Goal: Information Seeking & Learning: Learn about a topic

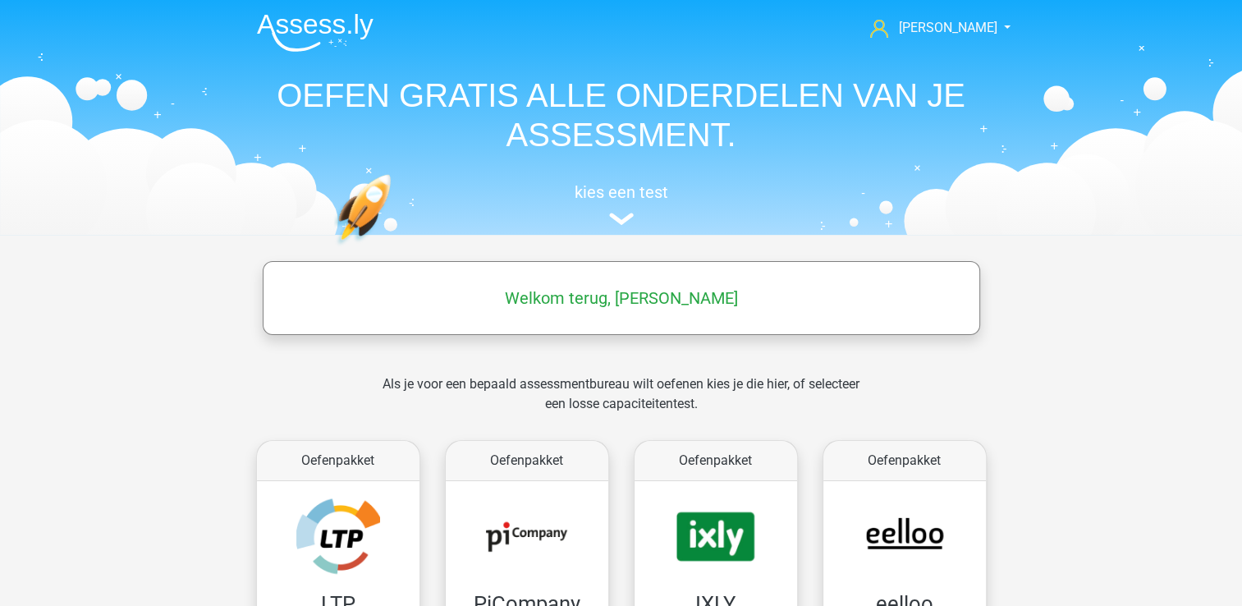
scroll to position [187, 0]
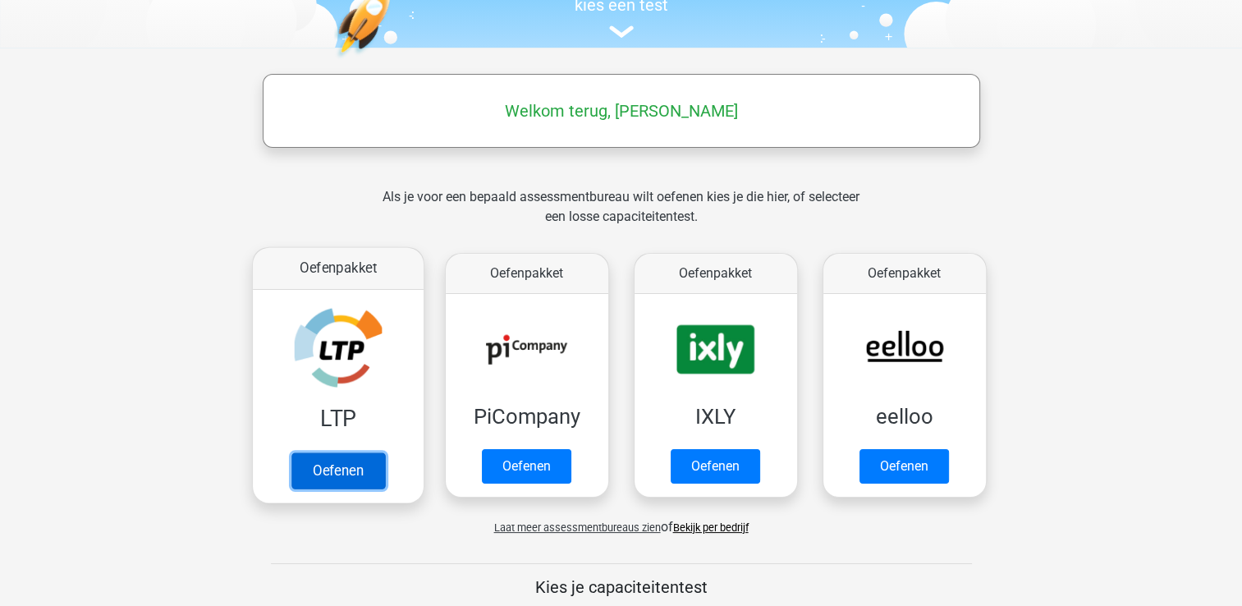
click at [365, 475] on link "Oefenen" at bounding box center [338, 470] width 94 height 36
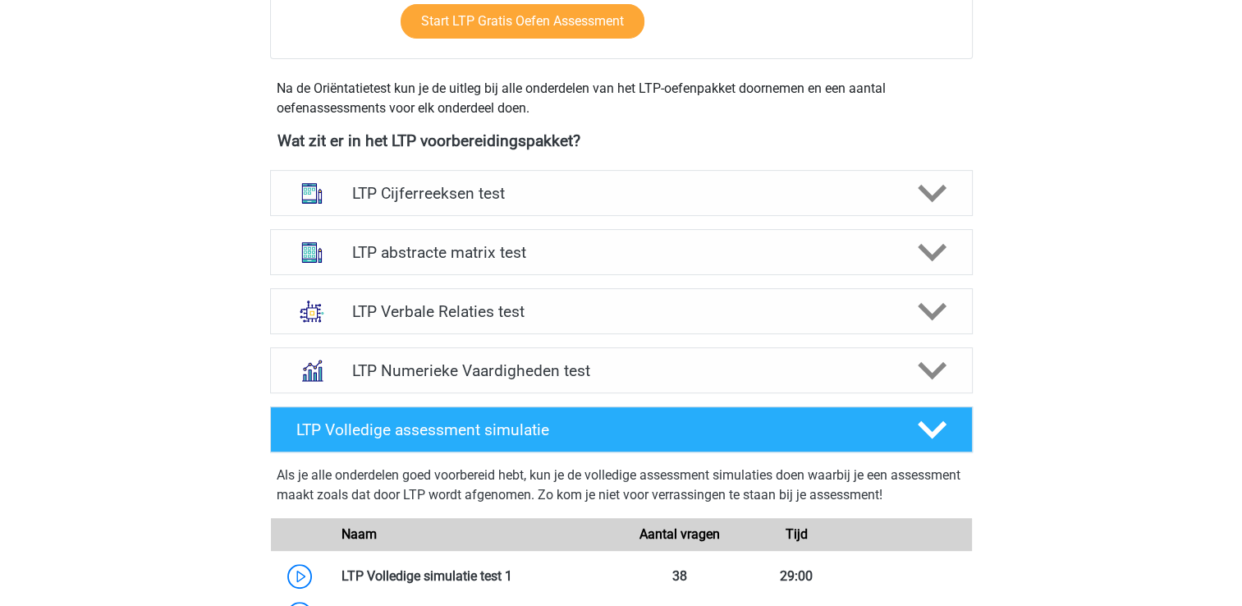
scroll to position [531, 0]
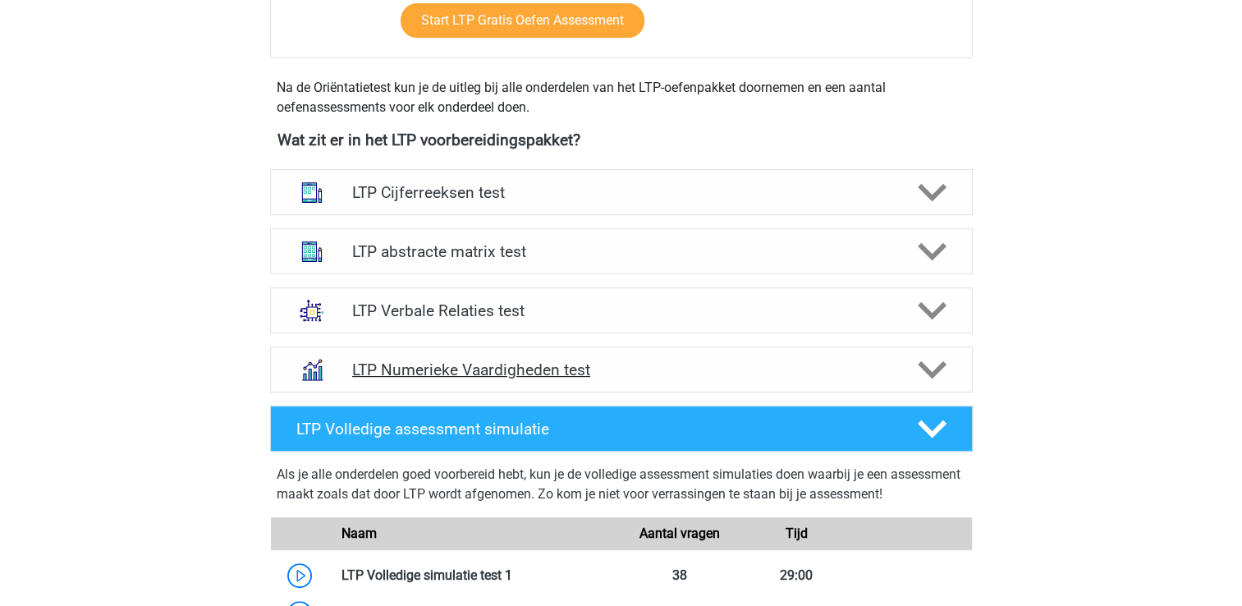
click at [504, 352] on div "LTP Numerieke Vaardigheden test" at bounding box center [621, 369] width 703 height 46
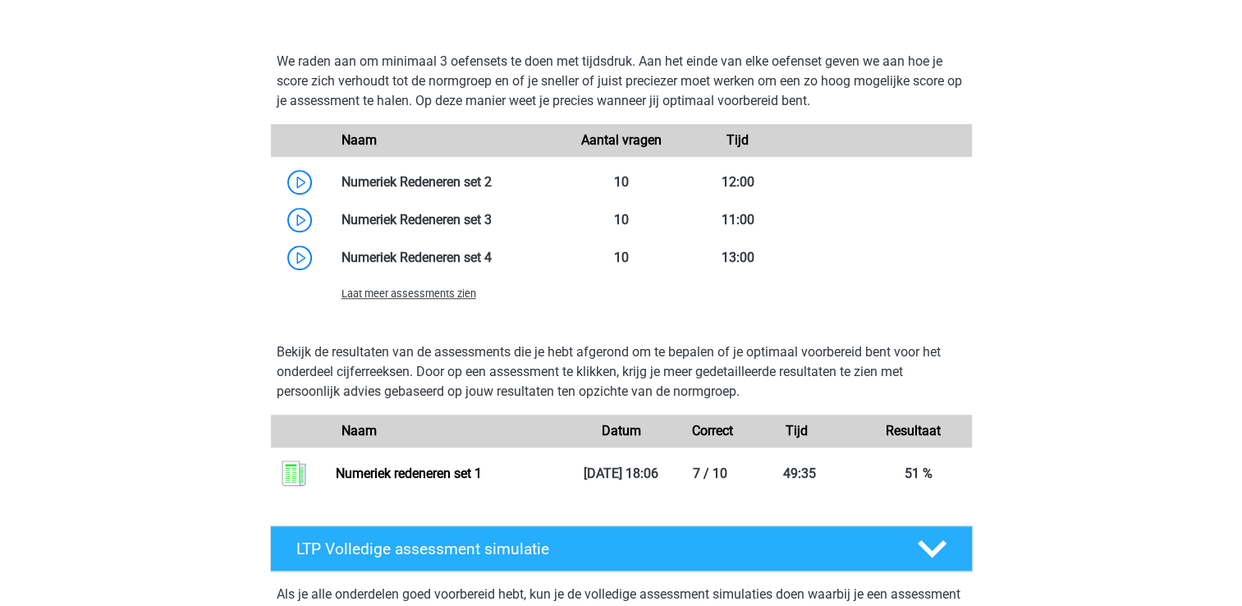
scroll to position [1185, 0]
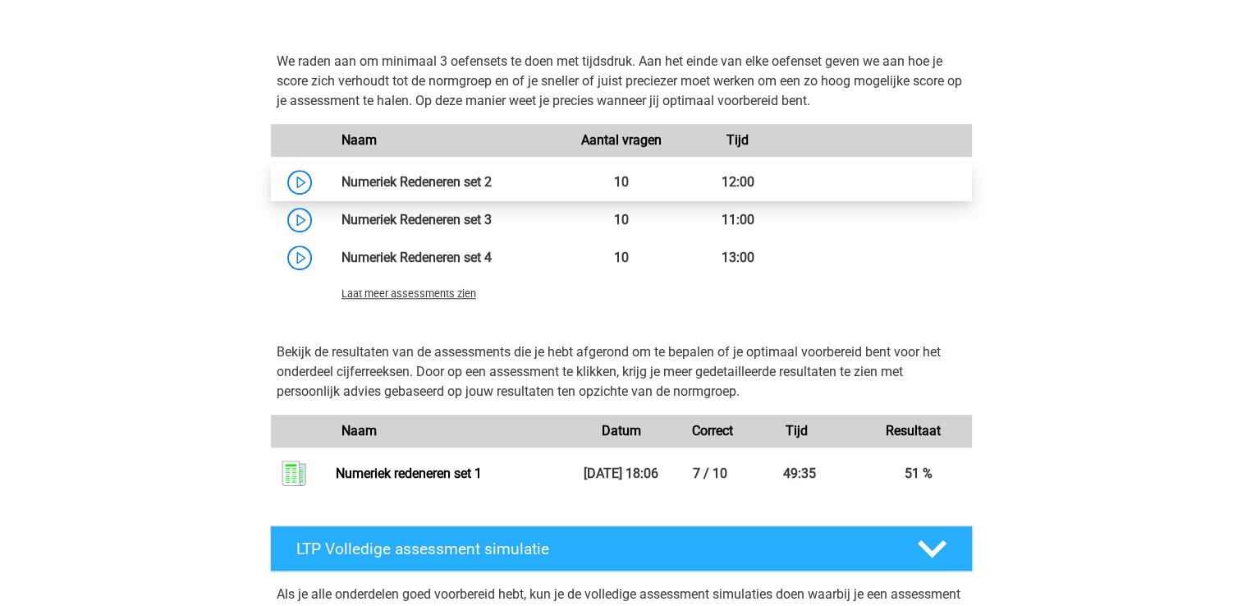
click at [492, 180] on link at bounding box center [492, 182] width 0 height 16
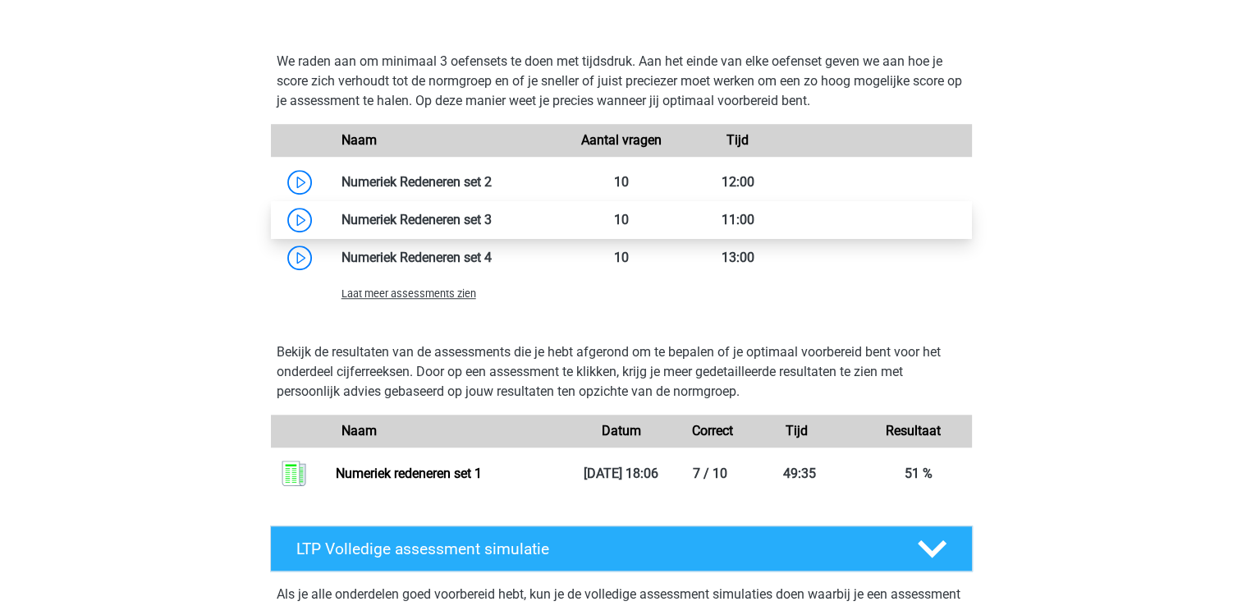
click at [492, 222] on link at bounding box center [492, 220] width 0 height 16
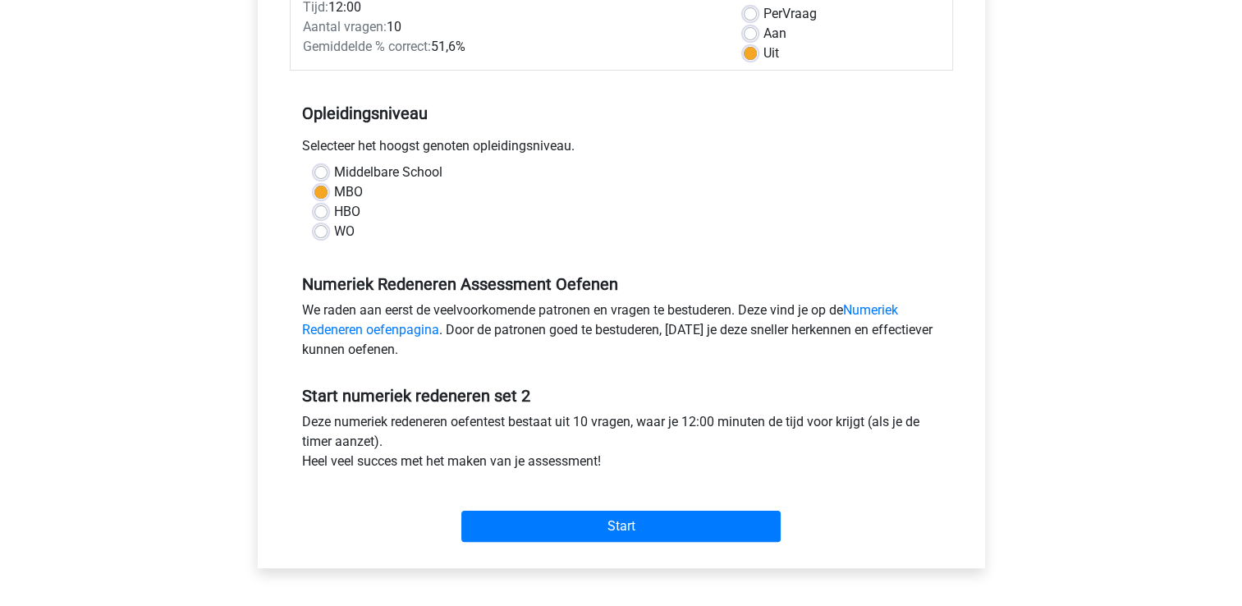
scroll to position [284, 0]
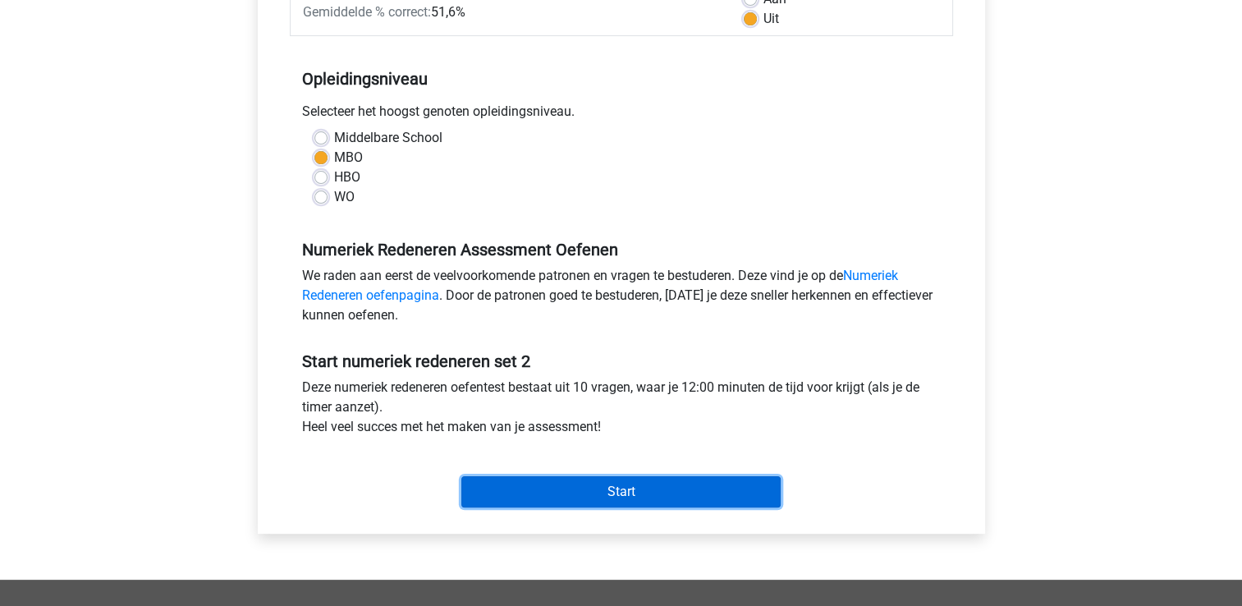
click at [537, 493] on input "Start" at bounding box center [620, 491] width 319 height 31
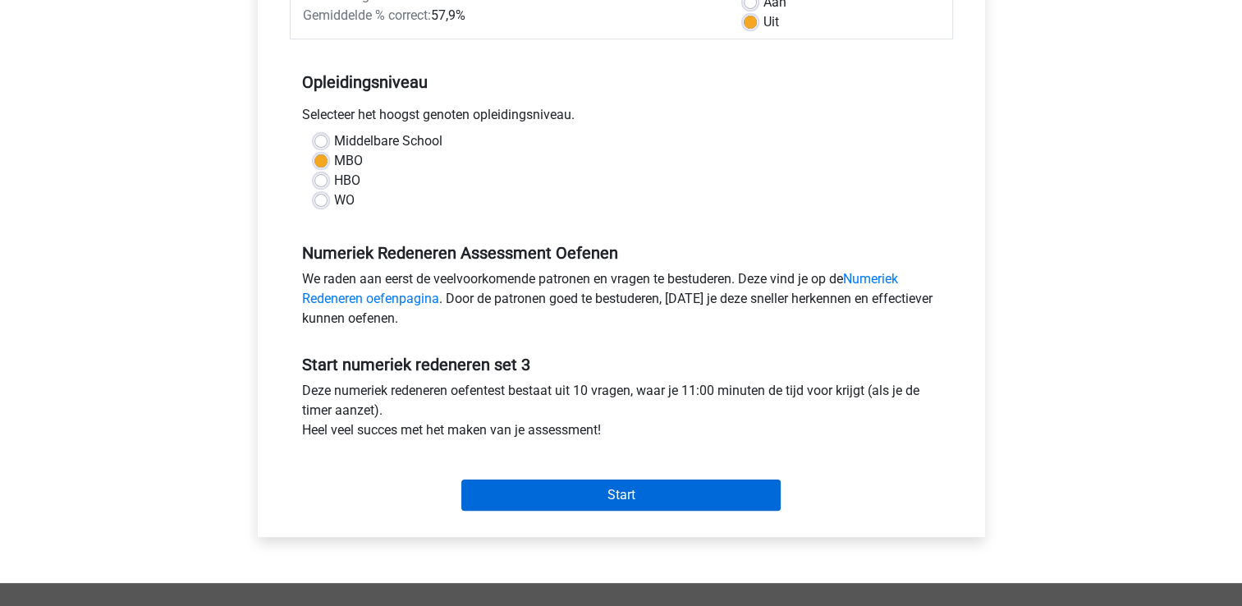
scroll to position [282, 0]
click at [594, 495] on input "Start" at bounding box center [620, 494] width 319 height 31
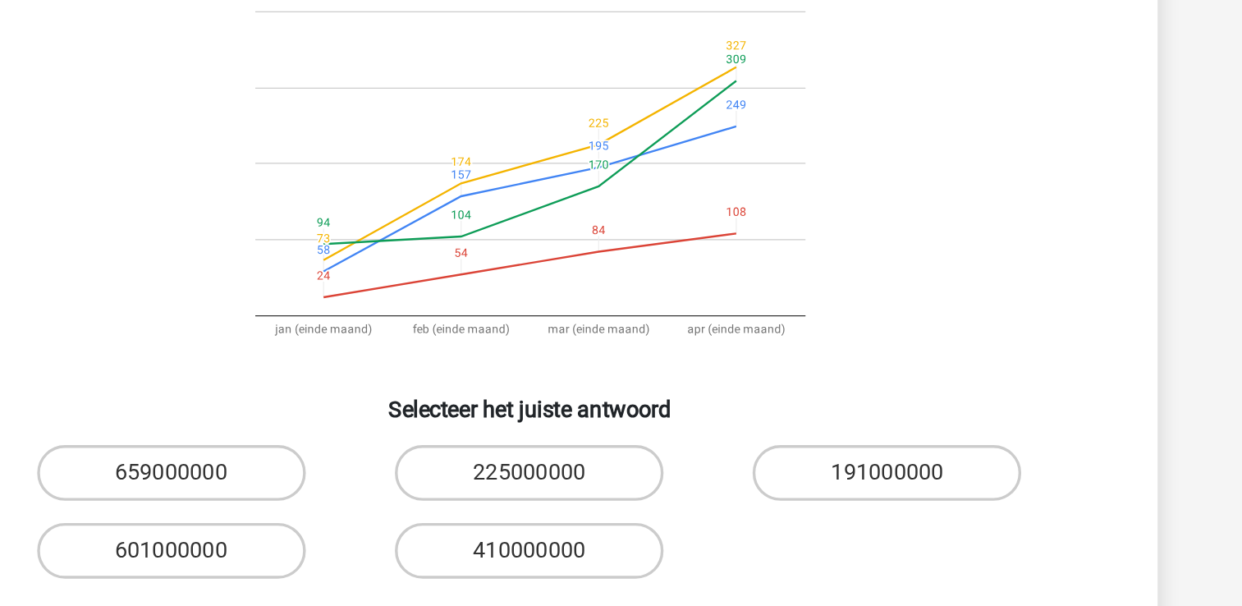
scroll to position [31, 0]
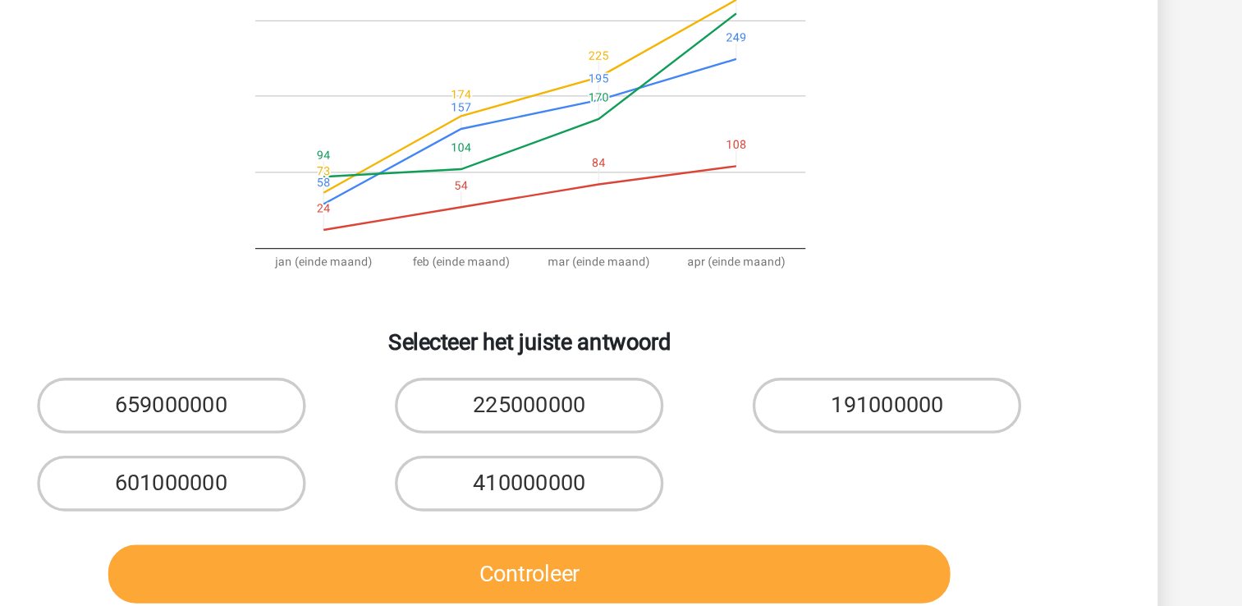
click at [417, 495] on input "601000000" at bounding box center [415, 500] width 11 height 11
radio input "true"
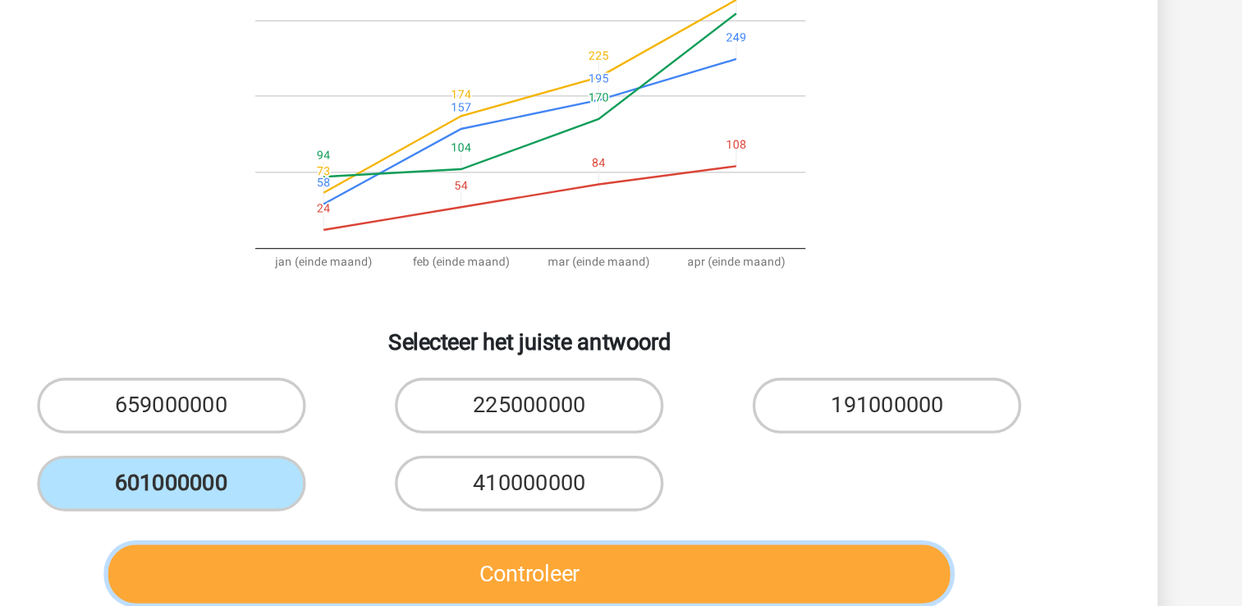
click at [528, 551] on button "Controleer" at bounding box center [621, 548] width 497 height 34
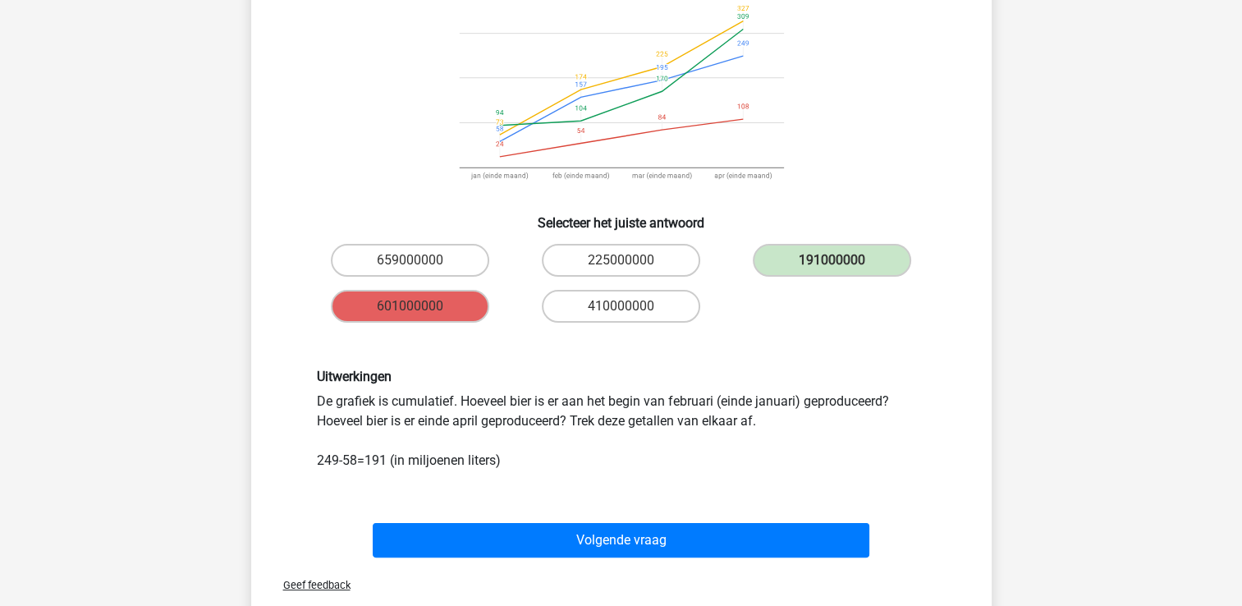
scroll to position [221, 0]
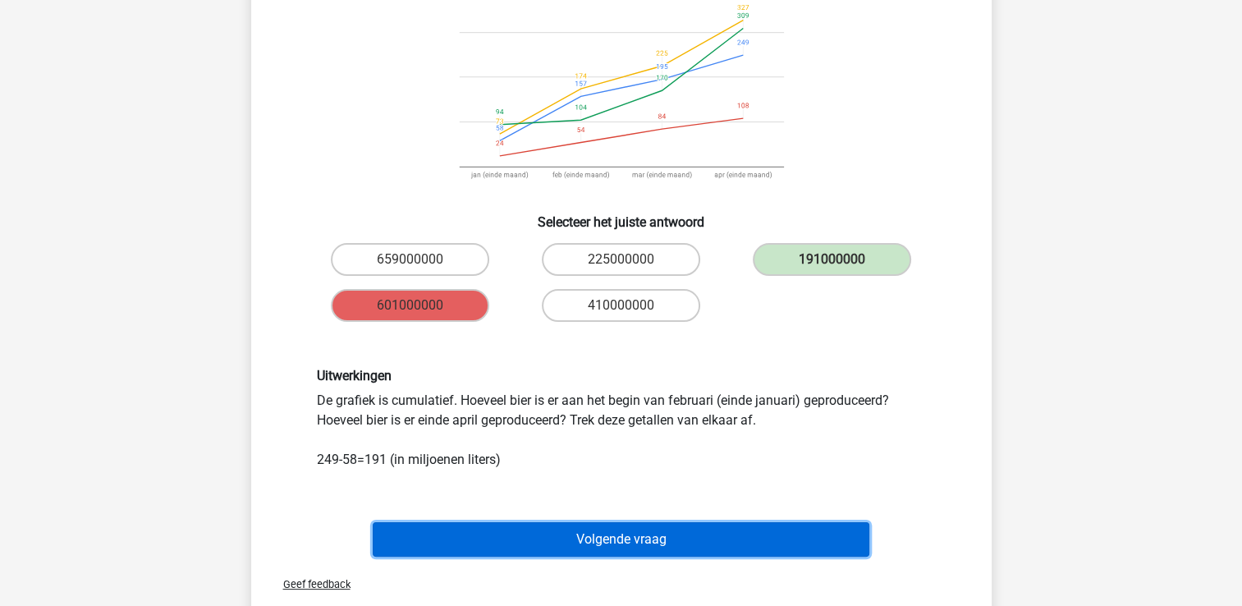
click at [581, 550] on button "Volgende vraag" at bounding box center [621, 539] width 497 height 34
click at [653, 542] on button "Volgende vraag" at bounding box center [621, 539] width 497 height 34
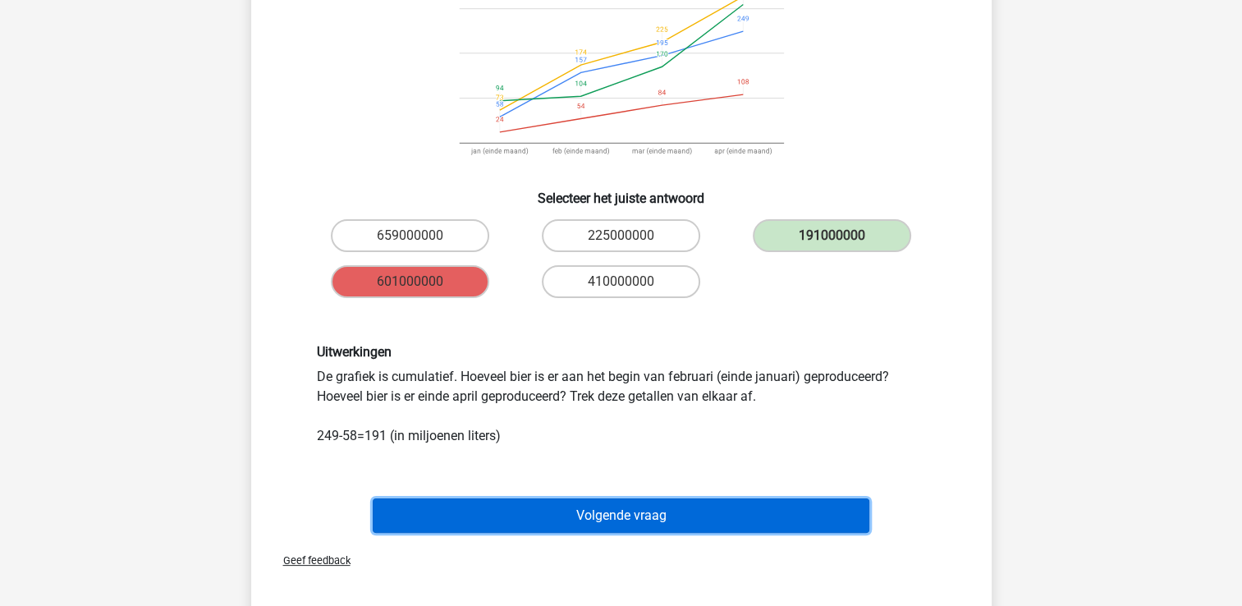
scroll to position [247, 0]
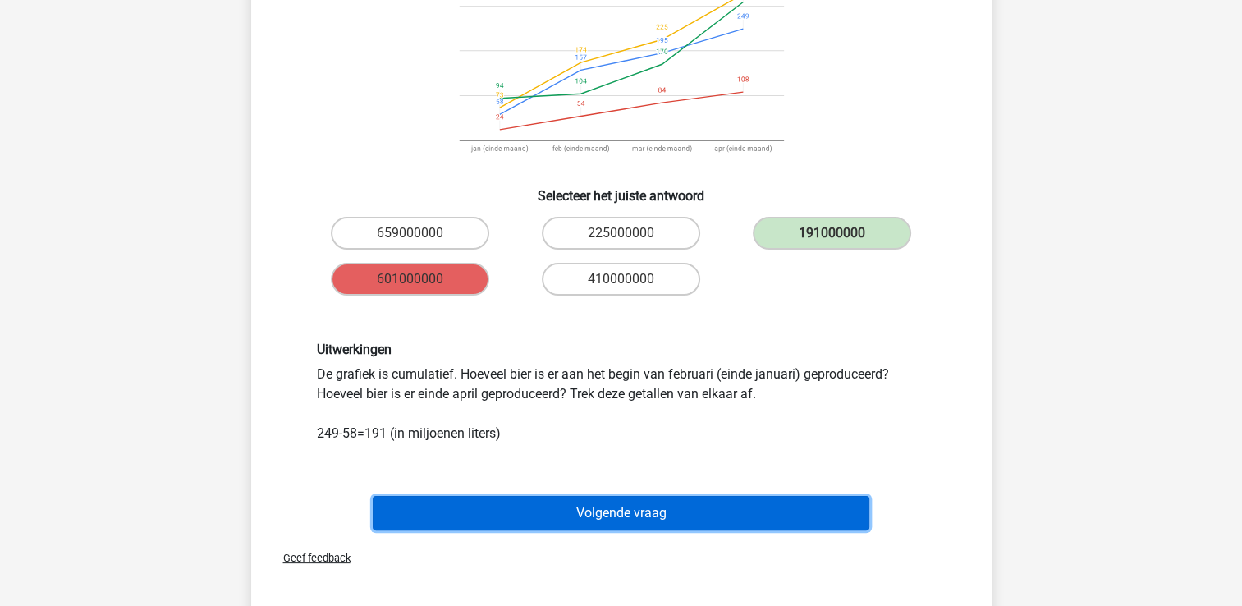
click at [539, 516] on button "Volgende vraag" at bounding box center [621, 513] width 497 height 34
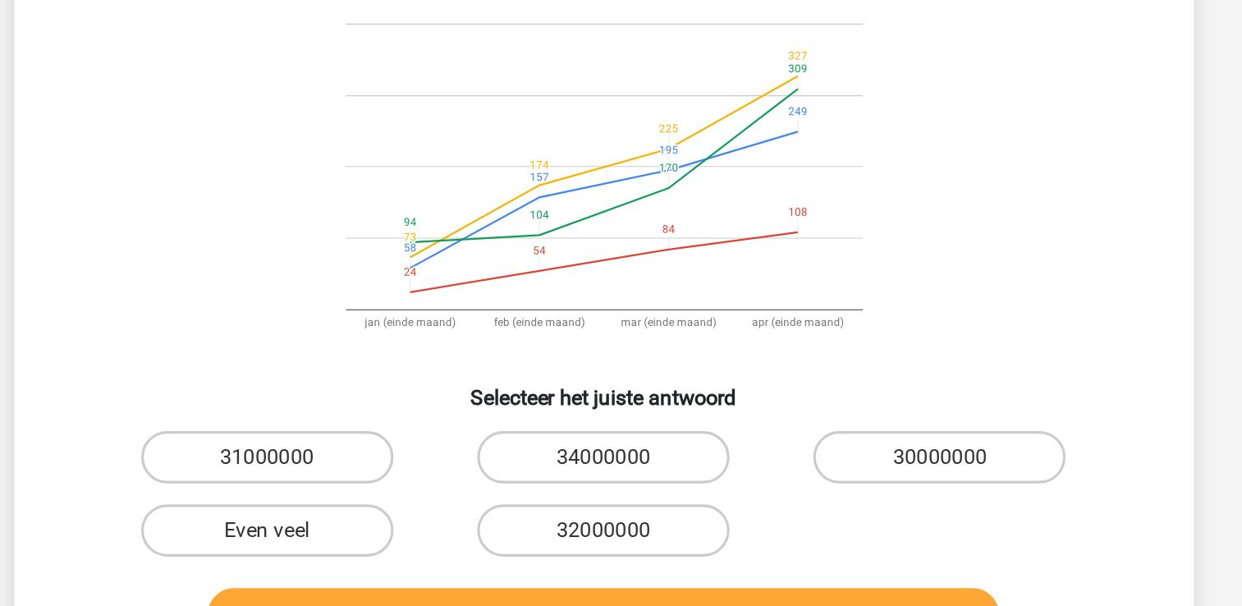
scroll to position [49, 0]
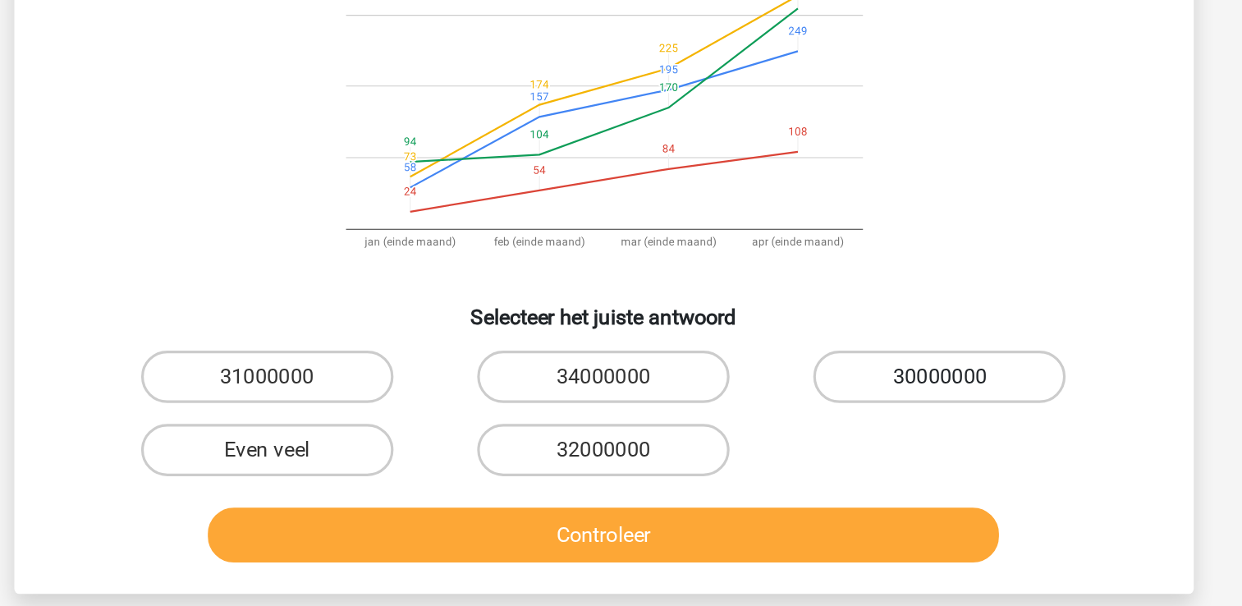
click at [823, 437] on label "30000000" at bounding box center [832, 431] width 158 height 33
click at [832, 437] on input "30000000" at bounding box center [837, 436] width 11 height 11
radio input "true"
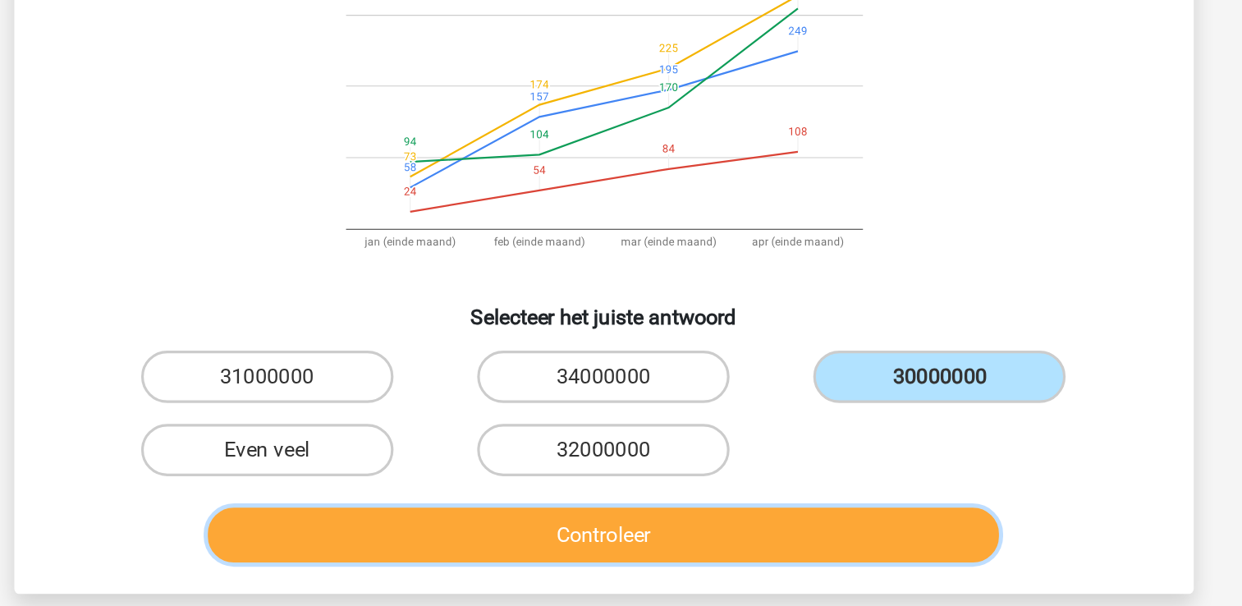
click at [743, 516] on button "Controleer" at bounding box center [621, 530] width 497 height 34
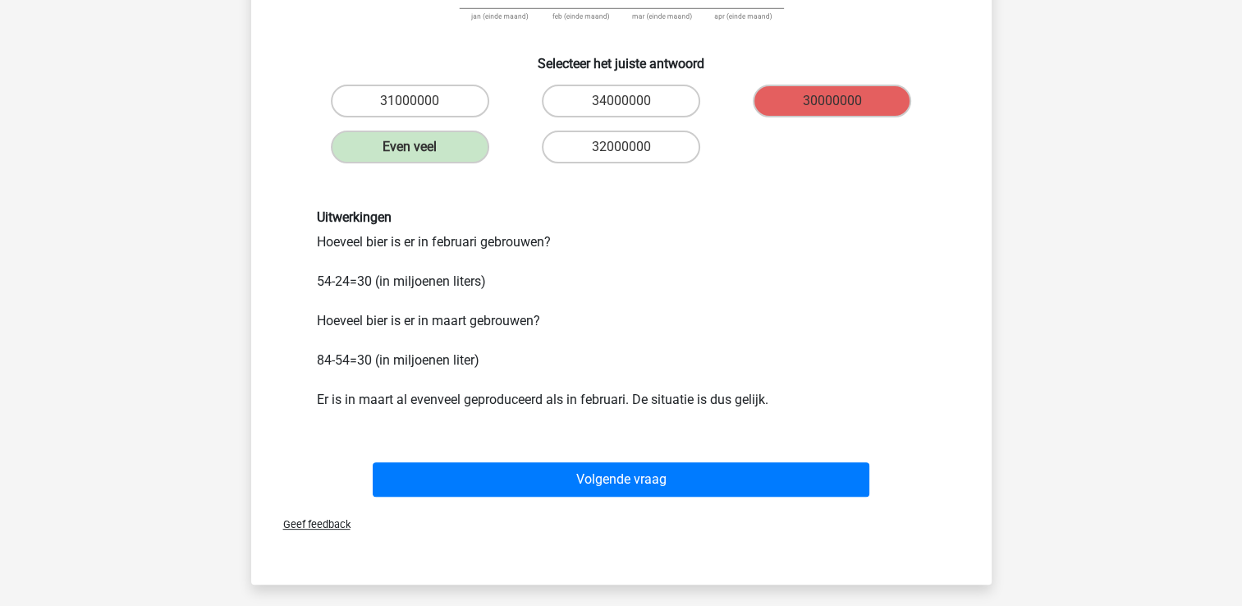
scroll to position [386, 0]
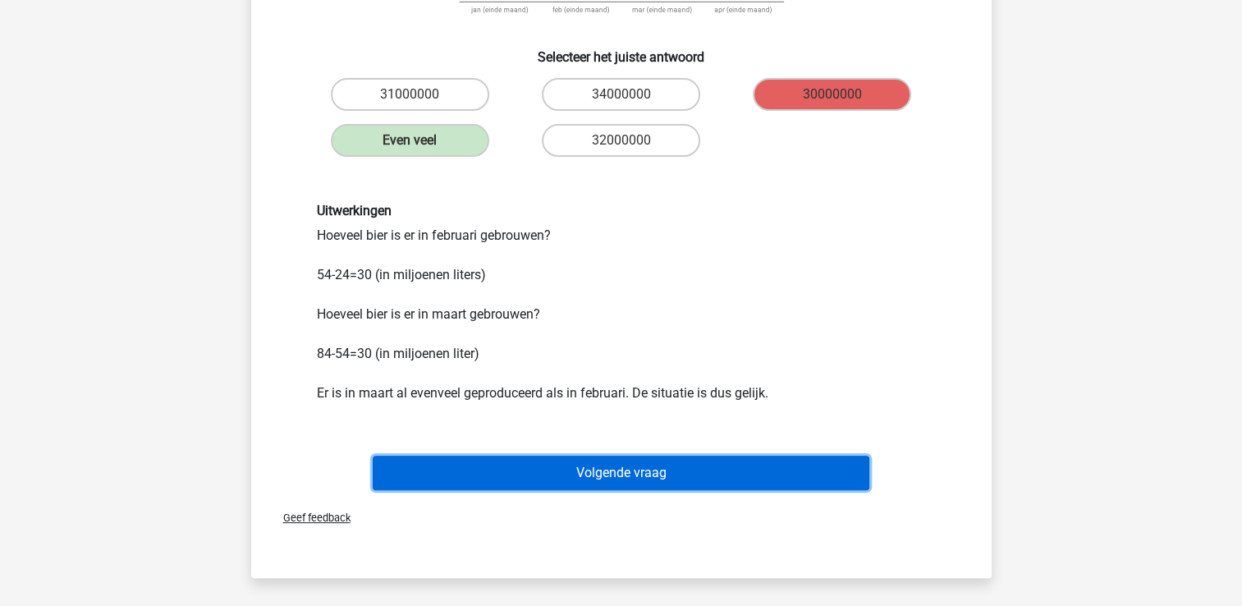
click at [698, 465] on button "Volgende vraag" at bounding box center [621, 473] width 497 height 34
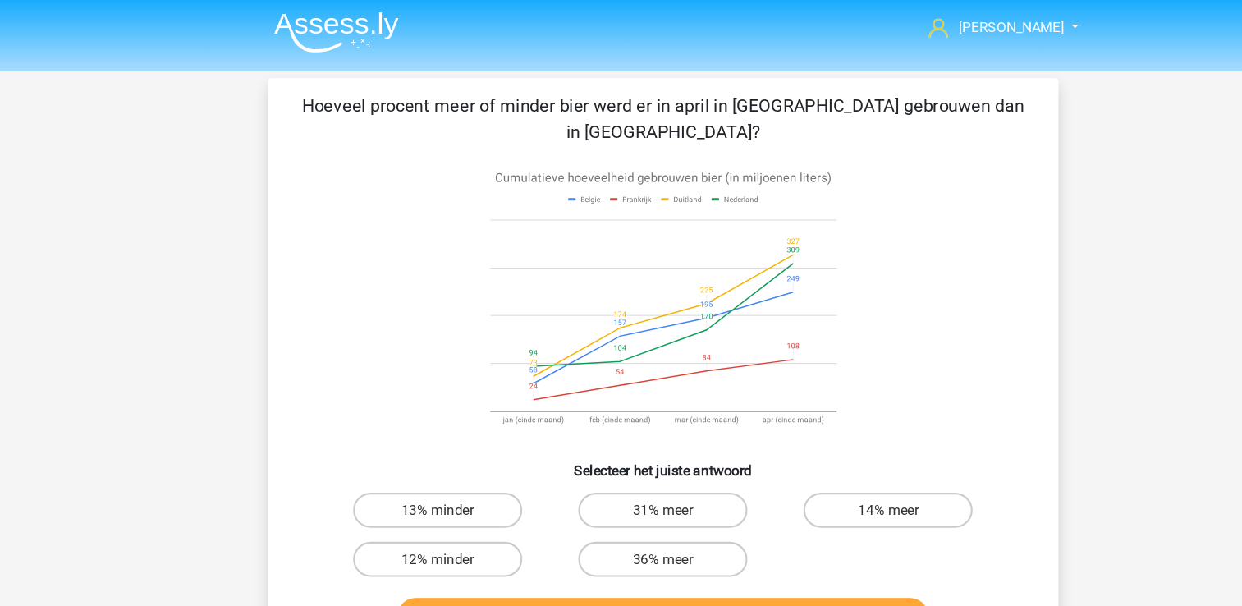
scroll to position [1, 0]
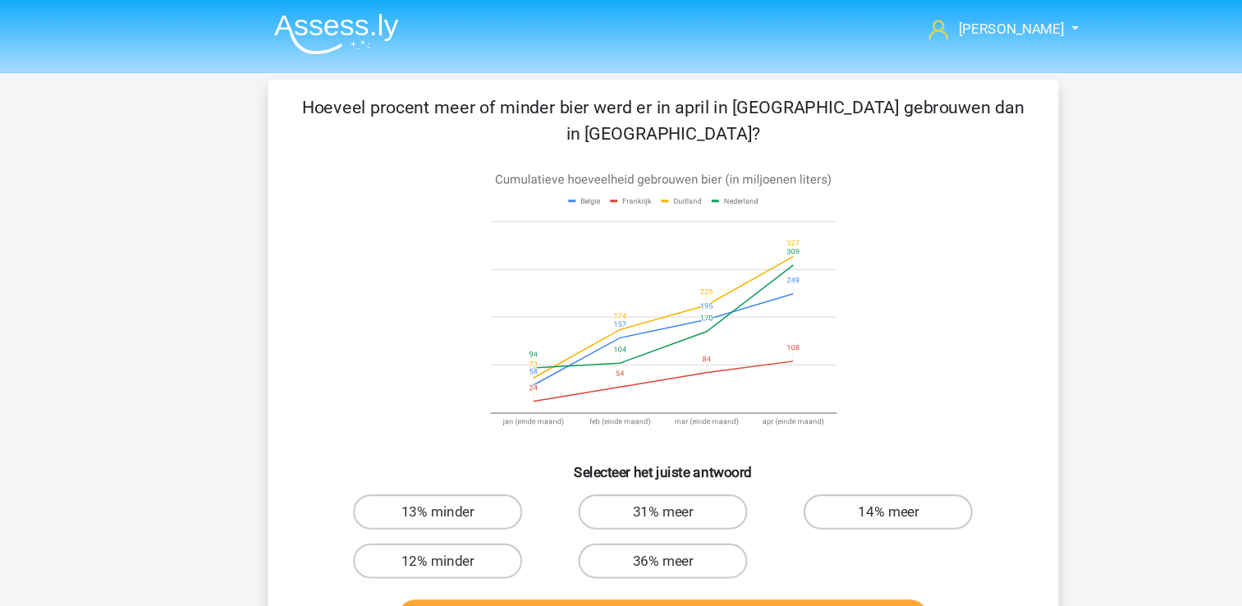
click at [837, 479] on input "14% meer" at bounding box center [837, 484] width 11 height 11
radio input "true"
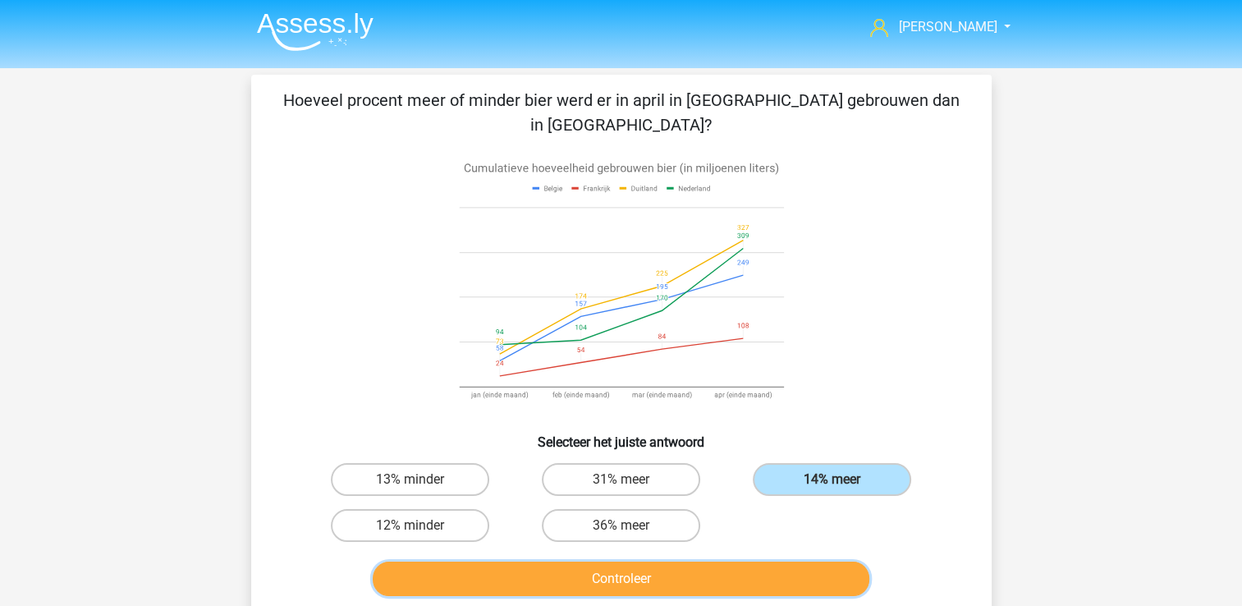
click at [722, 562] on button "Controleer" at bounding box center [621, 579] width 497 height 34
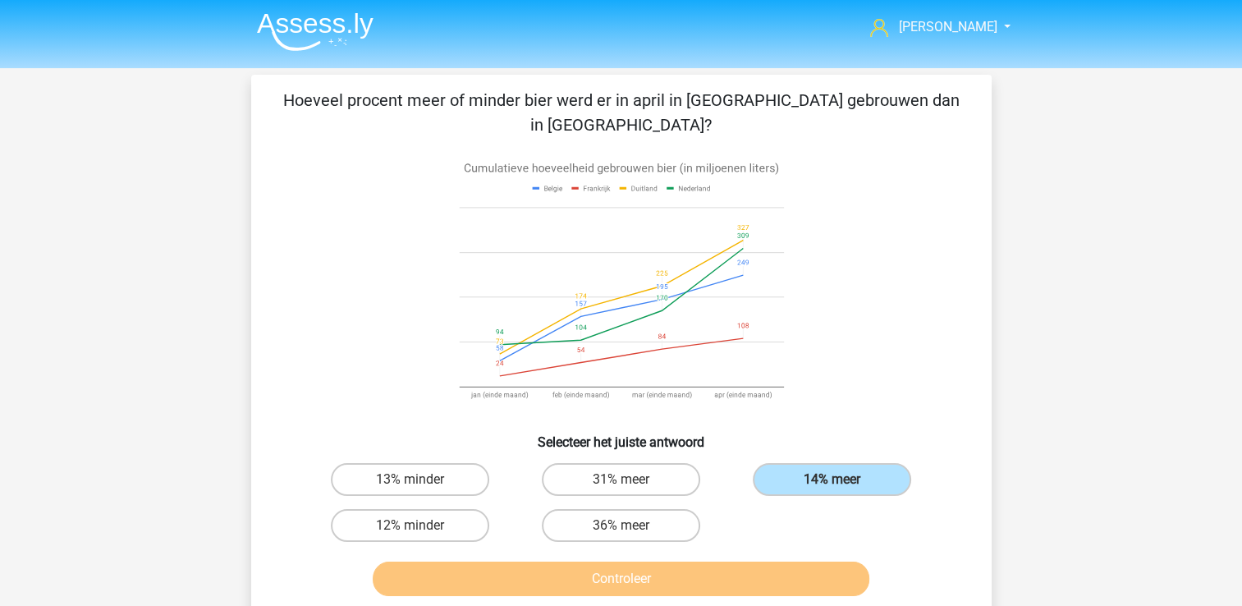
scroll to position [134, 0]
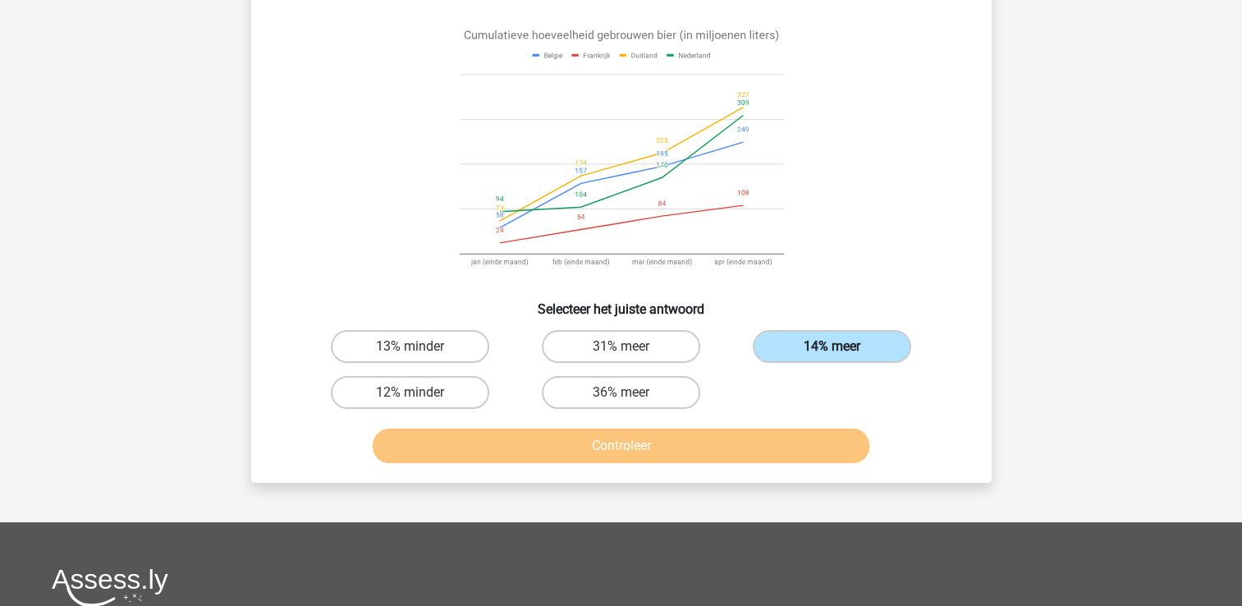
click at [843, 330] on label "14% meer" at bounding box center [832, 346] width 158 height 33
click at [843, 346] on input "14% meer" at bounding box center [837, 351] width 11 height 11
click at [680, 330] on label "31% meer" at bounding box center [621, 346] width 158 height 33
click at [631, 346] on input "31% meer" at bounding box center [626, 351] width 11 height 11
radio input "true"
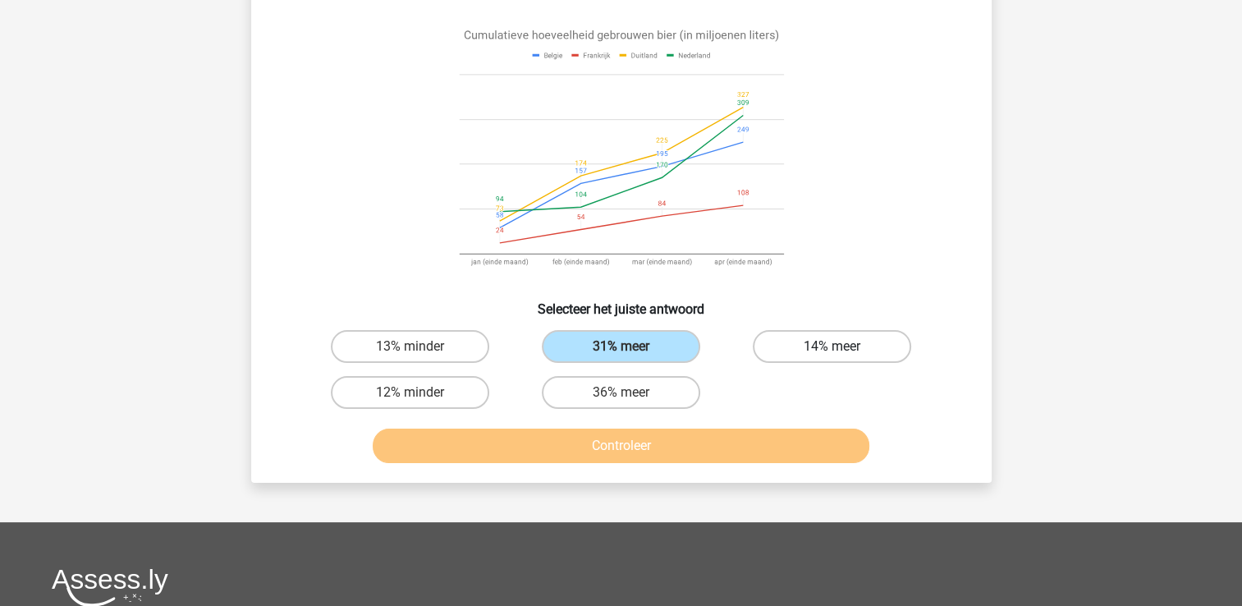
click at [798, 330] on label "14% meer" at bounding box center [832, 346] width 158 height 33
click at [832, 346] on input "14% meer" at bounding box center [837, 351] width 11 height 11
radio input "true"
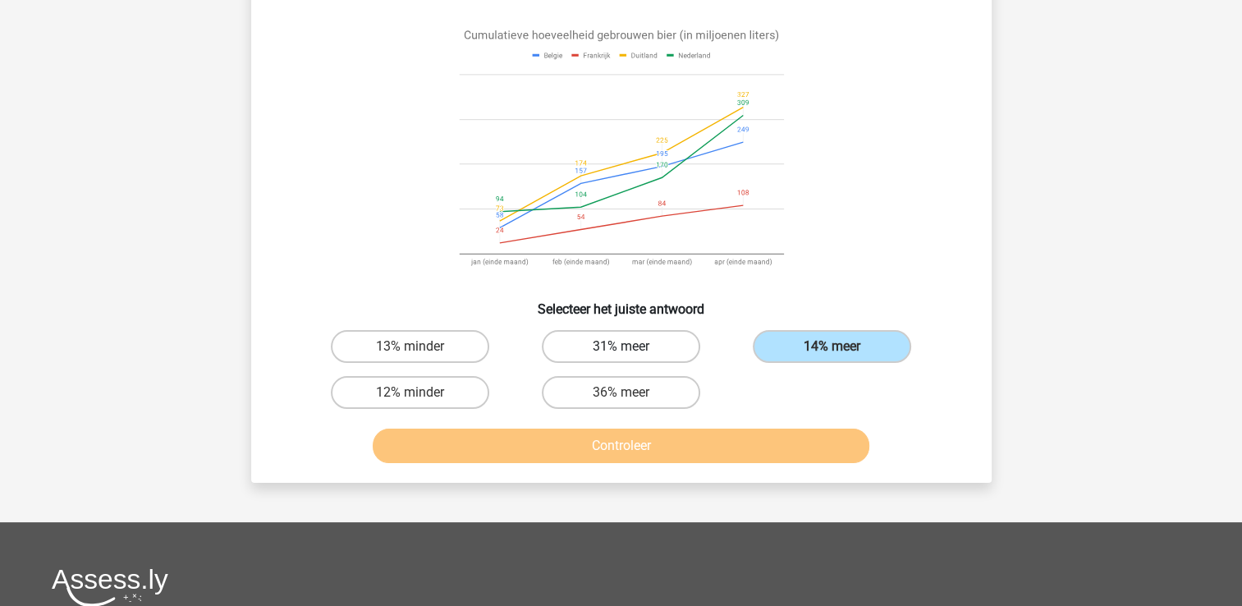
click at [616, 337] on label "31% meer" at bounding box center [621, 346] width 158 height 33
click at [621, 346] on input "31% meer" at bounding box center [626, 351] width 11 height 11
radio input "true"
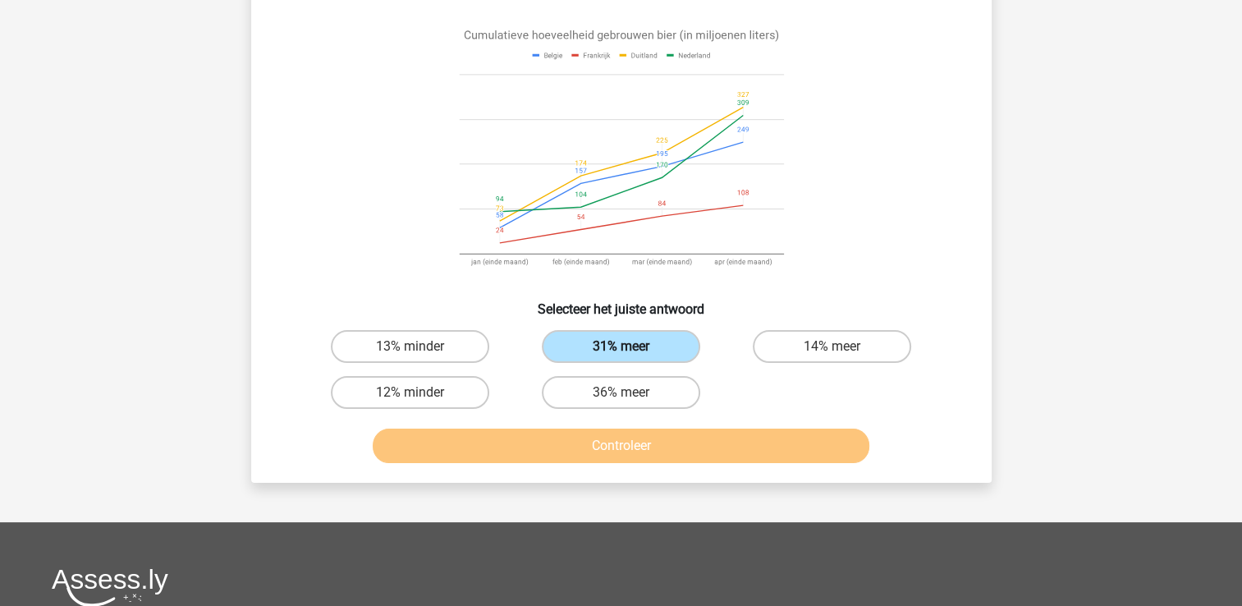
click at [621, 330] on label "31% meer" at bounding box center [621, 346] width 158 height 33
click at [621, 346] on input "31% meer" at bounding box center [626, 351] width 11 height 11
click at [595, 330] on label "31% meer" at bounding box center [621, 346] width 158 height 33
click at [621, 346] on input "31% meer" at bounding box center [626, 351] width 11 height 11
click at [793, 333] on label "14% meer" at bounding box center [832, 346] width 158 height 33
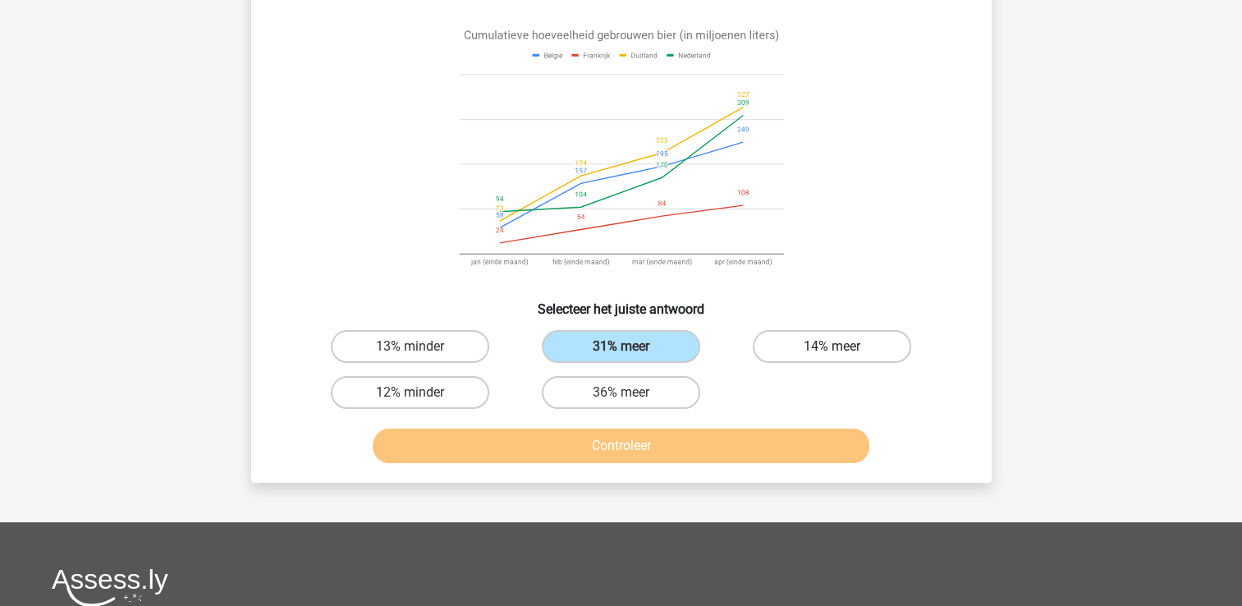
click at [832, 346] on input "14% meer" at bounding box center [837, 351] width 11 height 11
radio input "true"
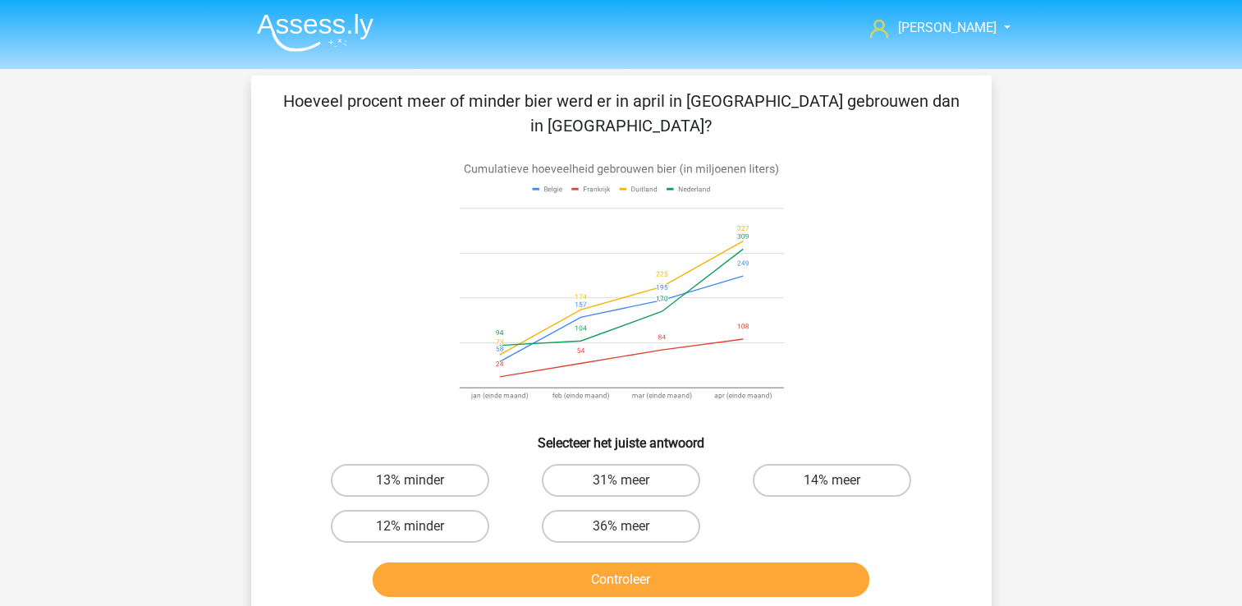
scroll to position [134, 0]
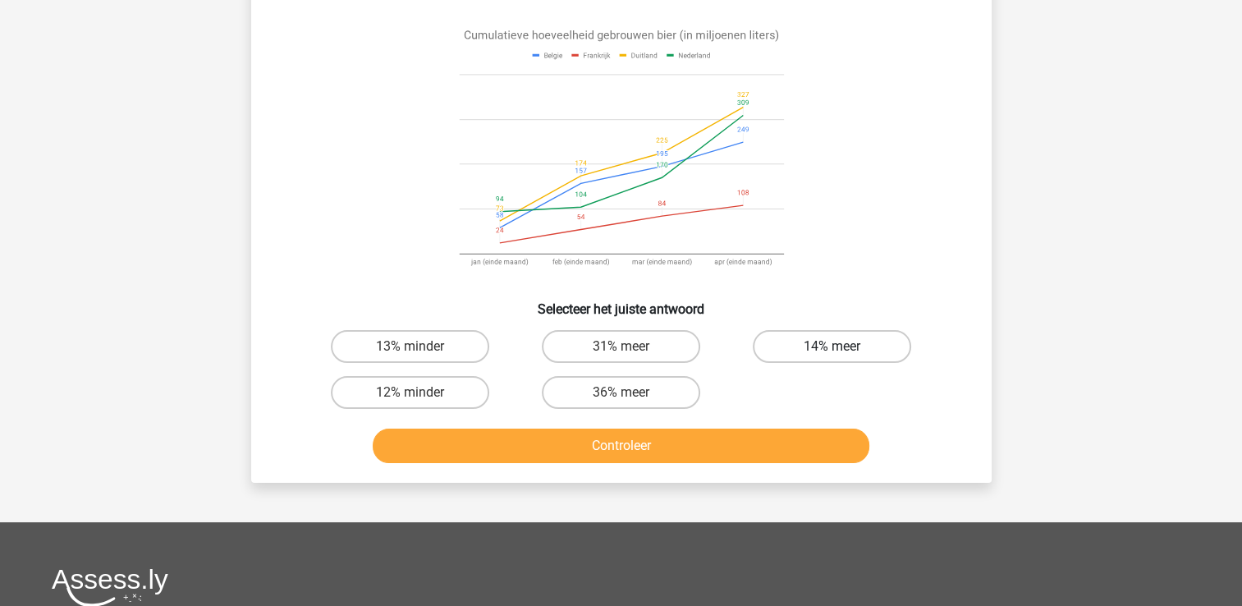
click at [818, 330] on label "14% meer" at bounding box center [832, 346] width 158 height 33
click at [832, 346] on input "14% meer" at bounding box center [837, 351] width 11 height 11
radio input "true"
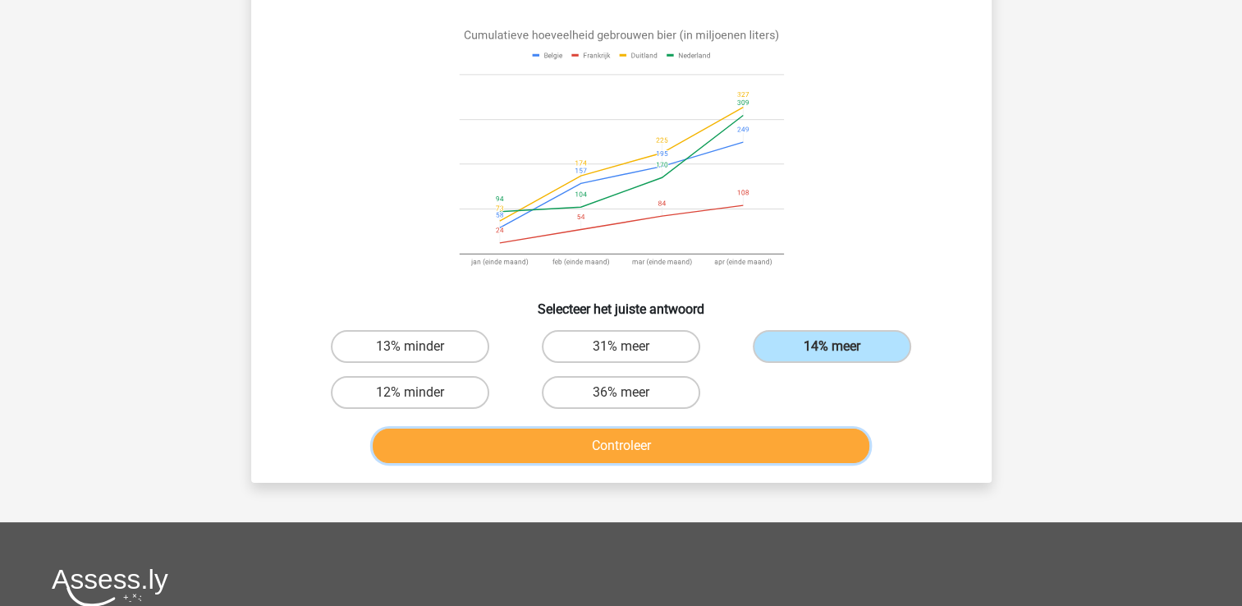
click at [676, 429] on button "Controleer" at bounding box center [621, 446] width 497 height 34
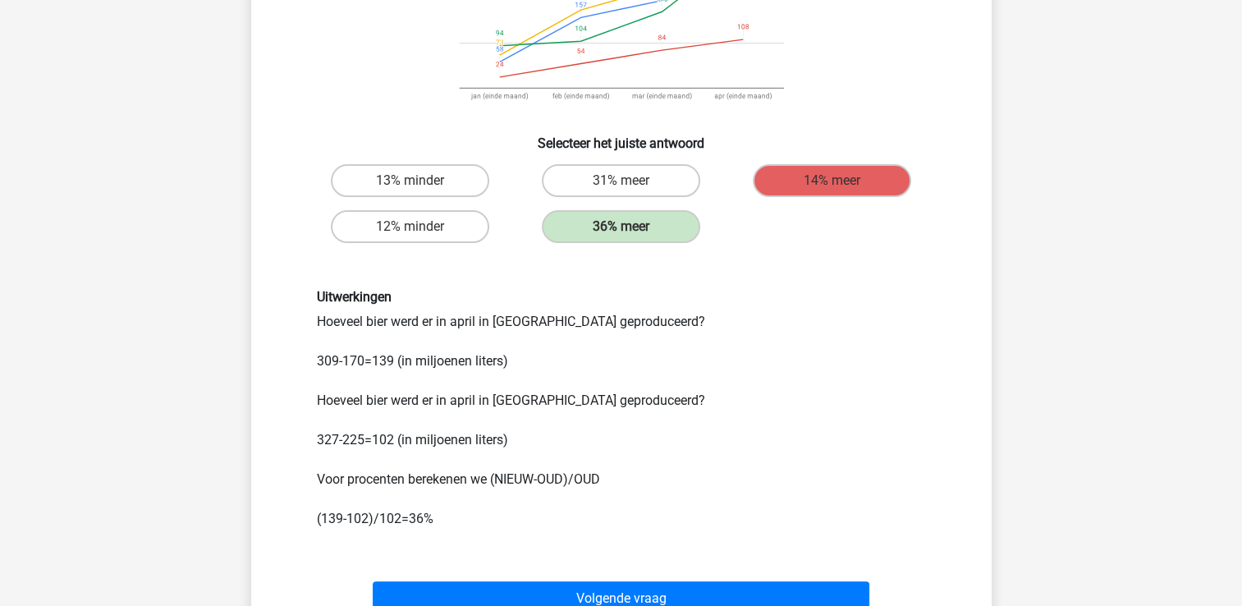
scroll to position [305, 0]
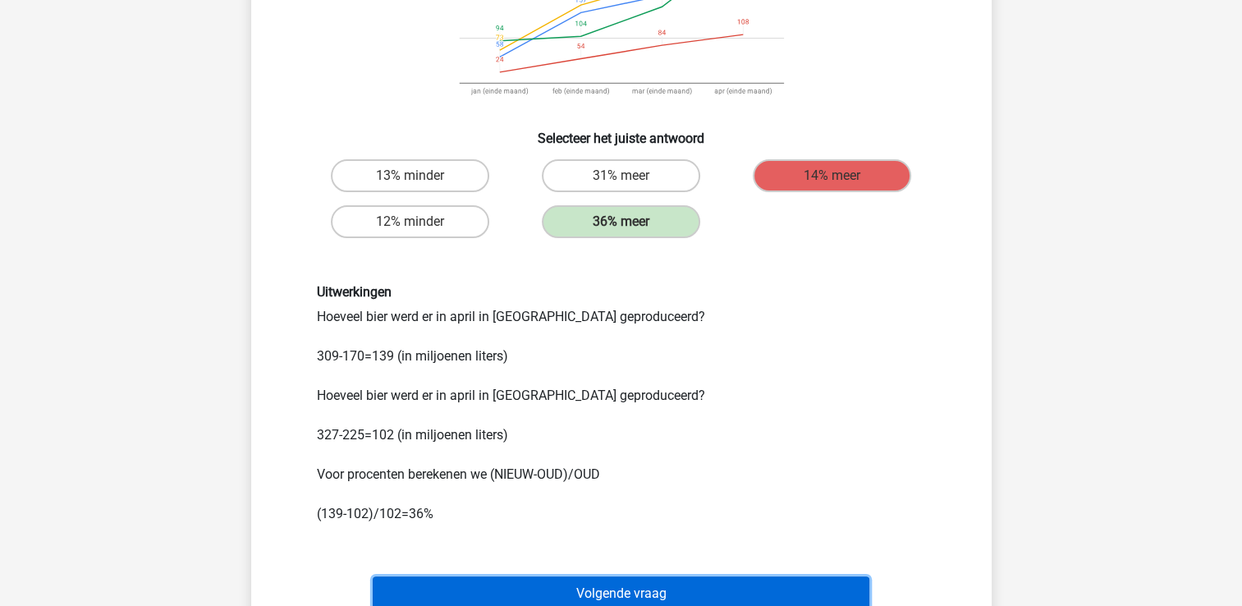
click at [699, 576] on button "Volgende vraag" at bounding box center [621, 593] width 497 height 34
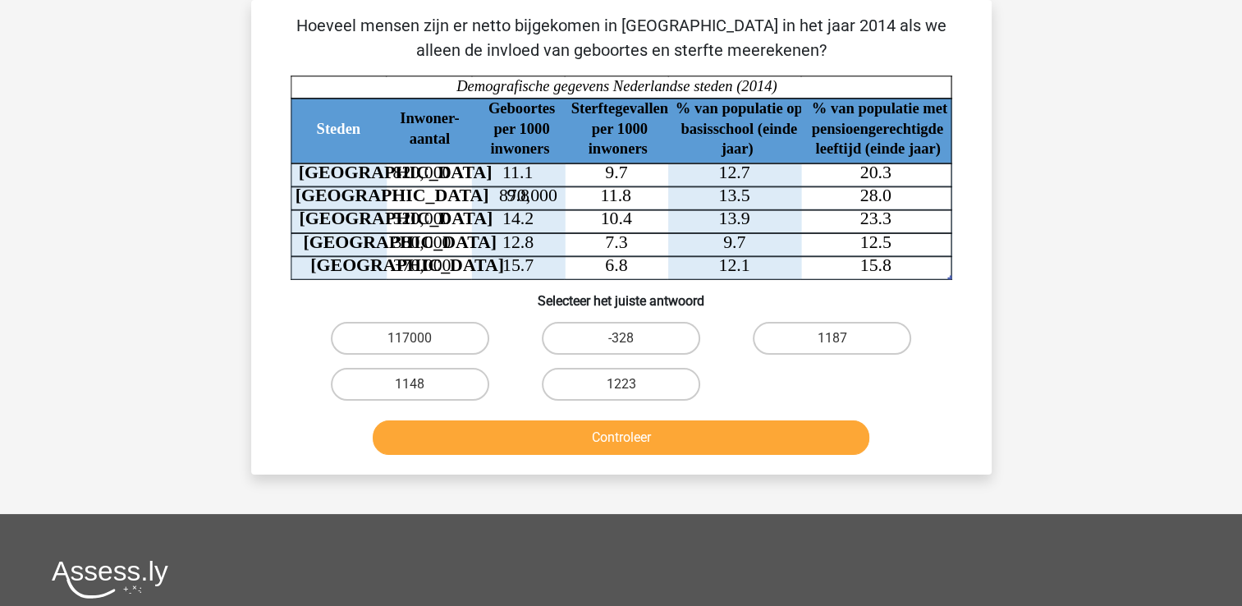
scroll to position [0, 0]
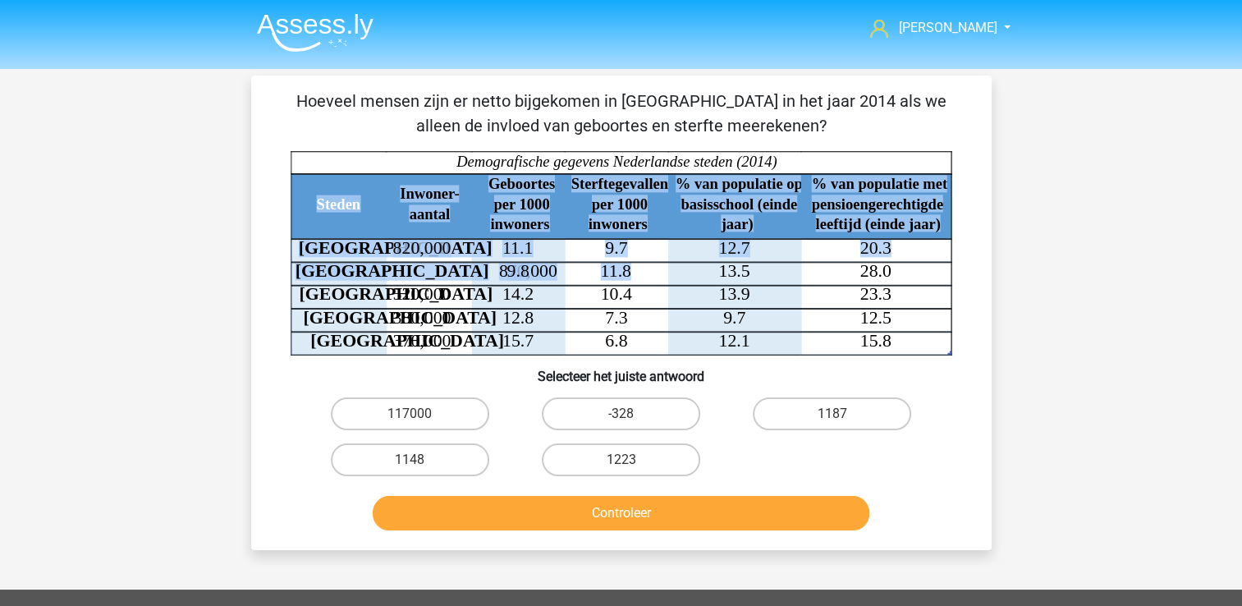
drag, startPoint x: 638, startPoint y: 253, endPoint x: 554, endPoint y: 258, distance: 83.9
click at [554, 258] on icon "Steden Inwoner- aantal Geboortes per 1000 inwoners Sterftegevallen per 1000 inw…" at bounding box center [622, 253] width 662 height 204
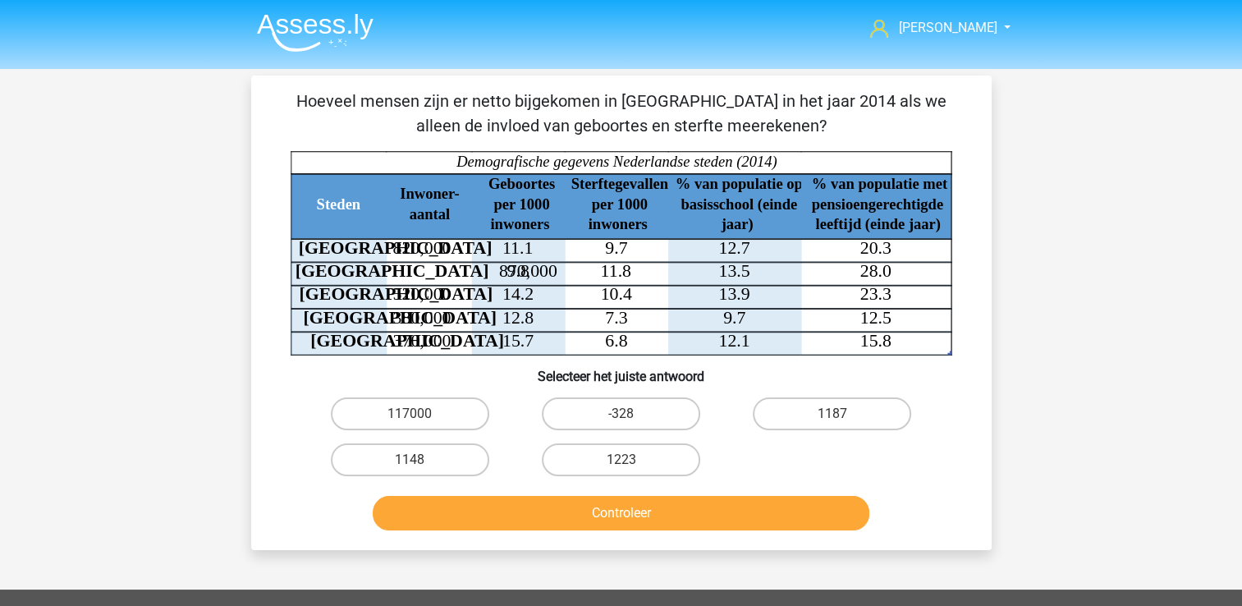
drag, startPoint x: 554, startPoint y: 258, endPoint x: 584, endPoint y: 289, distance: 43.5
click at [584, 289] on icon "Steden Inwoner- aantal Geboortes per 1000 inwoners Sterftegevallen per 1000 inw…" at bounding box center [622, 253] width 662 height 204
click at [401, 421] on label "117000" at bounding box center [410, 413] width 158 height 33
click at [410, 421] on input "117000" at bounding box center [415, 419] width 11 height 11
radio input "true"
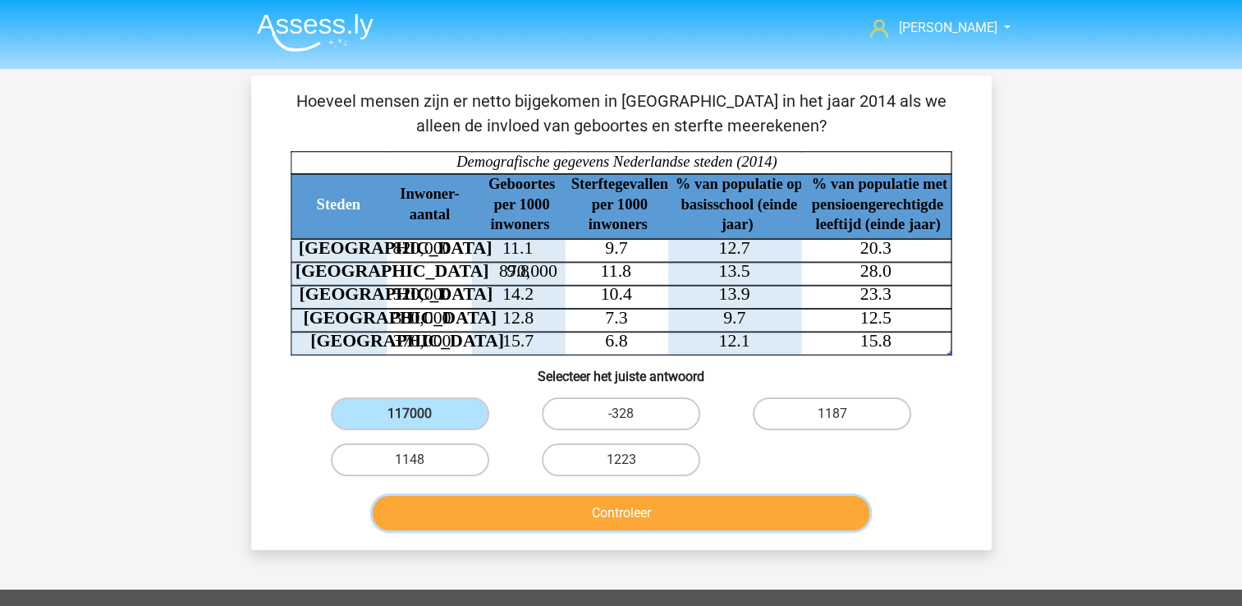
click at [465, 514] on button "Controleer" at bounding box center [621, 513] width 497 height 34
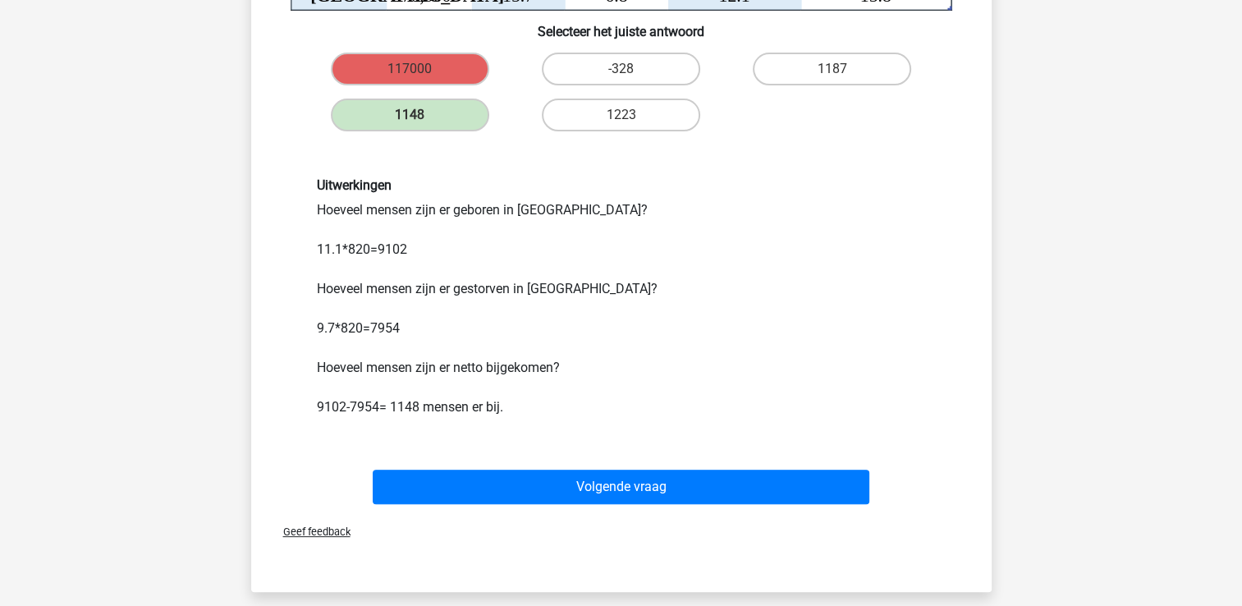
scroll to position [397, 0]
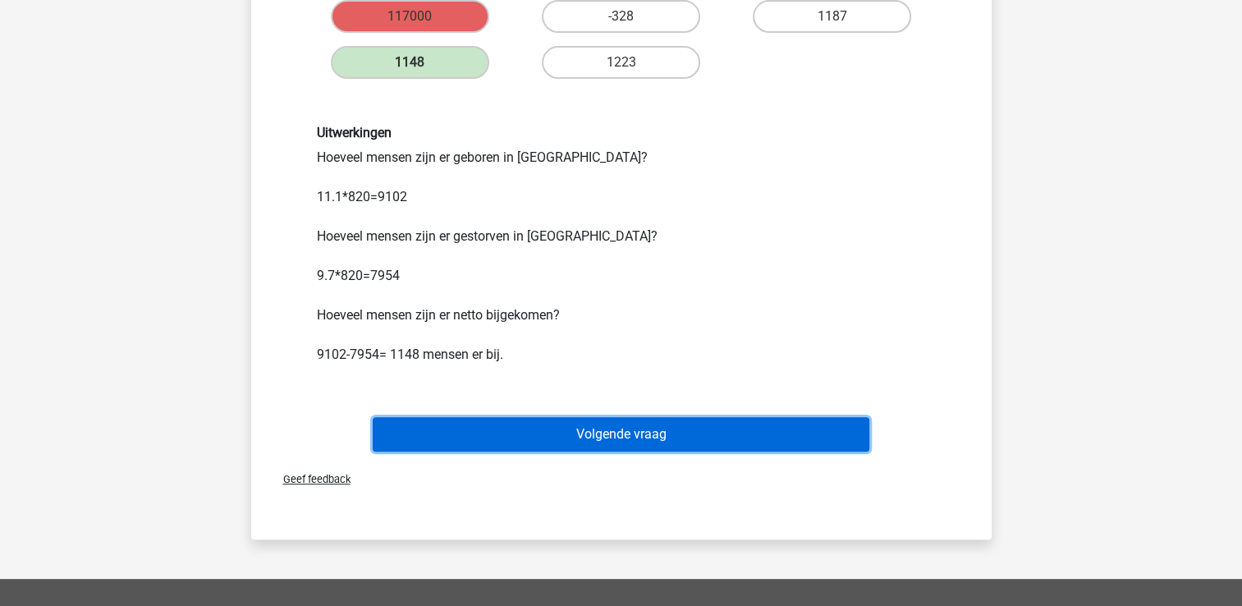
click at [606, 445] on button "Volgende vraag" at bounding box center [621, 434] width 497 height 34
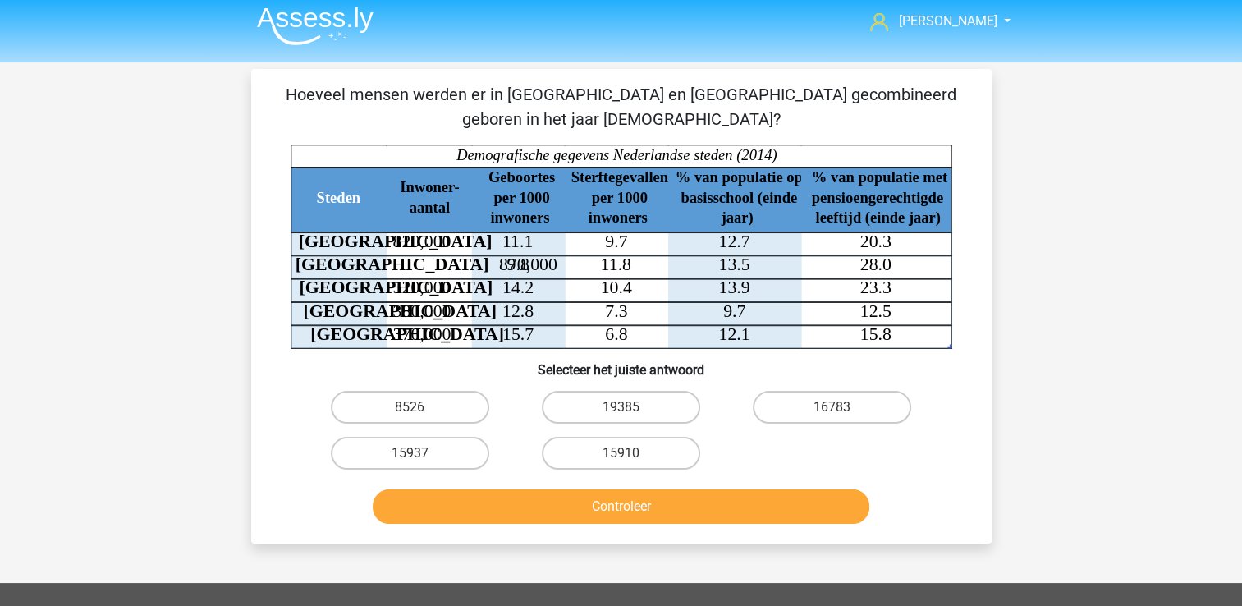
scroll to position [5, 0]
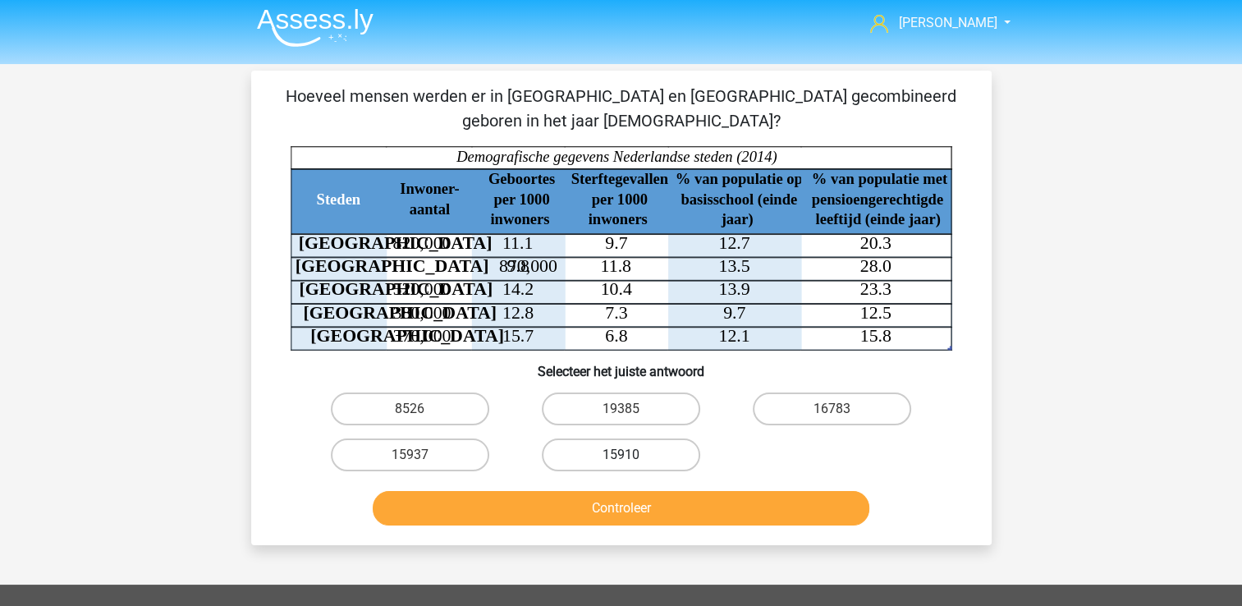
click at [650, 447] on label "15910" at bounding box center [621, 454] width 158 height 33
click at [631, 455] on input "15910" at bounding box center [626, 460] width 11 height 11
radio input "true"
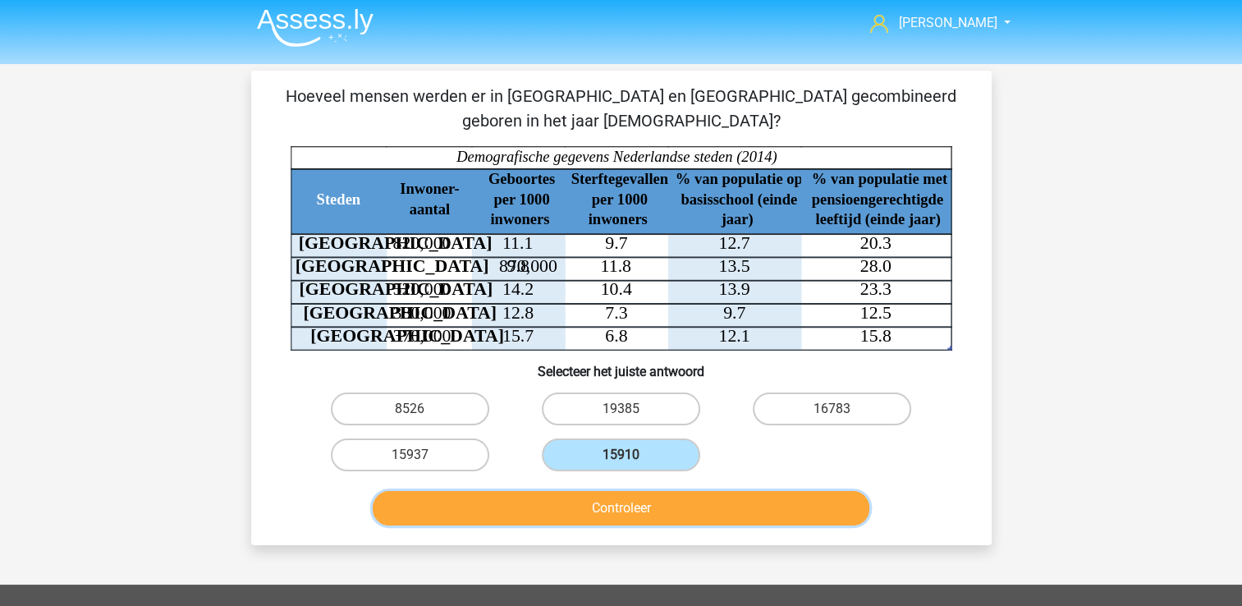
click at [634, 500] on button "Controleer" at bounding box center [621, 508] width 497 height 34
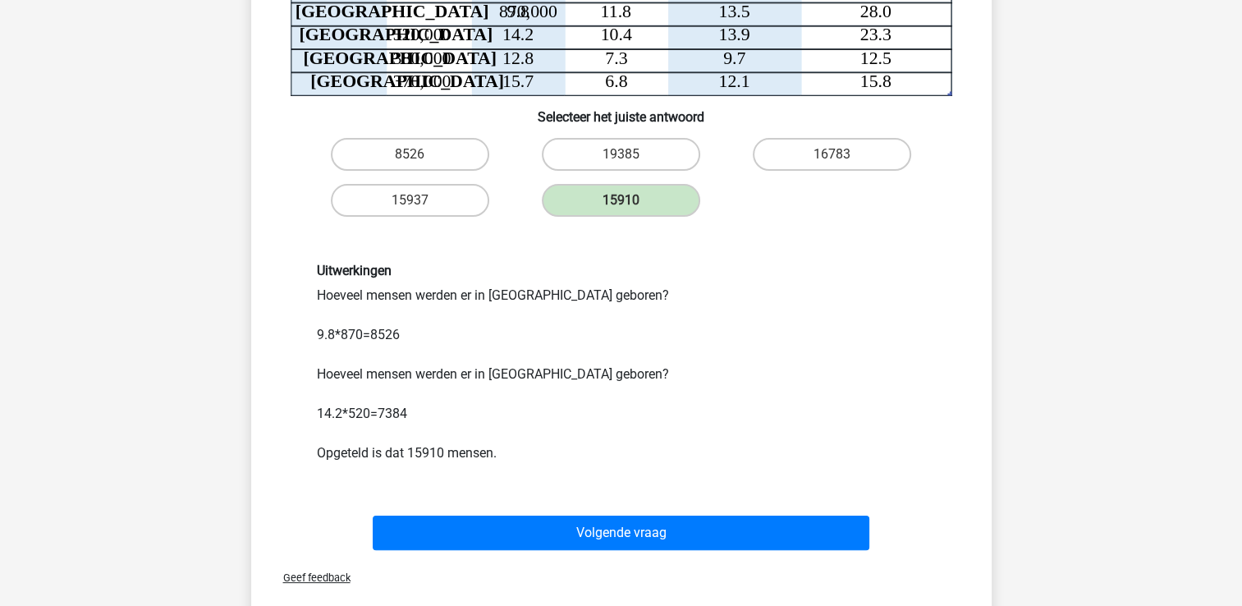
scroll to position [260, 0]
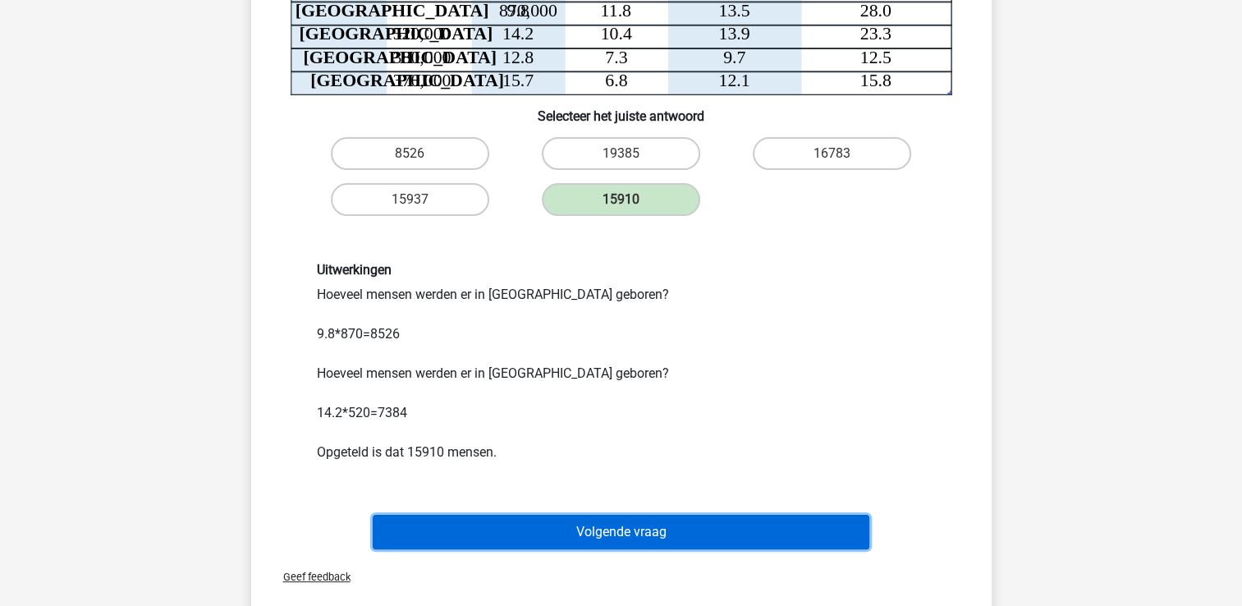
click at [605, 524] on button "Volgende vraag" at bounding box center [621, 532] width 497 height 34
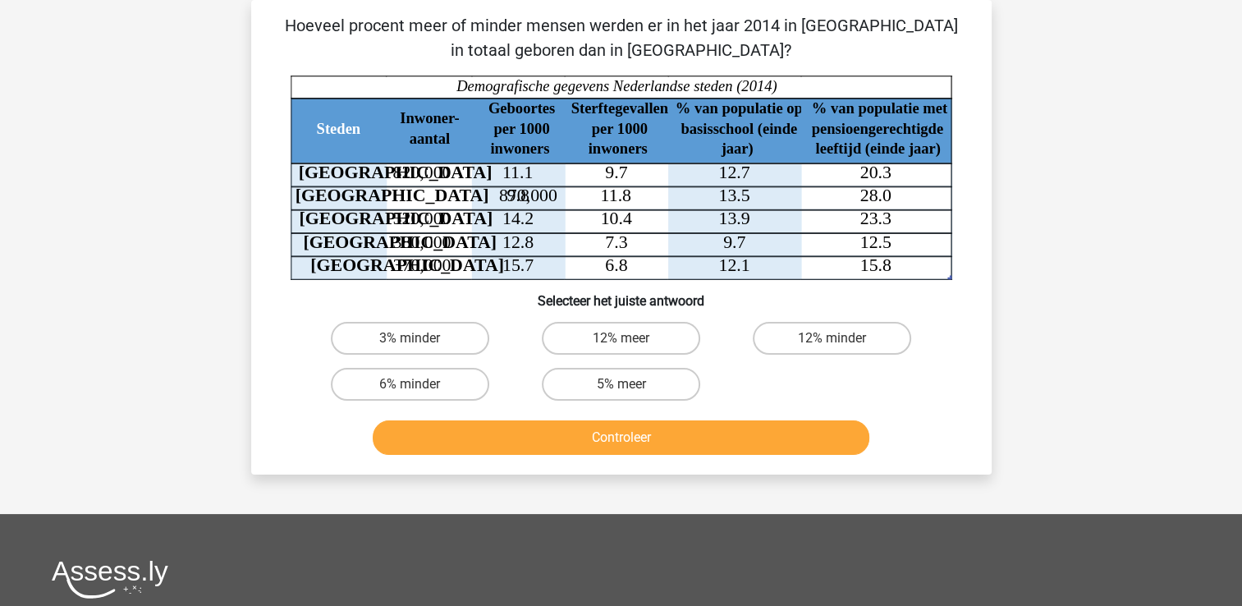
scroll to position [0, 0]
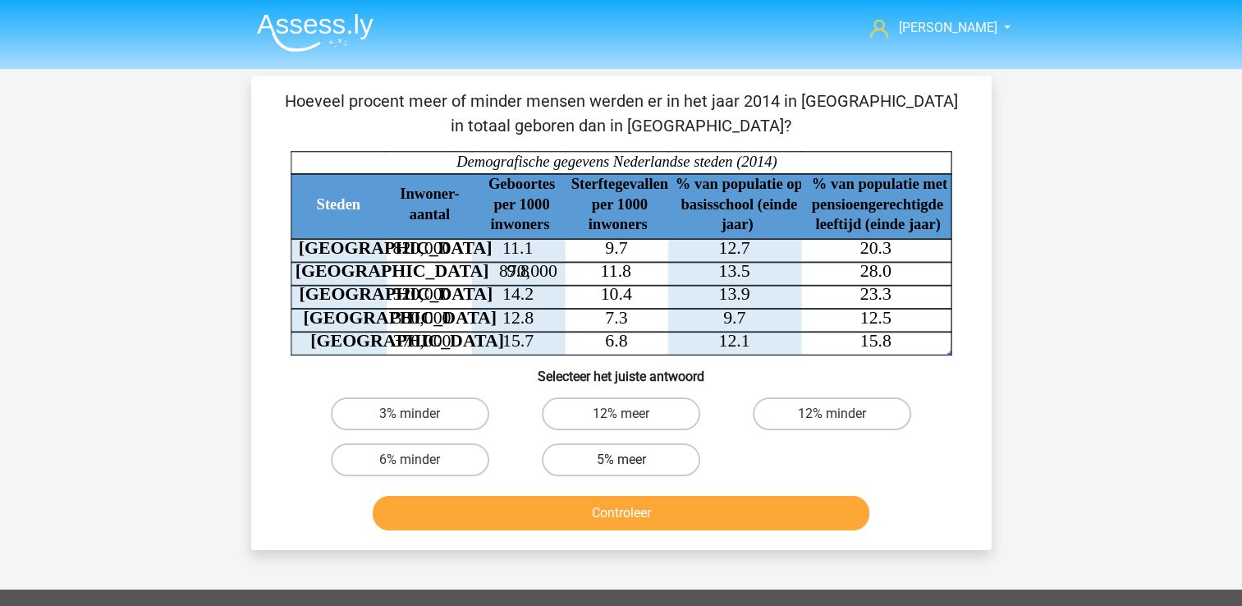
click at [634, 462] on label "5% meer" at bounding box center [621, 459] width 158 height 33
click at [631, 462] on input "5% meer" at bounding box center [626, 465] width 11 height 11
radio input "true"
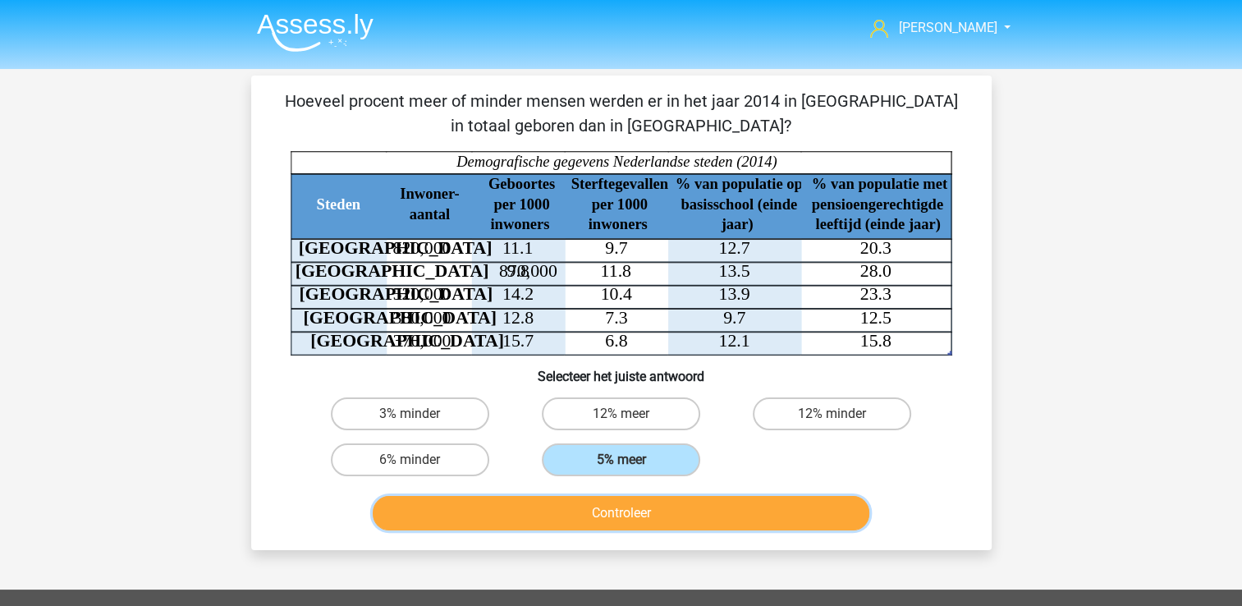
click at [608, 504] on button "Controleer" at bounding box center [621, 513] width 497 height 34
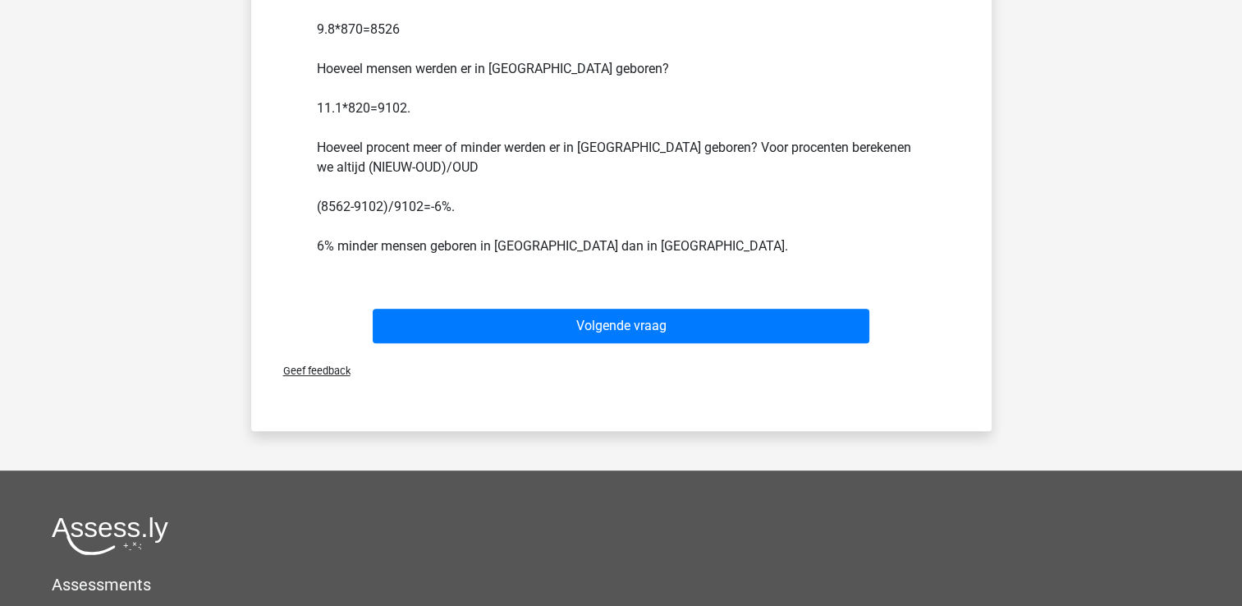
scroll to position [565, 0]
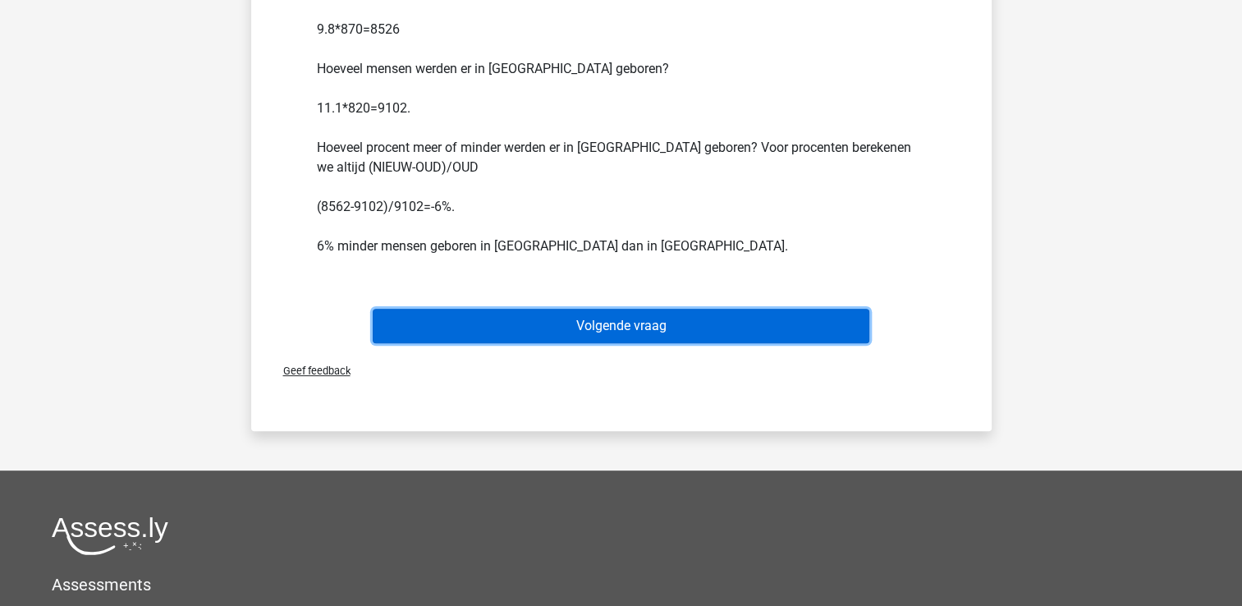
click at [667, 334] on button "Volgende vraag" at bounding box center [621, 326] width 497 height 34
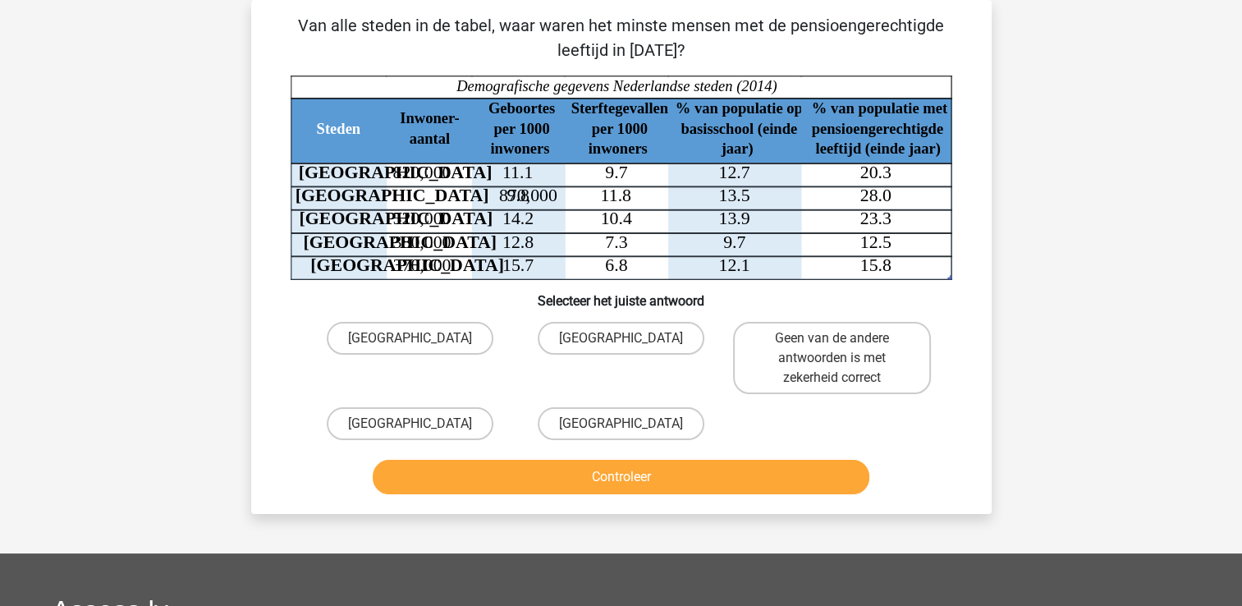
scroll to position [0, 0]
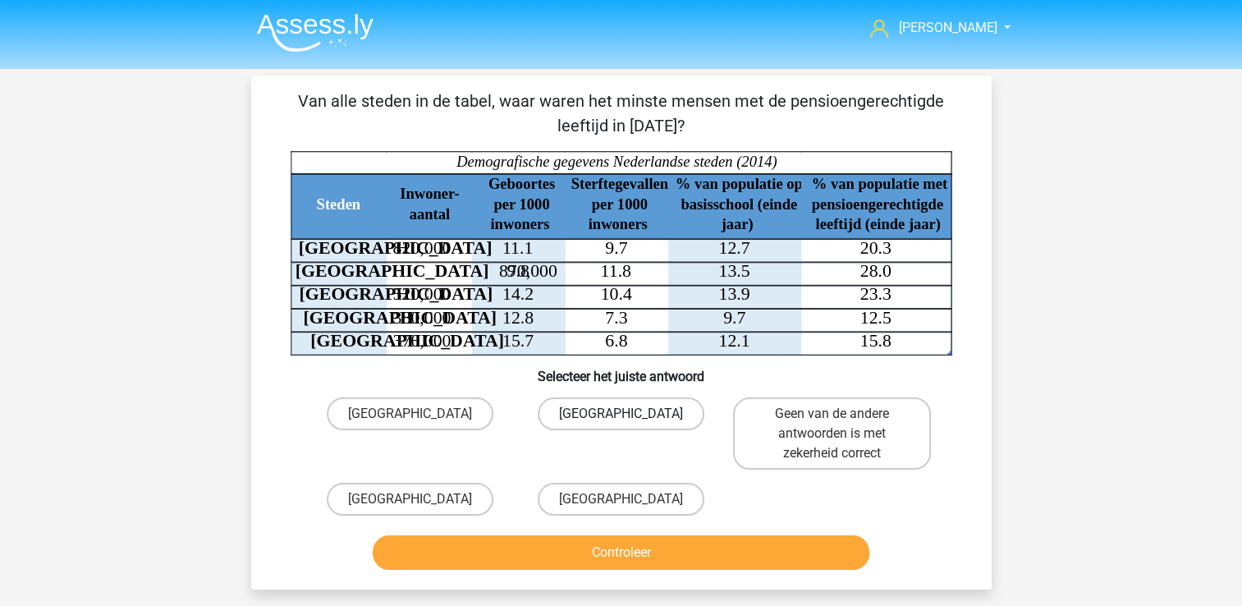
click at [651, 417] on label "Den Haag" at bounding box center [621, 413] width 167 height 33
click at [631, 417] on input "Den Haag" at bounding box center [626, 419] width 11 height 11
radio input "true"
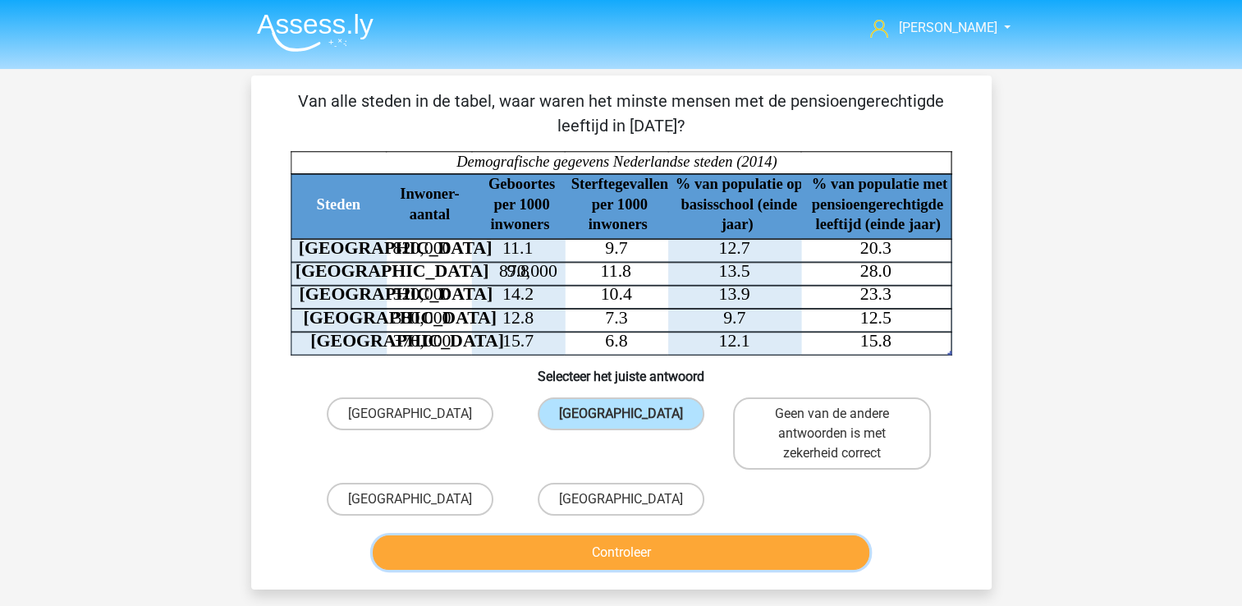
click at [647, 540] on button "Controleer" at bounding box center [621, 552] width 497 height 34
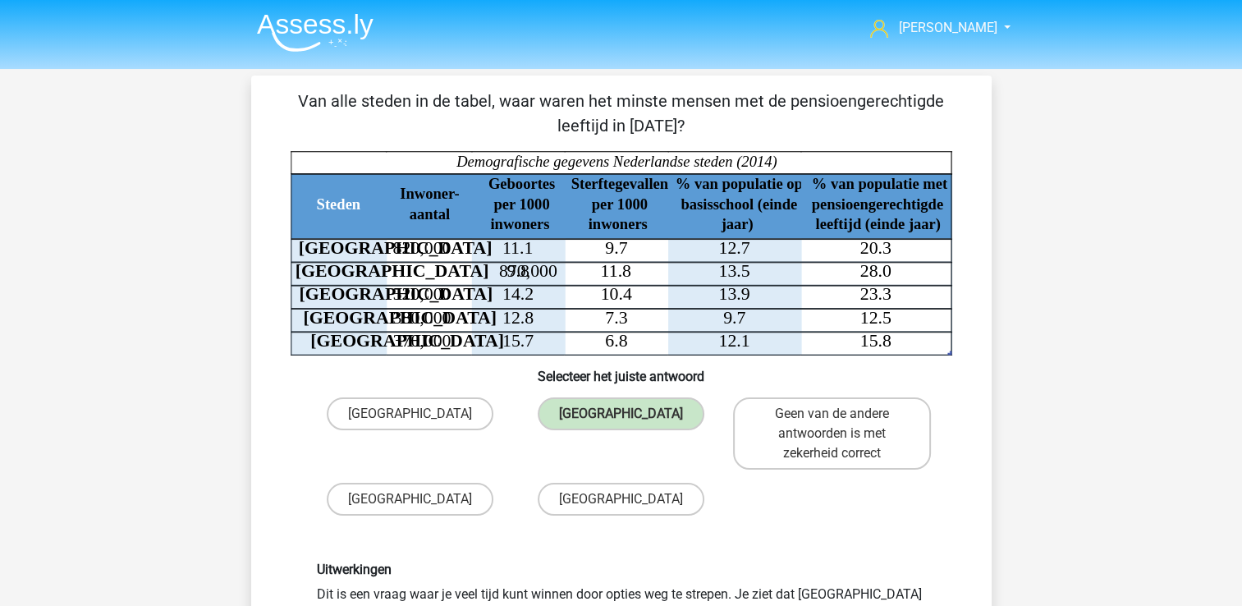
scroll to position [345, 0]
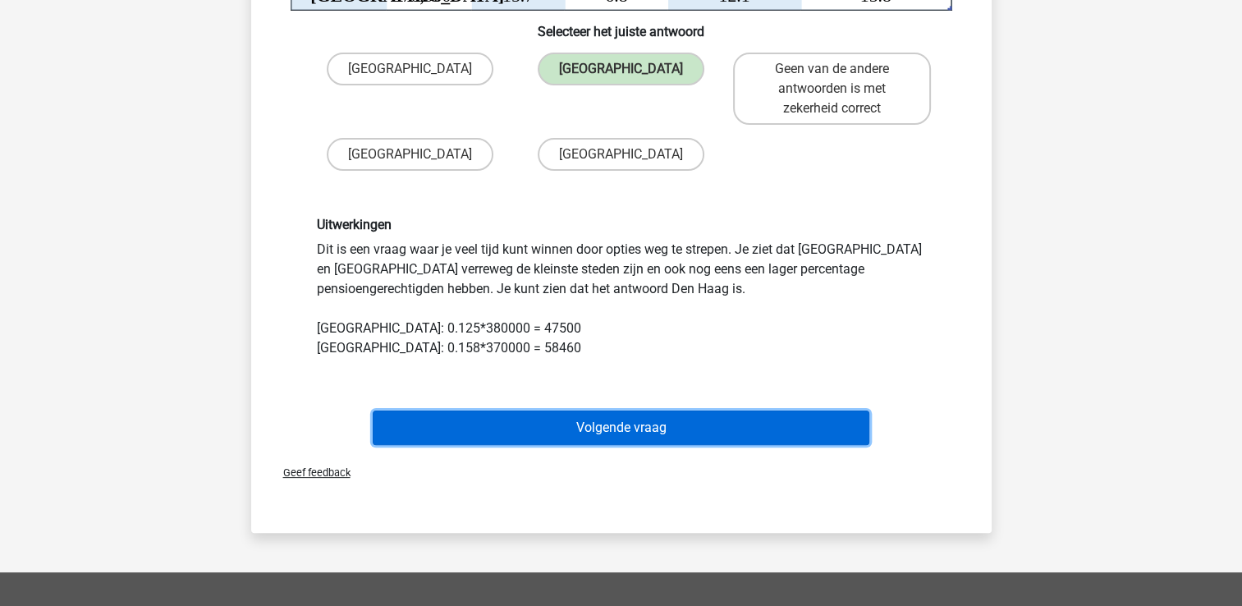
click at [714, 418] on button "Volgende vraag" at bounding box center [621, 427] width 497 height 34
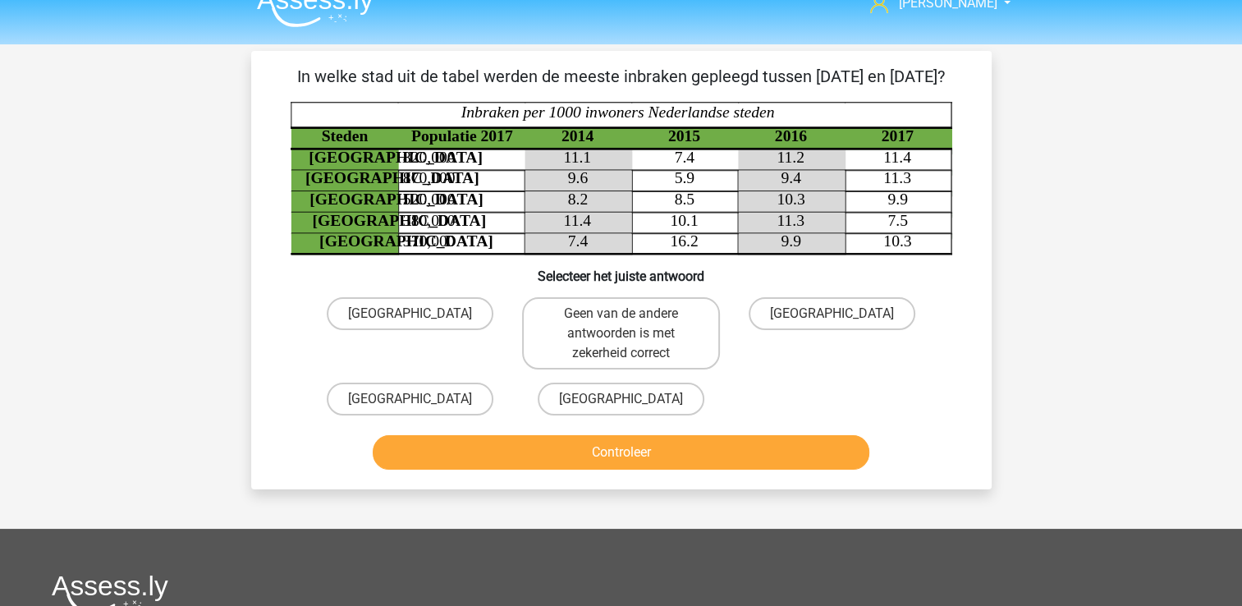
scroll to position [19, 0]
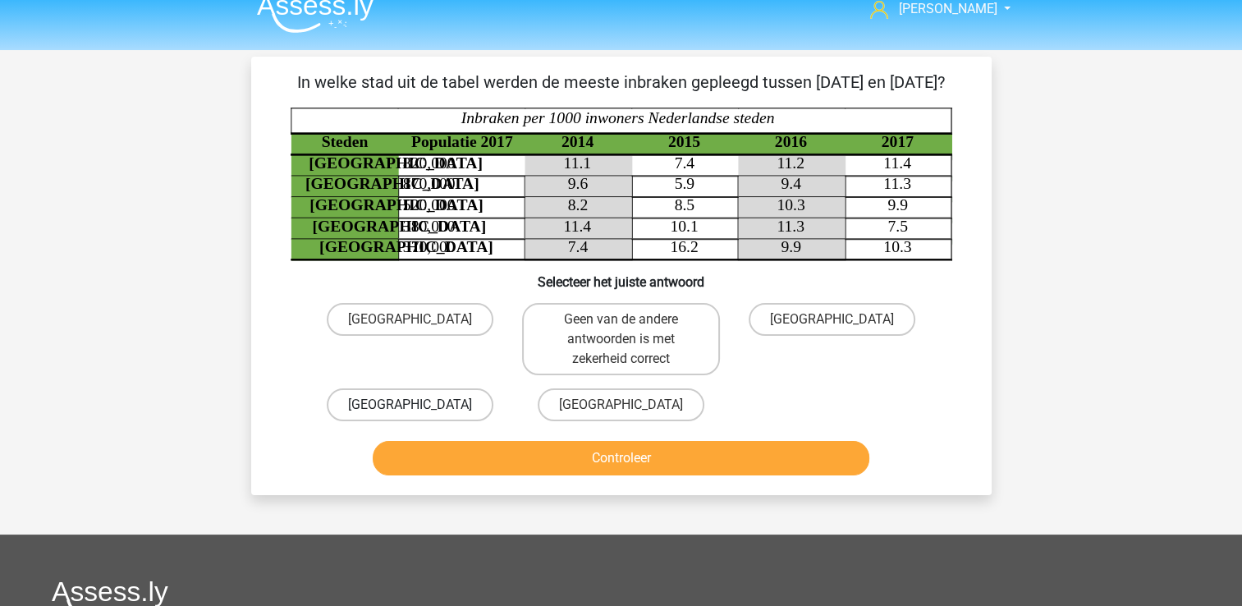
click at [440, 419] on label "Utrecht" at bounding box center [410, 404] width 167 height 33
click at [420, 415] on input "Utrecht" at bounding box center [415, 410] width 11 height 11
radio input "true"
click at [502, 475] on button "Controleer" at bounding box center [621, 458] width 497 height 34
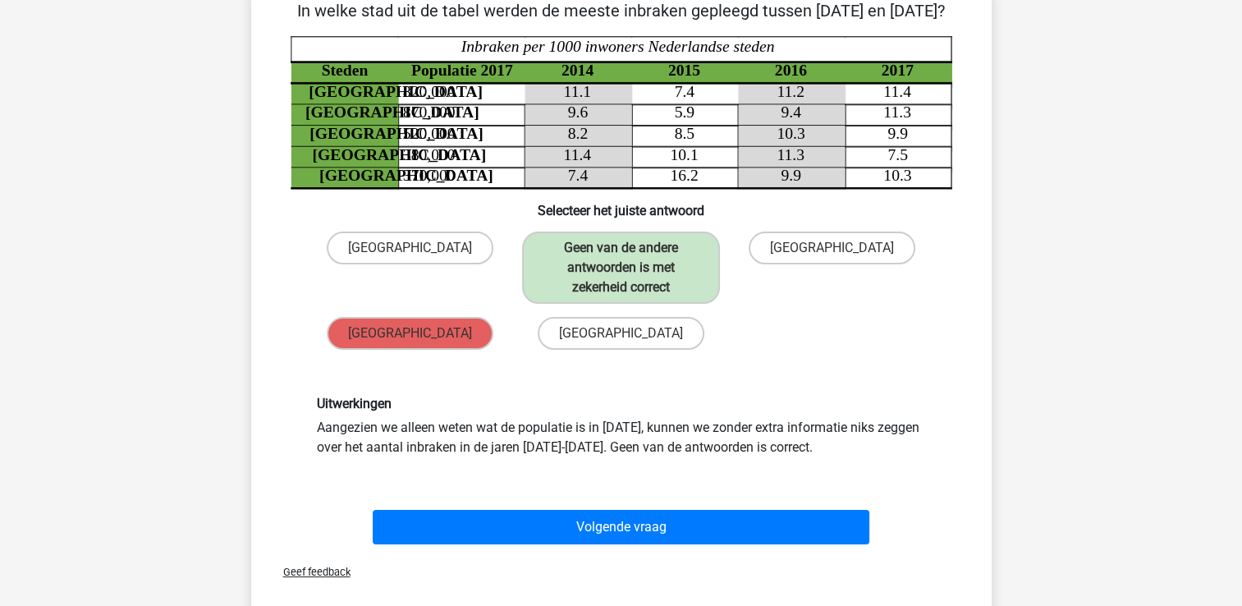
scroll to position [87, 0]
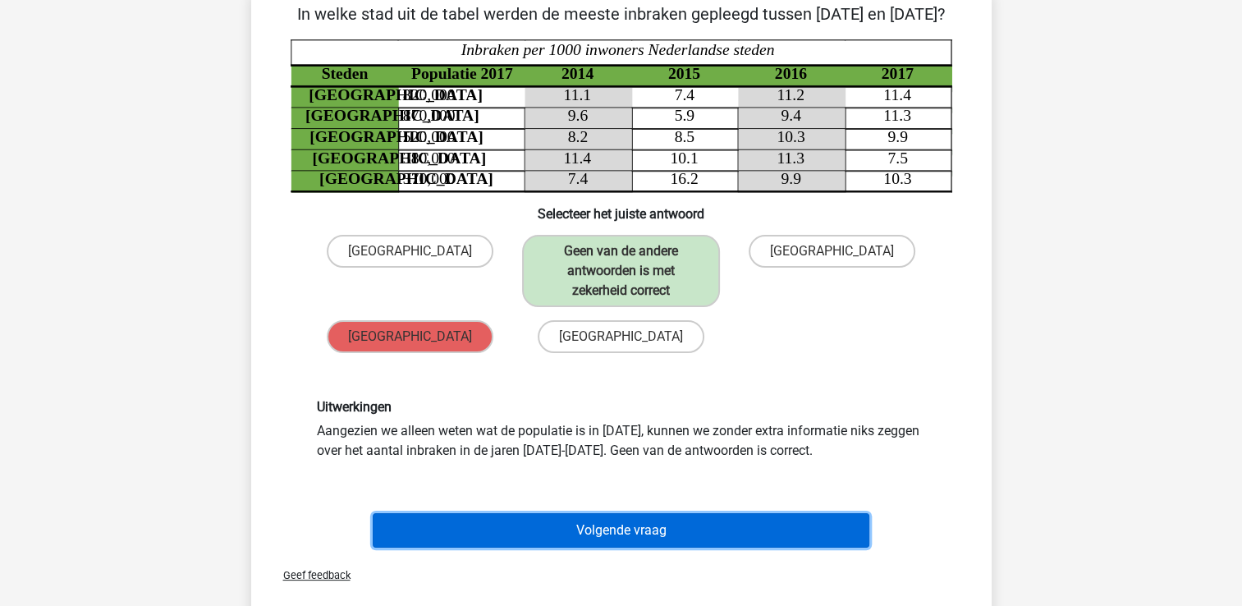
click at [772, 548] on button "Volgende vraag" at bounding box center [621, 530] width 497 height 34
click at [746, 548] on button "Volgende vraag" at bounding box center [621, 530] width 497 height 34
click at [756, 548] on button "Volgende vraag" at bounding box center [621, 530] width 497 height 34
click at [732, 548] on button "Volgende vraag" at bounding box center [621, 530] width 497 height 34
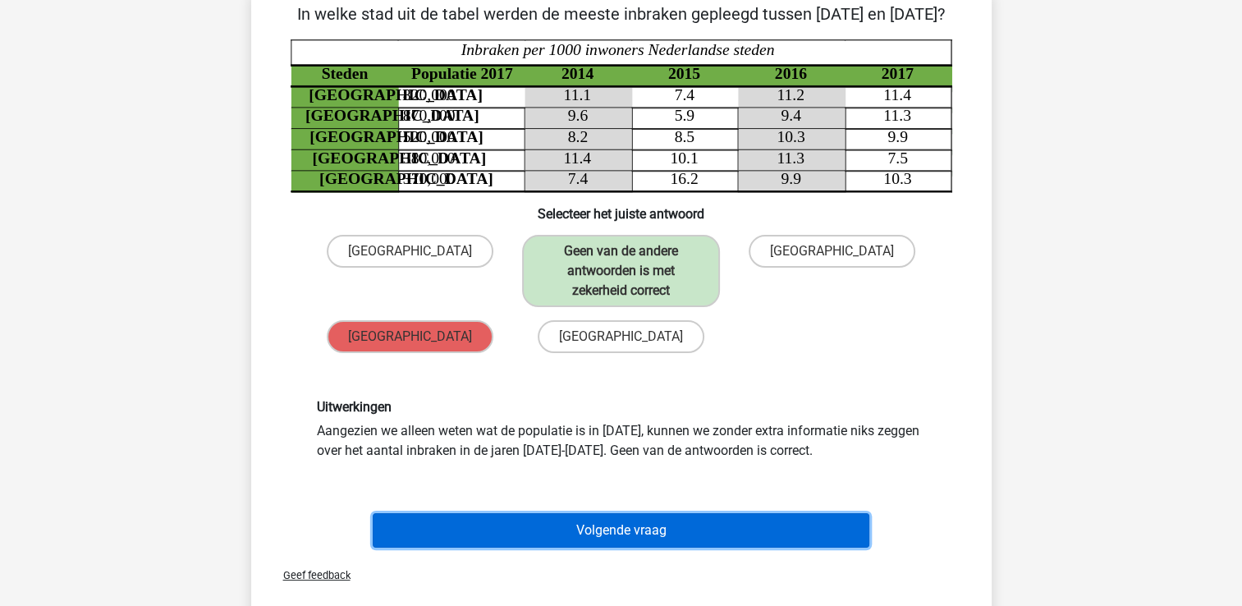
click at [732, 548] on button "Volgende vraag" at bounding box center [621, 530] width 497 height 34
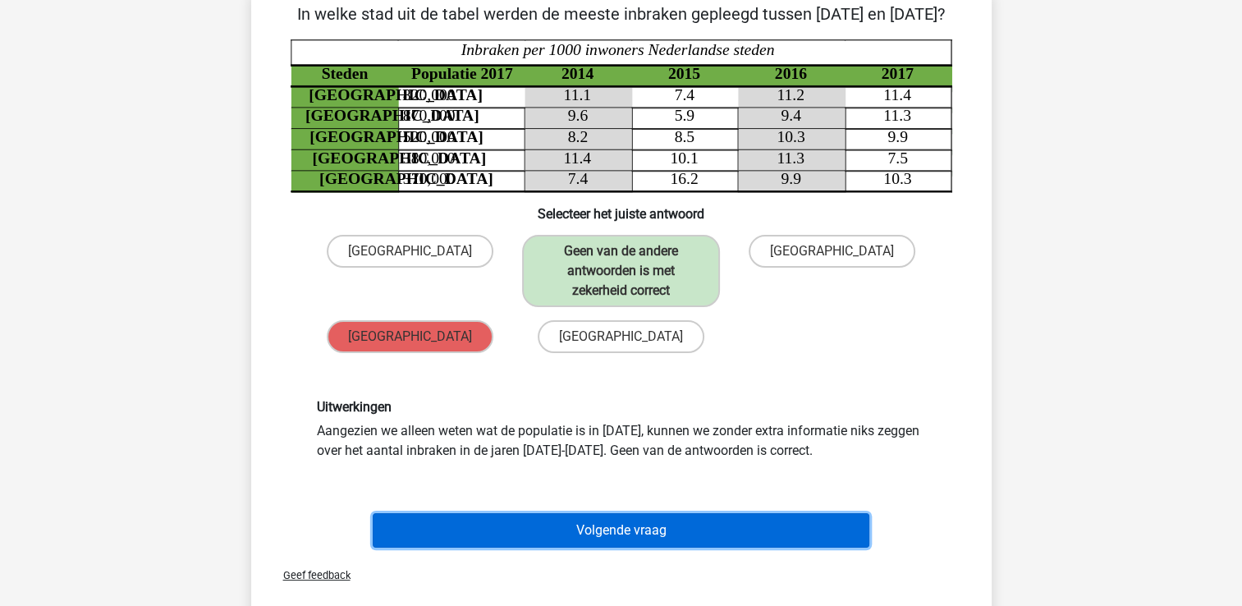
click at [732, 548] on button "Volgende vraag" at bounding box center [621, 530] width 497 height 34
click at [591, 548] on button "Volgende vraag" at bounding box center [621, 530] width 497 height 34
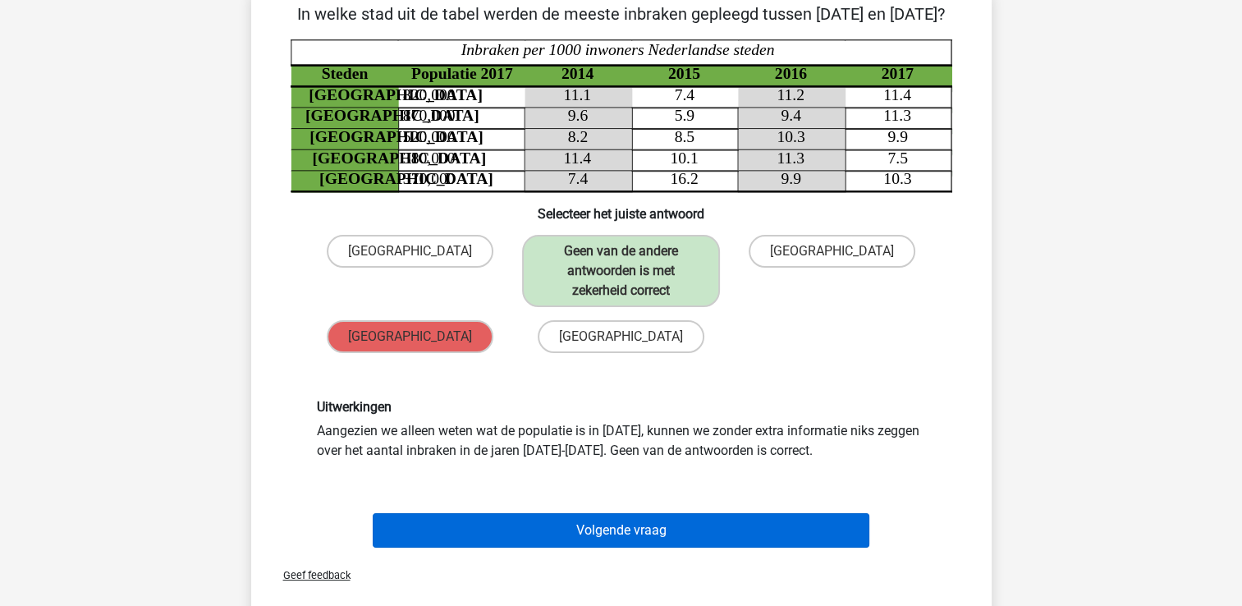
scroll to position [76, 0]
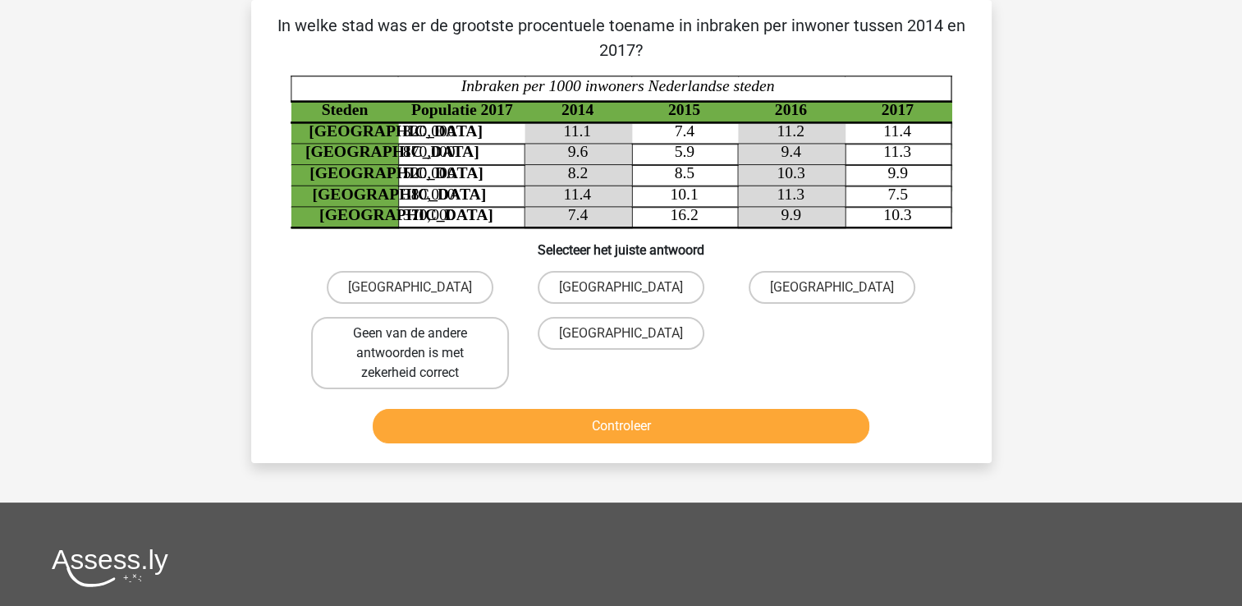
click at [484, 365] on label "Geen van de andere antwoorden is met zekerheid correct" at bounding box center [410, 353] width 198 height 72
click at [420, 344] on input "Geen van de andere antwoorden is met zekerheid correct" at bounding box center [415, 338] width 11 height 11
radio input "true"
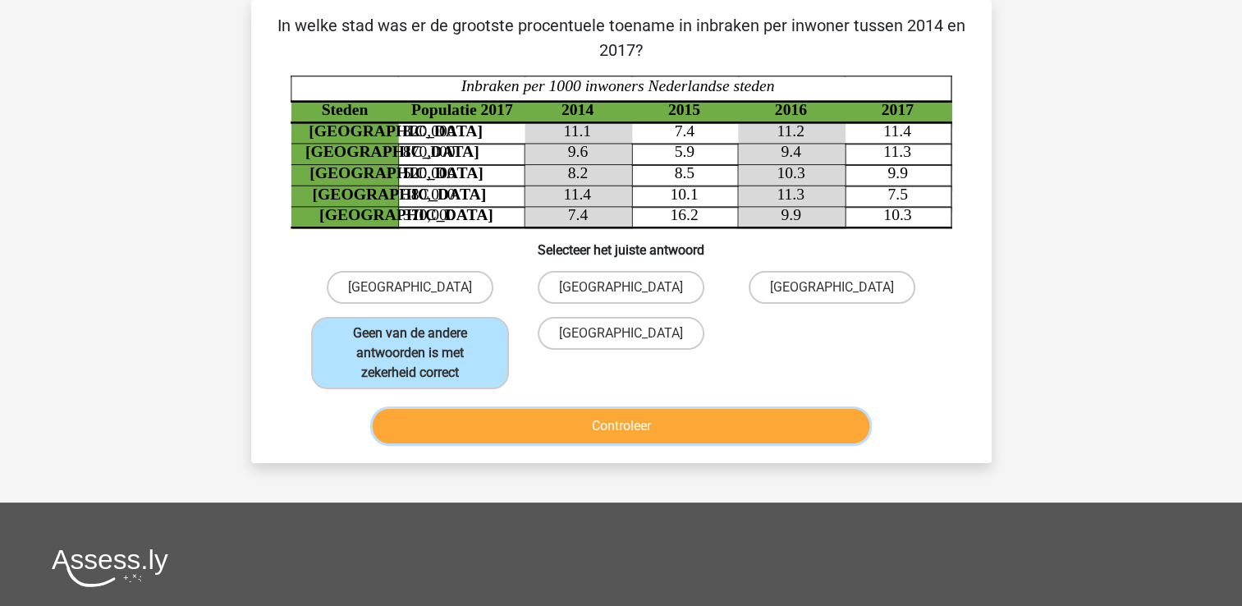
click at [562, 421] on button "Controleer" at bounding box center [621, 426] width 497 height 34
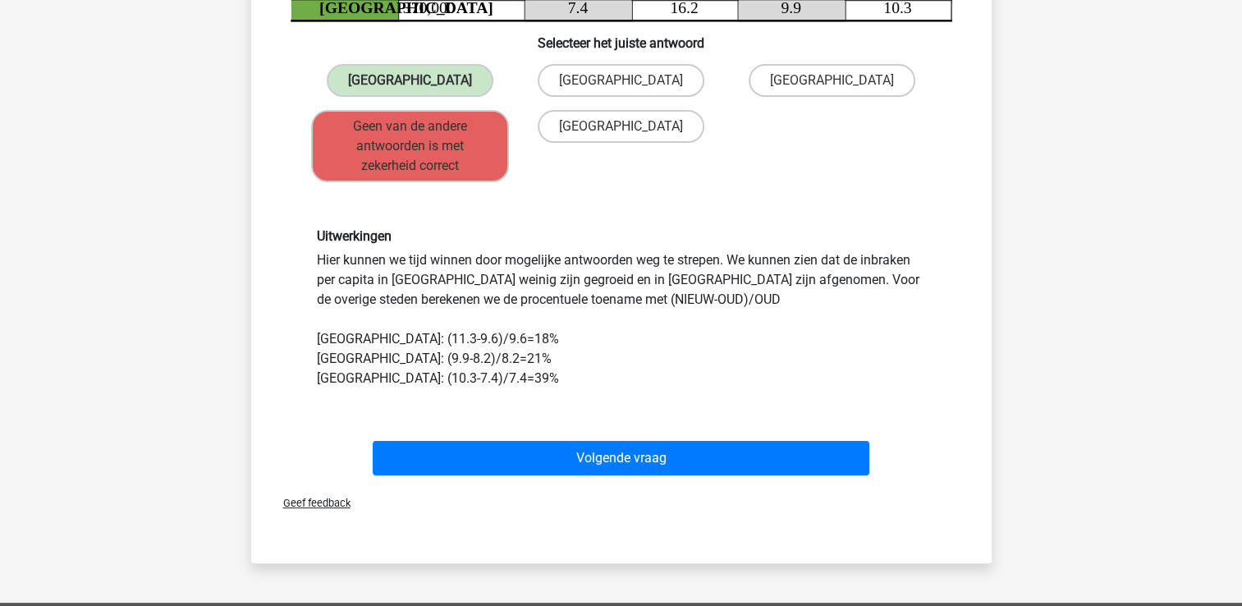
scroll to position [295, 0]
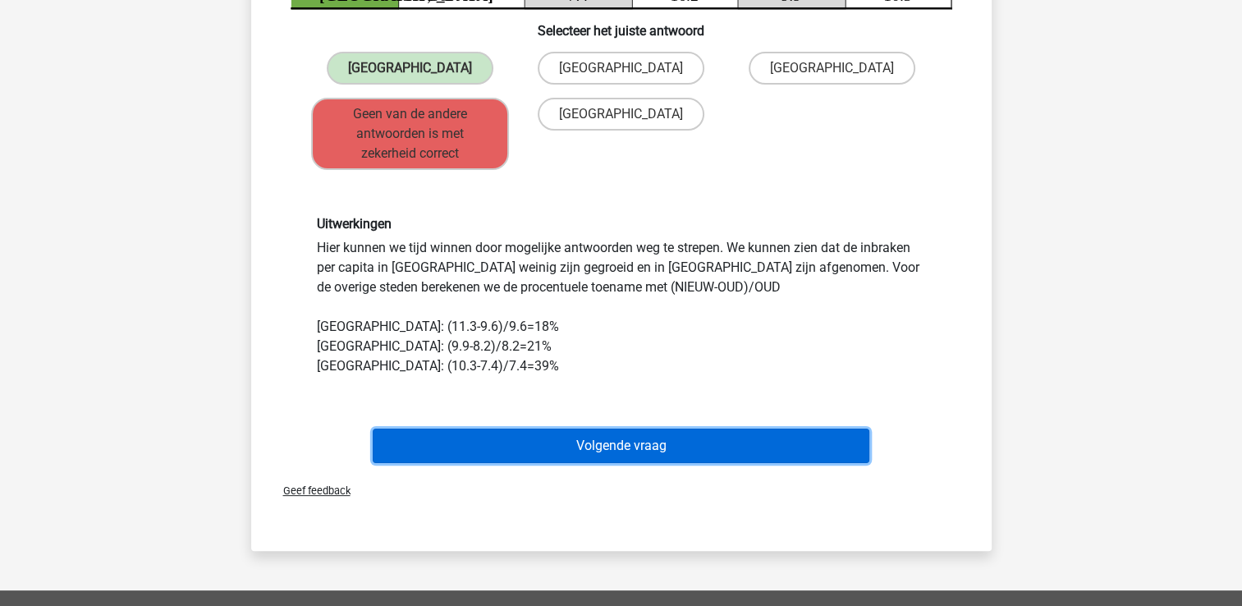
click at [667, 432] on button "Volgende vraag" at bounding box center [621, 446] width 497 height 34
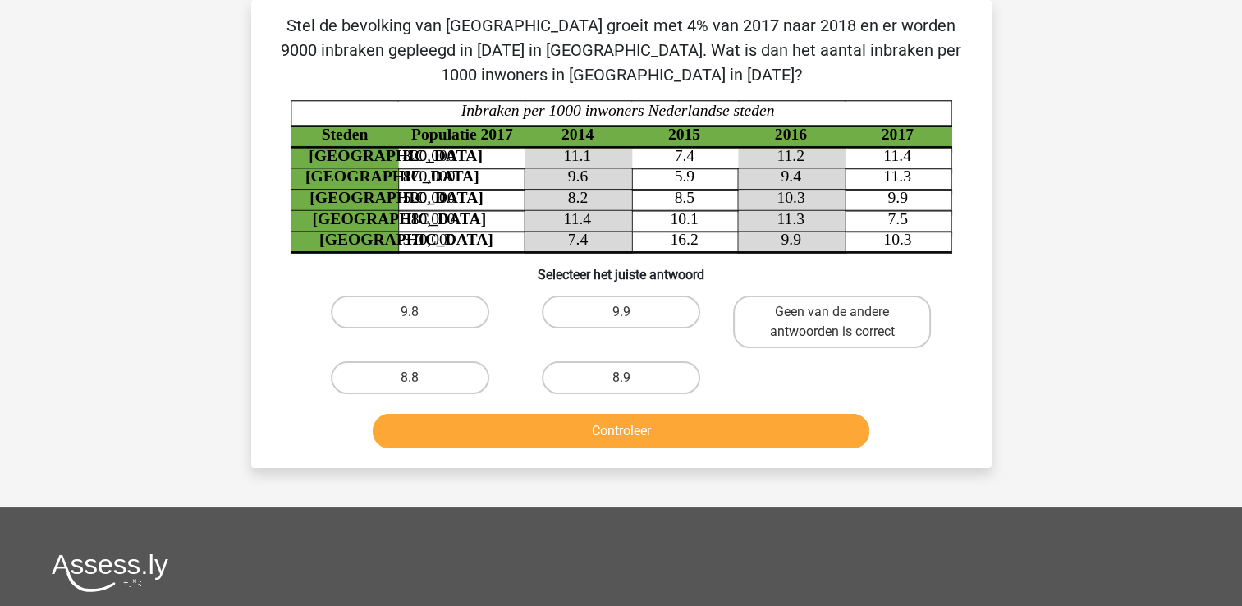
scroll to position [0, 0]
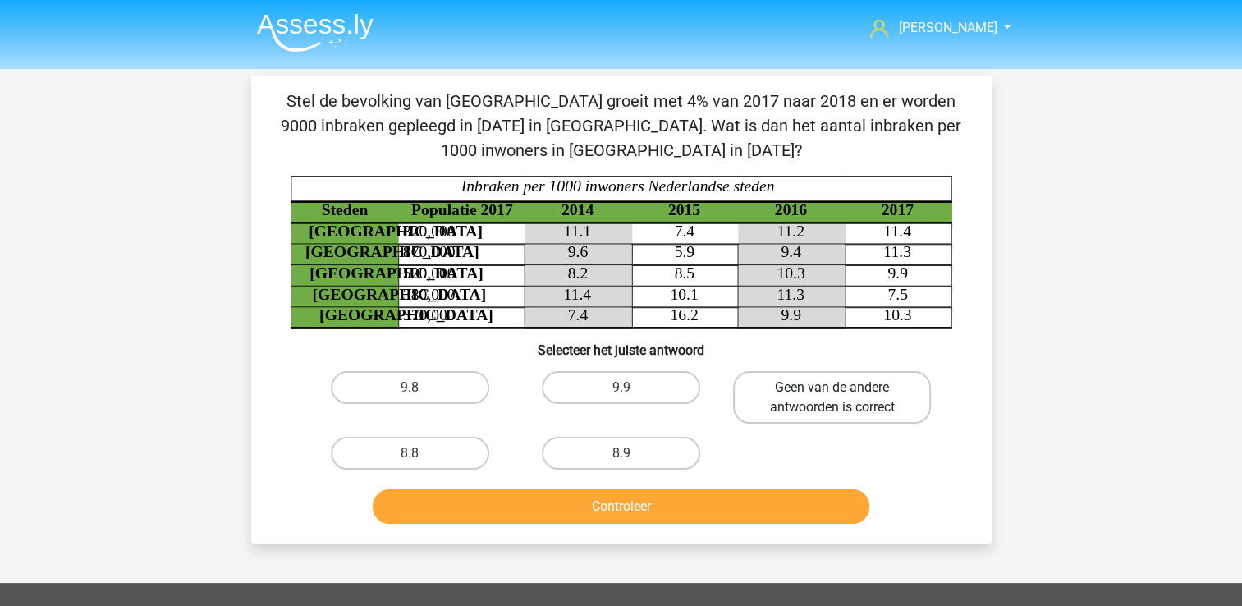
click at [880, 391] on label "Geen van de andere antwoorden is correct" at bounding box center [832, 397] width 198 height 53
click at [843, 391] on input "Geen van de andere antwoorden is correct" at bounding box center [837, 392] width 11 height 11
radio input "true"
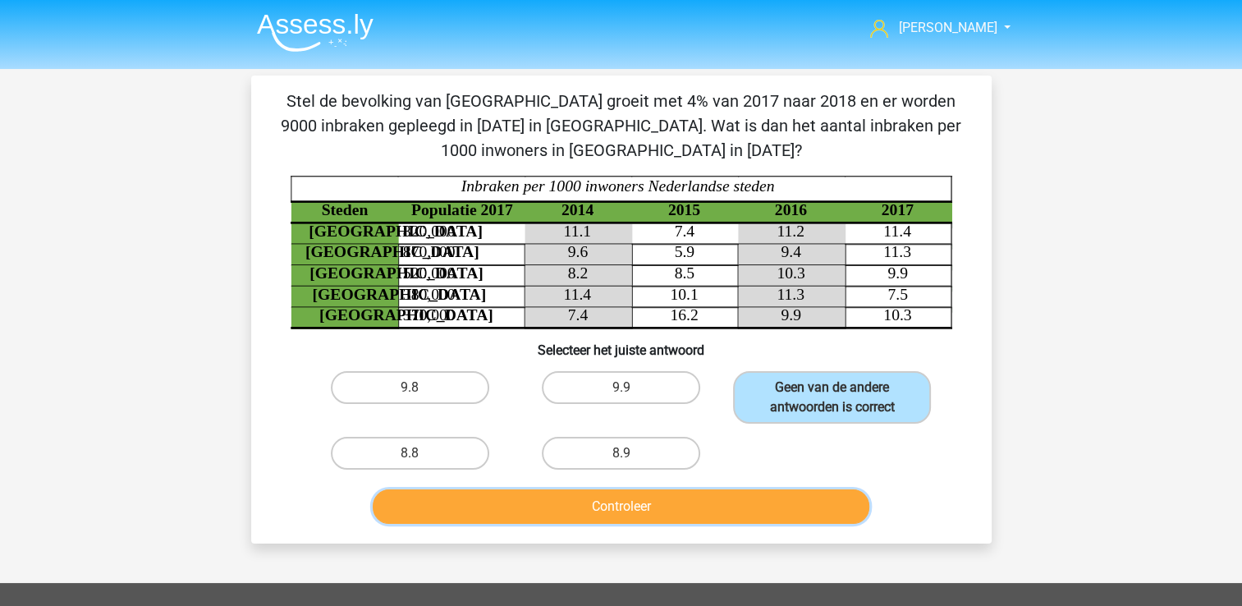
click at [722, 499] on button "Controleer" at bounding box center [621, 506] width 497 height 34
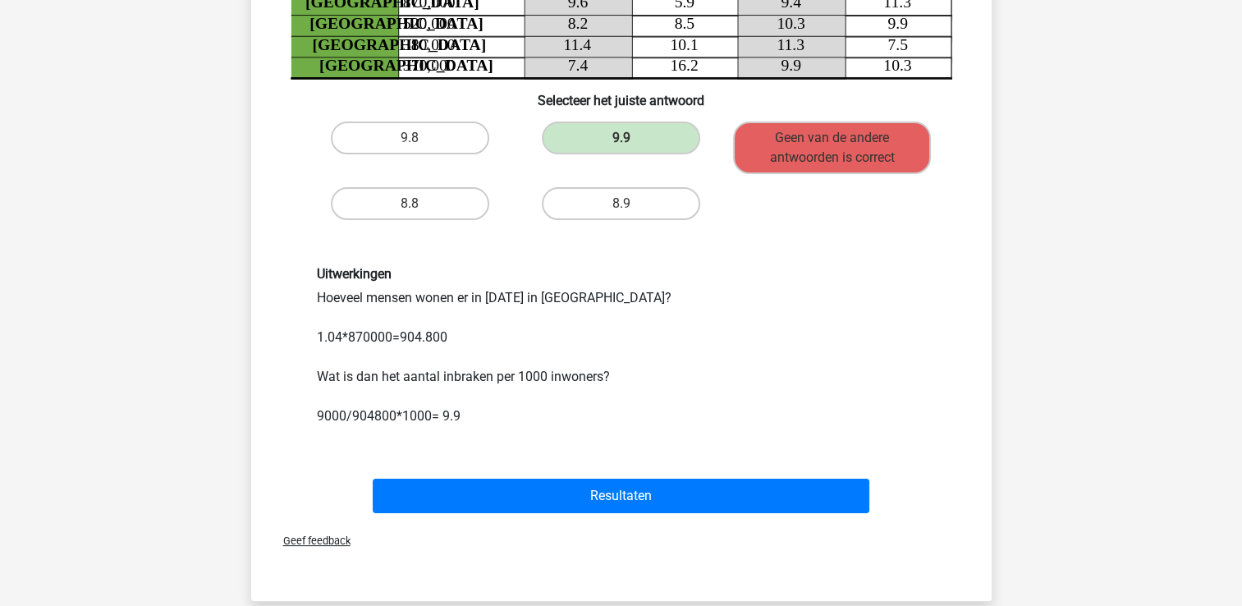
scroll to position [250, 0]
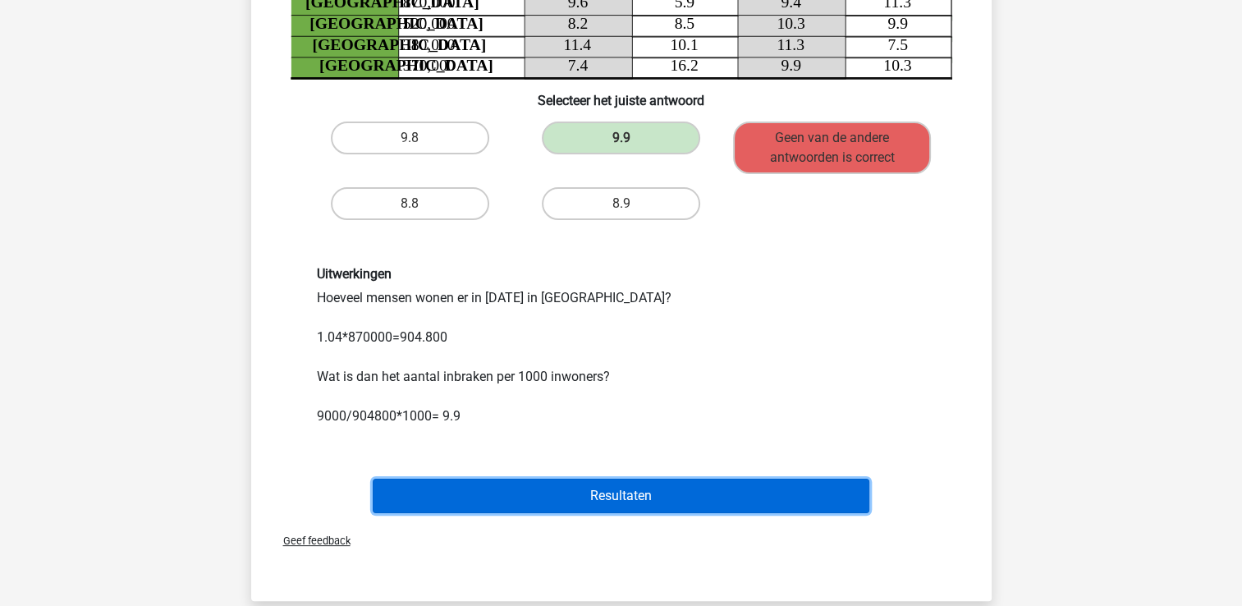
click at [614, 488] on button "Resultaten" at bounding box center [621, 496] width 497 height 34
click at [642, 488] on button "Resultaten" at bounding box center [621, 496] width 497 height 34
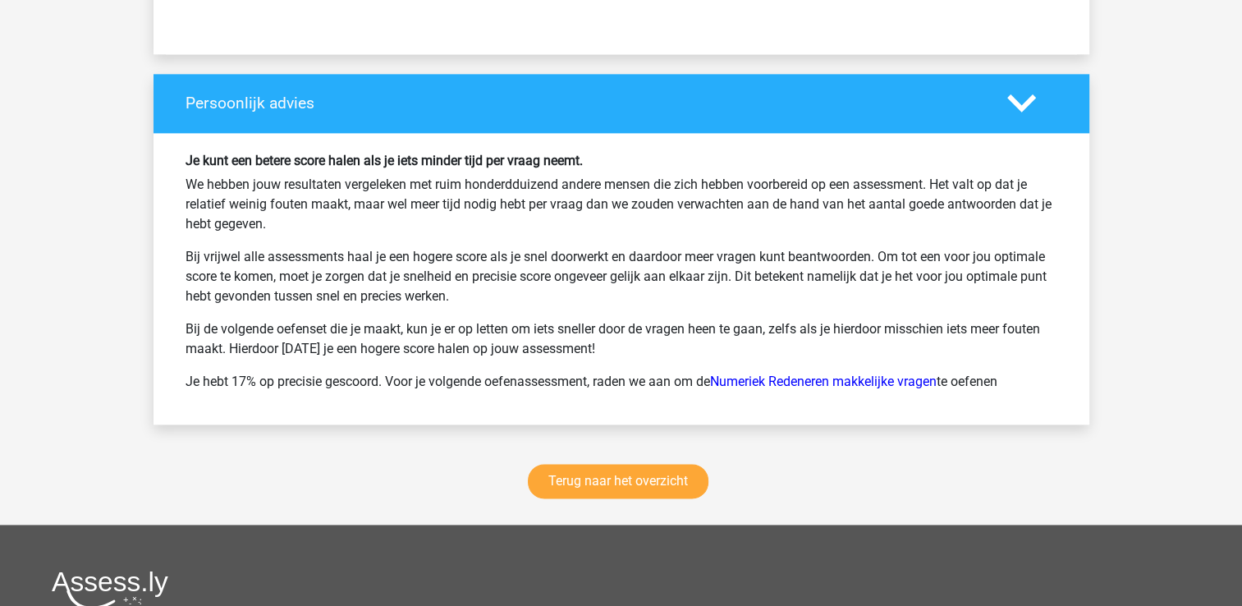
scroll to position [2070, 0]
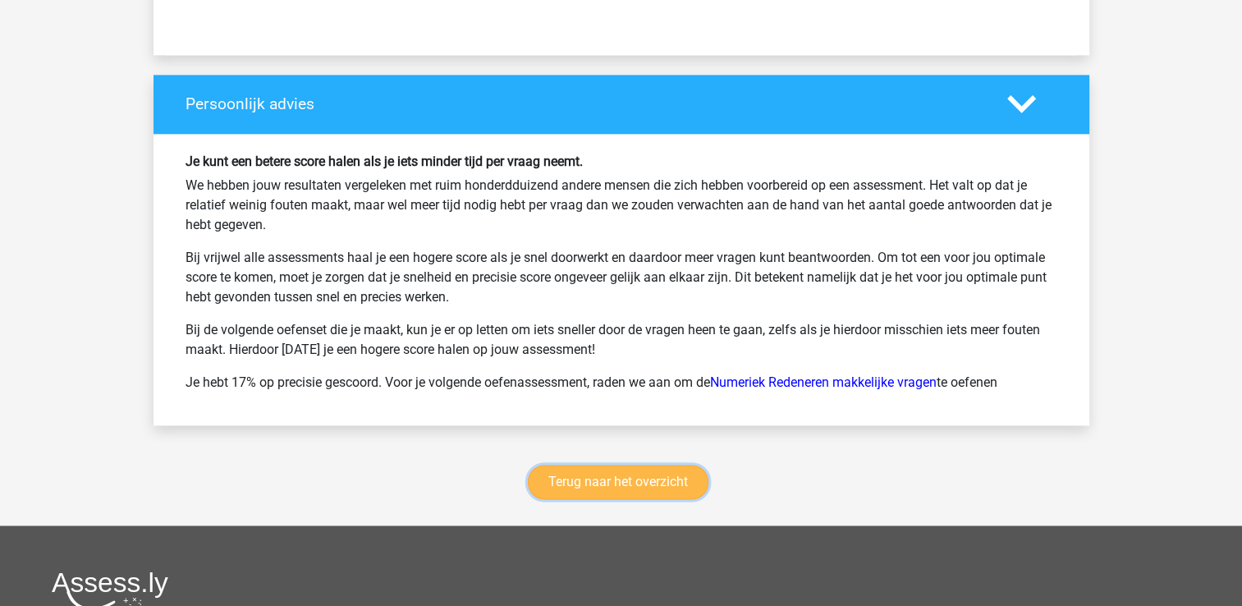
click at [617, 471] on link "Terug naar het overzicht" at bounding box center [618, 482] width 181 height 34
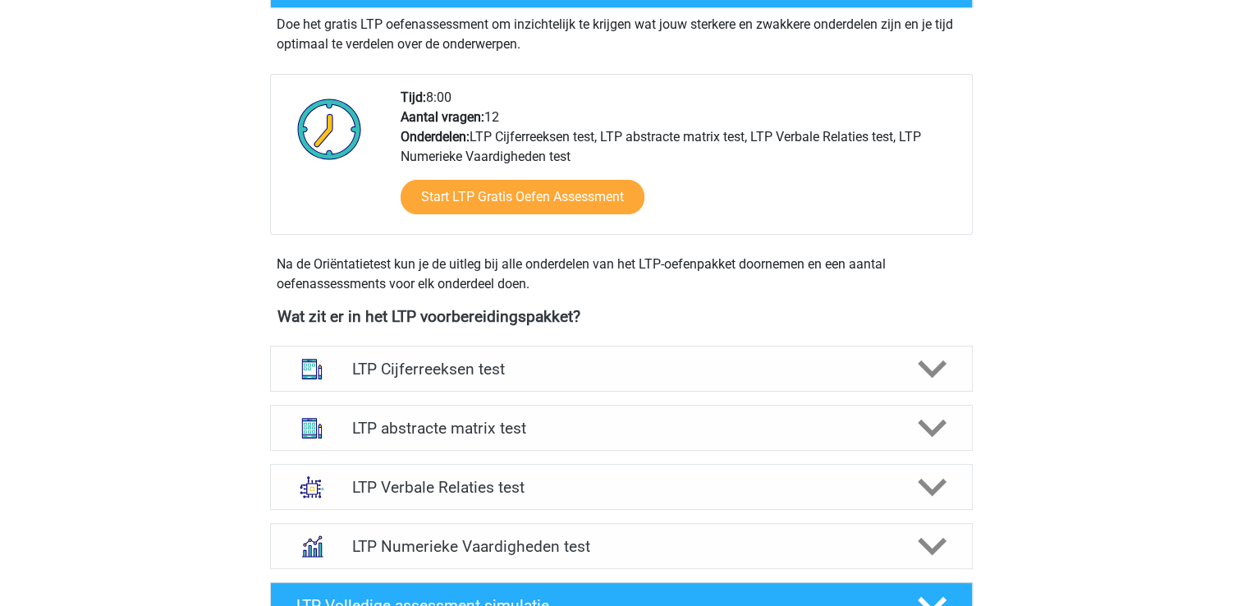
scroll to position [393, 0]
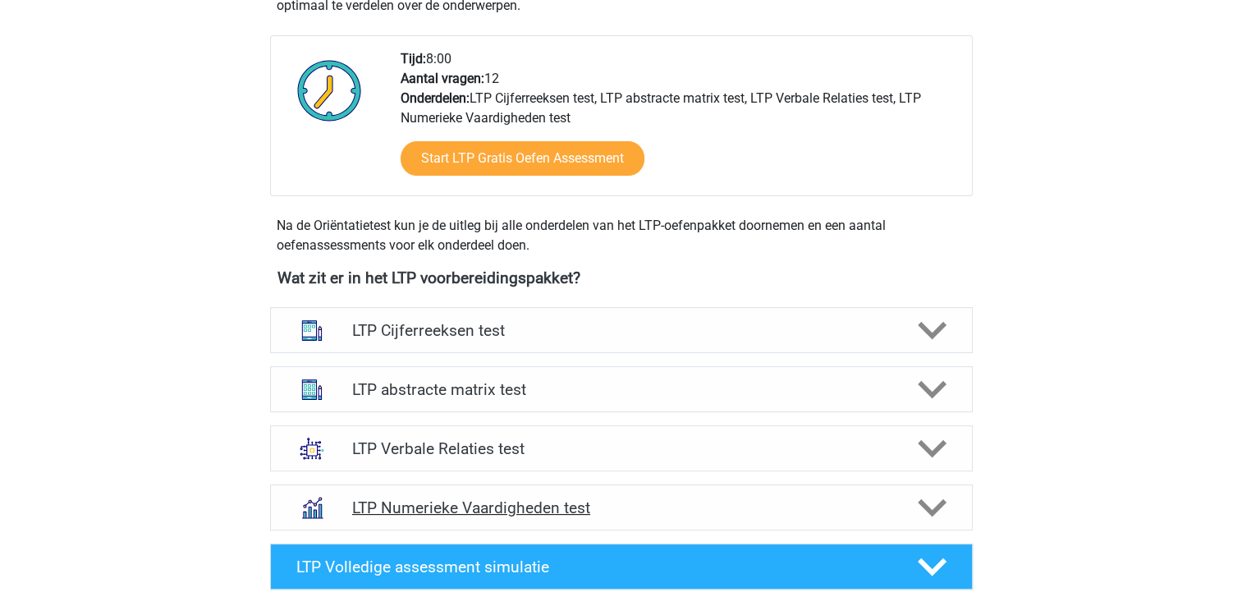
click at [573, 502] on h4 "LTP Numerieke Vaardigheden test" at bounding box center [621, 507] width 538 height 19
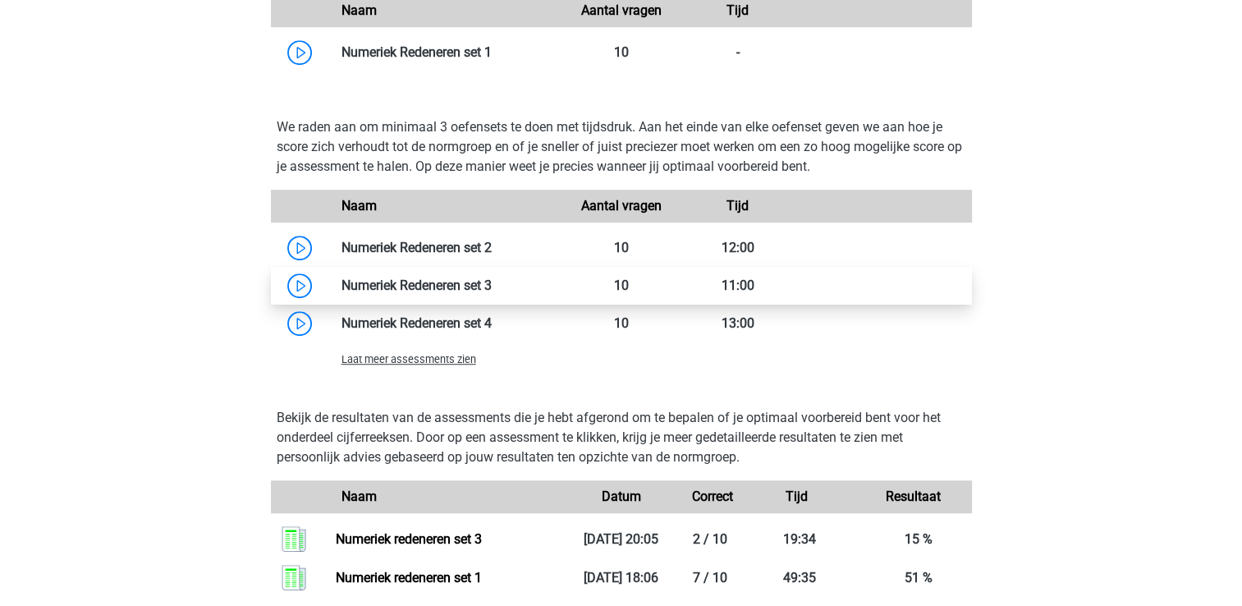
scroll to position [1201, 0]
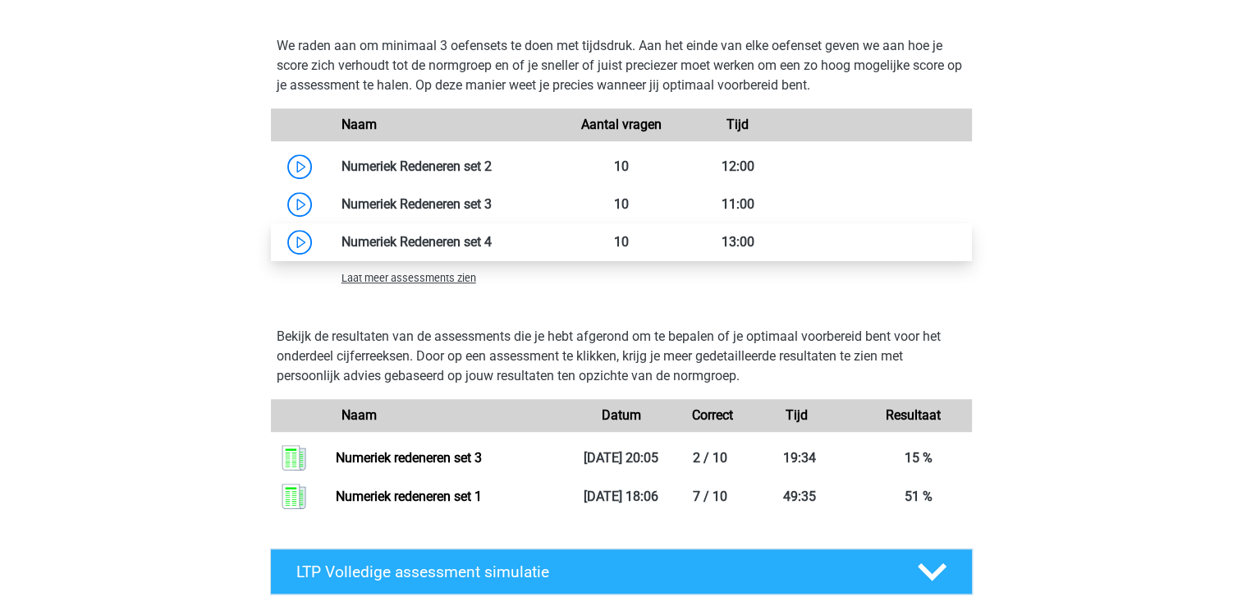
click at [492, 238] on link at bounding box center [492, 242] width 0 height 16
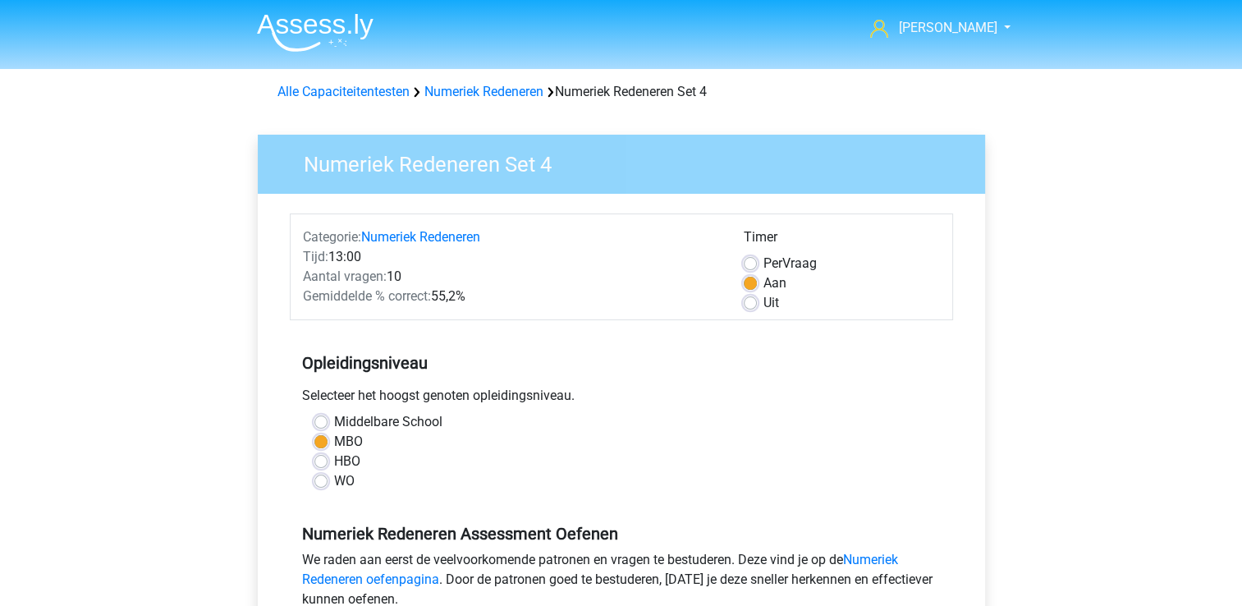
scroll to position [355, 0]
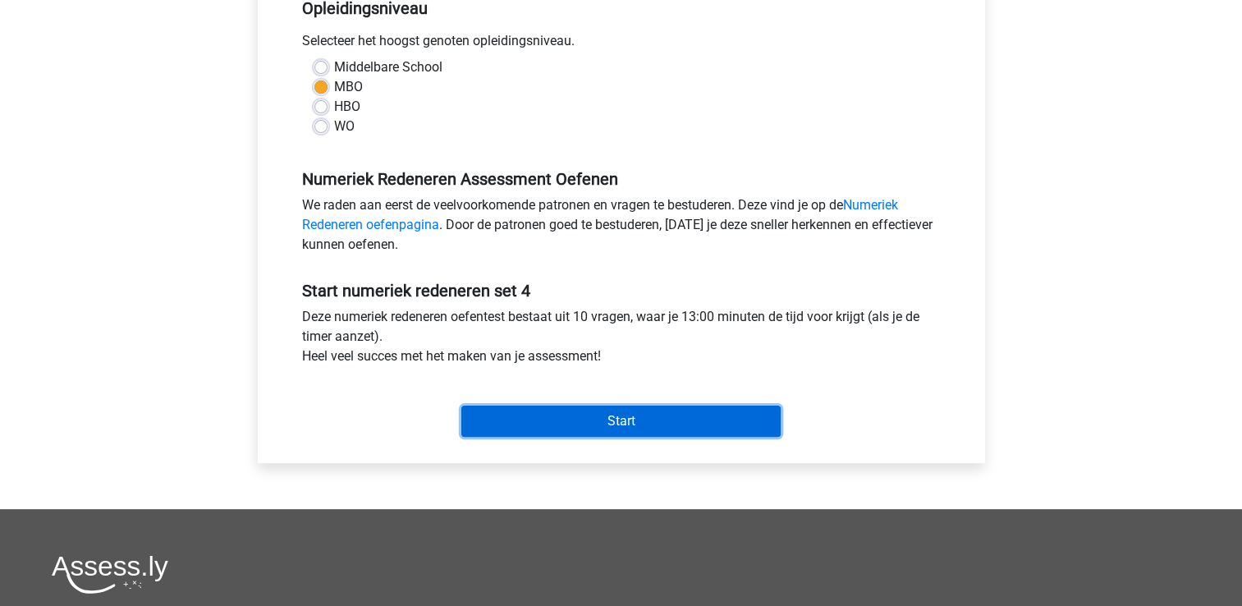
click at [604, 422] on input "Start" at bounding box center [620, 421] width 319 height 31
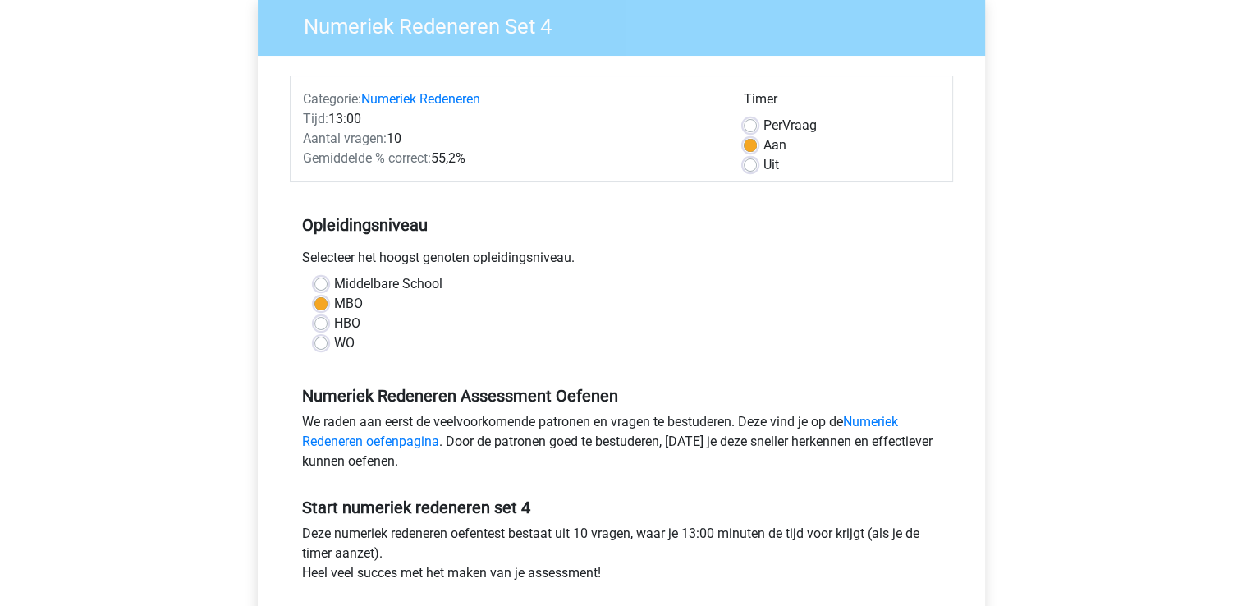
scroll to position [137, 0]
click at [759, 171] on div "Uit" at bounding box center [842, 166] width 196 height 20
click at [759, 169] on div "Uit" at bounding box center [842, 166] width 196 height 20
click at [763, 165] on label "Uit" at bounding box center [771, 166] width 16 height 20
click at [745, 165] on input "Uit" at bounding box center [750, 164] width 13 height 16
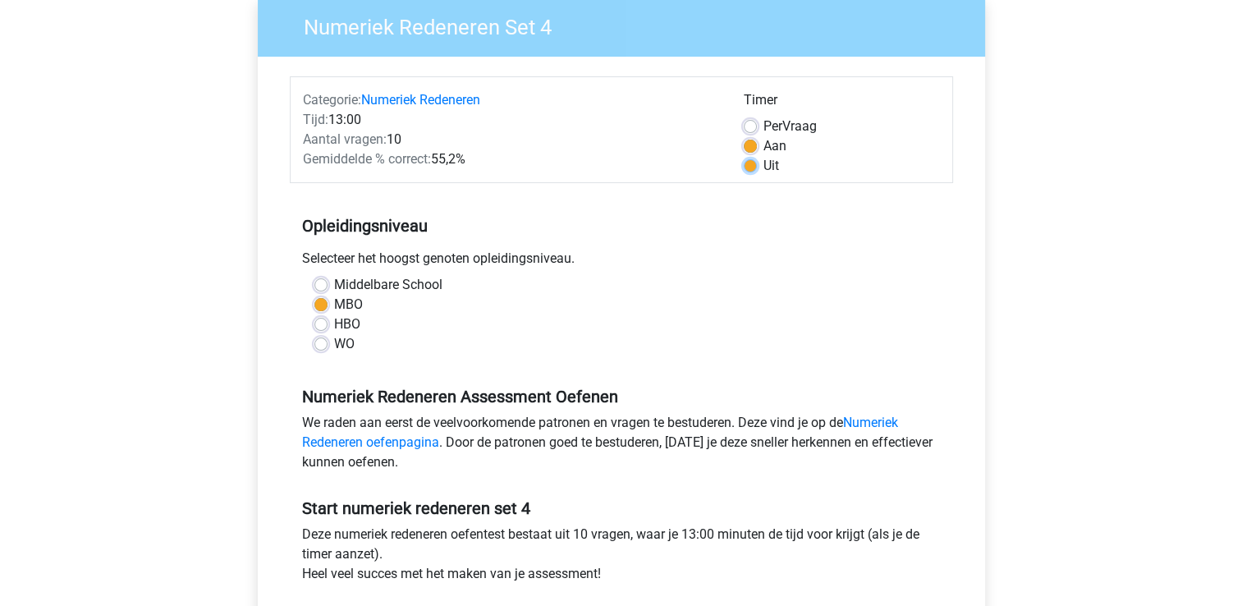
radio input "true"
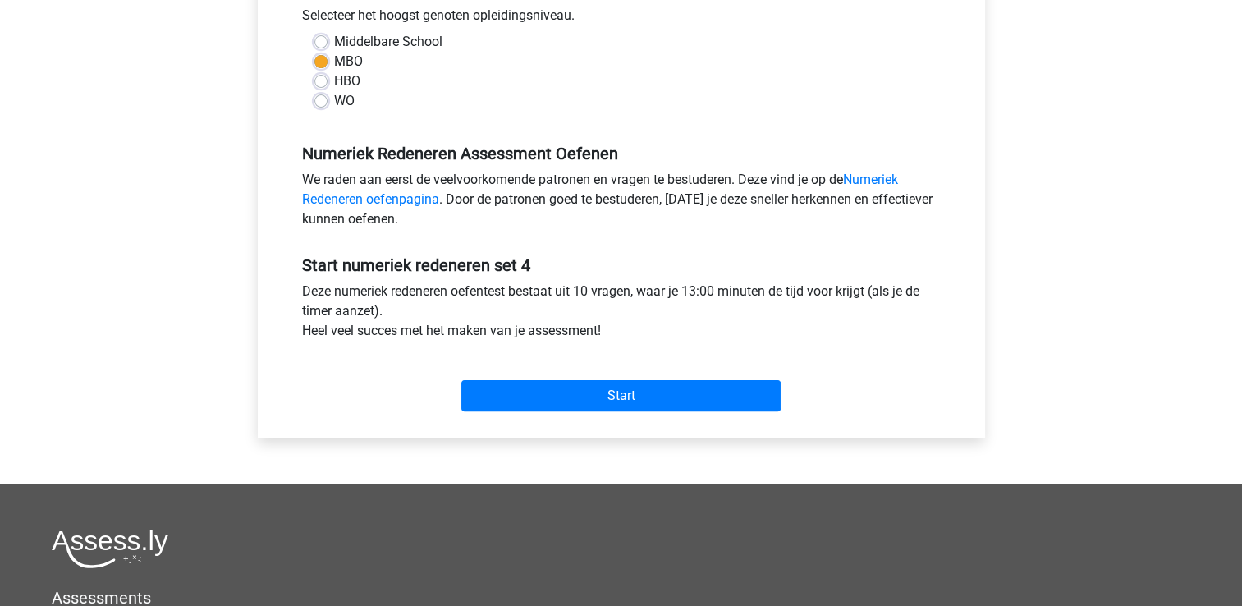
scroll to position [383, 0]
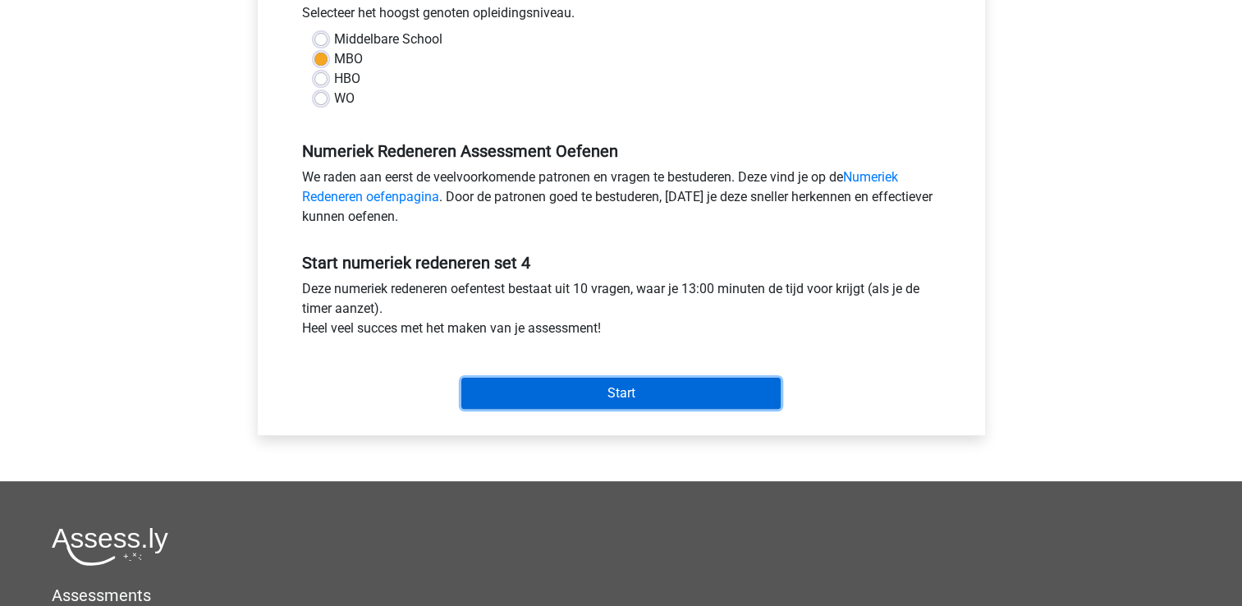
click at [617, 406] on input "Start" at bounding box center [620, 393] width 319 height 31
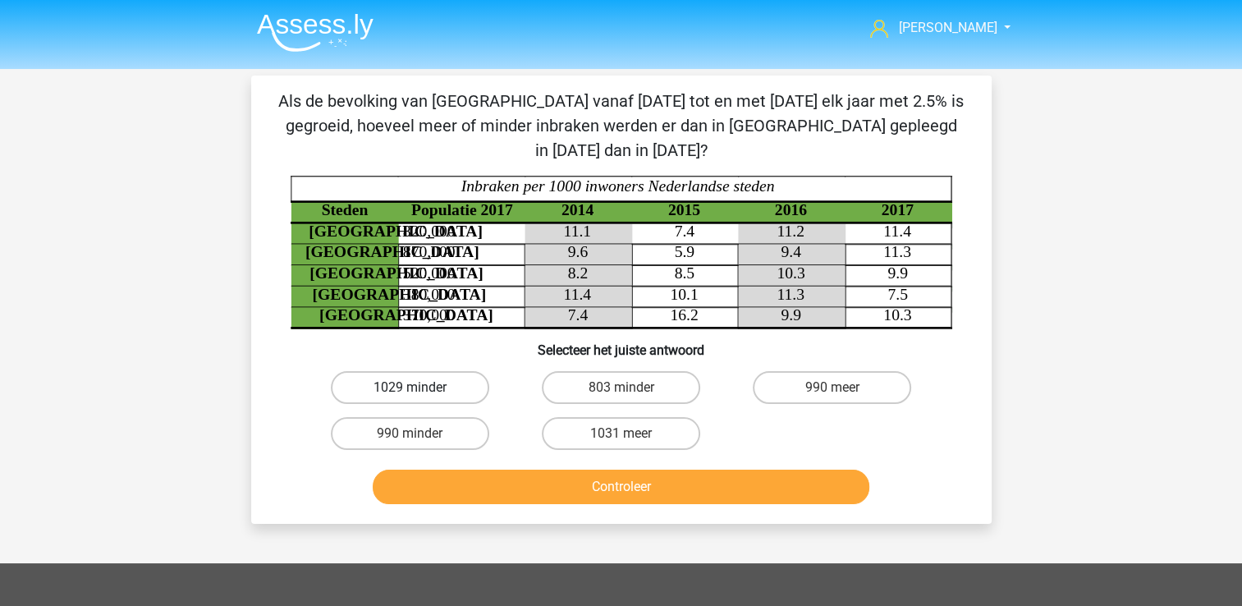
click at [463, 371] on label "1029 minder" at bounding box center [410, 387] width 158 height 33
click at [420, 387] on input "1029 minder" at bounding box center [415, 392] width 11 height 11
radio input "true"
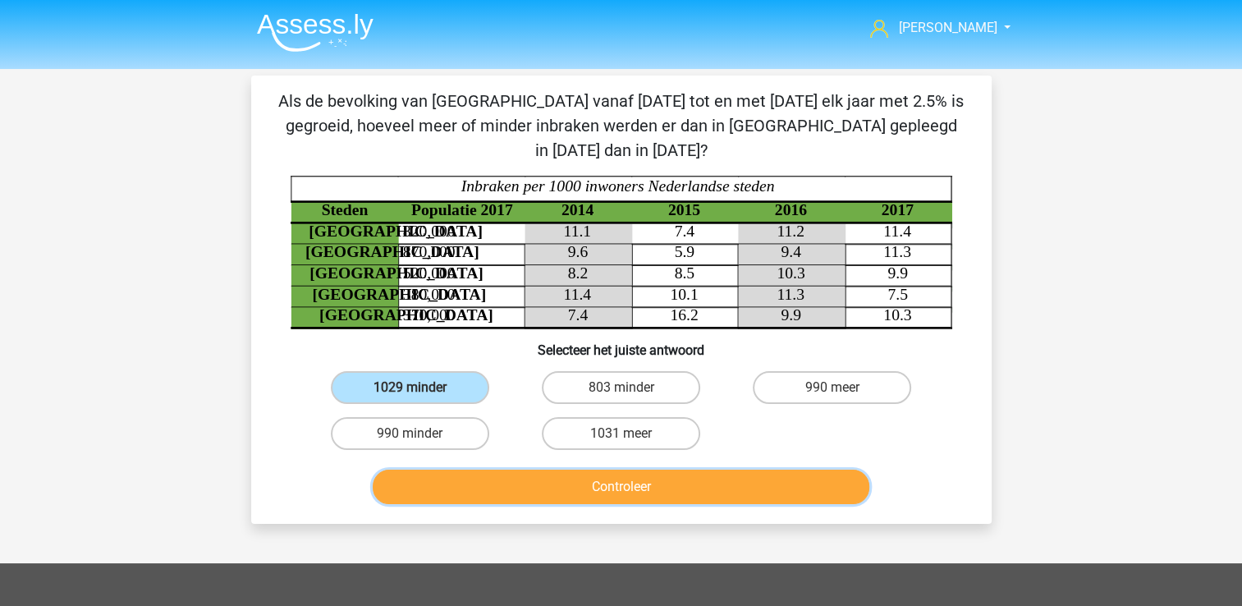
click at [558, 470] on button "Controleer" at bounding box center [621, 487] width 497 height 34
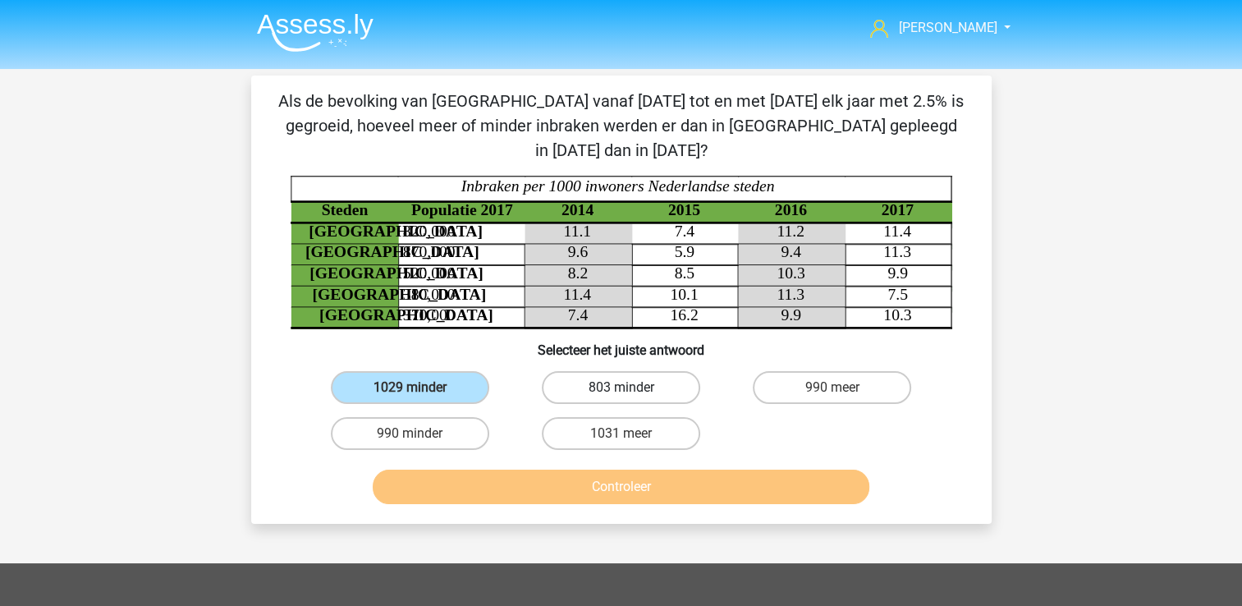
click at [614, 371] on label "803 minder" at bounding box center [621, 387] width 158 height 33
click at [621, 387] on input "803 minder" at bounding box center [626, 392] width 11 height 11
radio input "true"
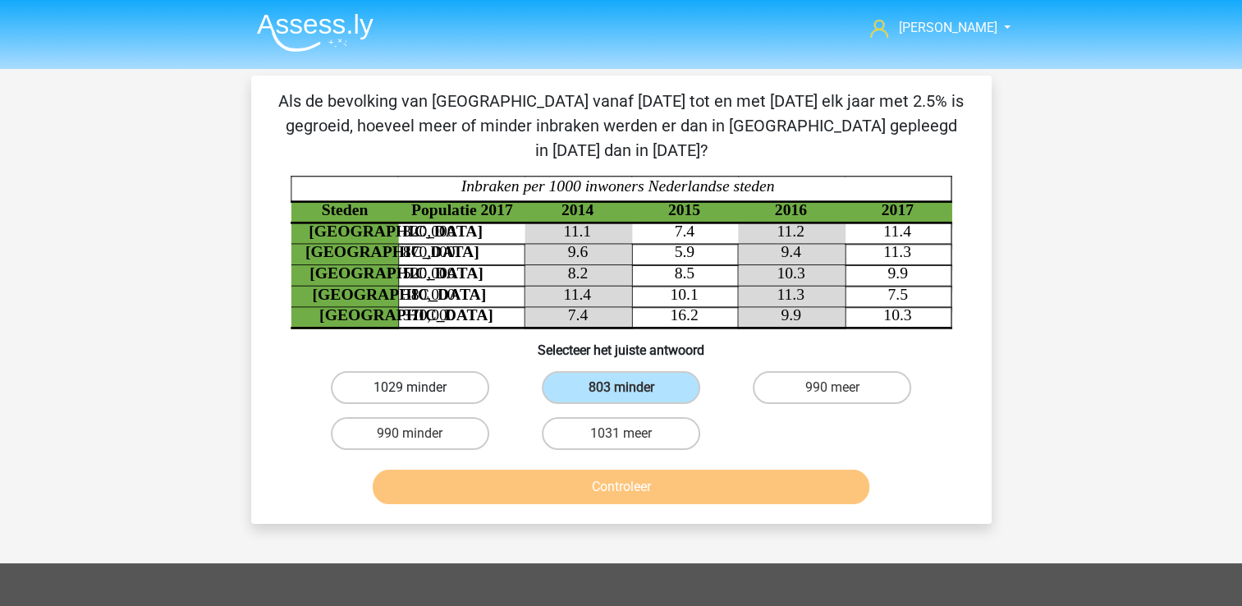
click at [442, 371] on label "1029 minder" at bounding box center [410, 387] width 158 height 33
click at [420, 387] on input "1029 minder" at bounding box center [415, 392] width 11 height 11
radio input "true"
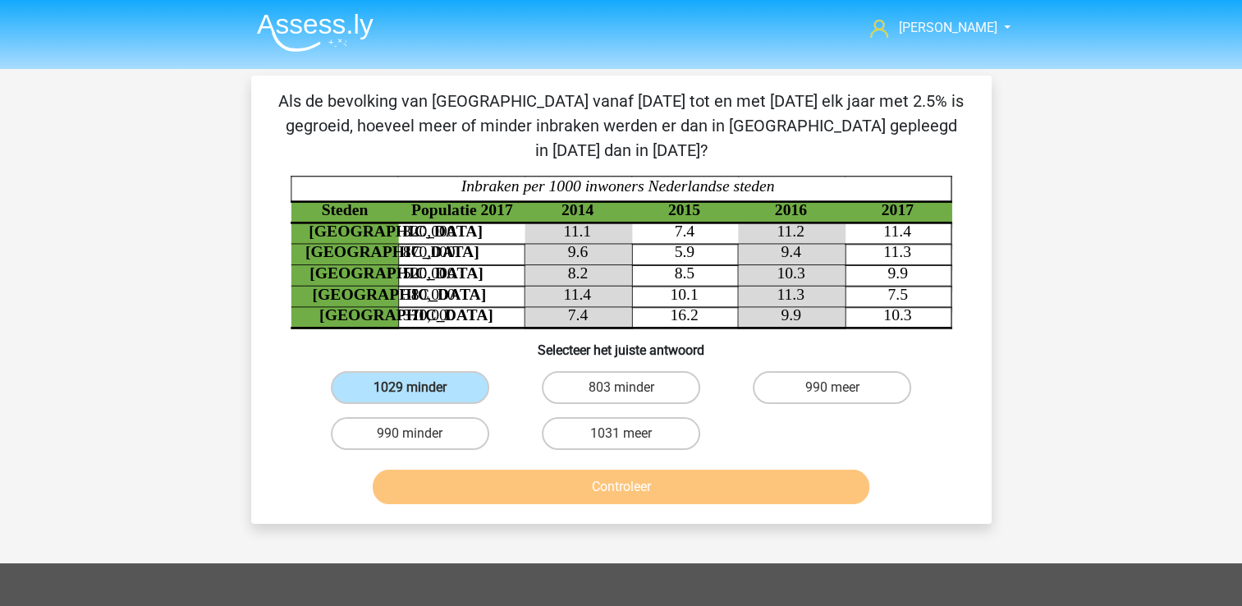
click at [534, 479] on div "Controleer" at bounding box center [622, 490] width 634 height 41
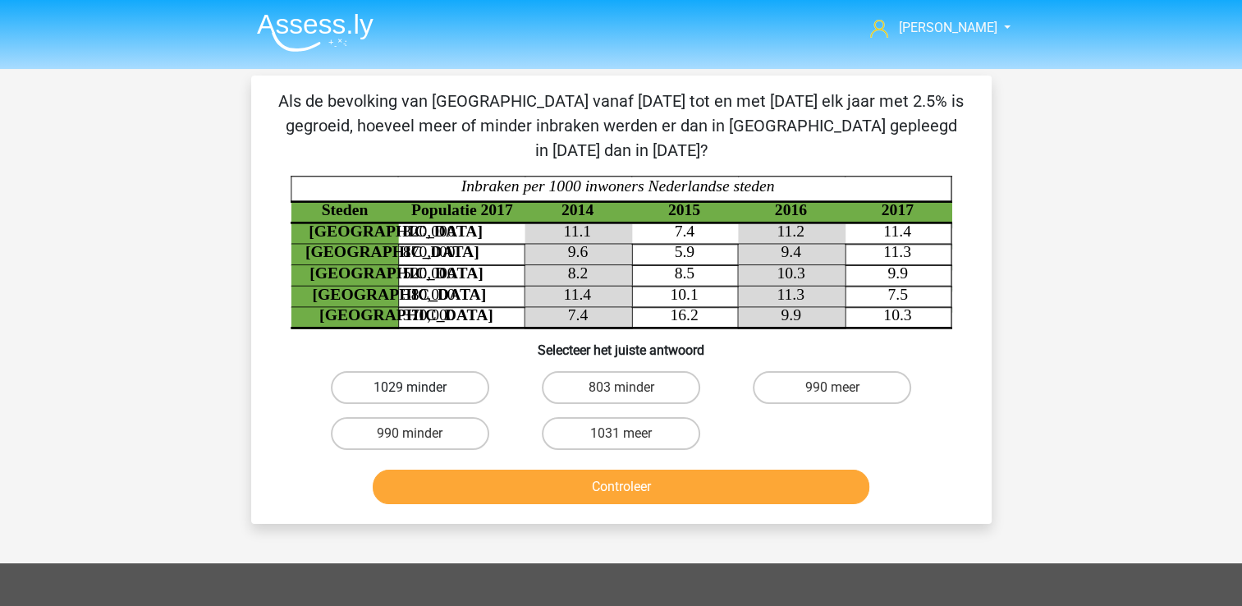
click at [408, 371] on label "1029 minder" at bounding box center [410, 387] width 158 height 33
click at [410, 387] on input "1029 minder" at bounding box center [415, 392] width 11 height 11
radio input "true"
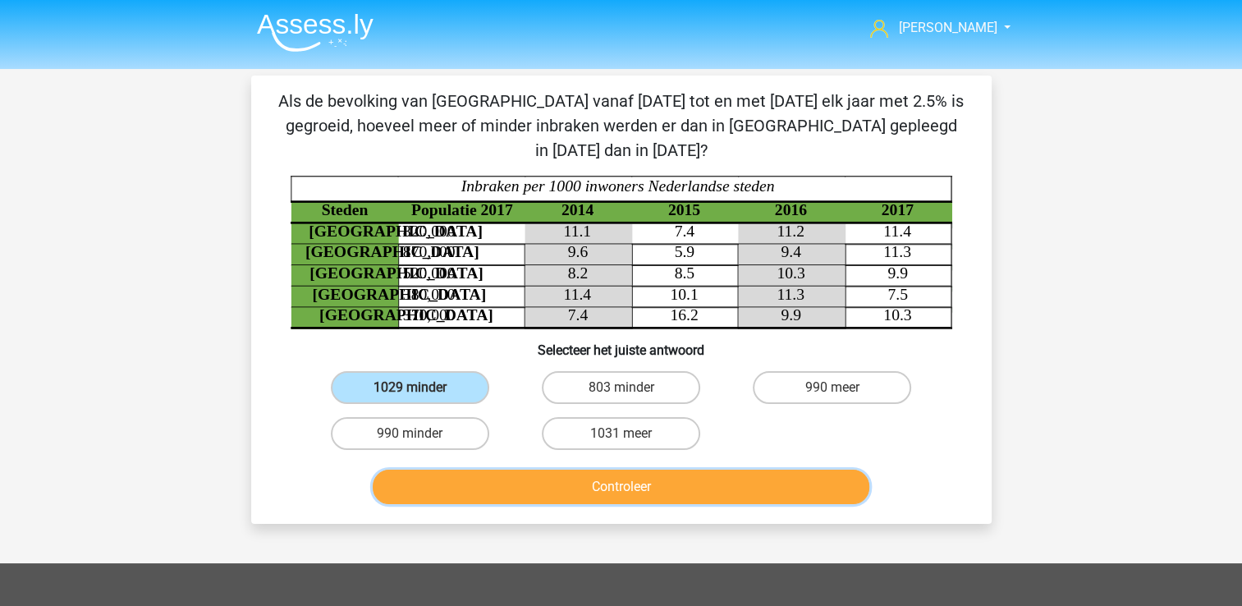
click at [556, 470] on button "Controleer" at bounding box center [621, 487] width 497 height 34
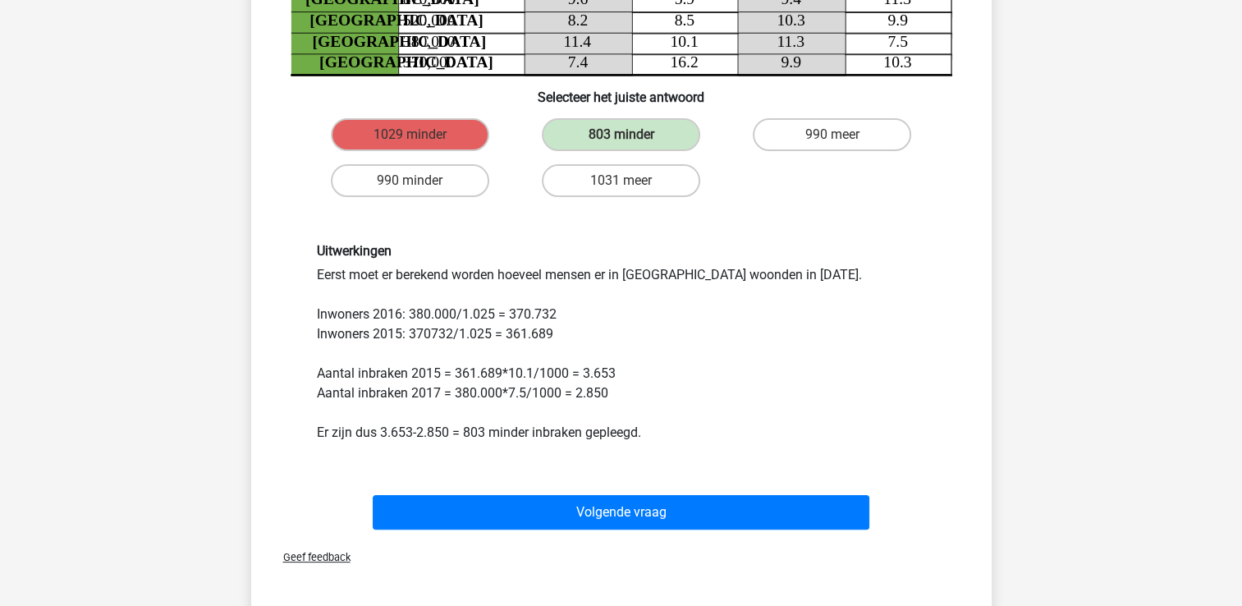
scroll to position [252, 0]
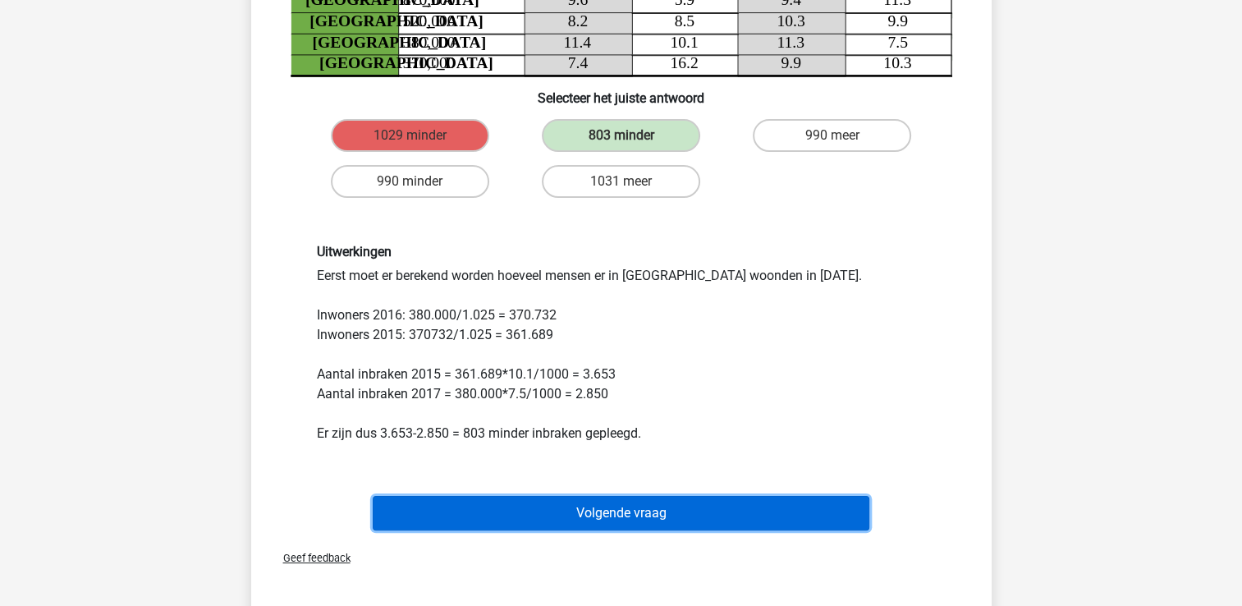
click at [693, 496] on button "Volgende vraag" at bounding box center [621, 513] width 497 height 34
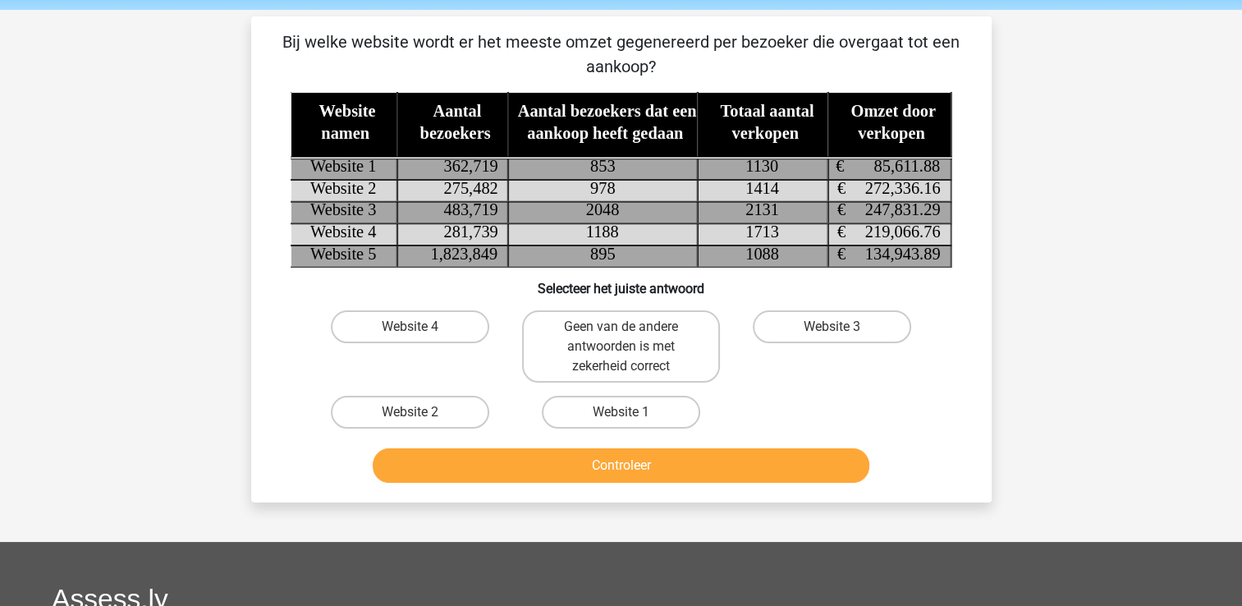
scroll to position [49, 0]
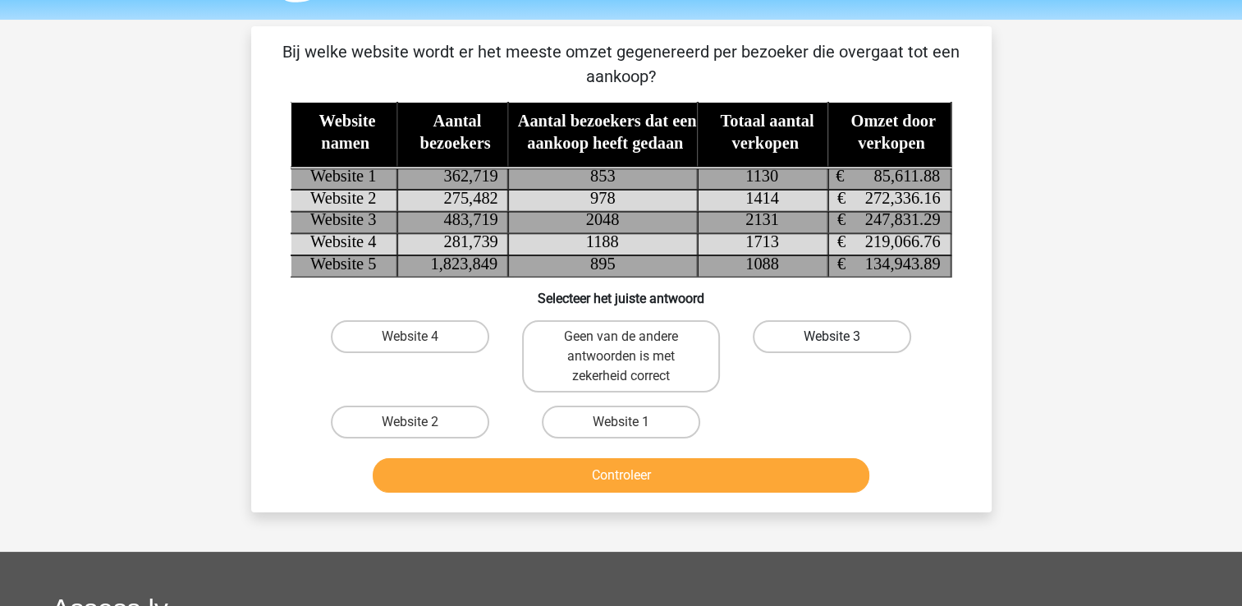
click at [866, 330] on label "Website 3" at bounding box center [832, 336] width 158 height 33
click at [843, 337] on input "Website 3" at bounding box center [837, 342] width 11 height 11
radio input "true"
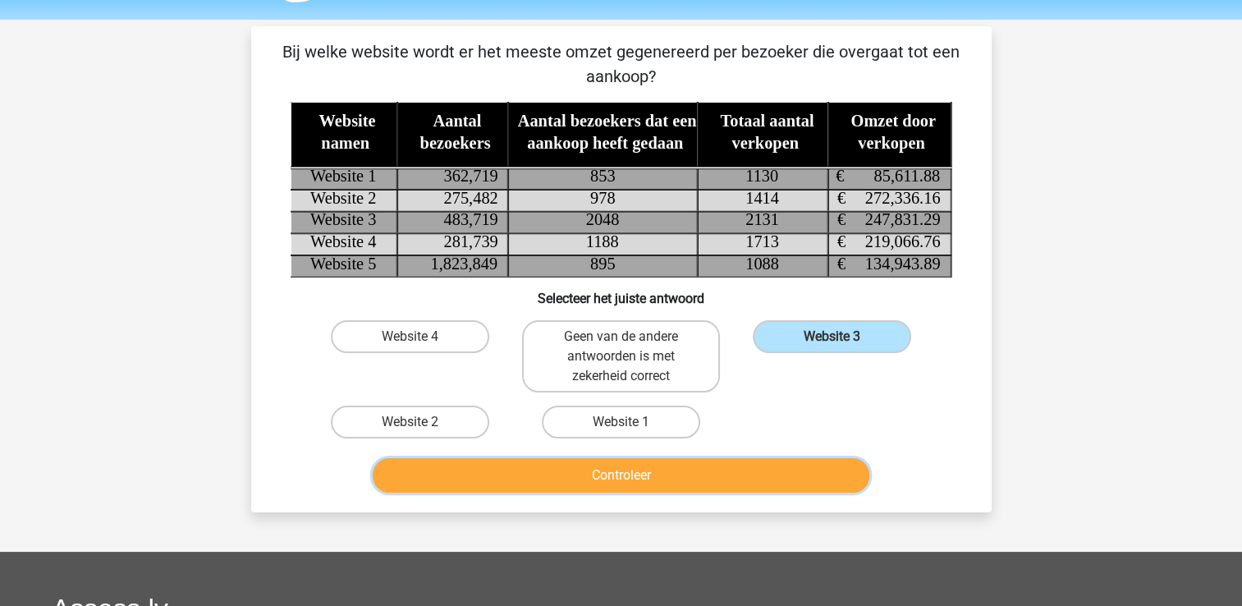
click at [742, 488] on button "Controleer" at bounding box center [621, 475] width 497 height 34
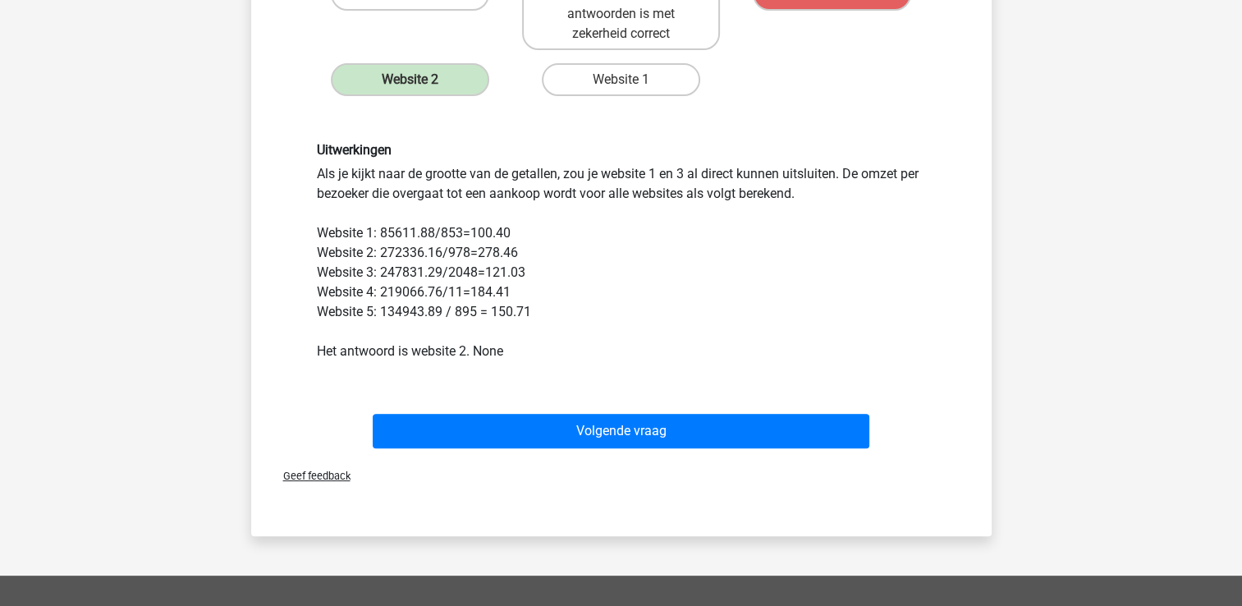
scroll to position [470, 0]
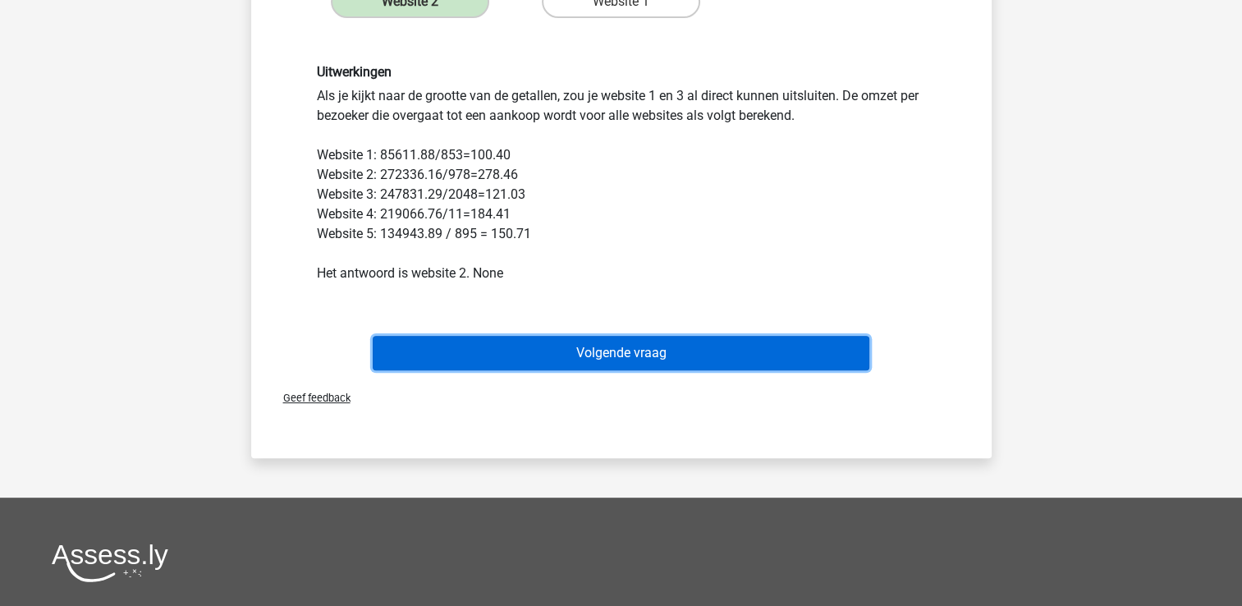
click at [666, 348] on button "Volgende vraag" at bounding box center [621, 353] width 497 height 34
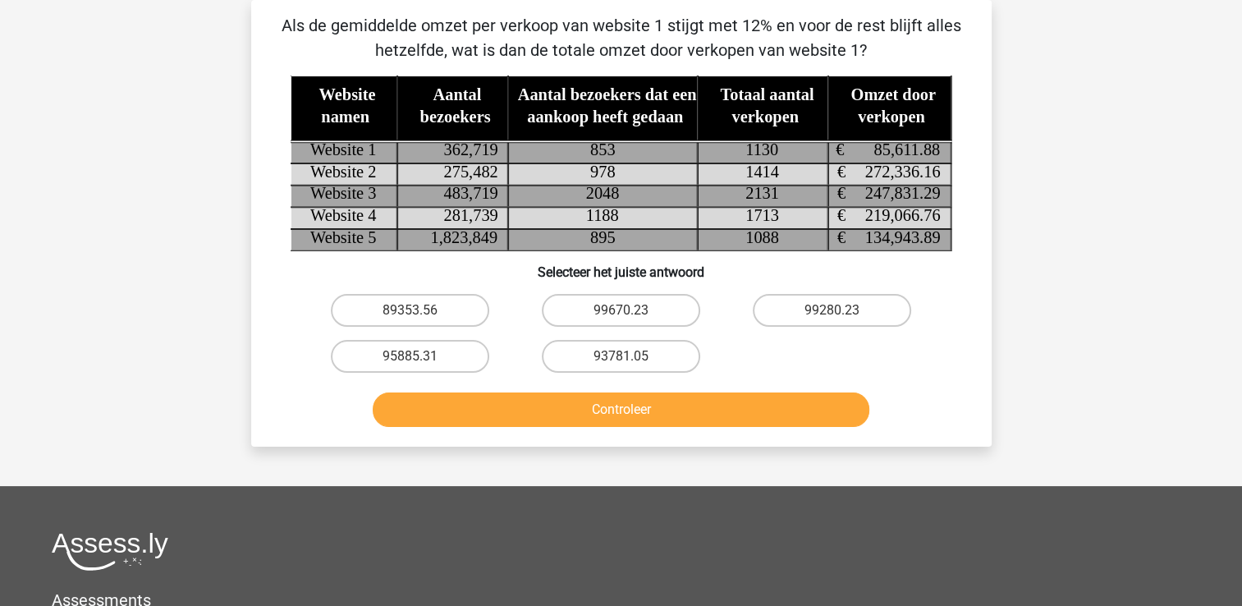
scroll to position [70, 0]
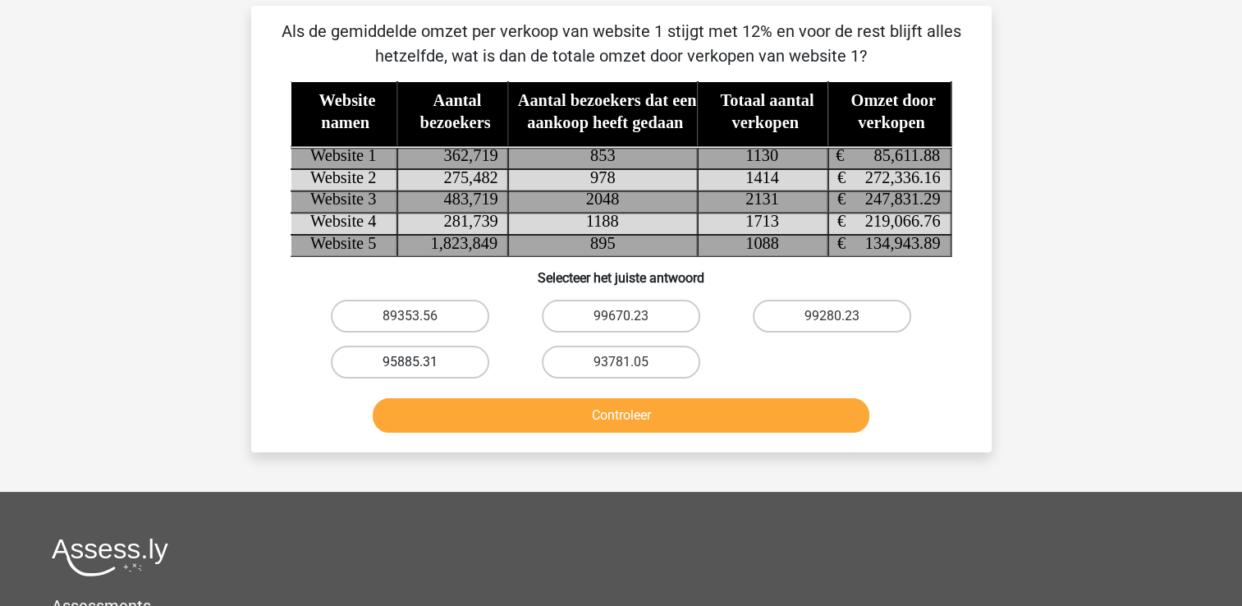
click at [428, 353] on label "95885.31" at bounding box center [410, 362] width 158 height 33
click at [420, 362] on input "95885.31" at bounding box center [415, 367] width 11 height 11
radio input "true"
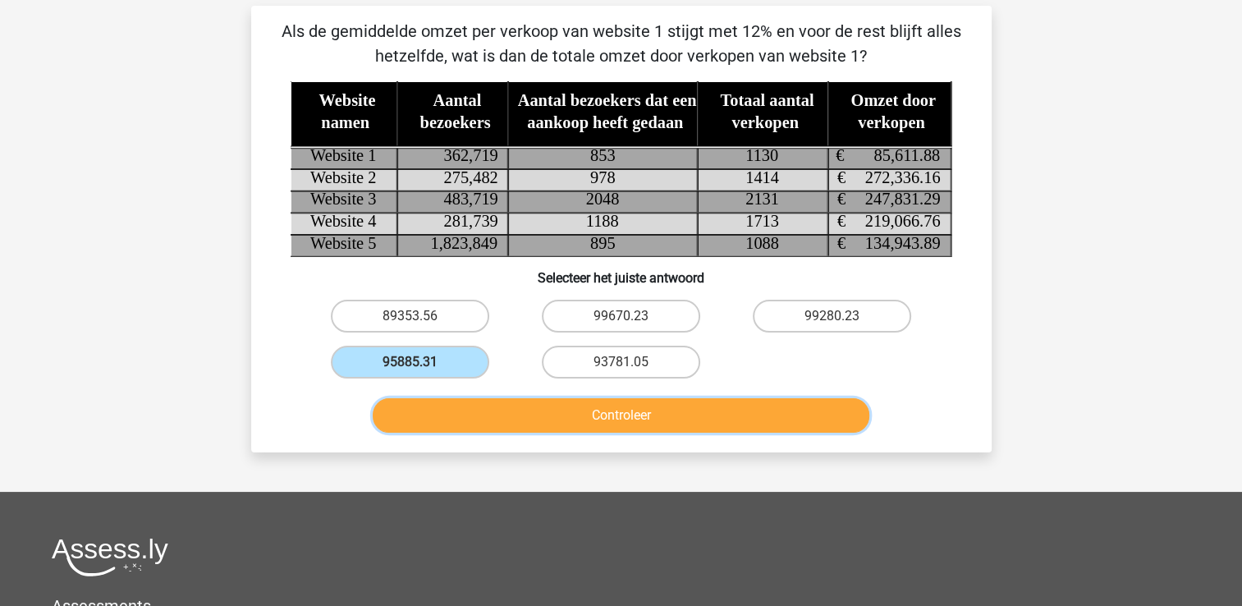
click at [529, 412] on button "Controleer" at bounding box center [621, 415] width 497 height 34
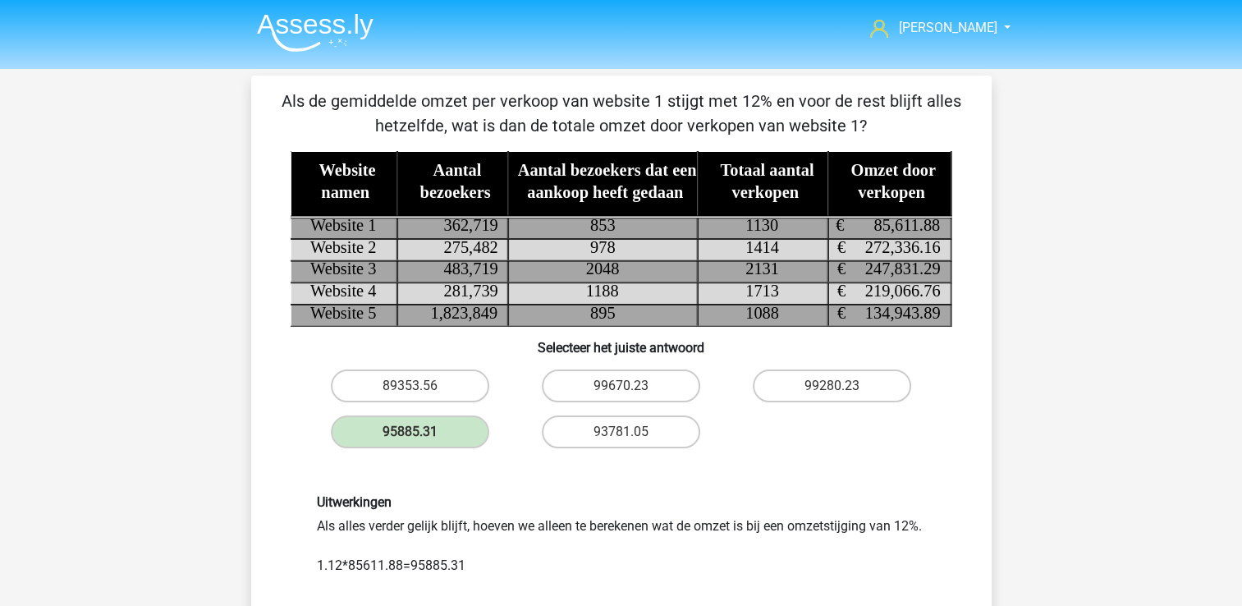
scroll to position [99, 0]
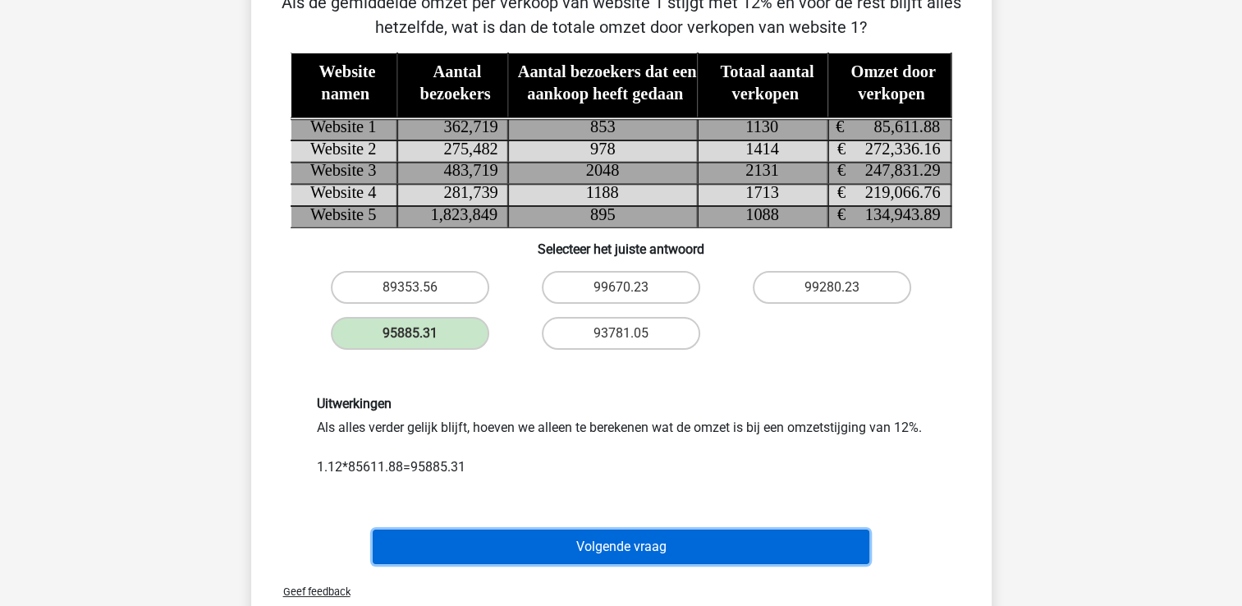
click at [751, 560] on button "Volgende vraag" at bounding box center [621, 546] width 497 height 34
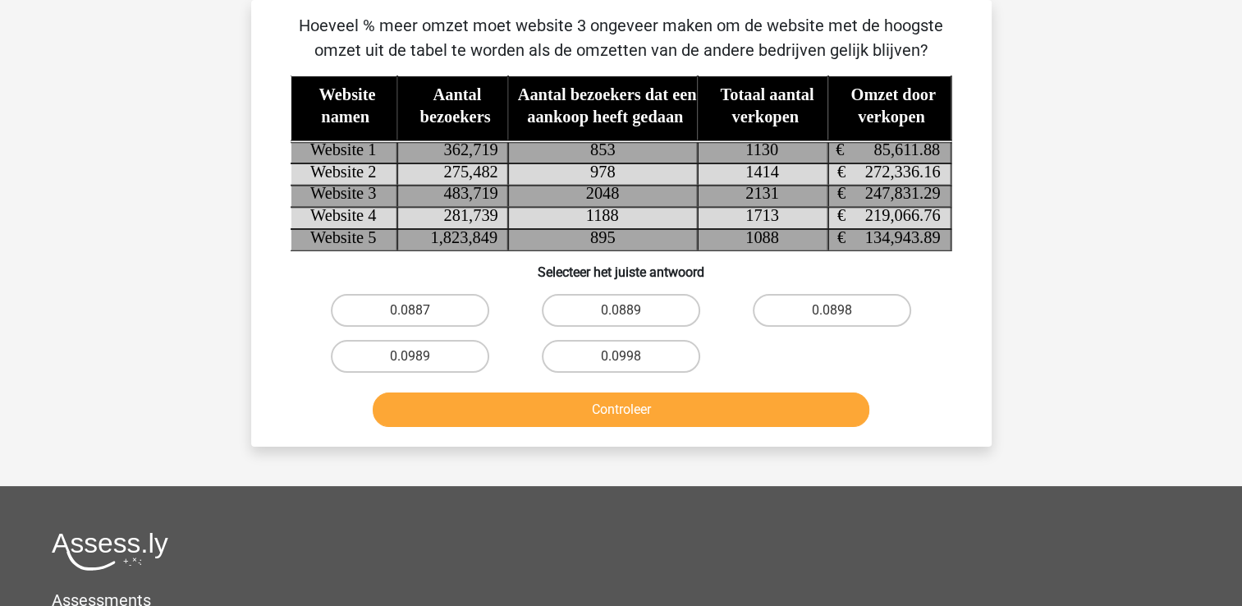
scroll to position [0, 0]
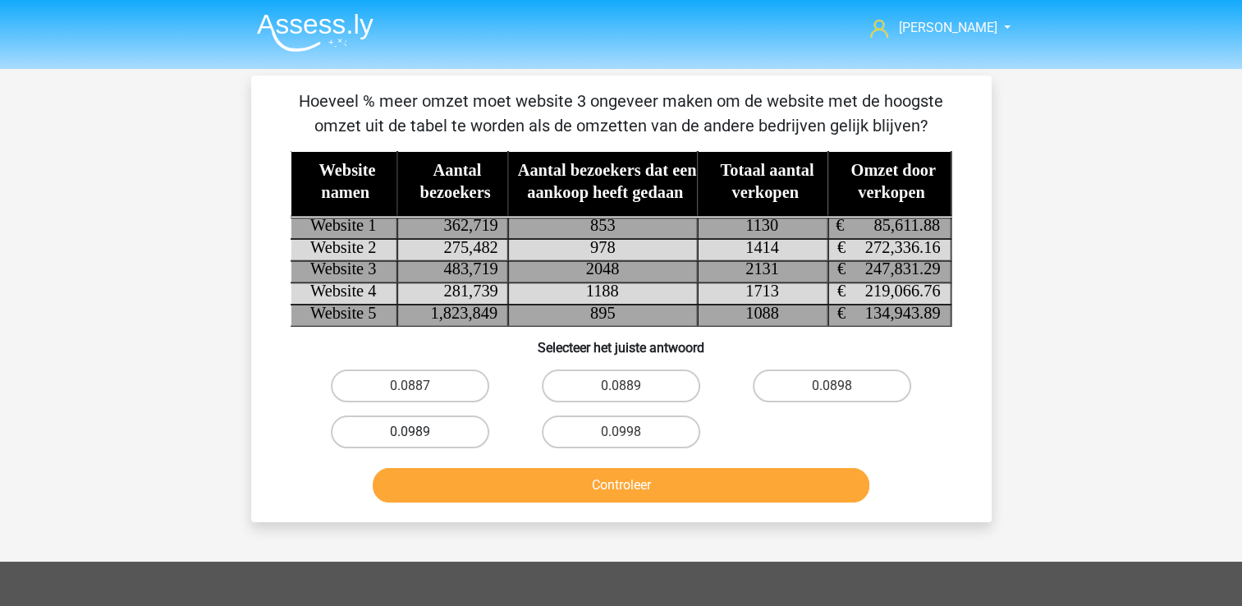
click at [447, 429] on label "0.0989" at bounding box center [410, 431] width 158 height 33
click at [420, 432] on input "0.0989" at bounding box center [415, 437] width 11 height 11
radio input "true"
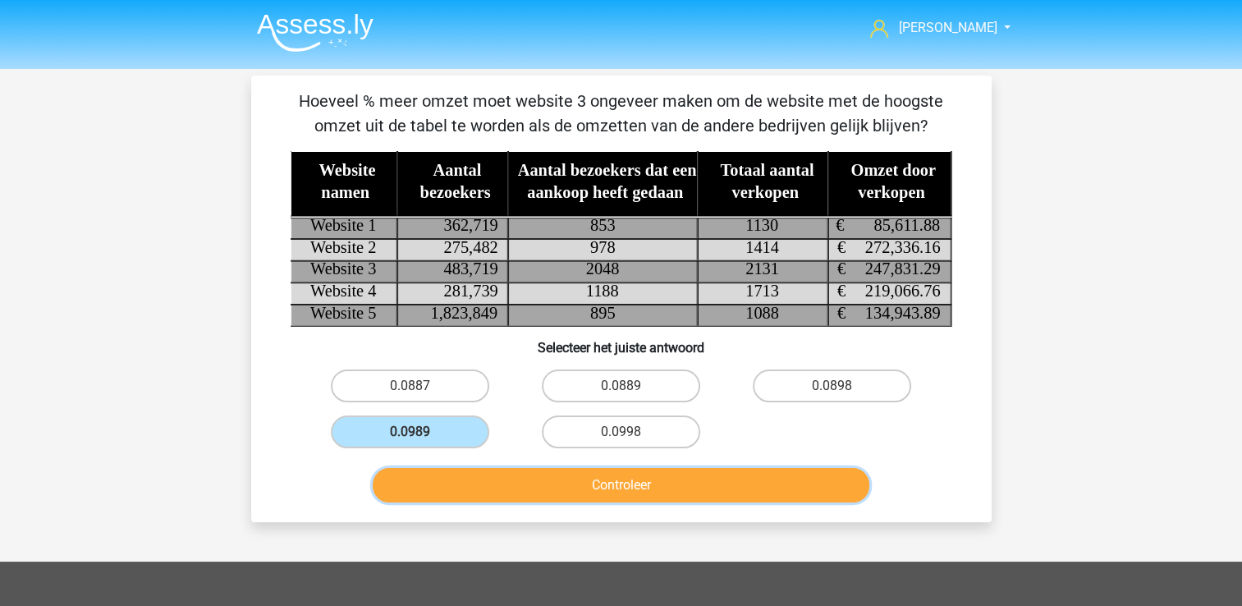
click at [575, 481] on button "Controleer" at bounding box center [621, 485] width 497 height 34
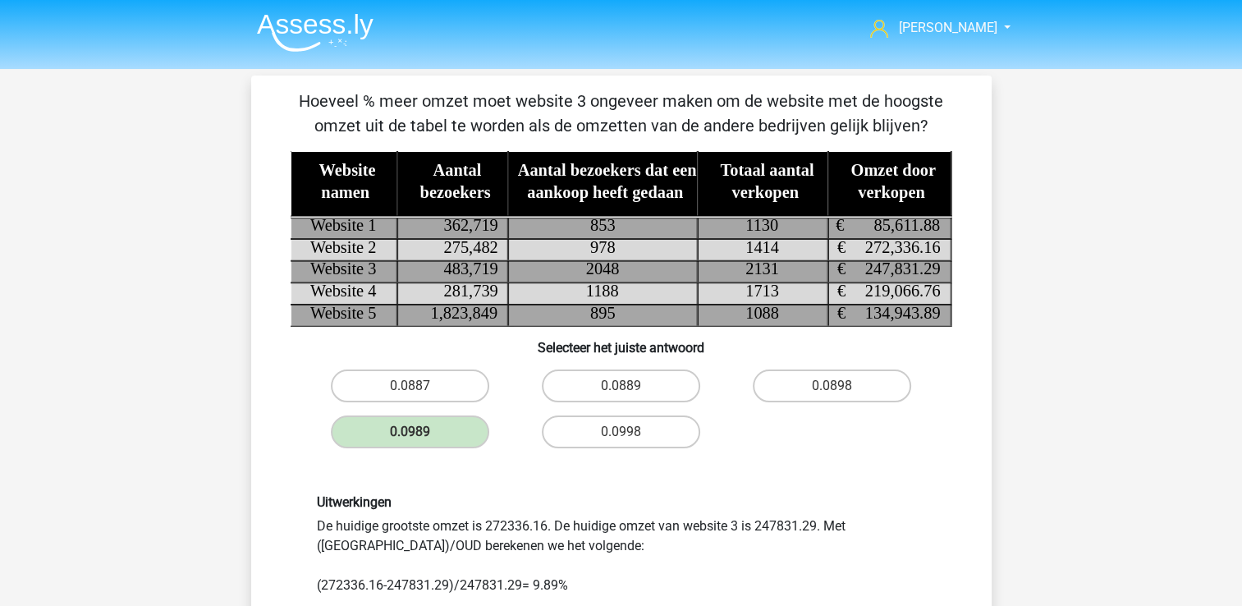
scroll to position [153, 0]
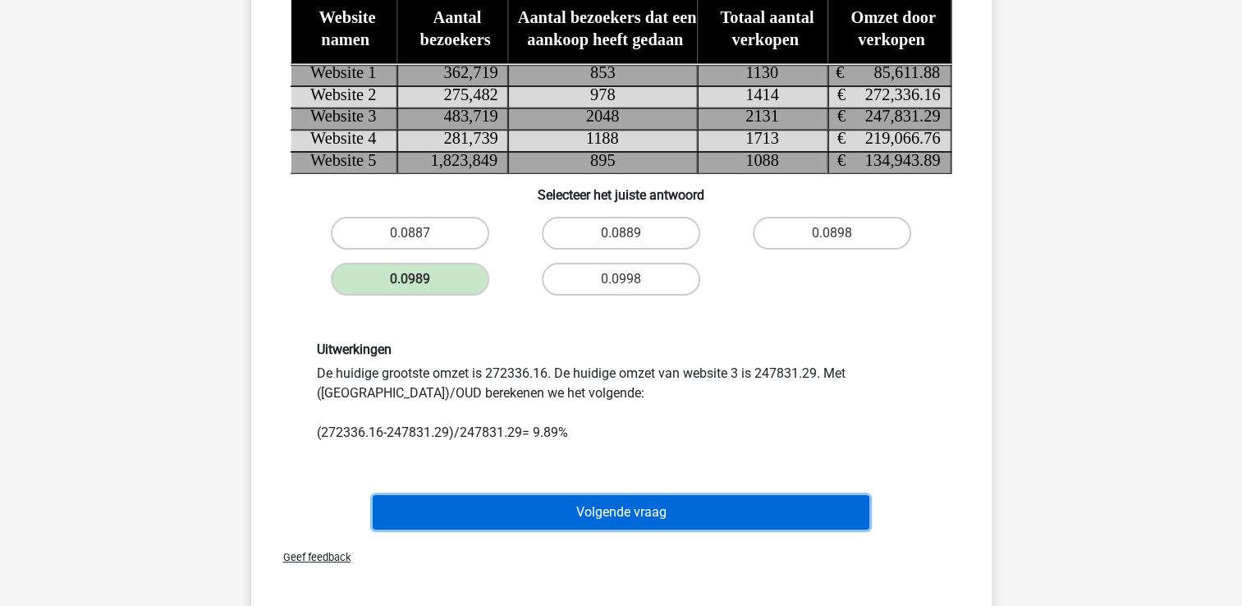
click at [657, 501] on button "Volgende vraag" at bounding box center [621, 512] width 497 height 34
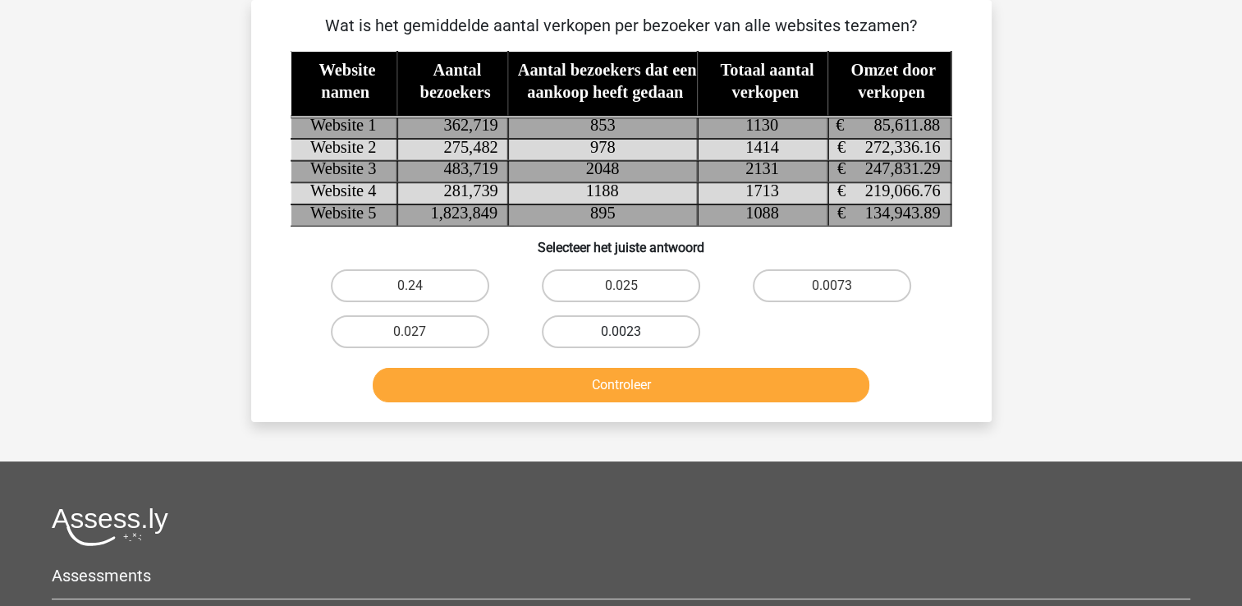
scroll to position [0, 0]
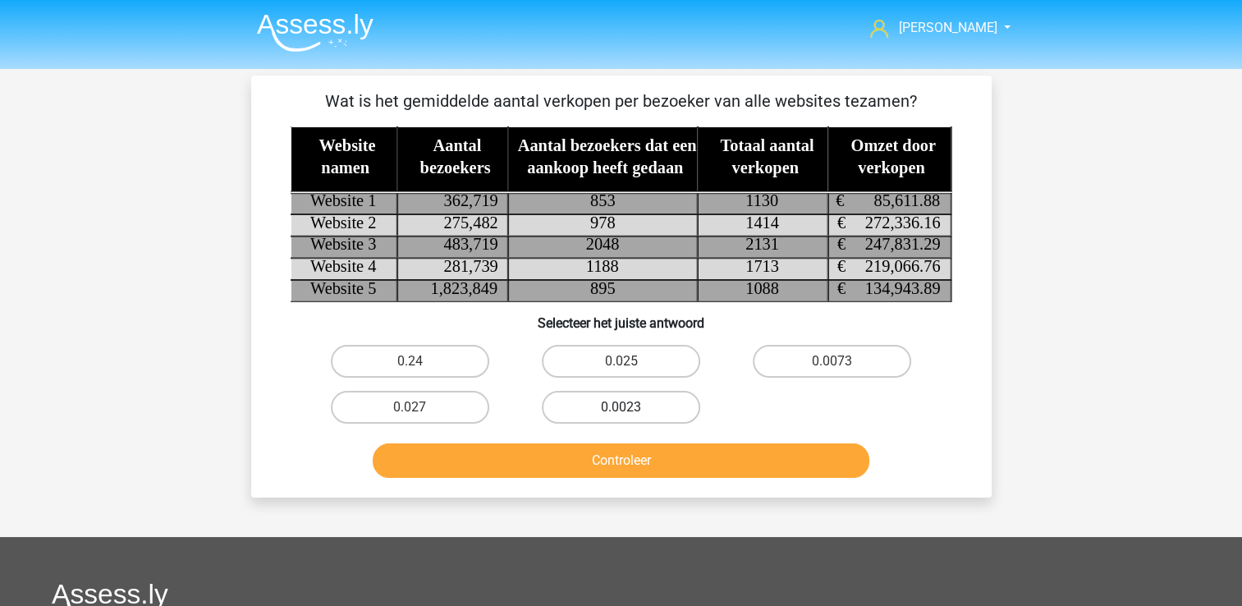
click at [645, 392] on label "0.0023" at bounding box center [621, 407] width 158 height 33
click at [631, 407] on input "0.0023" at bounding box center [626, 412] width 11 height 11
radio input "true"
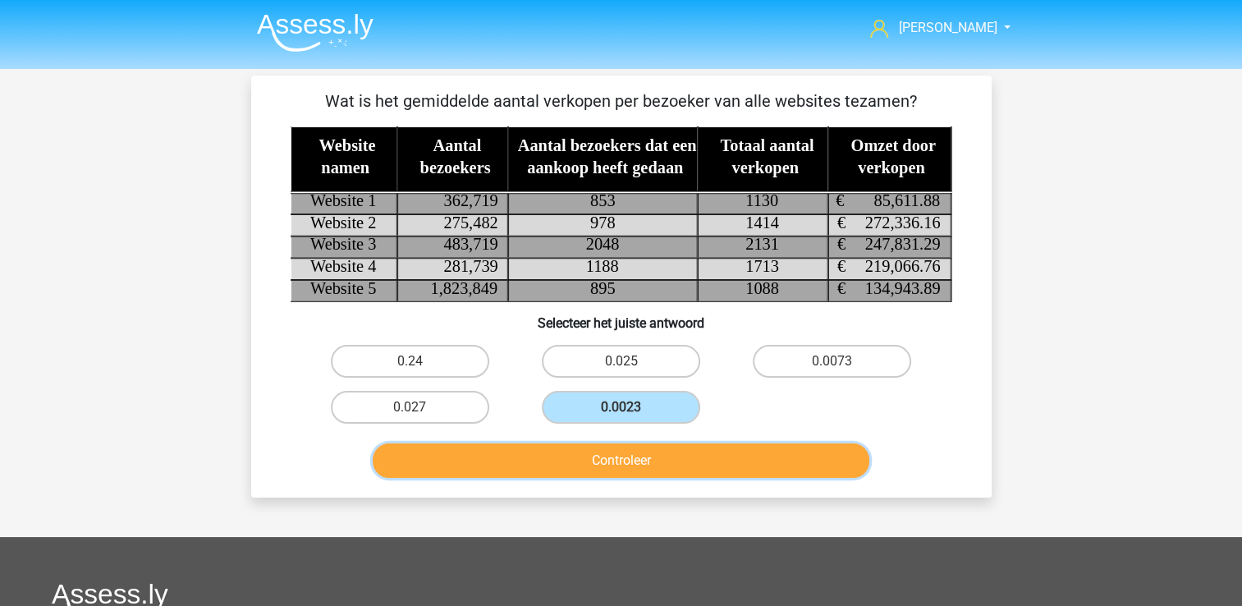
click at [651, 474] on button "Controleer" at bounding box center [621, 460] width 497 height 34
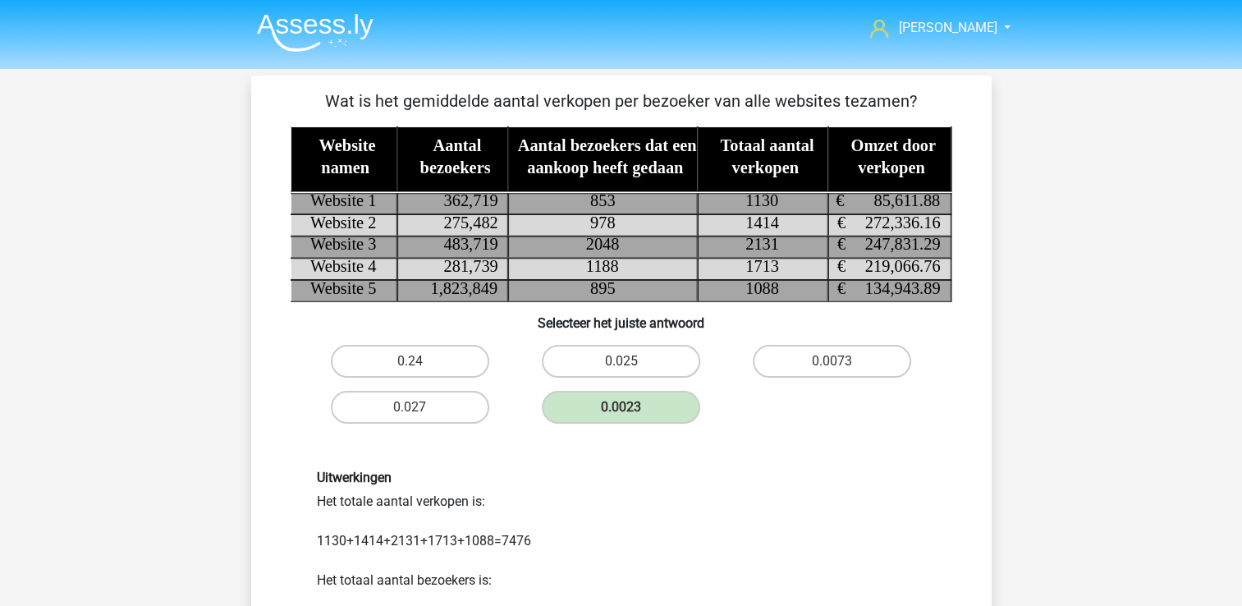
scroll to position [259, 0]
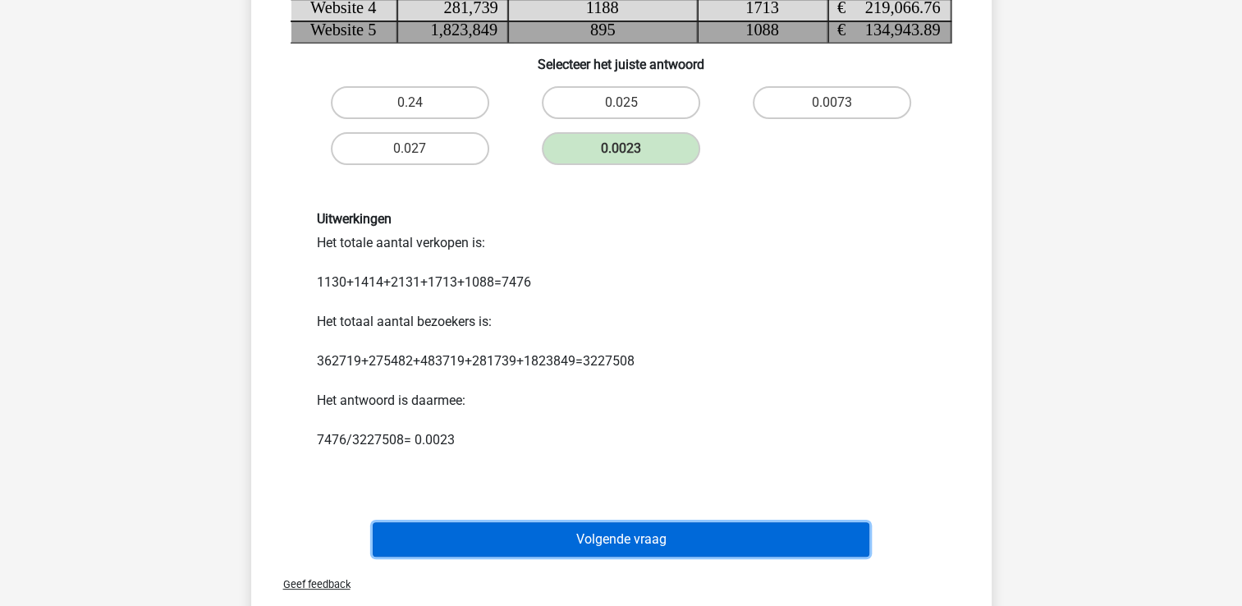
click at [643, 540] on button "Volgende vraag" at bounding box center [621, 539] width 497 height 34
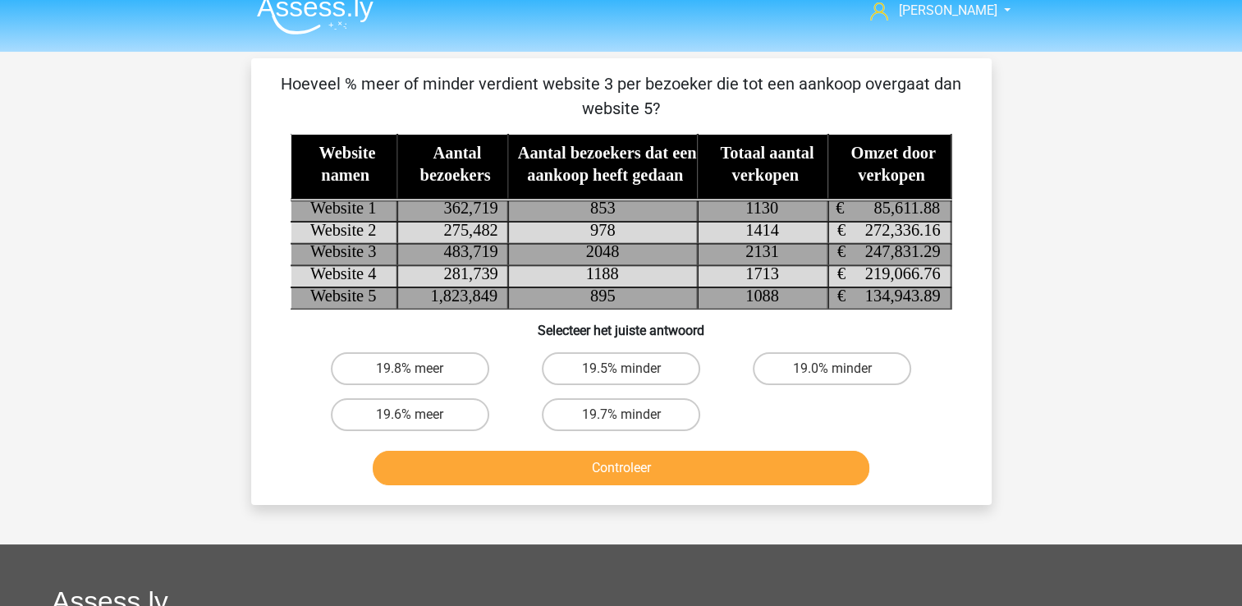
scroll to position [16, 0]
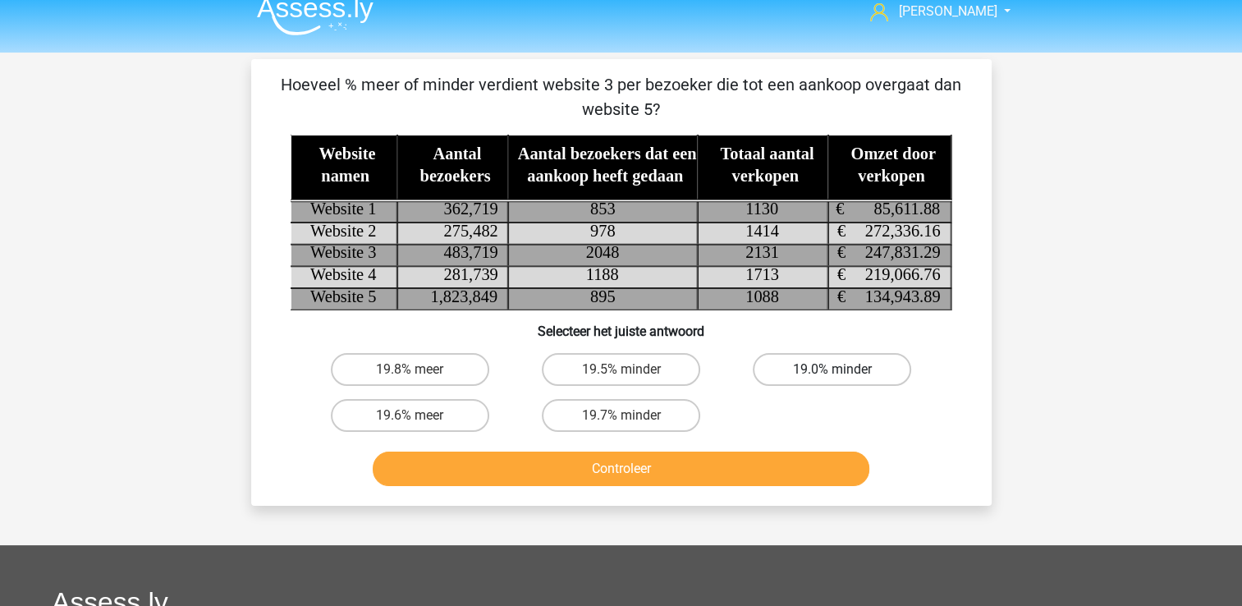
click at [822, 372] on label "19.0% minder" at bounding box center [832, 369] width 158 height 33
click at [832, 372] on input "19.0% minder" at bounding box center [837, 374] width 11 height 11
radio input "true"
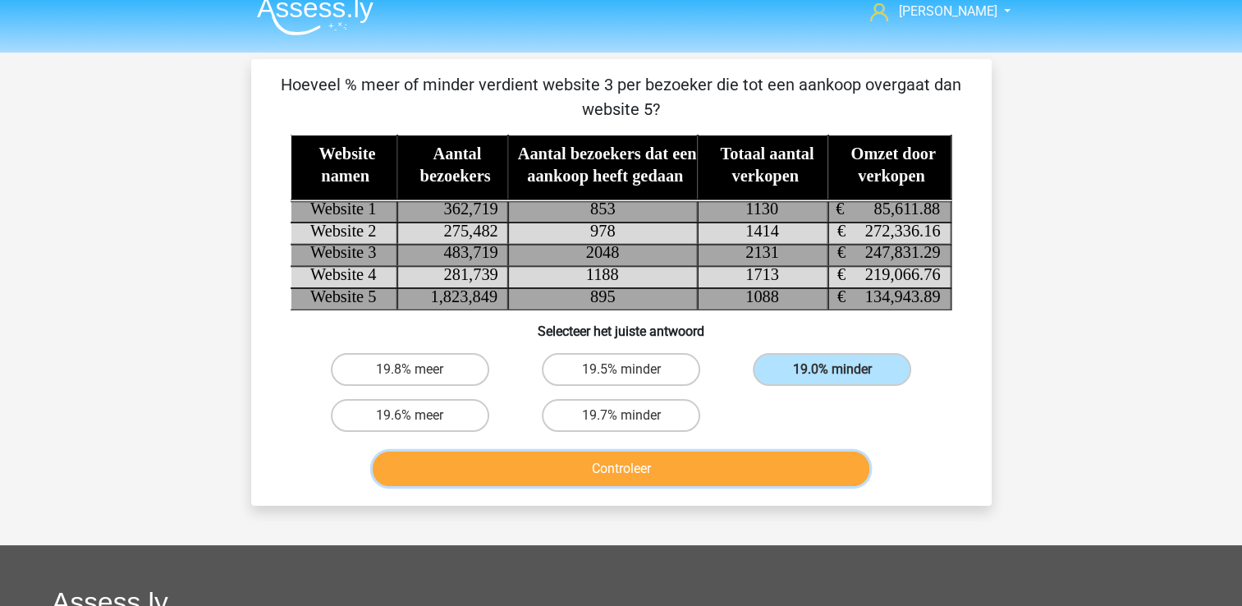
click at [826, 475] on button "Controleer" at bounding box center [621, 469] width 497 height 34
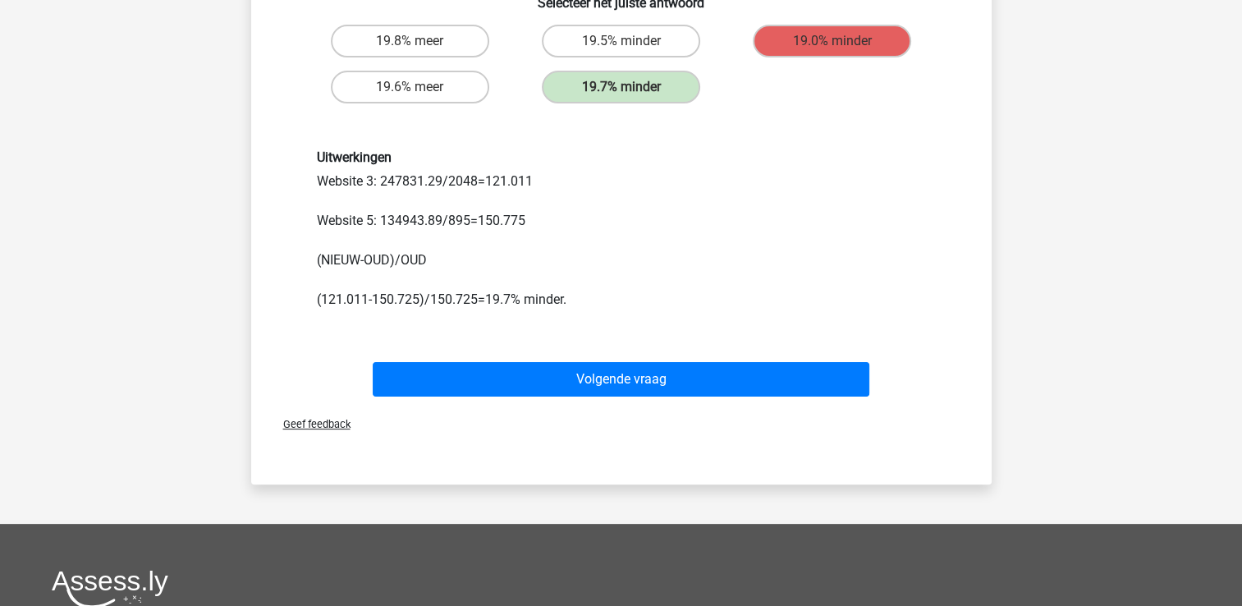
scroll to position [351, 0]
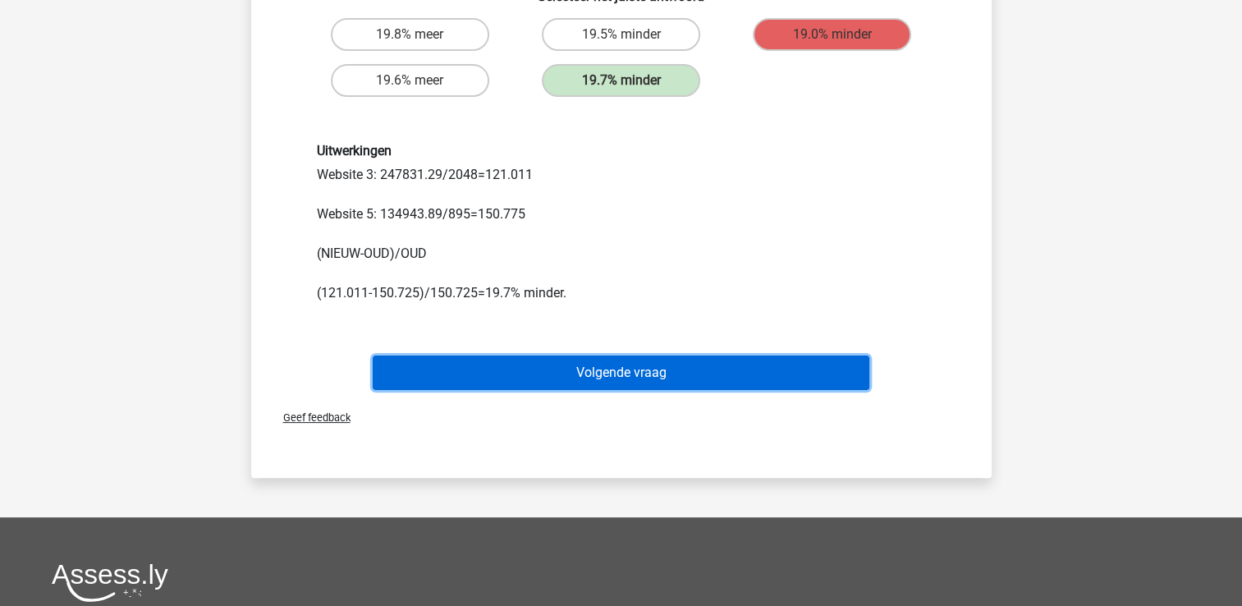
click at [798, 386] on button "Volgende vraag" at bounding box center [621, 372] width 497 height 34
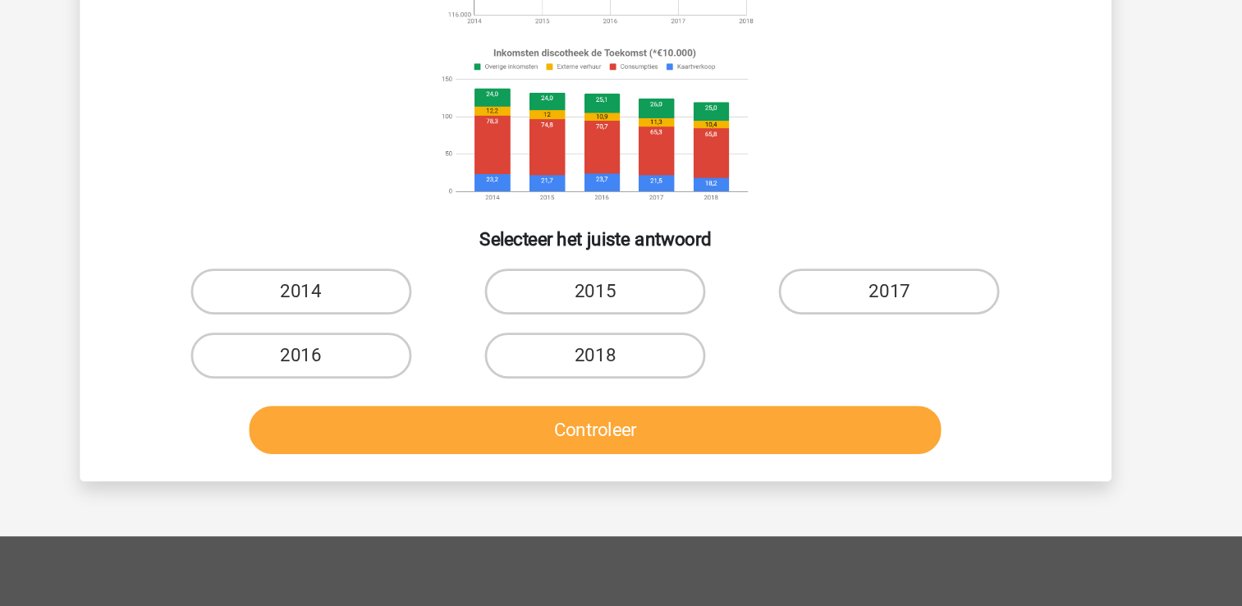
scroll to position [99, 0]
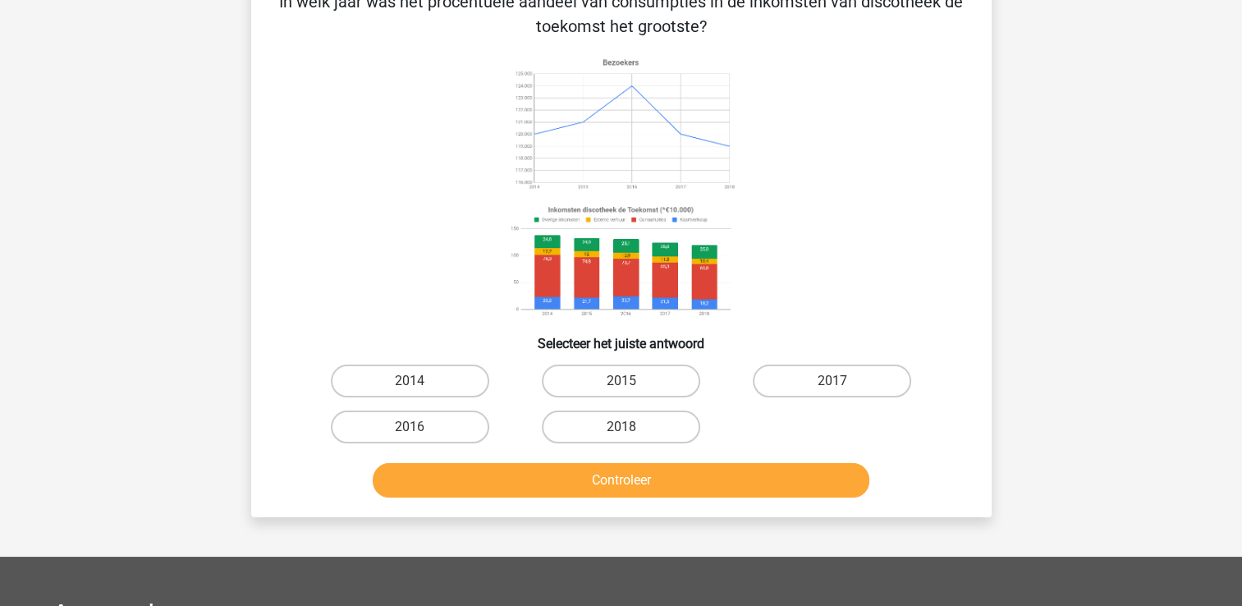
click at [416, 386] on input "2014" at bounding box center [415, 386] width 11 height 11
radio input "true"
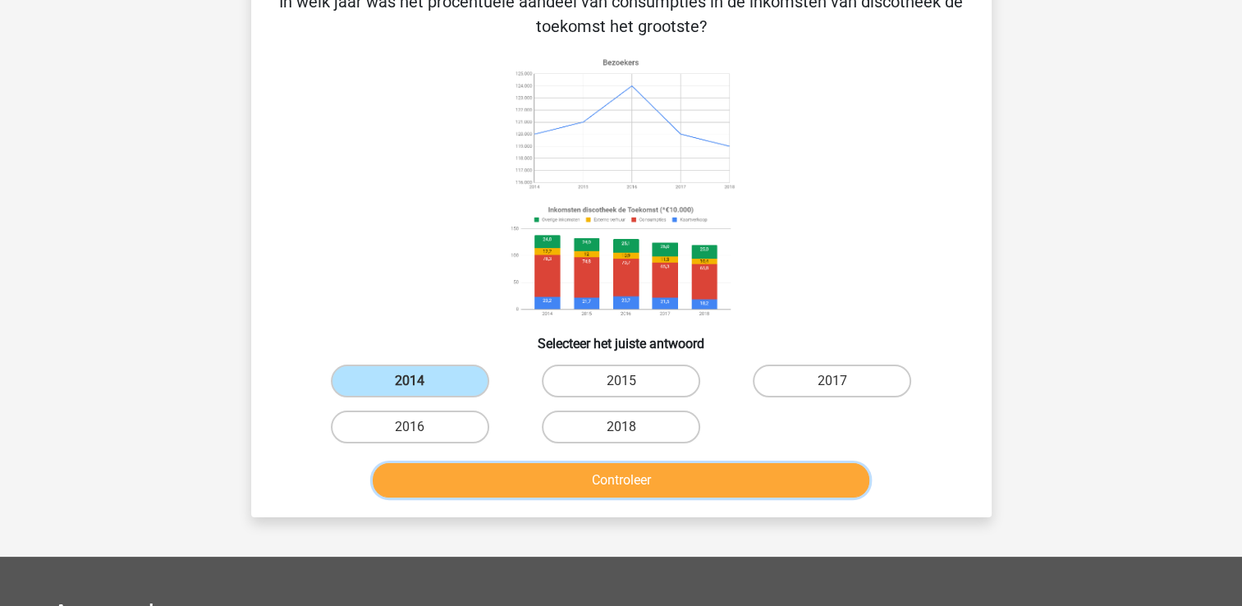
click at [547, 469] on button "Controleer" at bounding box center [621, 480] width 497 height 34
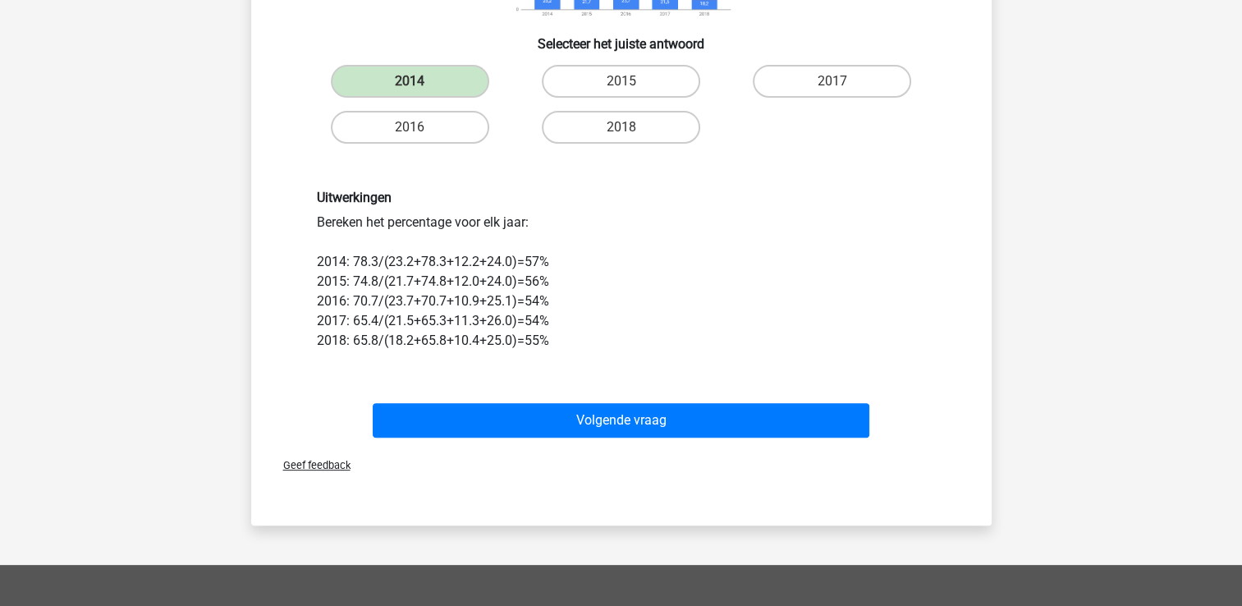
scroll to position [431, 0]
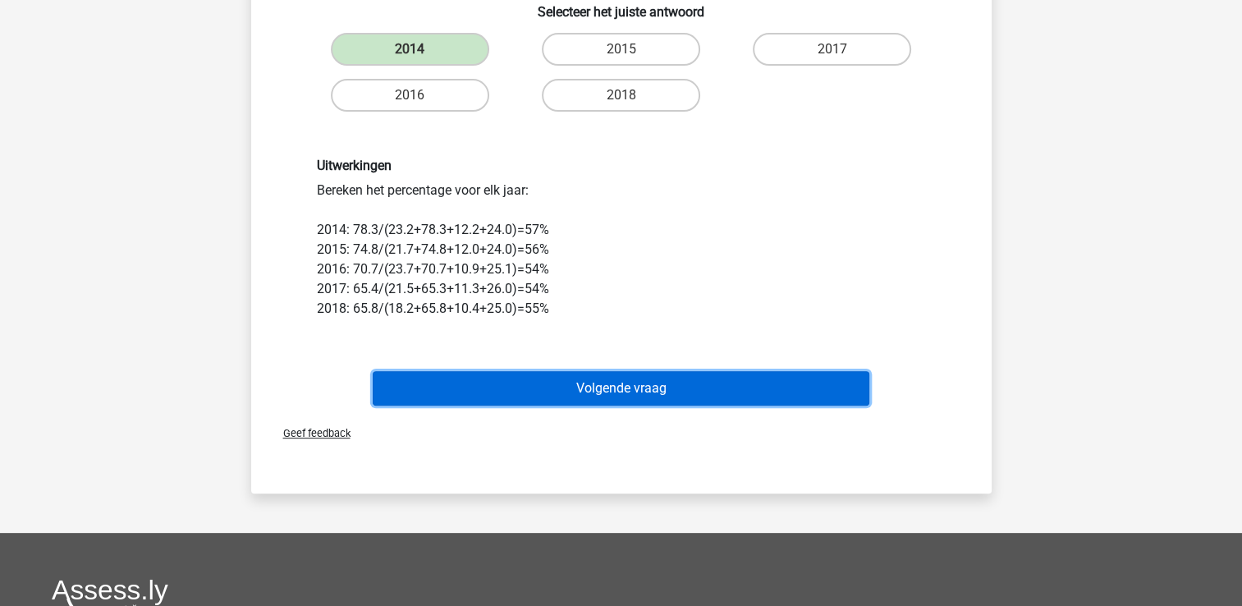
click at [765, 387] on button "Volgende vraag" at bounding box center [621, 388] width 497 height 34
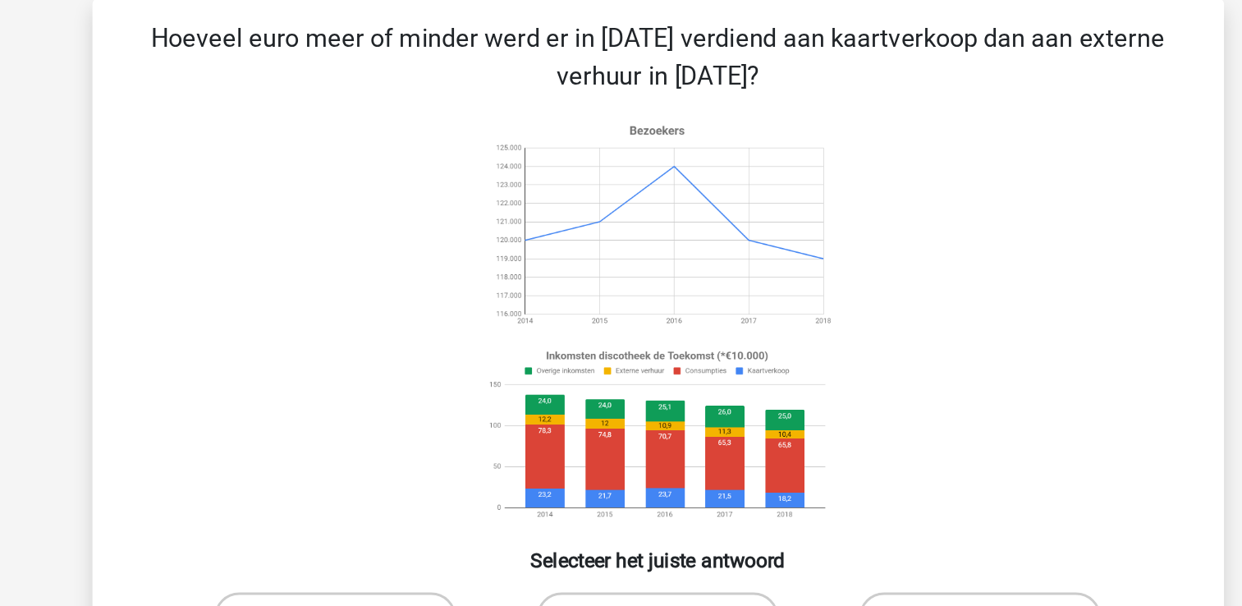
scroll to position [111, 0]
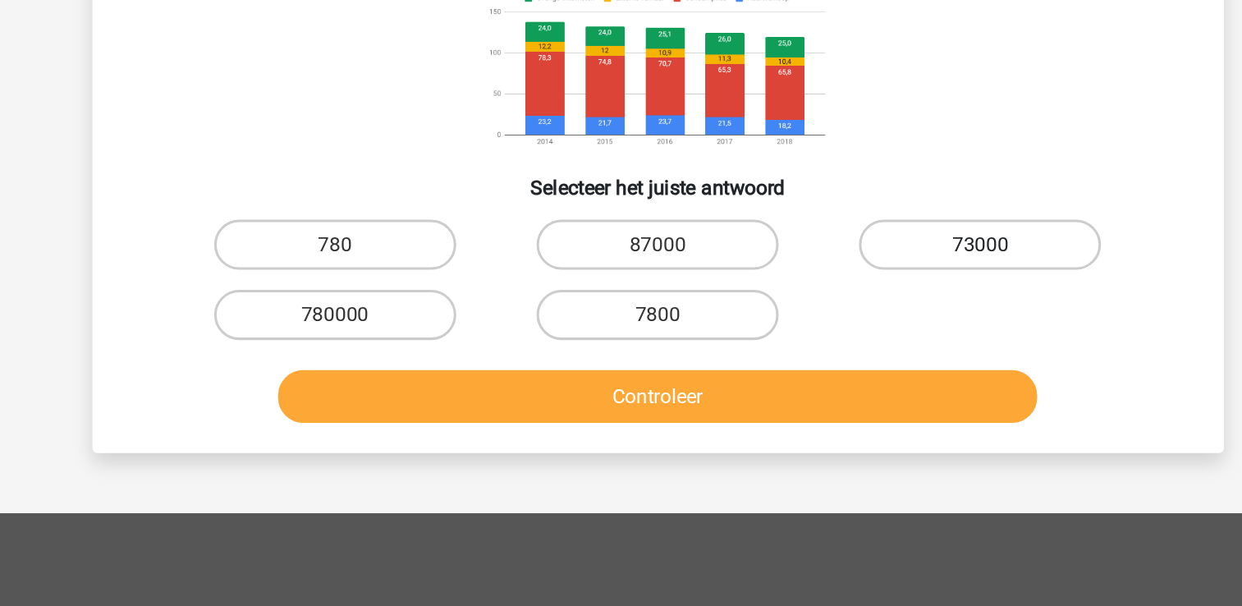
click at [825, 369] on label "73000" at bounding box center [832, 369] width 158 height 33
click at [832, 369] on input "73000" at bounding box center [837, 374] width 11 height 11
radio input "true"
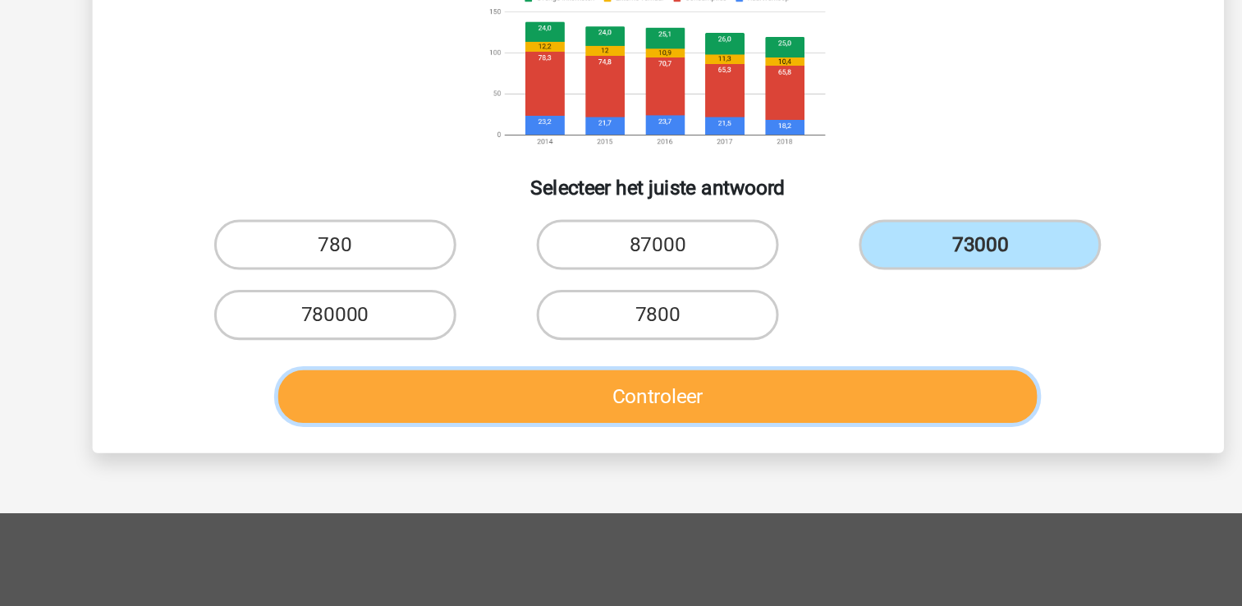
click at [764, 467] on button "Controleer" at bounding box center [621, 469] width 497 height 34
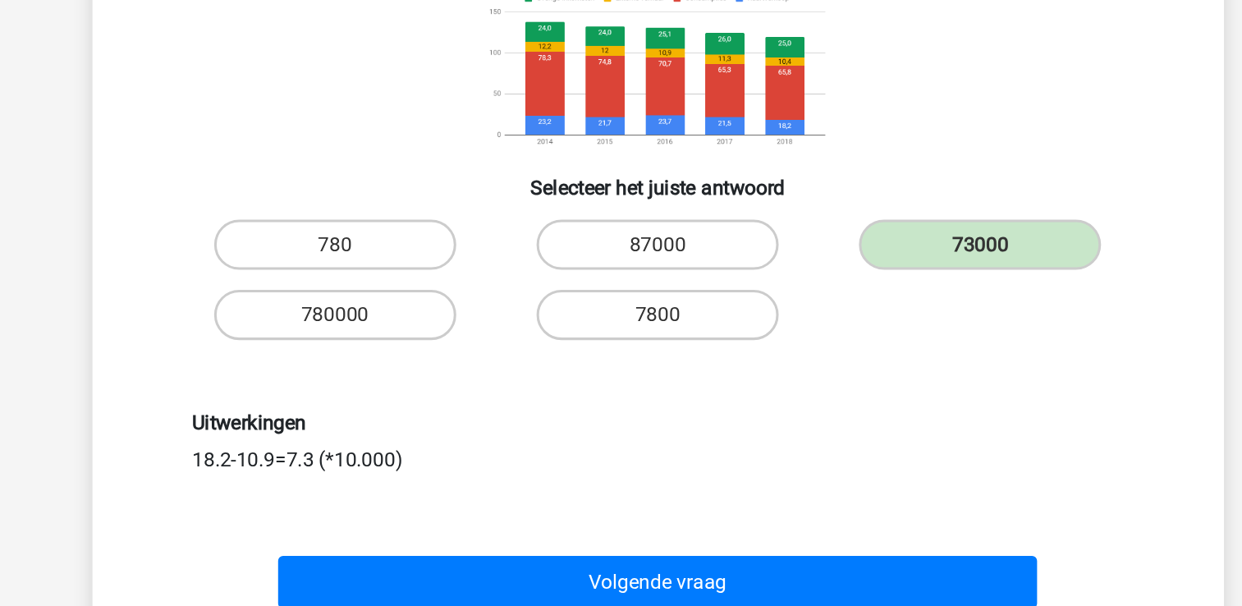
scroll to position [186, 0]
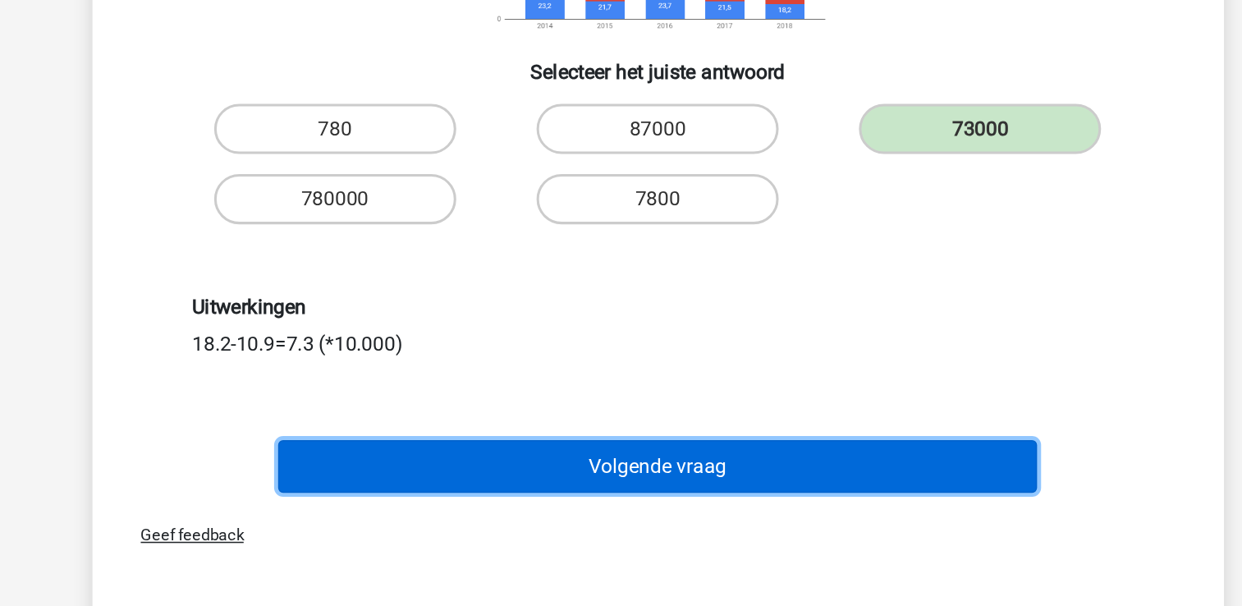
click at [693, 515] on button "Volgende vraag" at bounding box center [621, 514] width 497 height 34
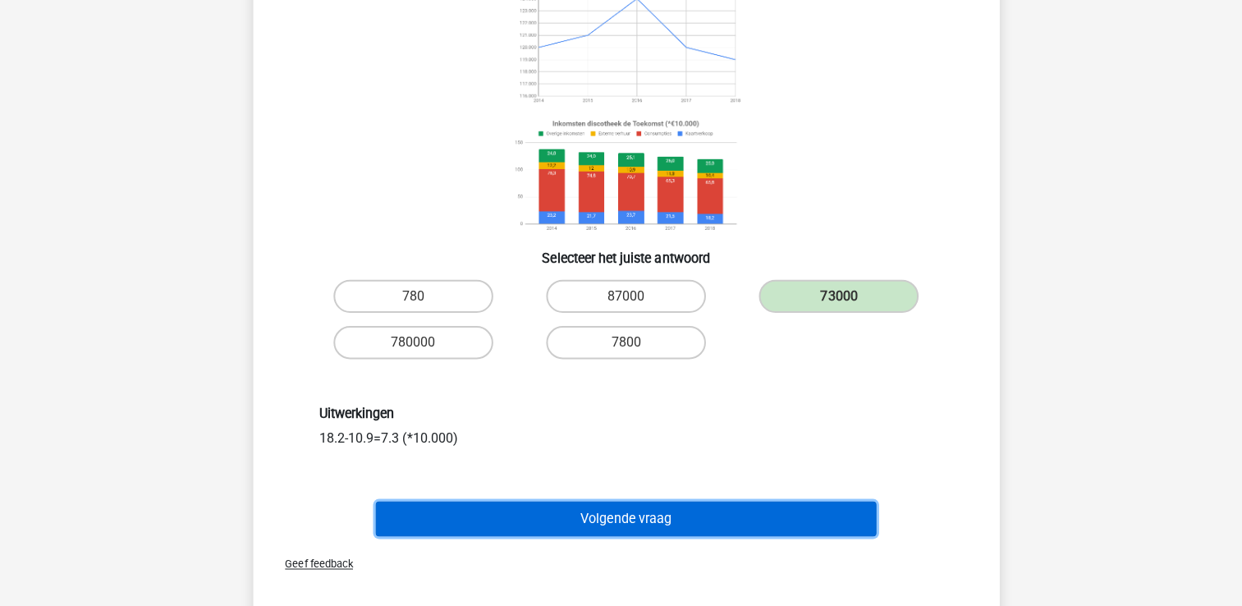
scroll to position [185, 0]
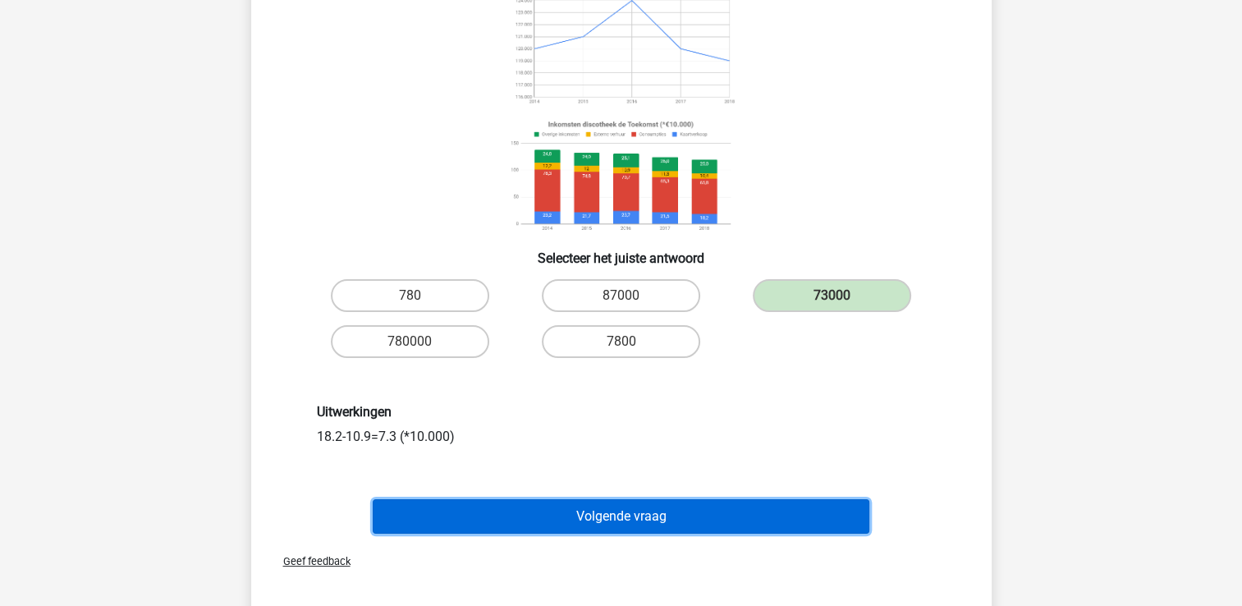
click at [717, 513] on button "Volgende vraag" at bounding box center [621, 516] width 497 height 34
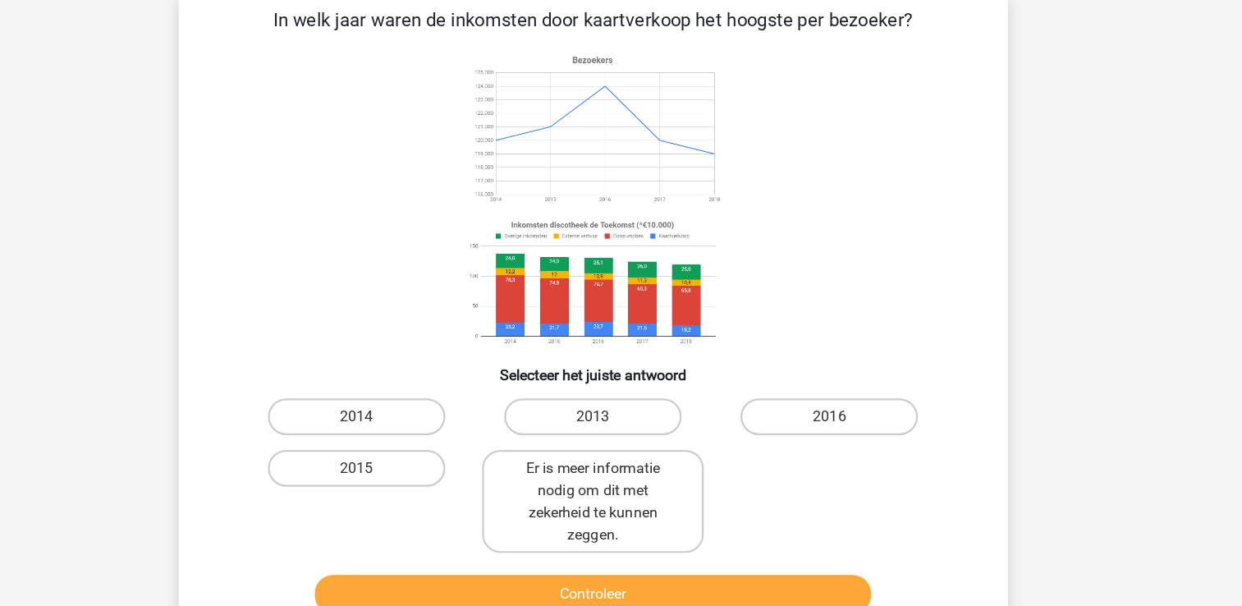
scroll to position [20, 0]
click at [637, 508] on label "Er is meer informatie nodig om dit met zekerheid te kunnen zeggen." at bounding box center [621, 511] width 198 height 92
click at [631, 493] on input "Er is meer informatie nodig om dit met zekerheid te kunnen zeggen." at bounding box center [626, 487] width 11 height 11
radio input "true"
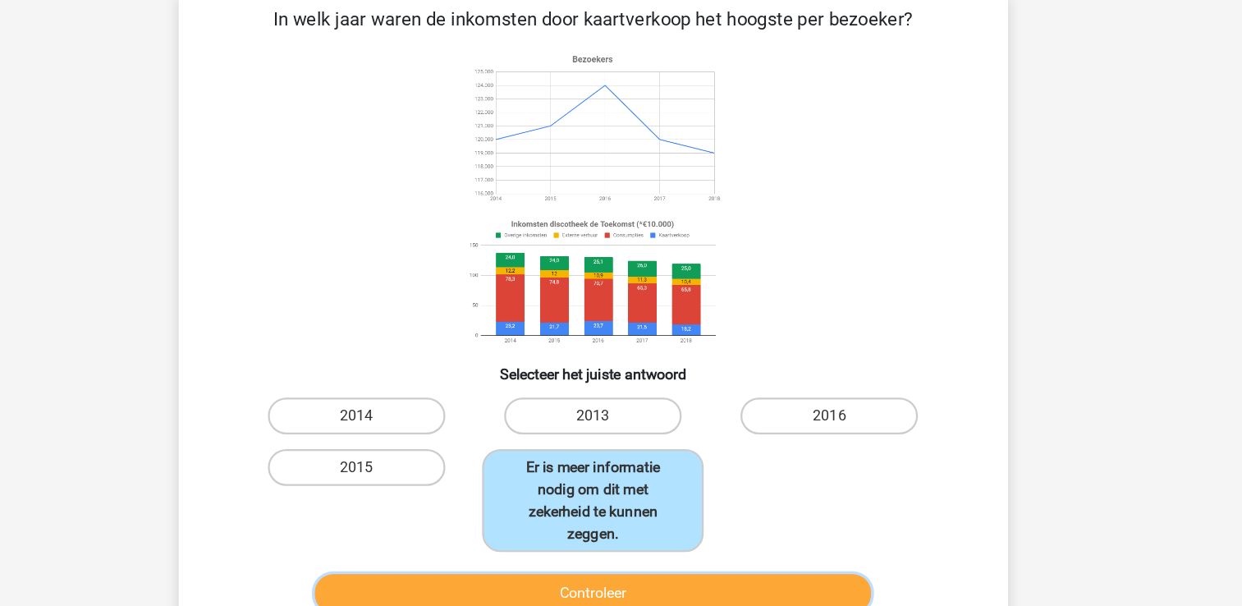
click at [631, 589] on button "Controleer" at bounding box center [621, 594] width 497 height 34
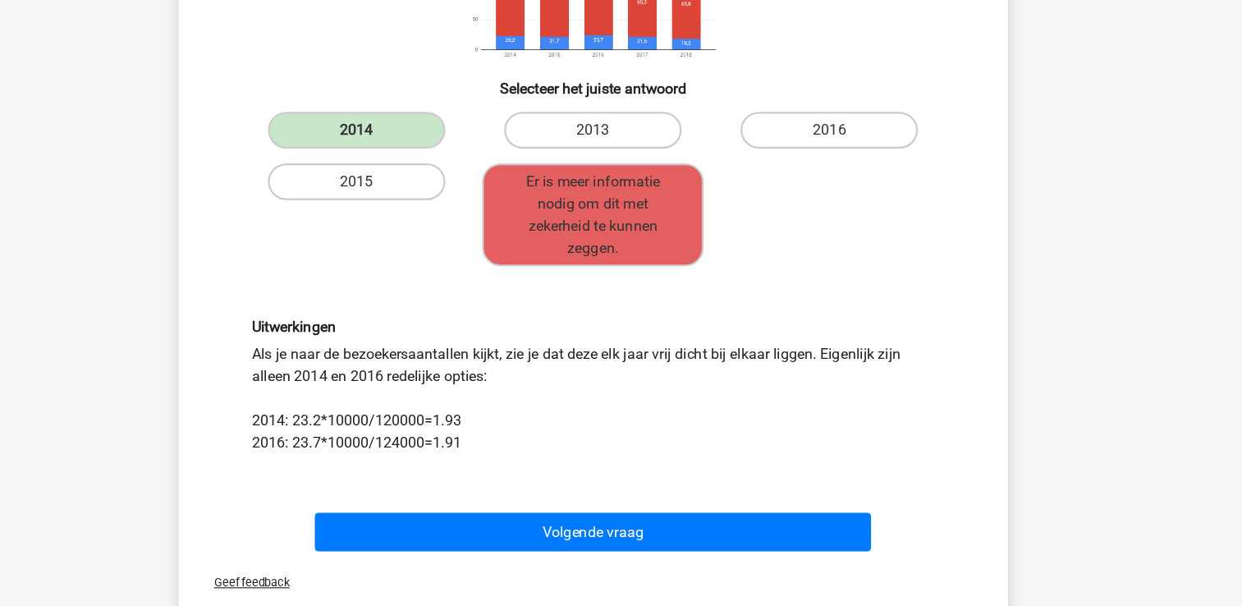
scroll to position [291, 0]
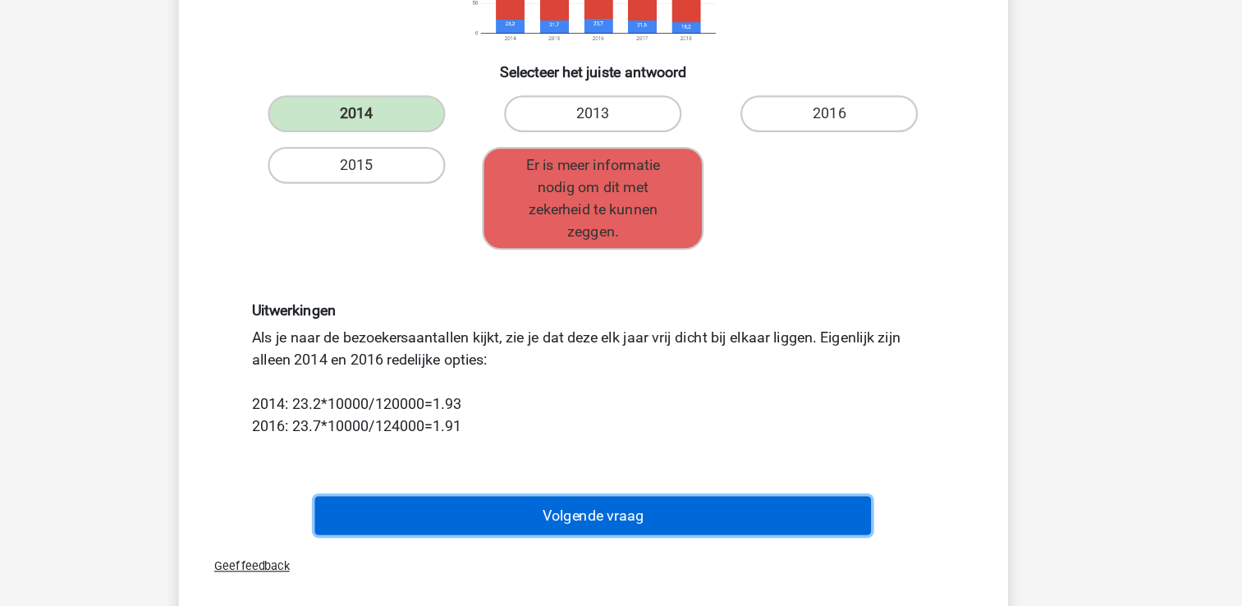
click at [586, 515] on button "Volgende vraag" at bounding box center [621, 524] width 497 height 34
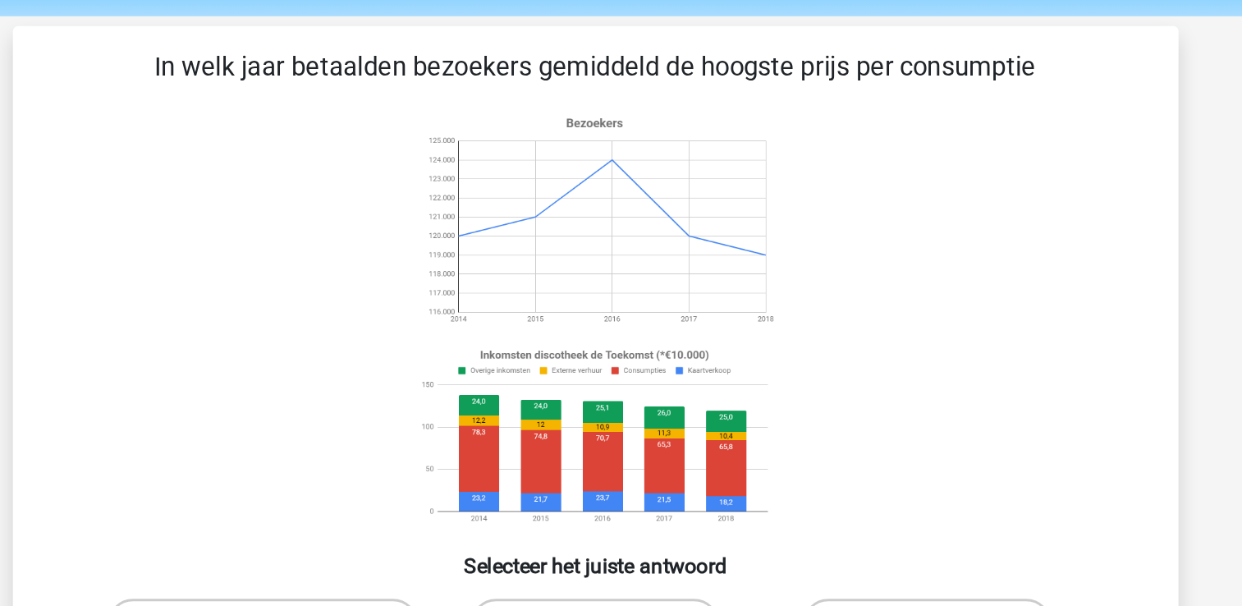
scroll to position [79, 0]
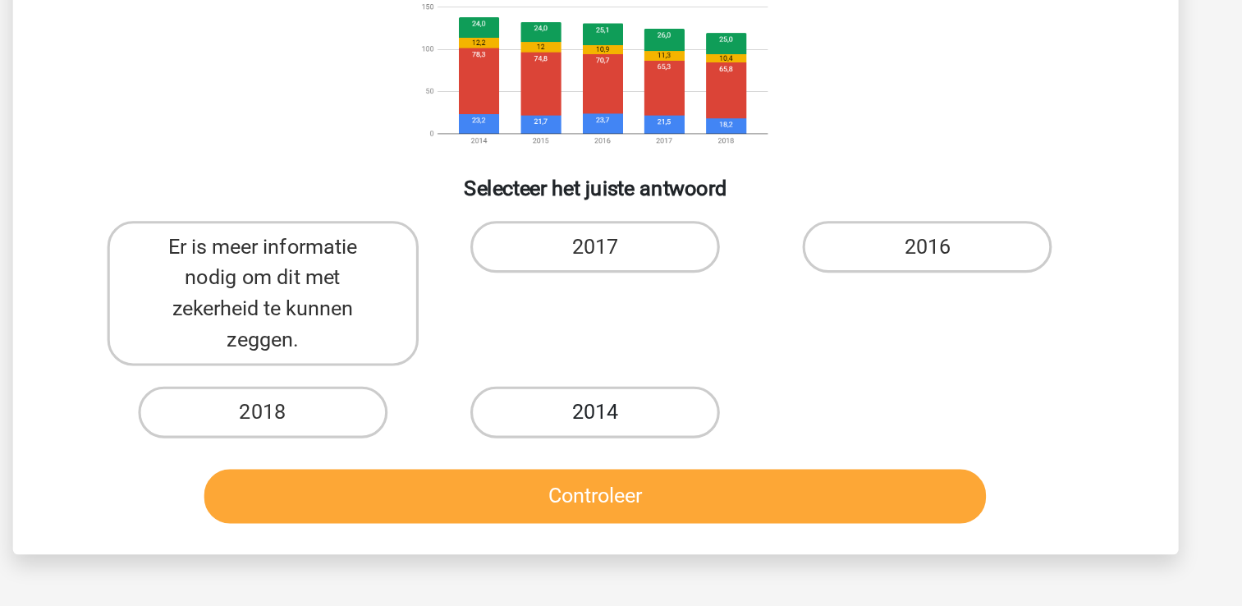
click at [640, 480] on label "2014" at bounding box center [621, 481] width 158 height 33
click at [631, 482] on input "2014" at bounding box center [626, 487] width 11 height 11
radio input "true"
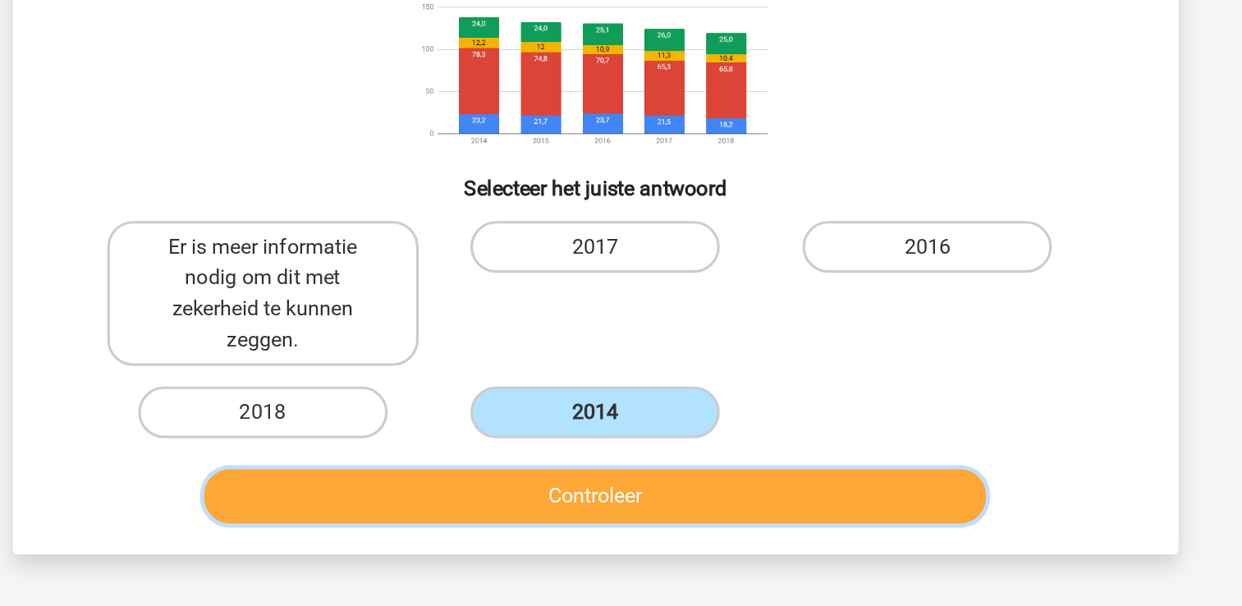
click at [634, 540] on button "Controleer" at bounding box center [621, 535] width 497 height 34
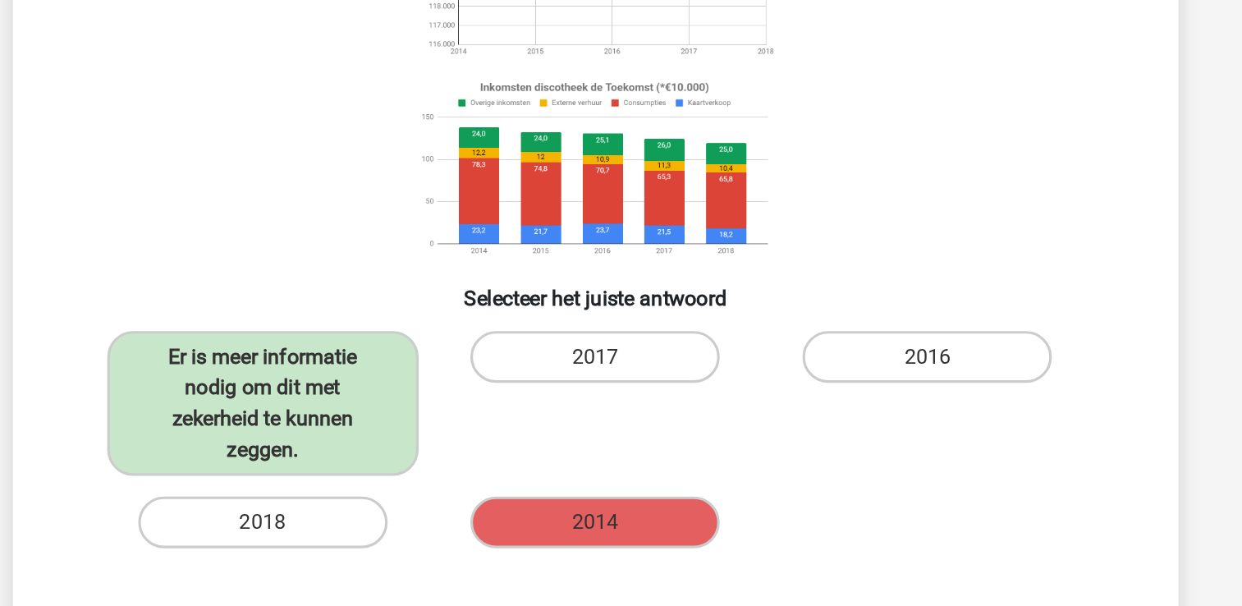
scroll to position [210, 0]
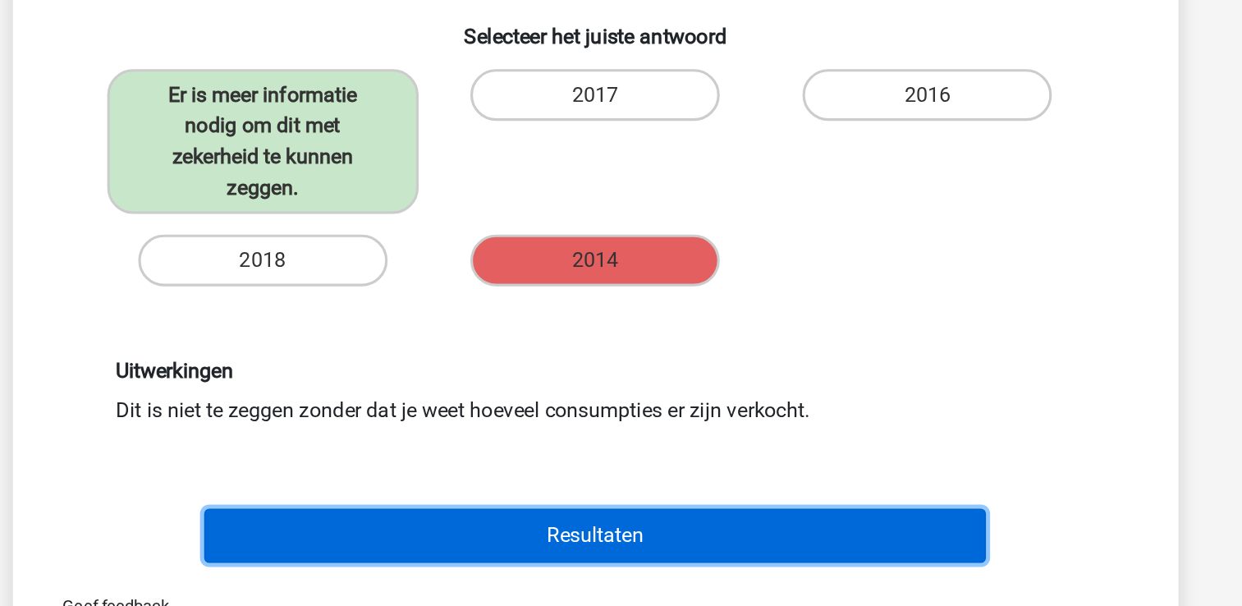
click at [712, 522] on button "Resultaten" at bounding box center [621, 525] width 497 height 34
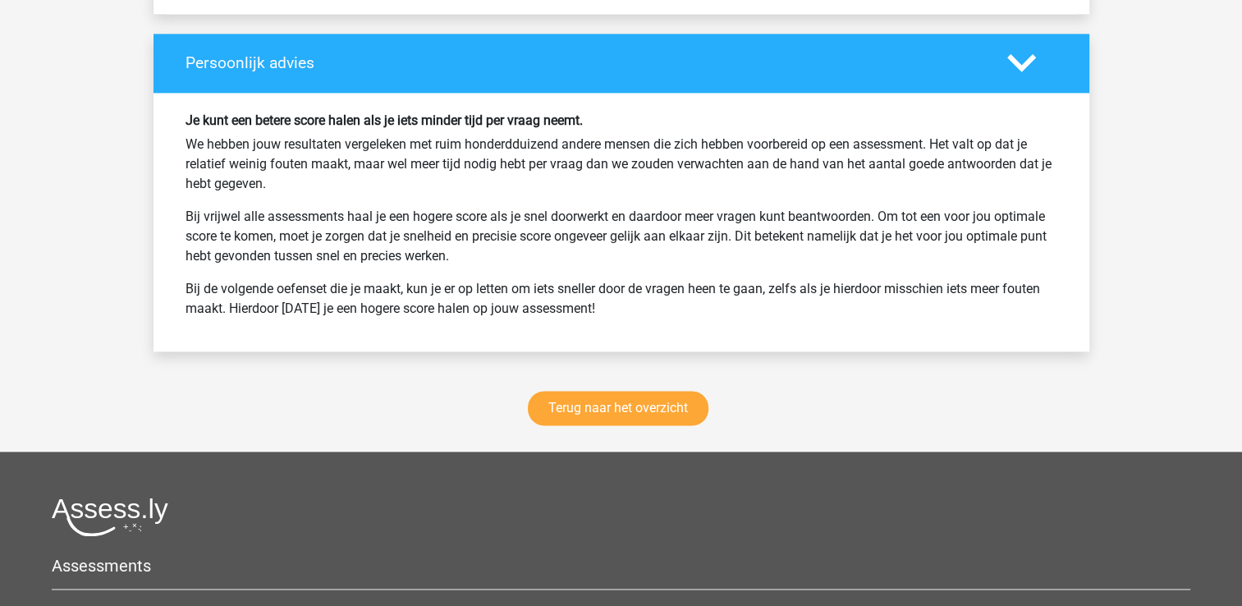
scroll to position [2111, 0]
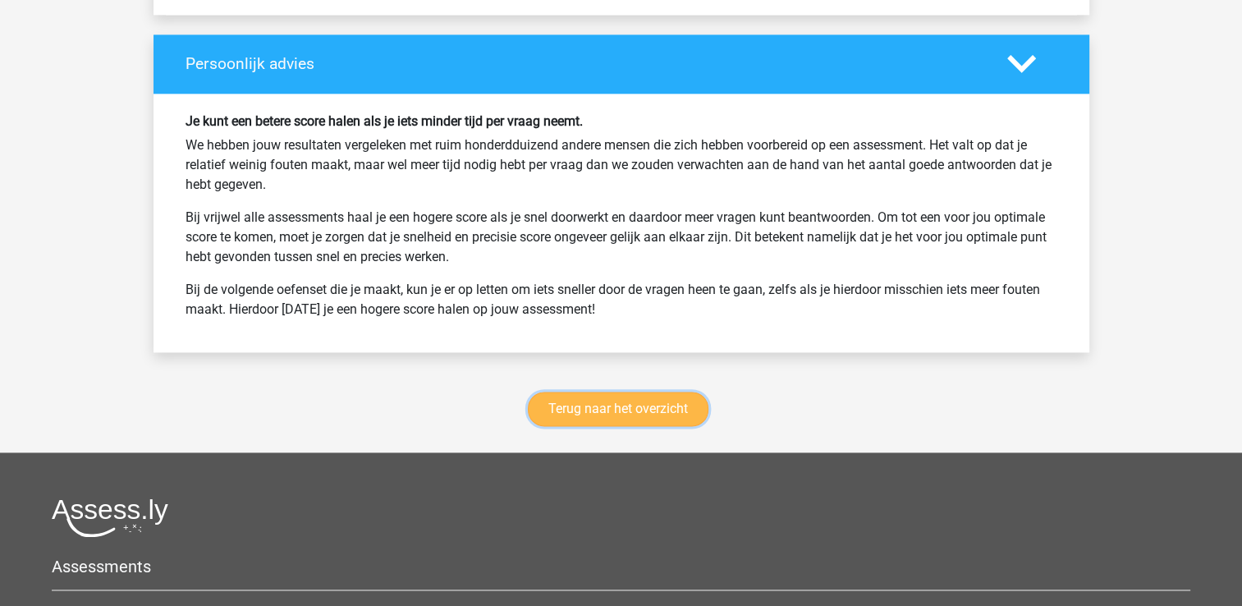
click at [598, 414] on link "Terug naar het overzicht" at bounding box center [618, 409] width 181 height 34
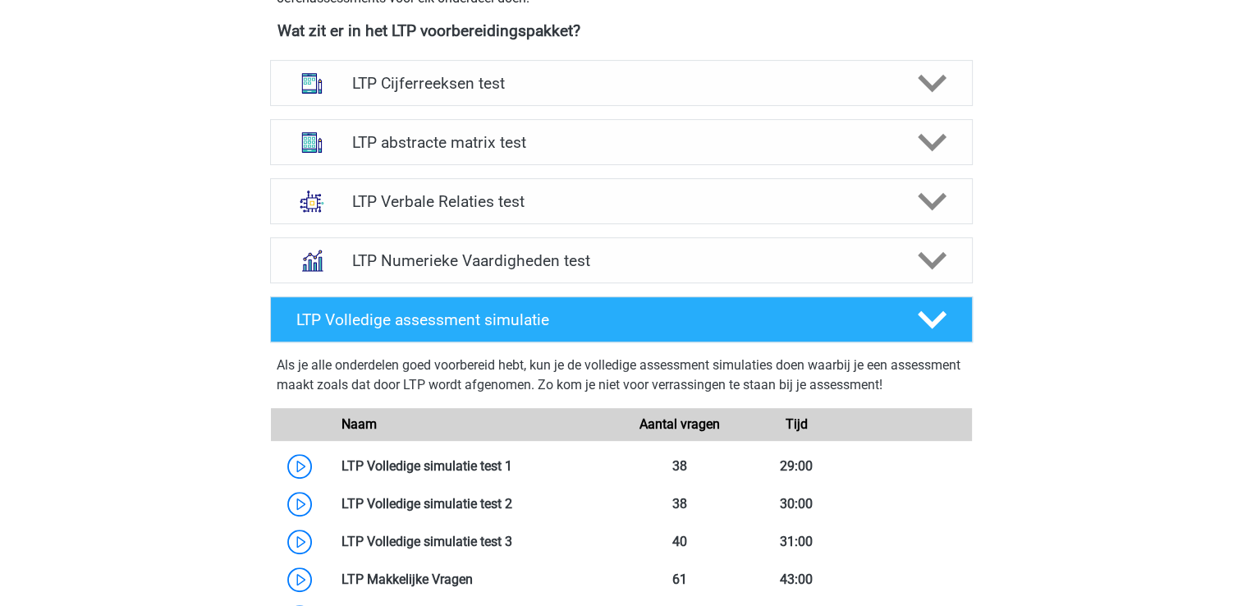
scroll to position [644, 0]
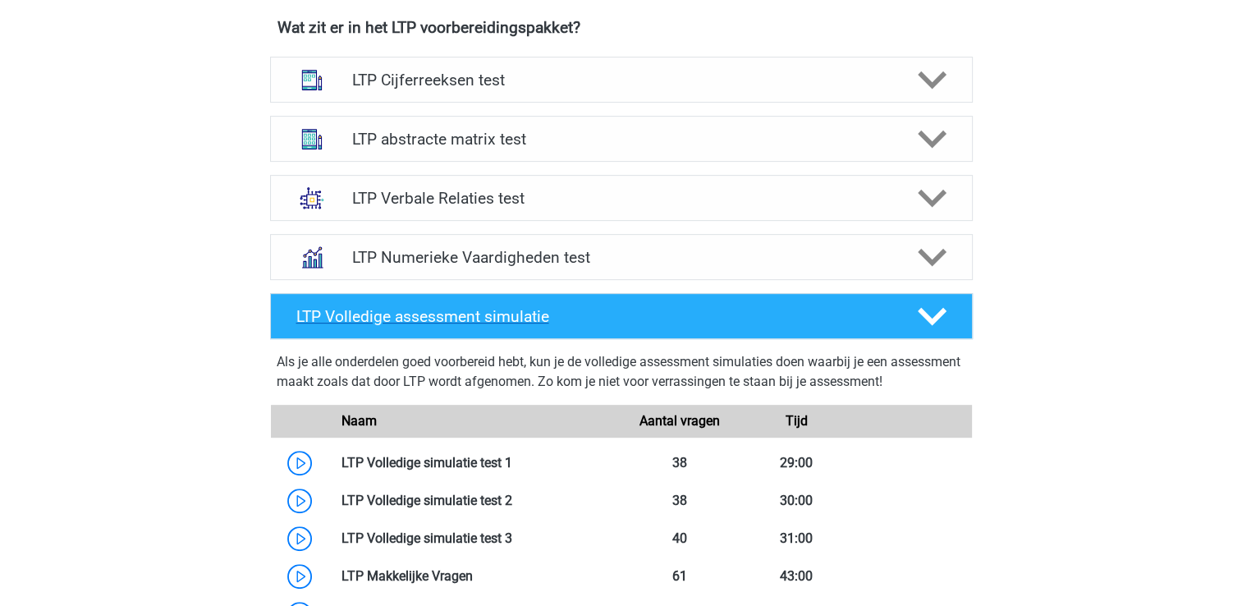
click at [599, 318] on h4 "LTP Volledige assessment simulatie" at bounding box center [593, 316] width 594 height 19
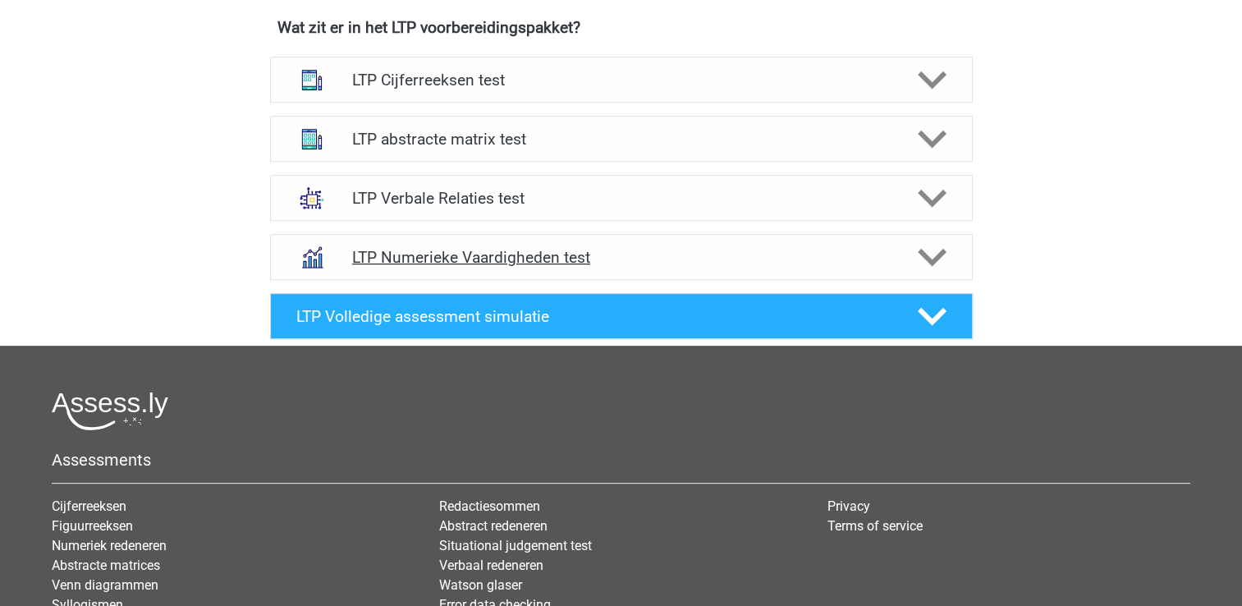
click at [690, 243] on div "LTP Numerieke Vaardigheden test" at bounding box center [621, 257] width 703 height 46
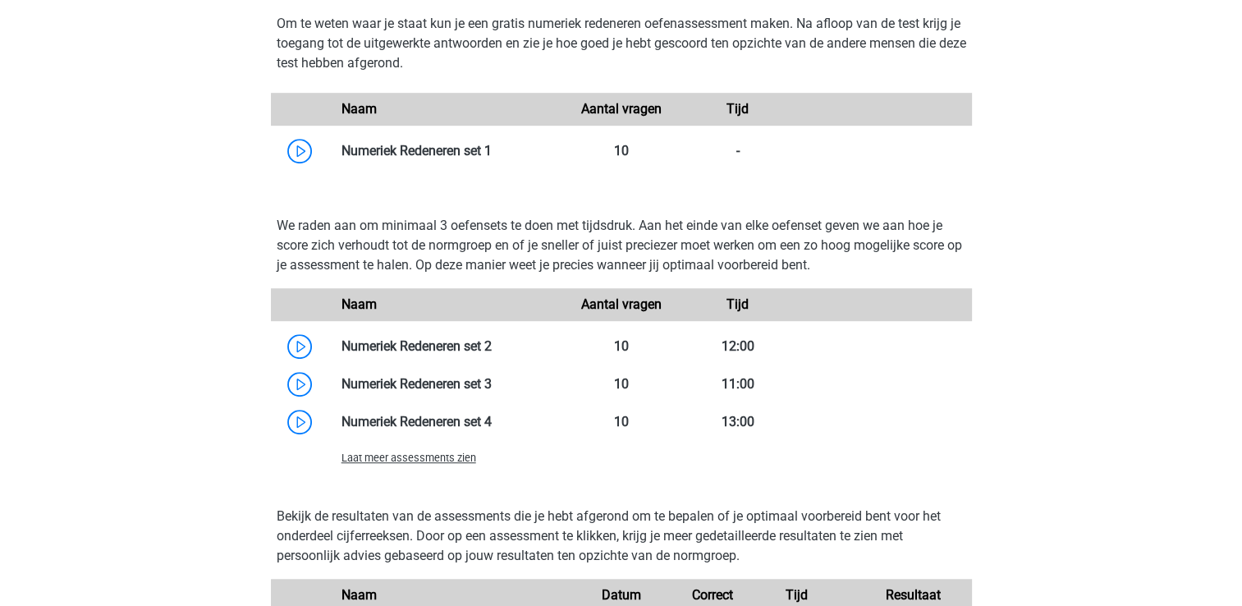
scroll to position [998, 0]
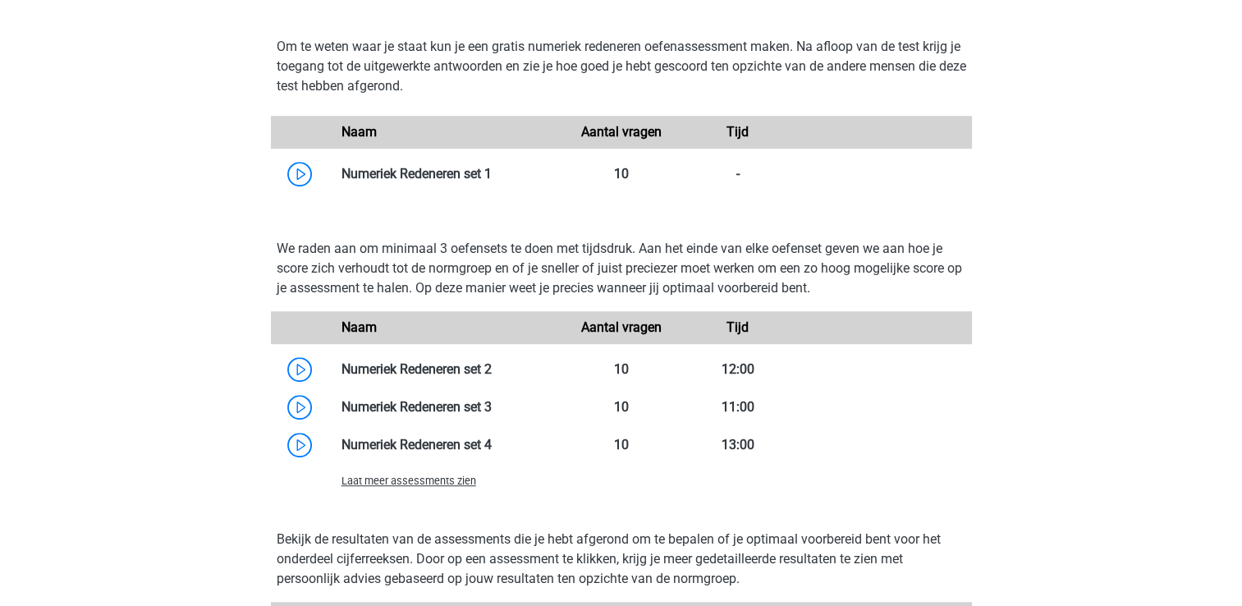
click at [451, 489] on div "Laat meer assessments zien" at bounding box center [446, 480] width 234 height 20
click at [451, 487] on span "Laat meer assessments zien" at bounding box center [409, 480] width 135 height 12
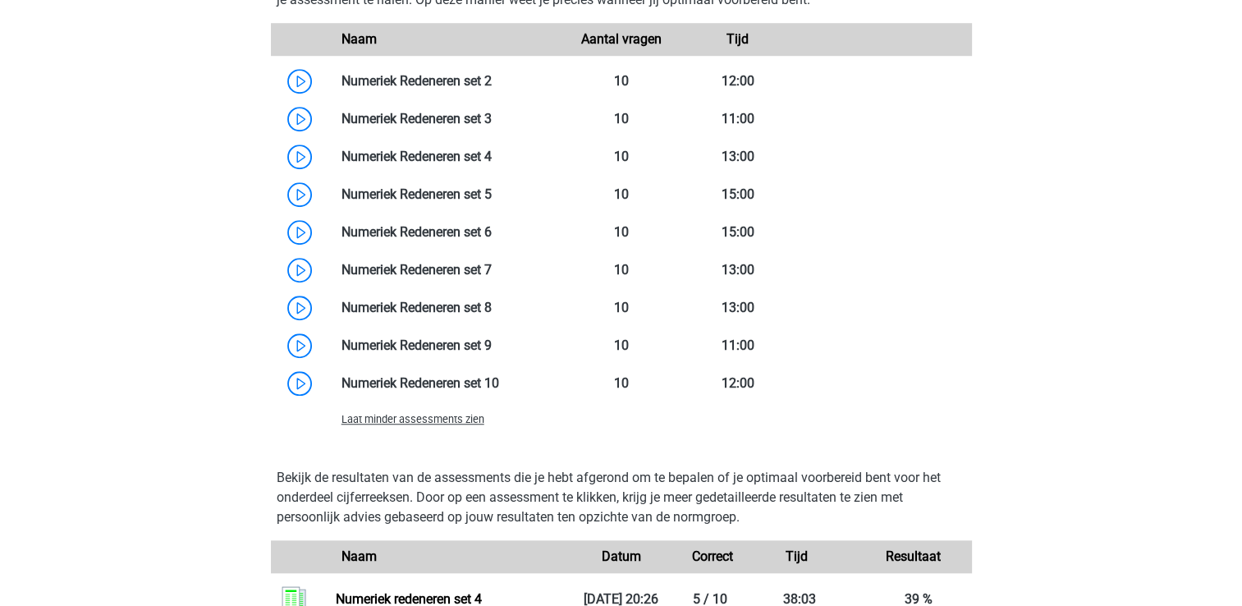
scroll to position [1286, 0]
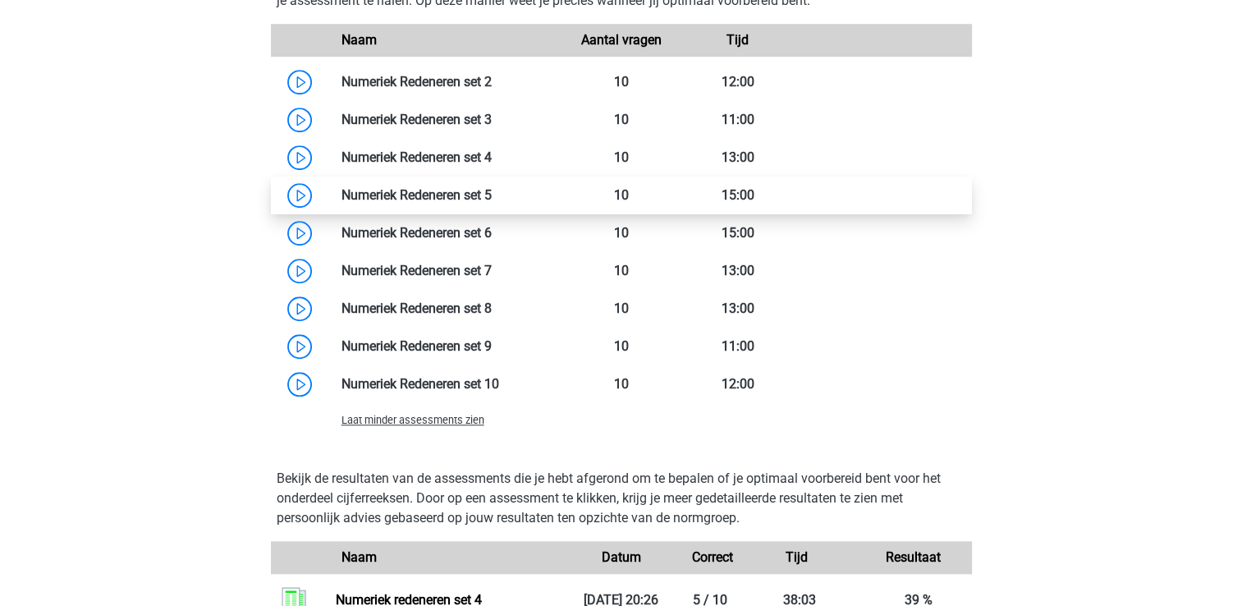
click at [492, 192] on link at bounding box center [492, 195] width 0 height 16
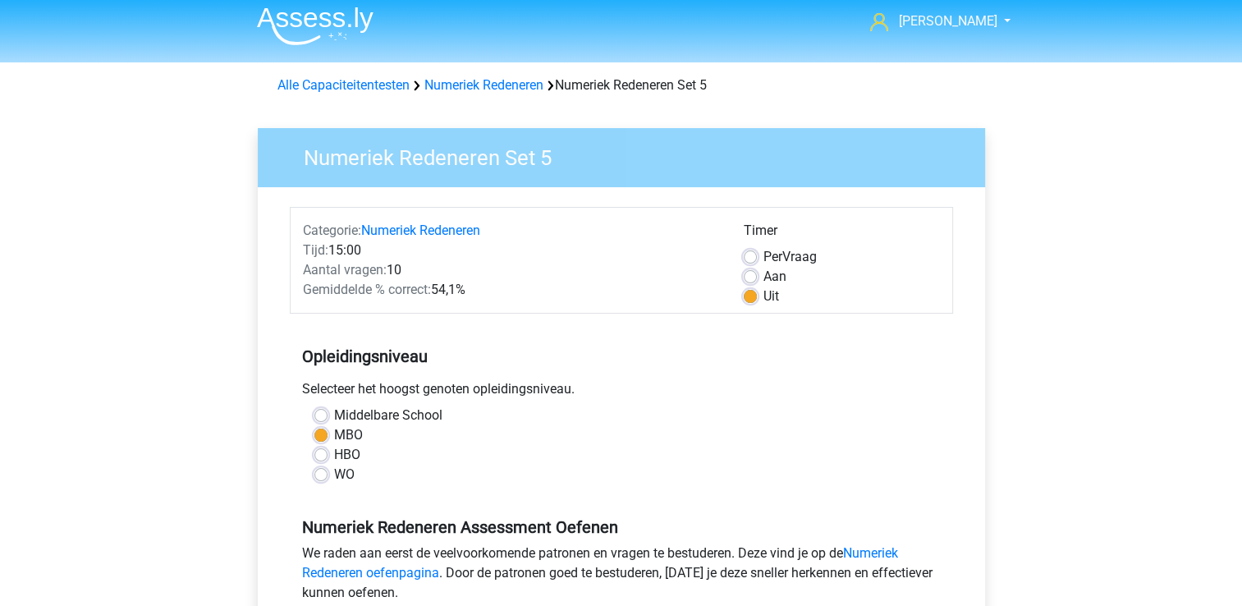
scroll to position [396, 0]
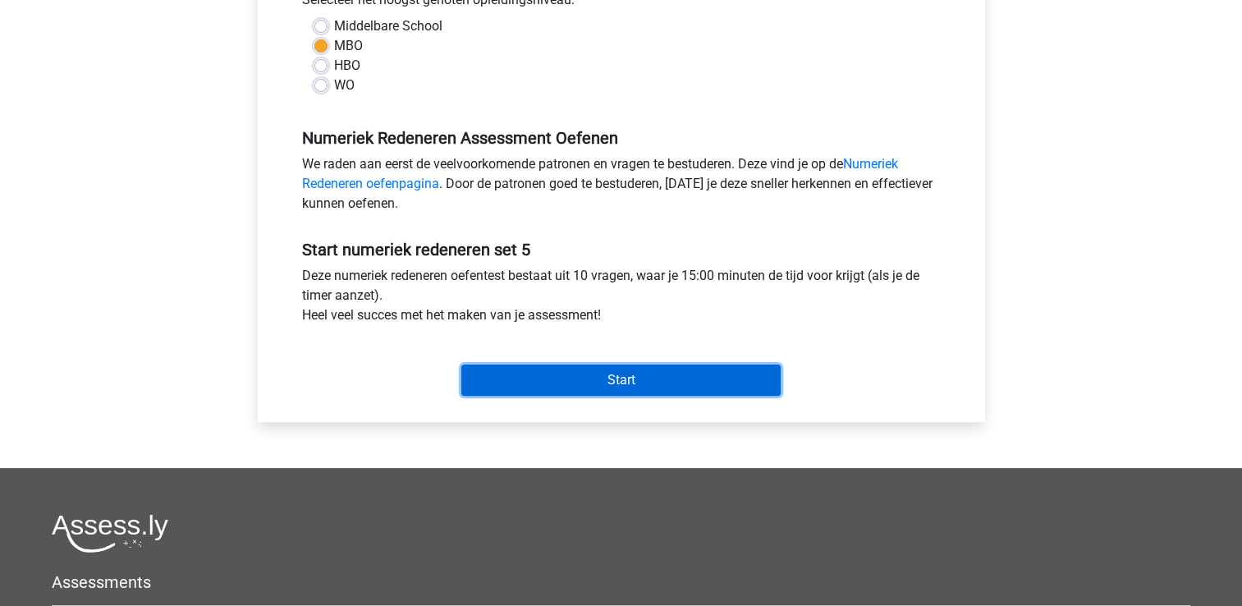
click at [617, 390] on input "Start" at bounding box center [620, 379] width 319 height 31
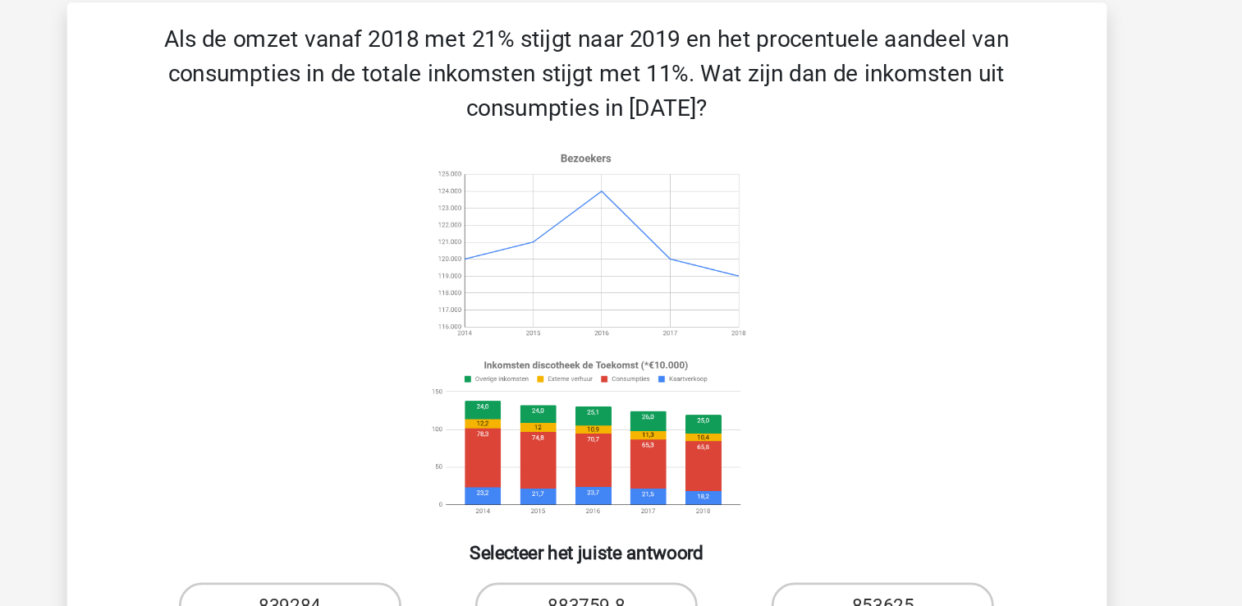
scroll to position [22, 0]
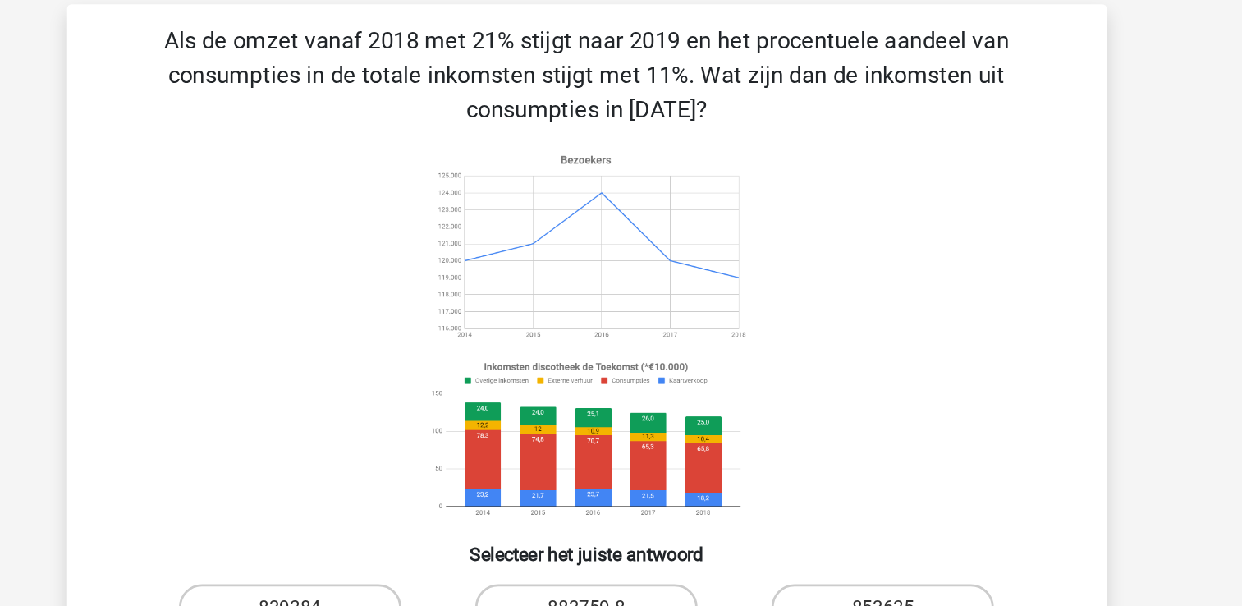
drag, startPoint x: 662, startPoint y: 134, endPoint x: 684, endPoint y: 134, distance: 22.2
click at [684, 134] on p "Als de omzet vanaf 2018 met 21% stijgt naar 2019 en het procentuele aandeel van…" at bounding box center [621, 103] width 688 height 74
drag, startPoint x: 684, startPoint y: 134, endPoint x: 772, endPoint y: 179, distance: 98.8
click at [772, 179] on icon at bounding box center [622, 289] width 662 height 271
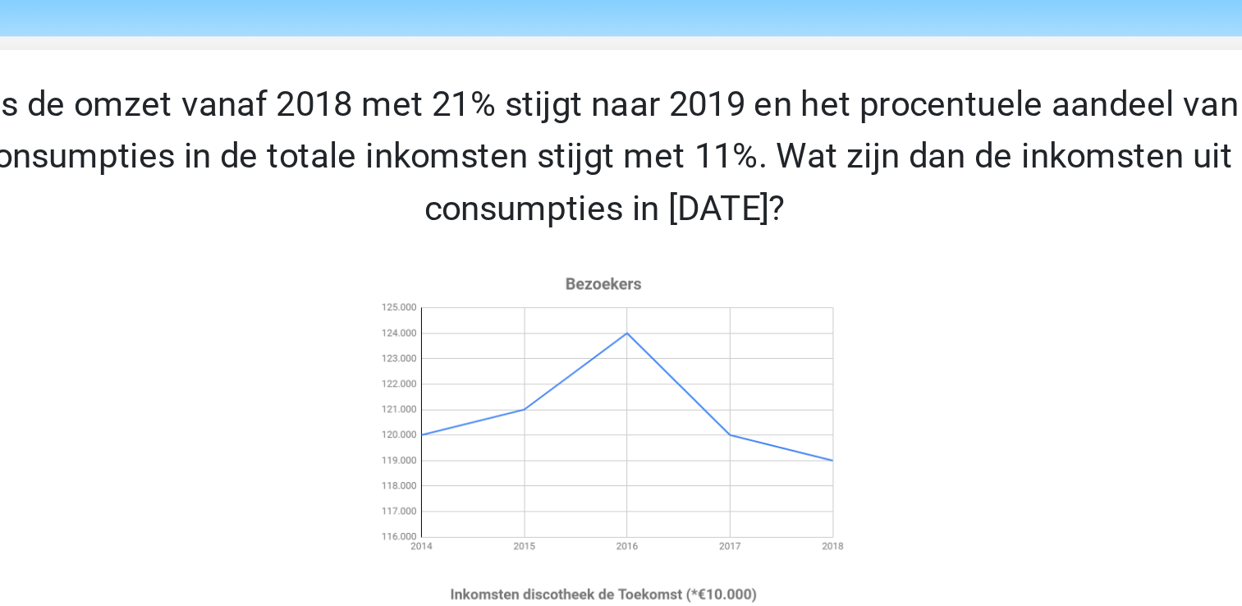
scroll to position [6, 0]
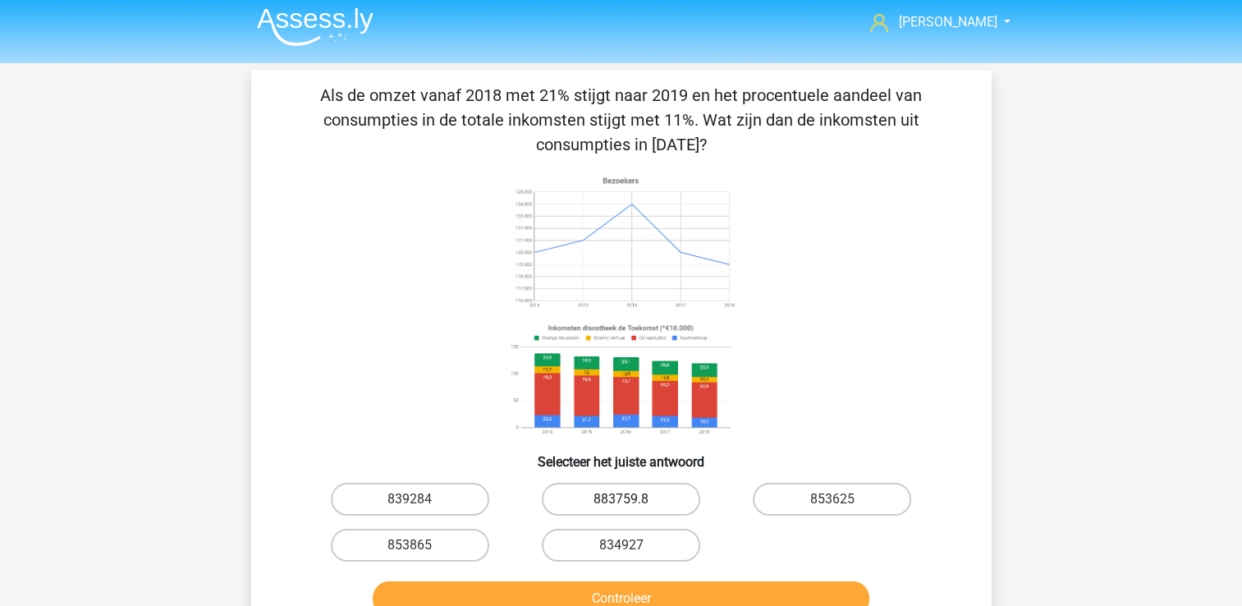
click at [667, 494] on label "883759.8" at bounding box center [621, 499] width 158 height 33
click at [631, 499] on input "883759.8" at bounding box center [626, 504] width 11 height 11
radio input "true"
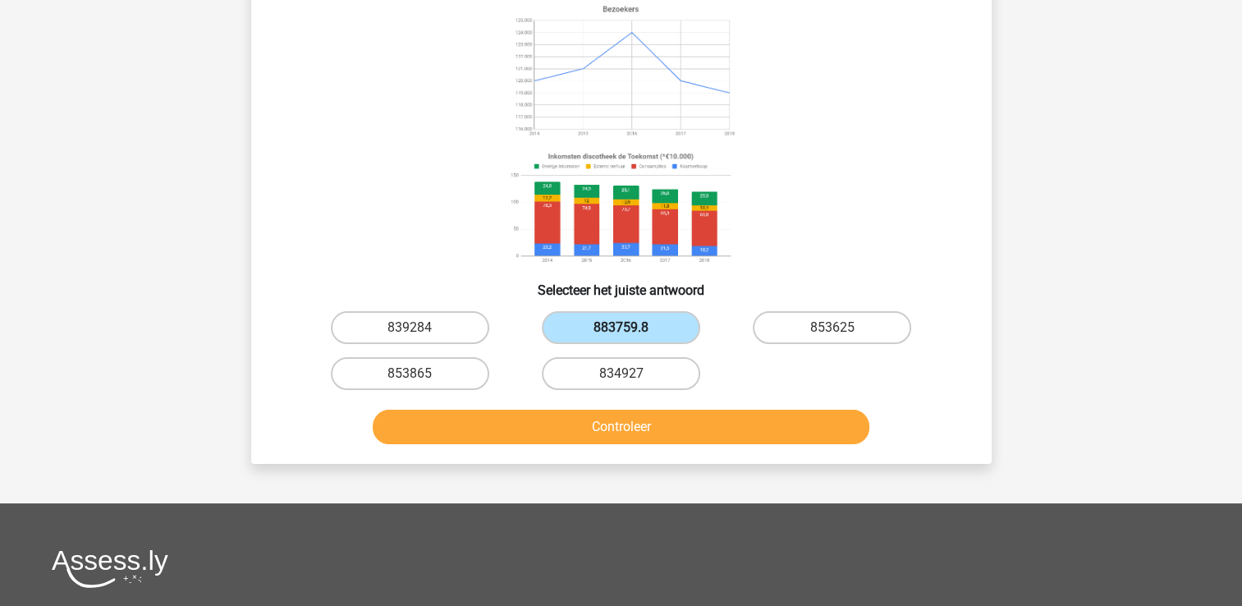
scroll to position [176, 0]
click at [645, 424] on button "Controleer" at bounding box center [621, 427] width 497 height 34
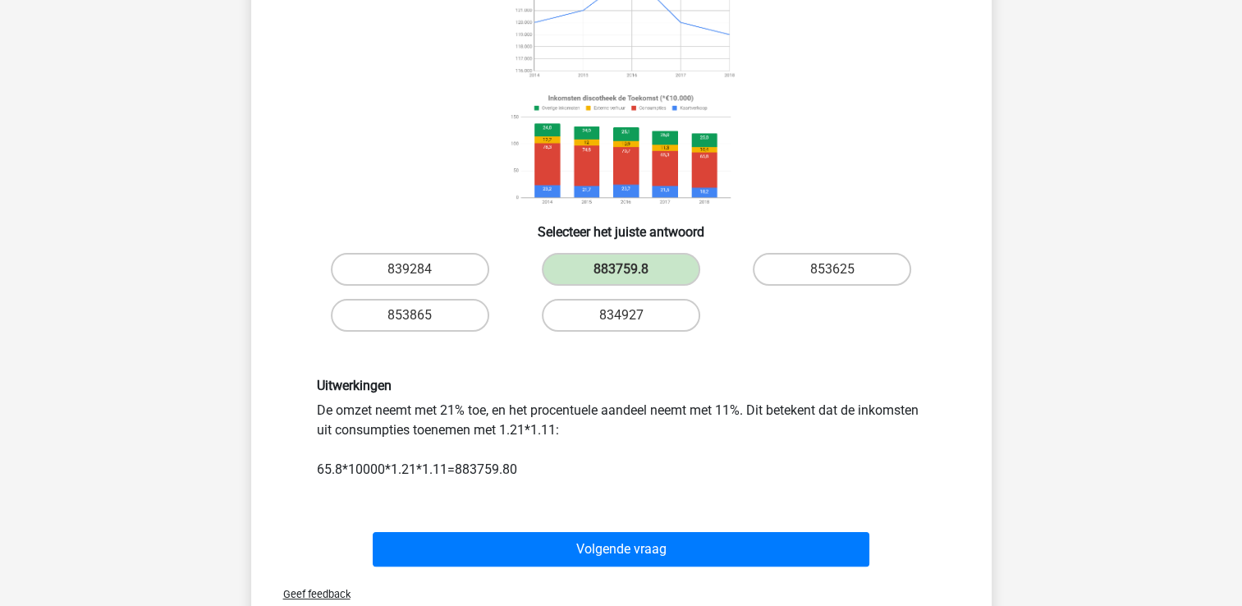
scroll to position [236, 0]
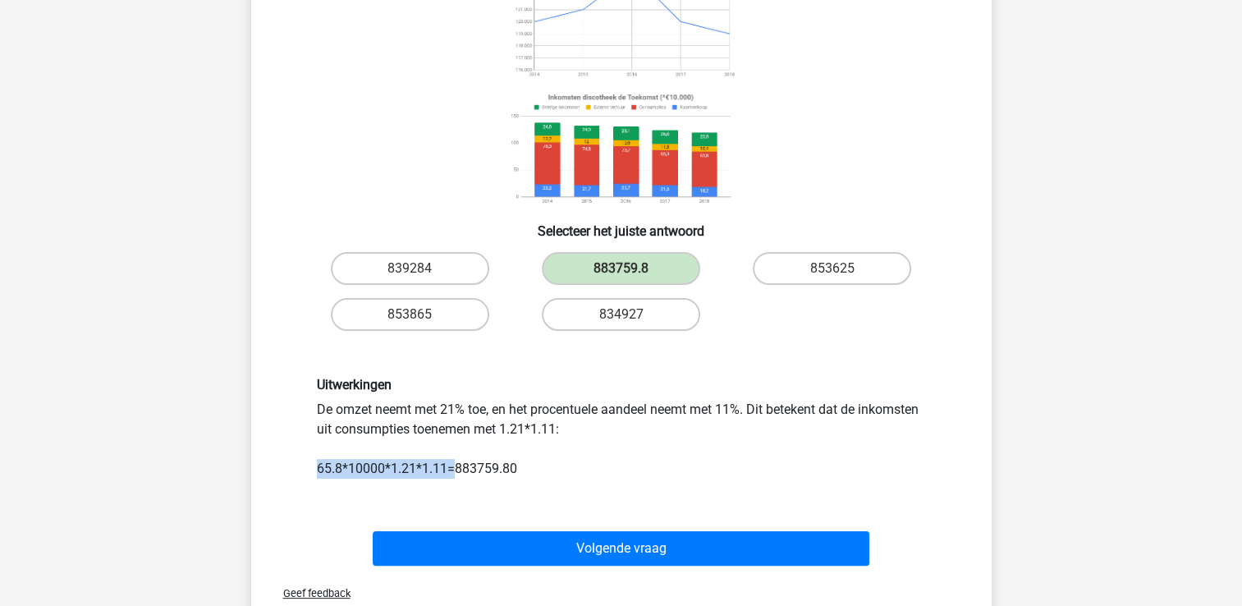
drag, startPoint x: 314, startPoint y: 463, endPoint x: 454, endPoint y: 473, distance: 139.9
click at [454, 473] on div "Uitwerkingen De omzet neemt met 21% toe, en het procentuele aandeel neemt met 1…" at bounding box center [622, 427] width 634 height 101
drag, startPoint x: 454, startPoint y: 473, endPoint x: 639, endPoint y: 447, distance: 186.5
click at [639, 447] on div "Uitwerkingen De omzet neemt met 21% toe, en het procentuele aandeel neemt met 1…" at bounding box center [622, 427] width 634 height 101
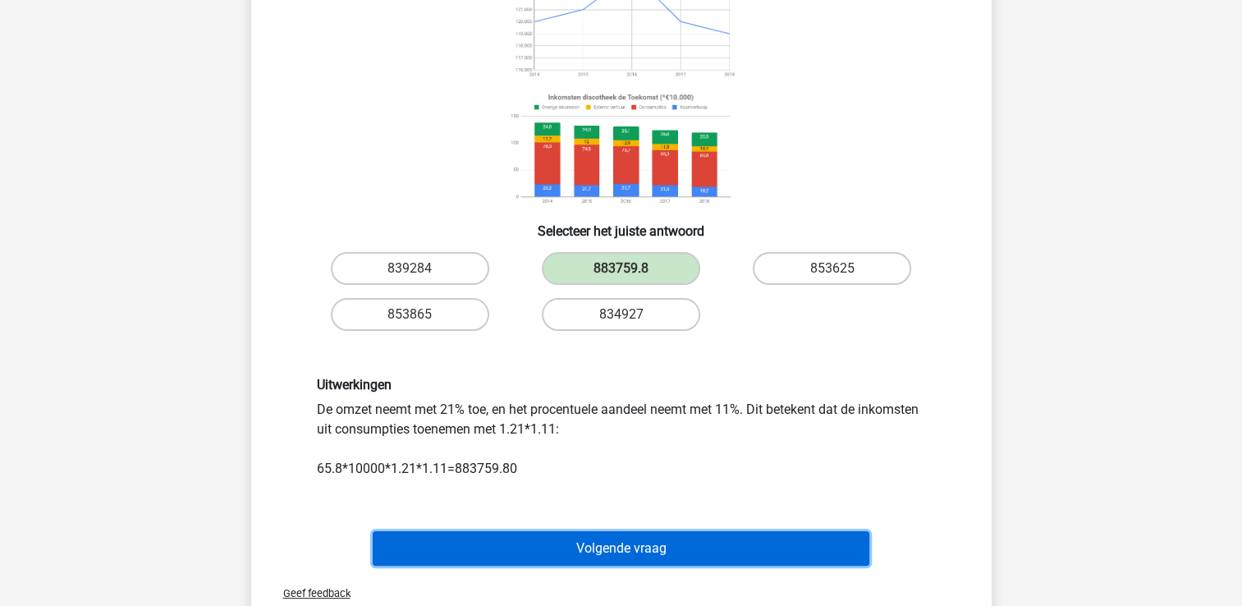
click at [525, 559] on button "Volgende vraag" at bounding box center [621, 548] width 497 height 34
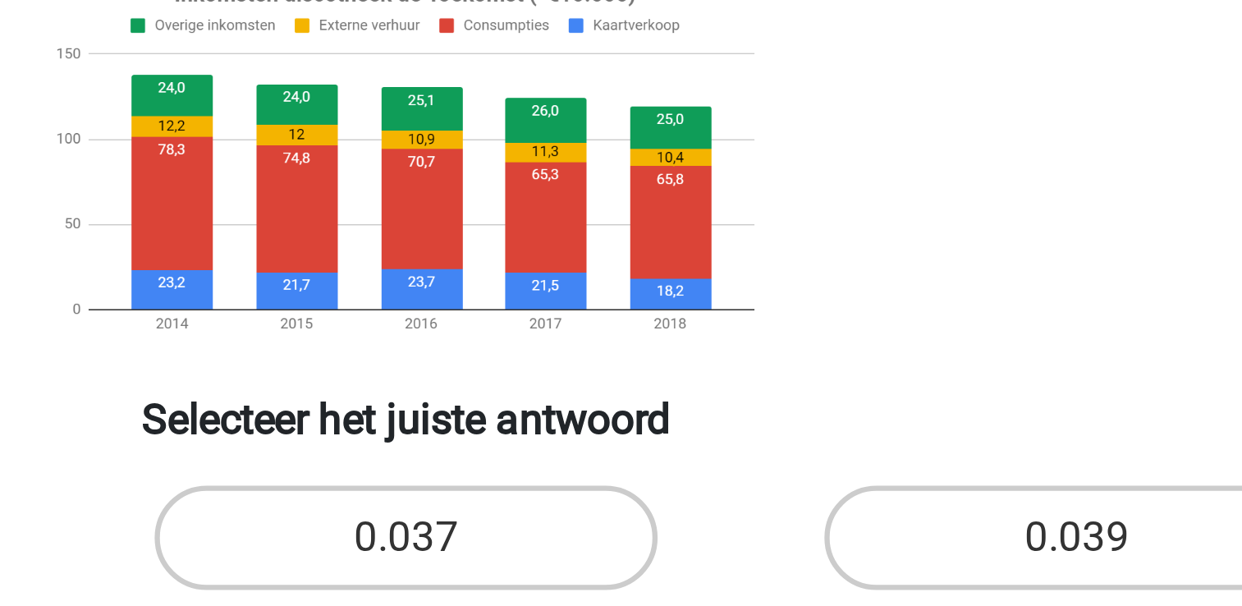
scroll to position [79, 0]
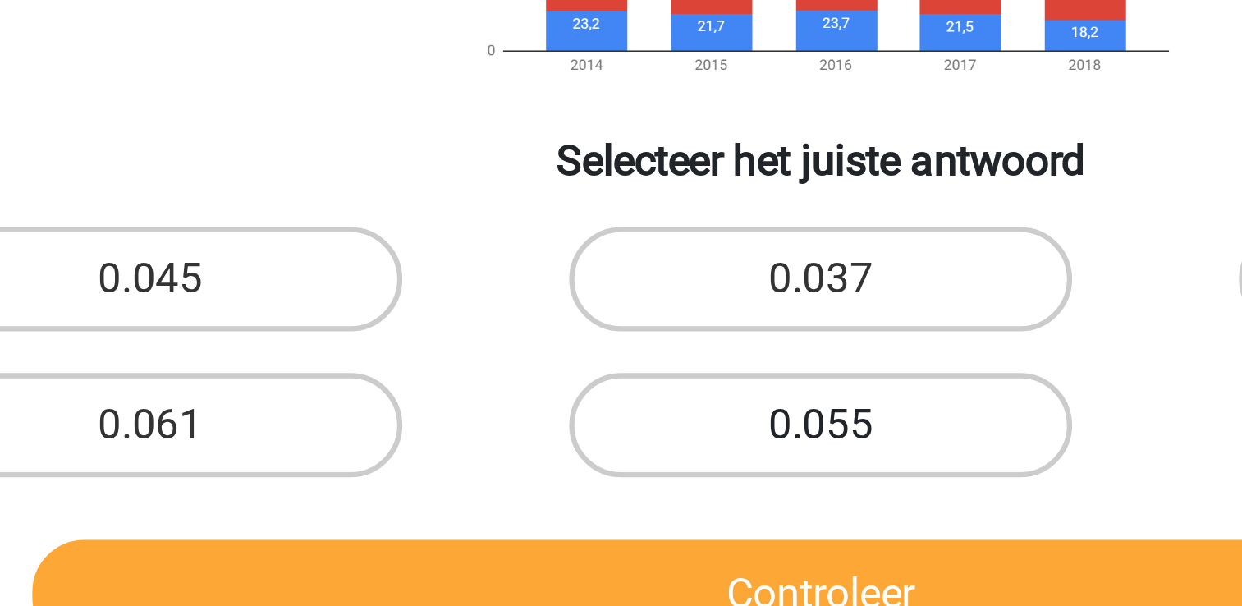
click at [603, 518] on label "0.055" at bounding box center [621, 521] width 158 height 33
click at [621, 521] on input "0.055" at bounding box center [626, 526] width 11 height 11
radio input "true"
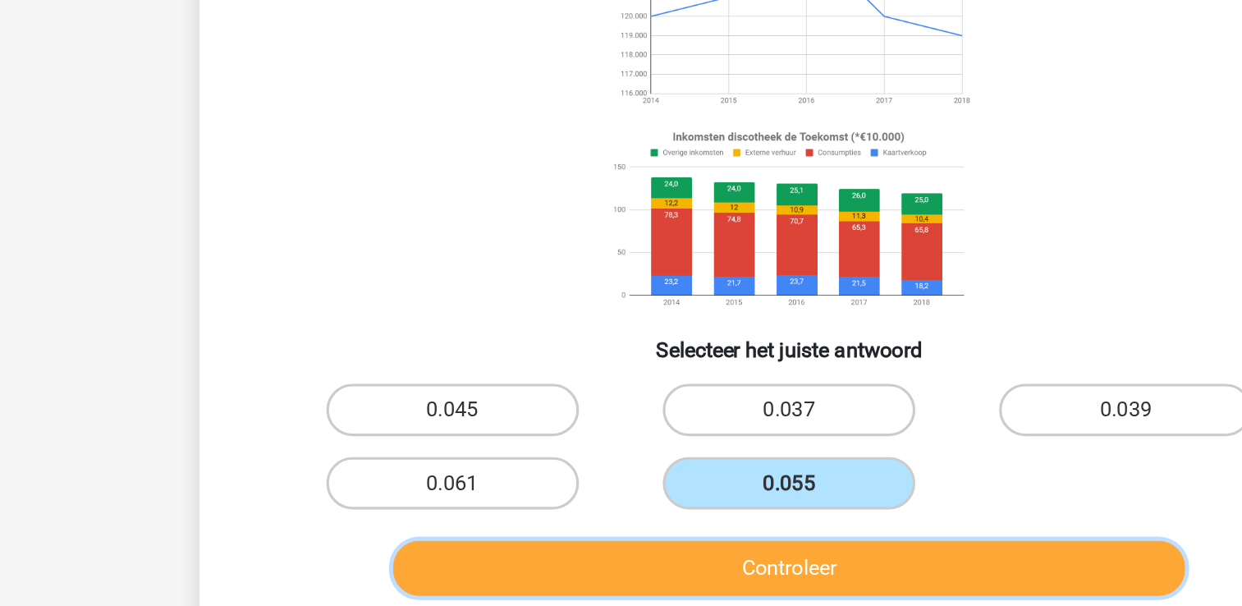
click at [651, 567] on button "Controleer" at bounding box center [621, 574] width 497 height 34
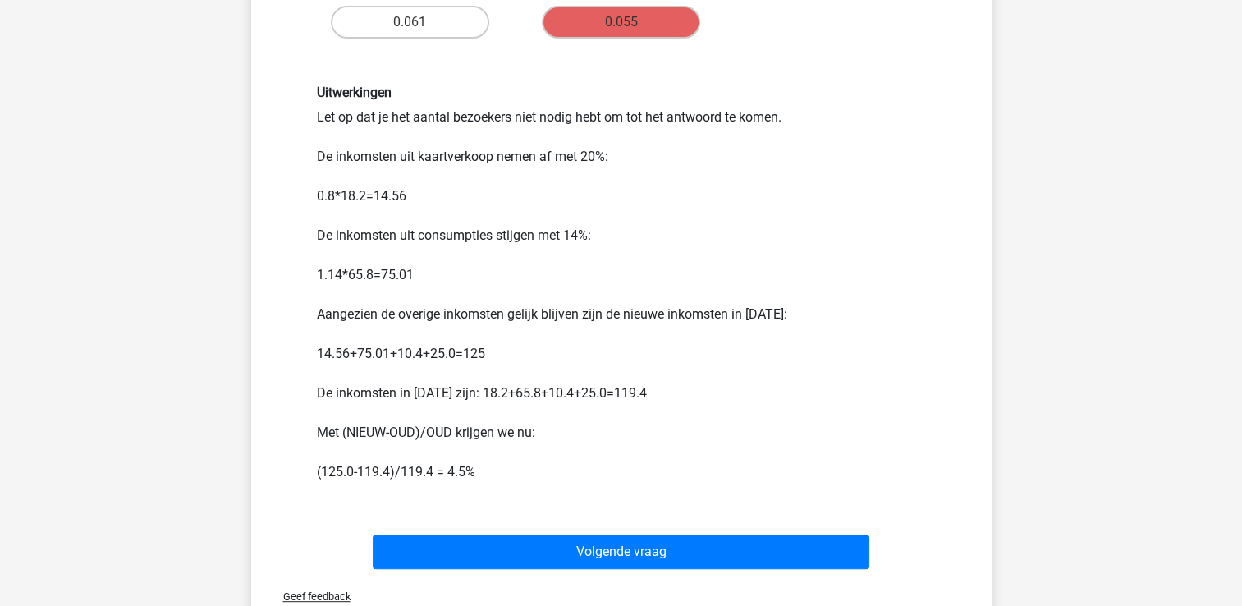
scroll to position [612, 0]
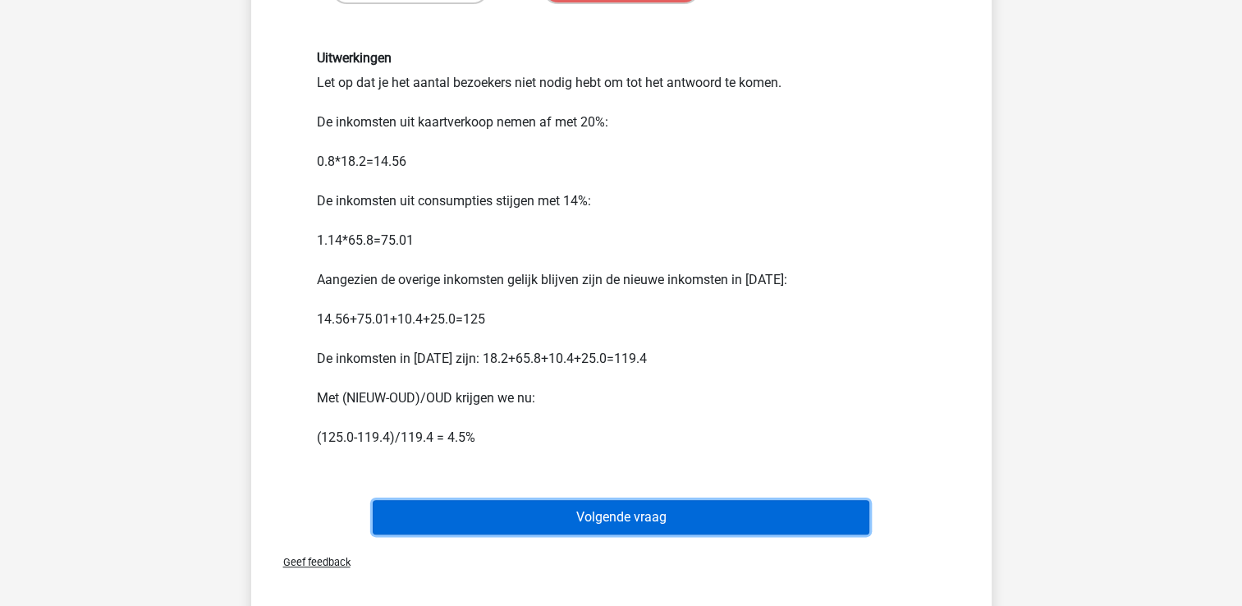
click at [759, 511] on button "Volgende vraag" at bounding box center [621, 517] width 497 height 34
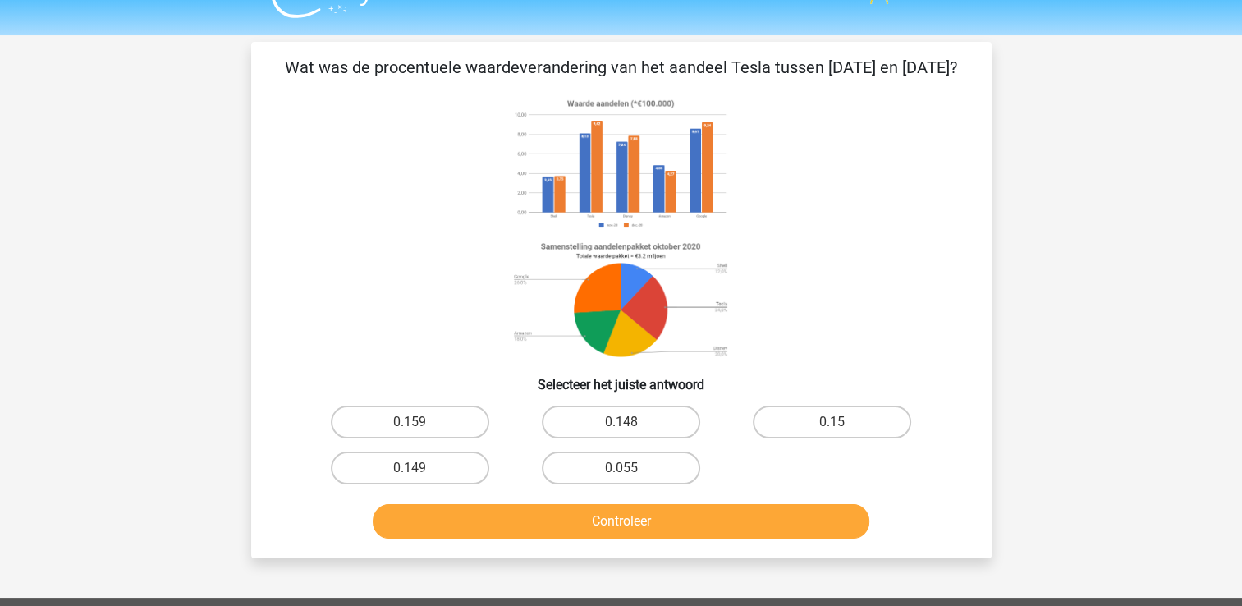
scroll to position [0, 0]
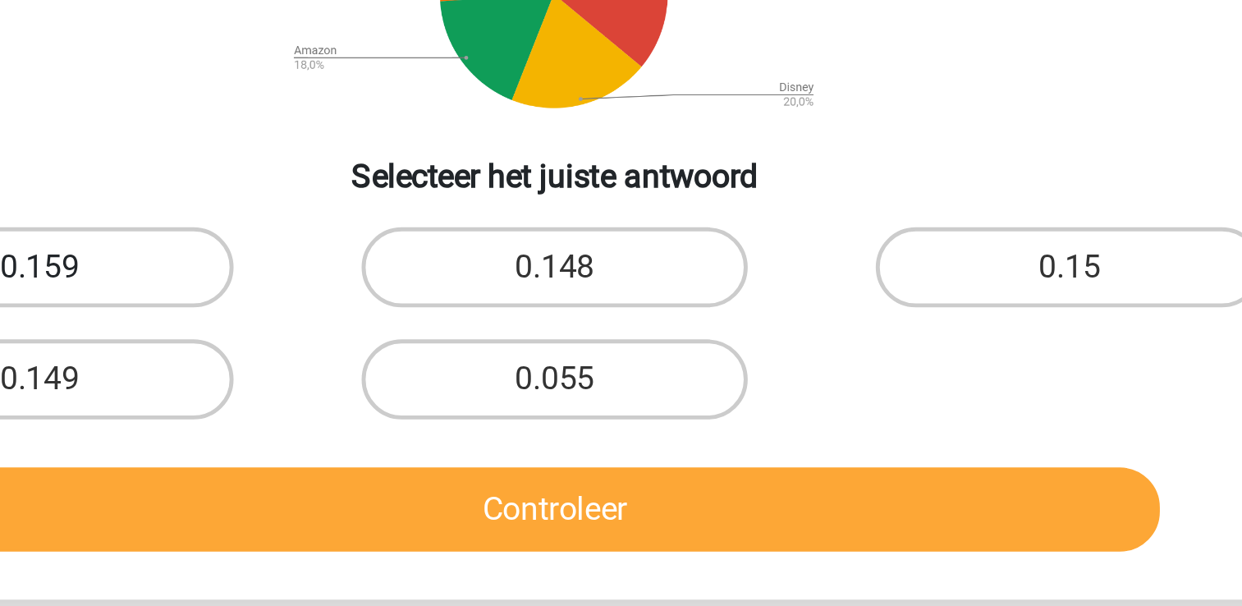
click at [463, 470] on label "0.159" at bounding box center [410, 455] width 158 height 33
click at [420, 466] on input "0.159" at bounding box center [415, 461] width 11 height 11
radio input "true"
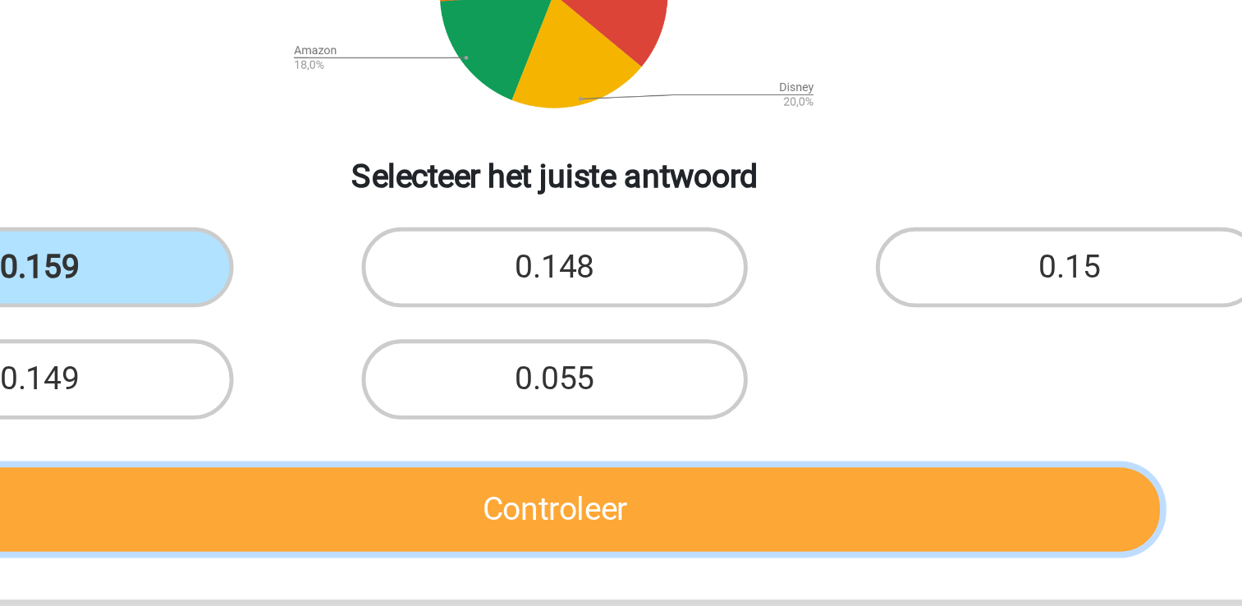
click at [537, 569] on button "Controleer" at bounding box center [621, 555] width 497 height 34
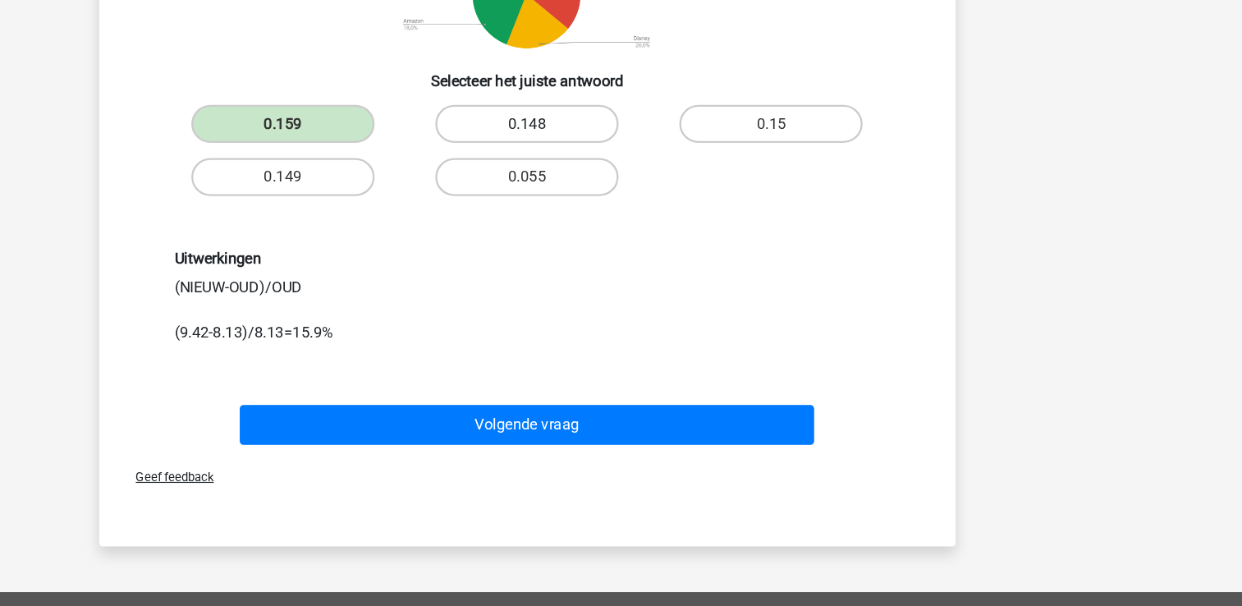
scroll to position [268, 0]
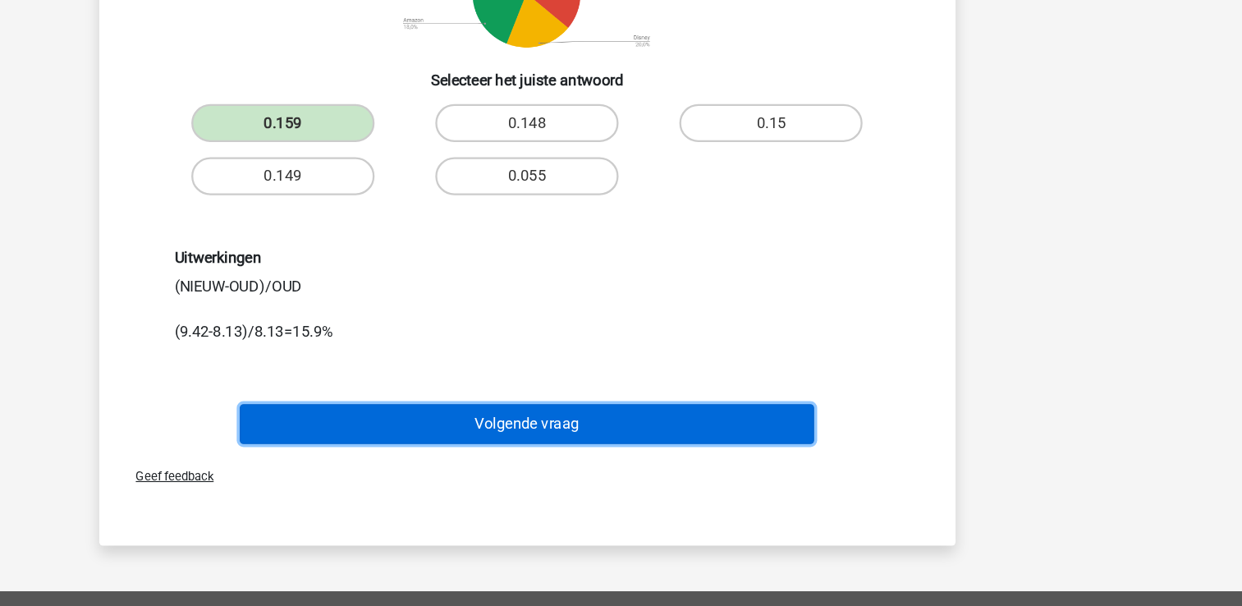
click at [481, 465] on button "Volgende vraag" at bounding box center [621, 448] width 497 height 34
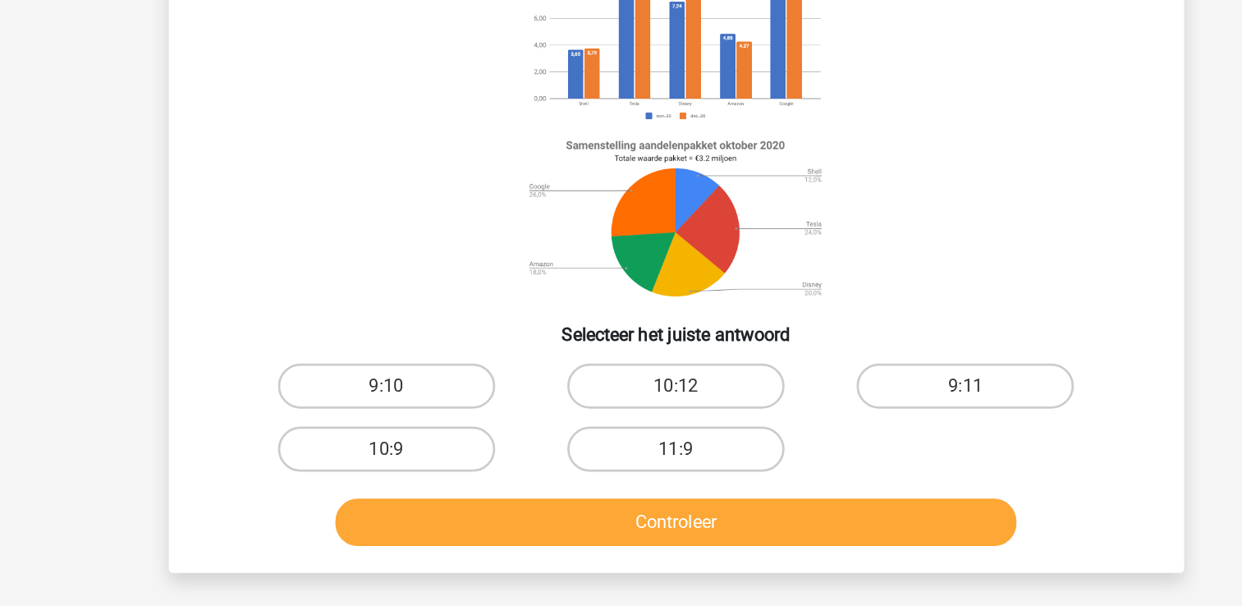
scroll to position [80, 0]
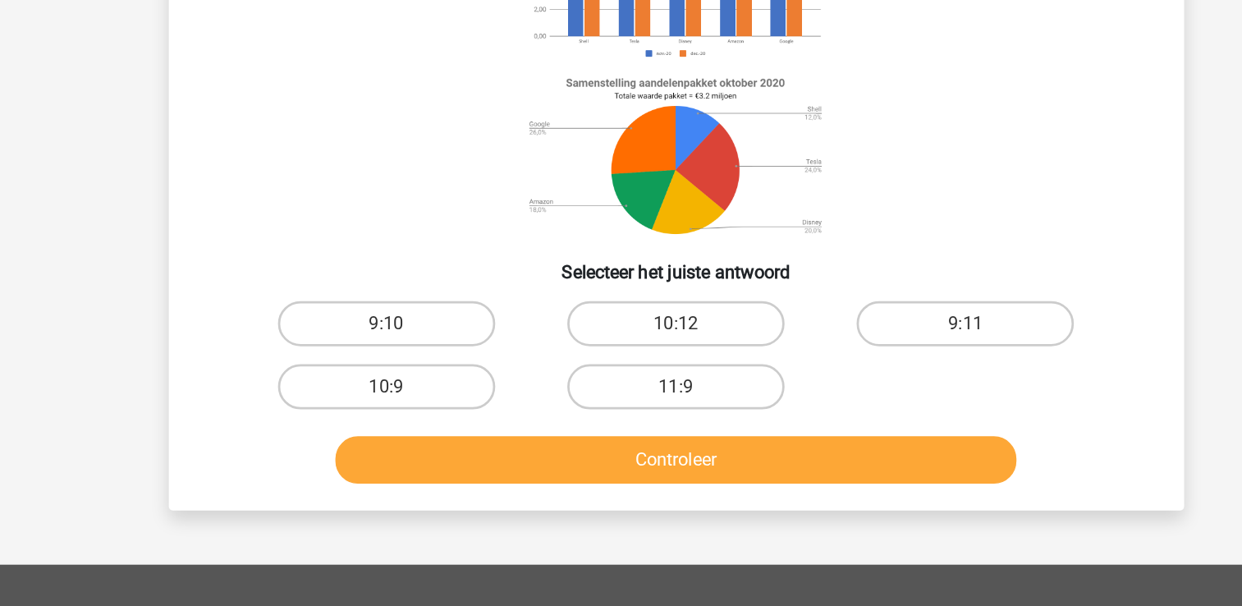
click at [416, 403] on input "9:10" at bounding box center [415, 405] width 11 height 11
radio input "true"
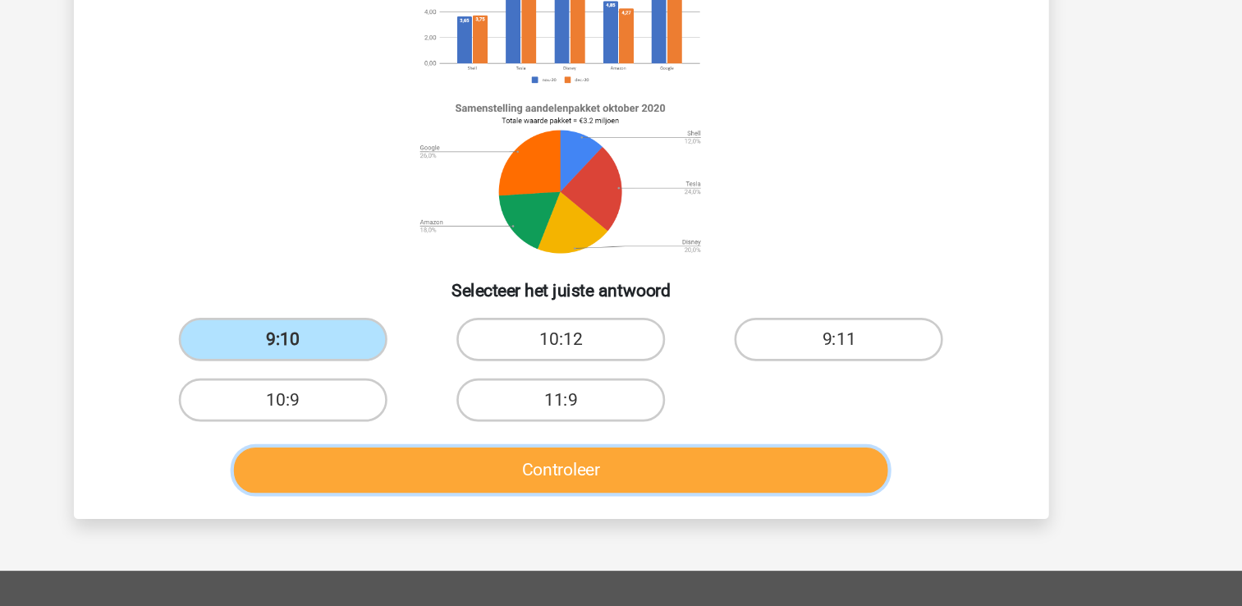
click at [578, 498] on button "Controleer" at bounding box center [621, 499] width 497 height 34
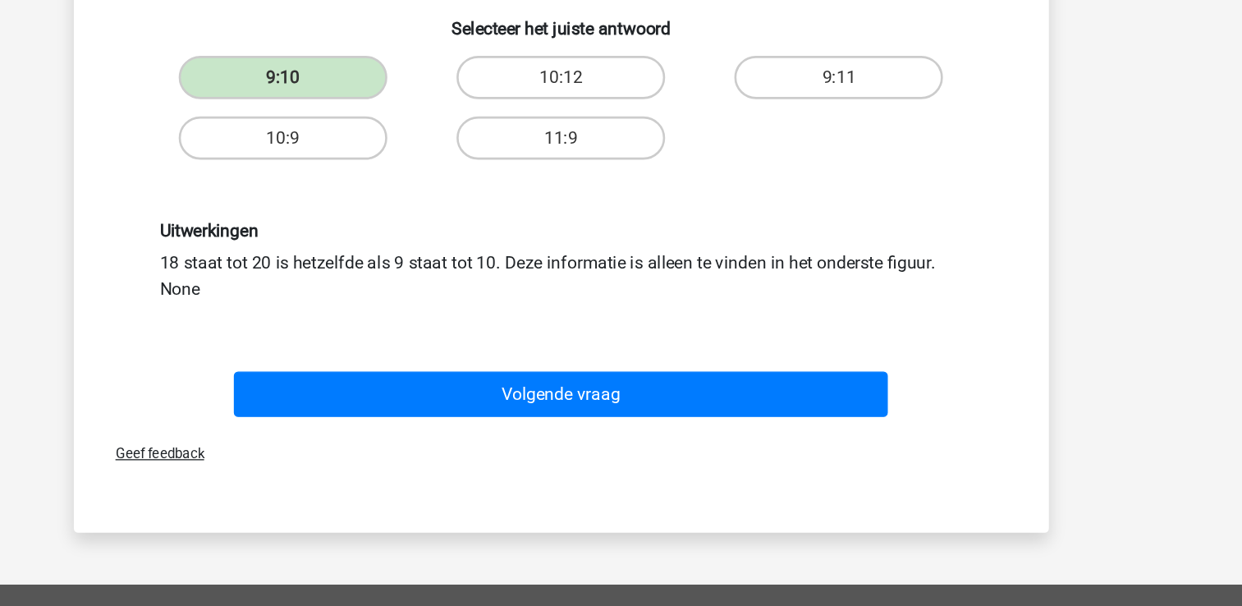
scroll to position [276, 0]
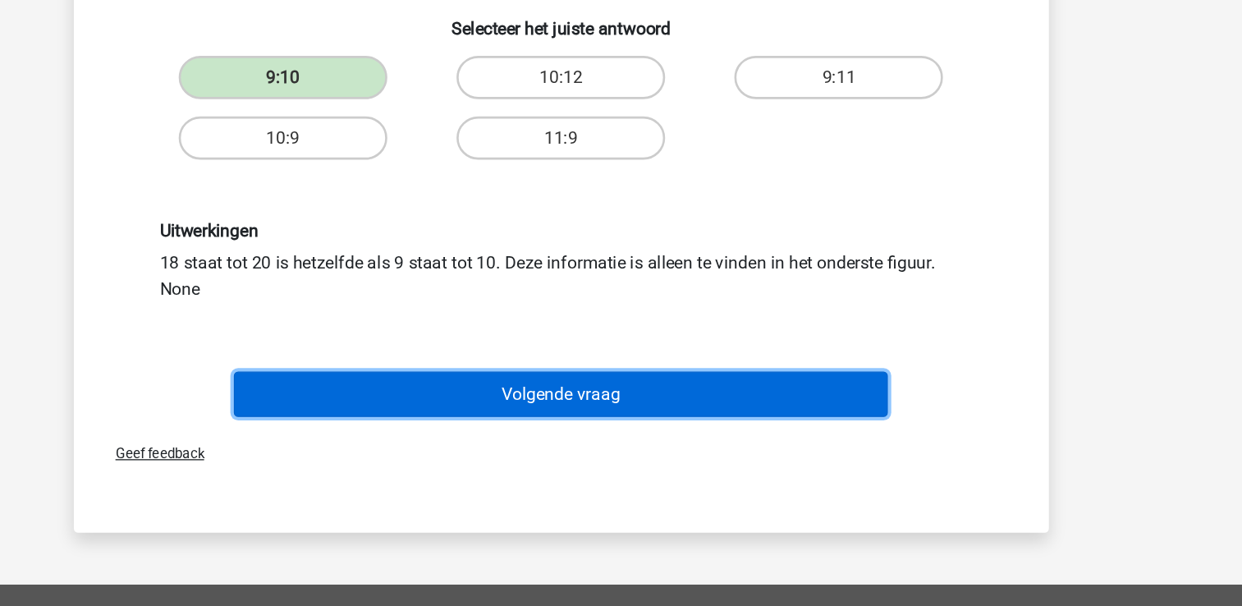
click at [625, 437] on button "Volgende vraag" at bounding box center [621, 445] width 497 height 34
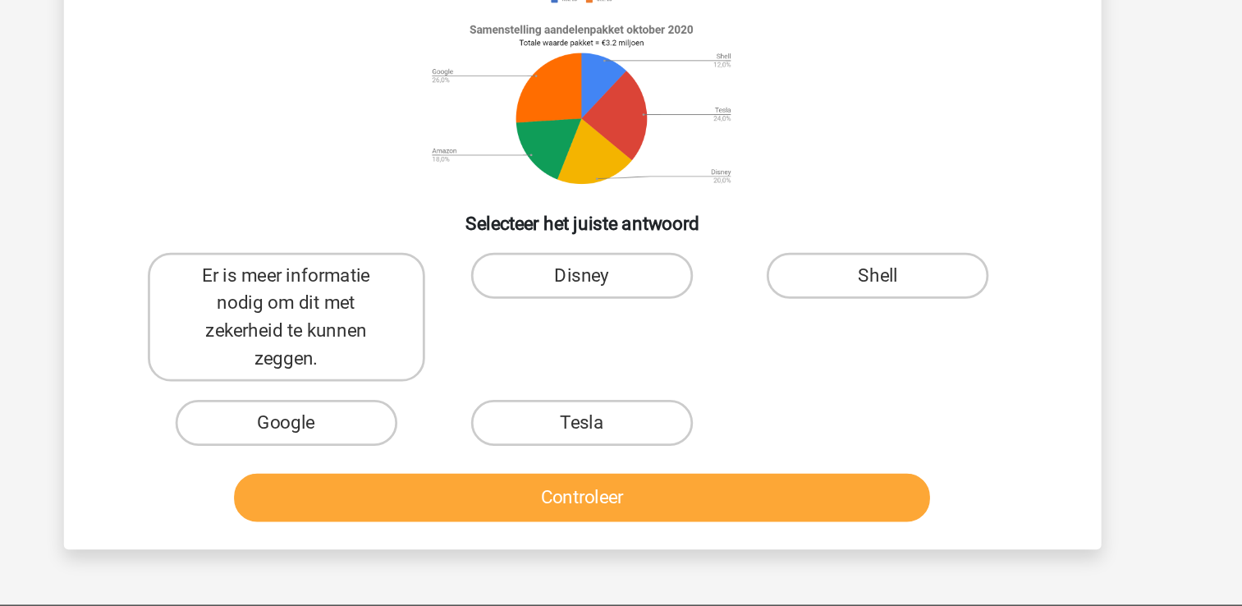
scroll to position [105, 0]
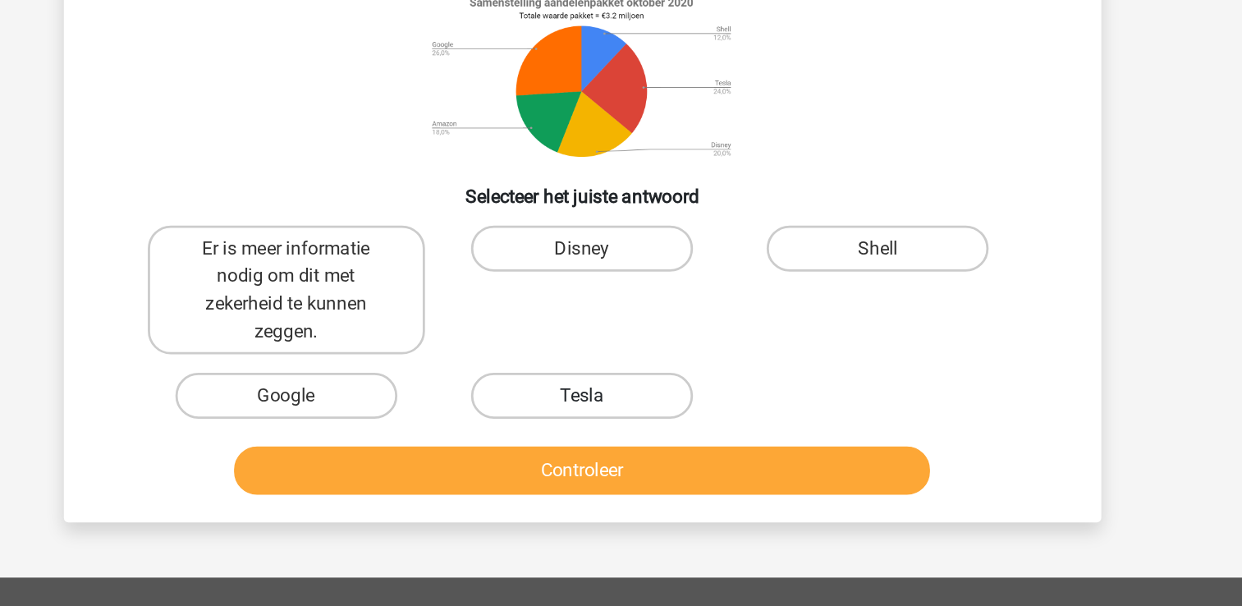
click at [642, 472] on label "Tesla" at bounding box center [621, 455] width 158 height 33
click at [631, 466] on input "Tesla" at bounding box center [626, 461] width 11 height 11
radio input "true"
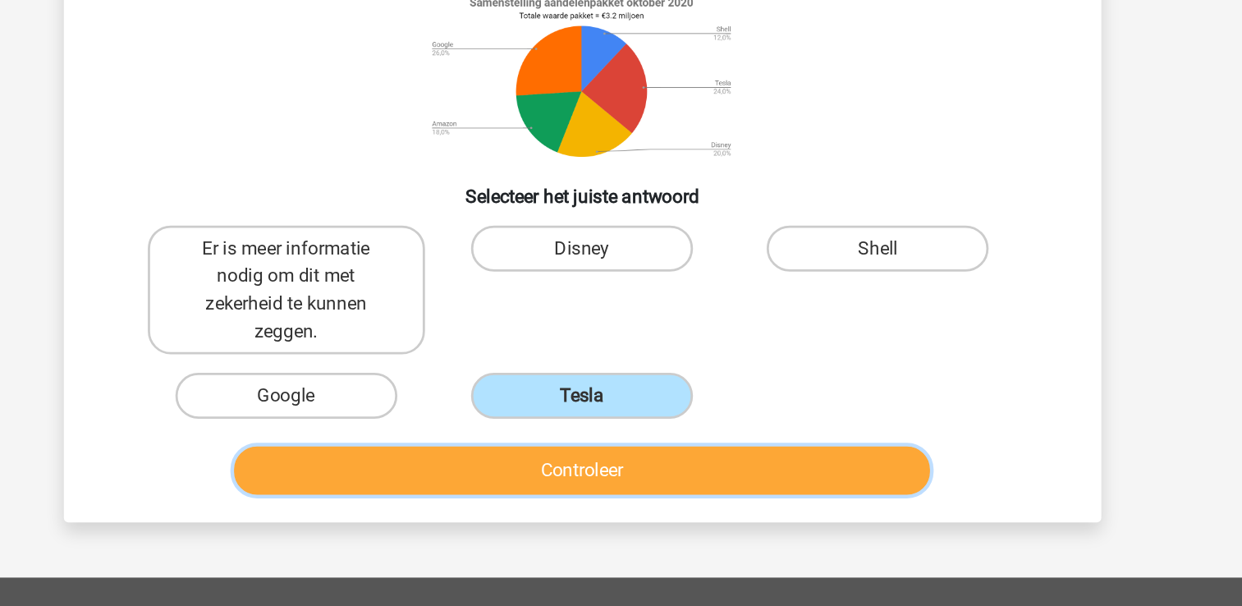
click at [647, 526] on button "Controleer" at bounding box center [621, 509] width 497 height 34
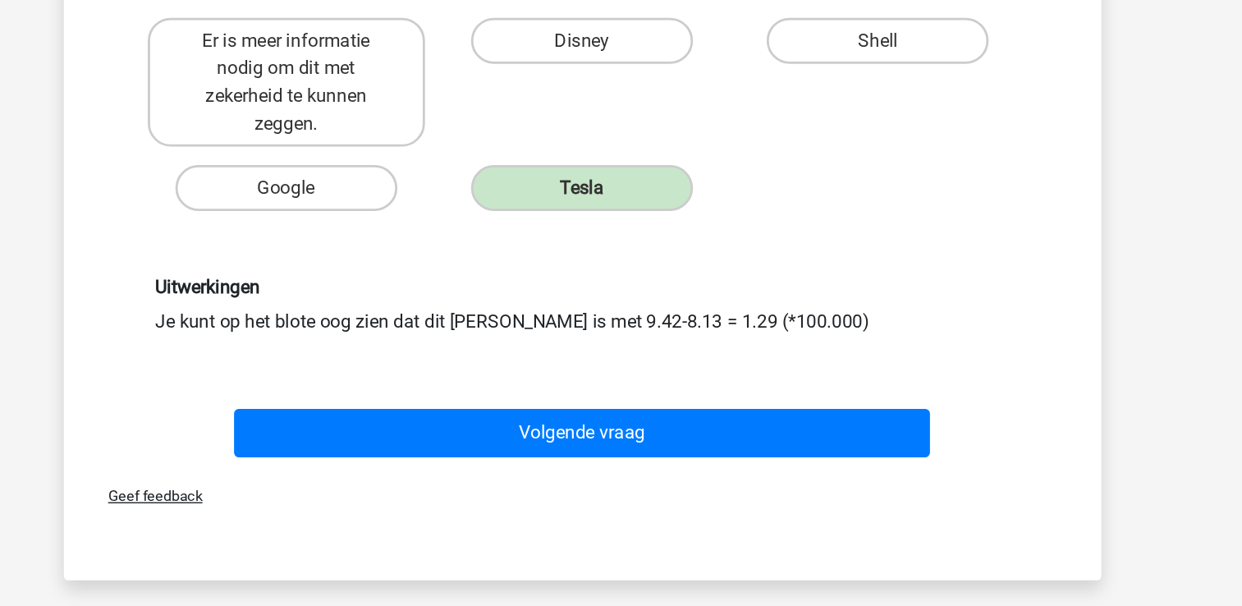
scroll to position [253, 0]
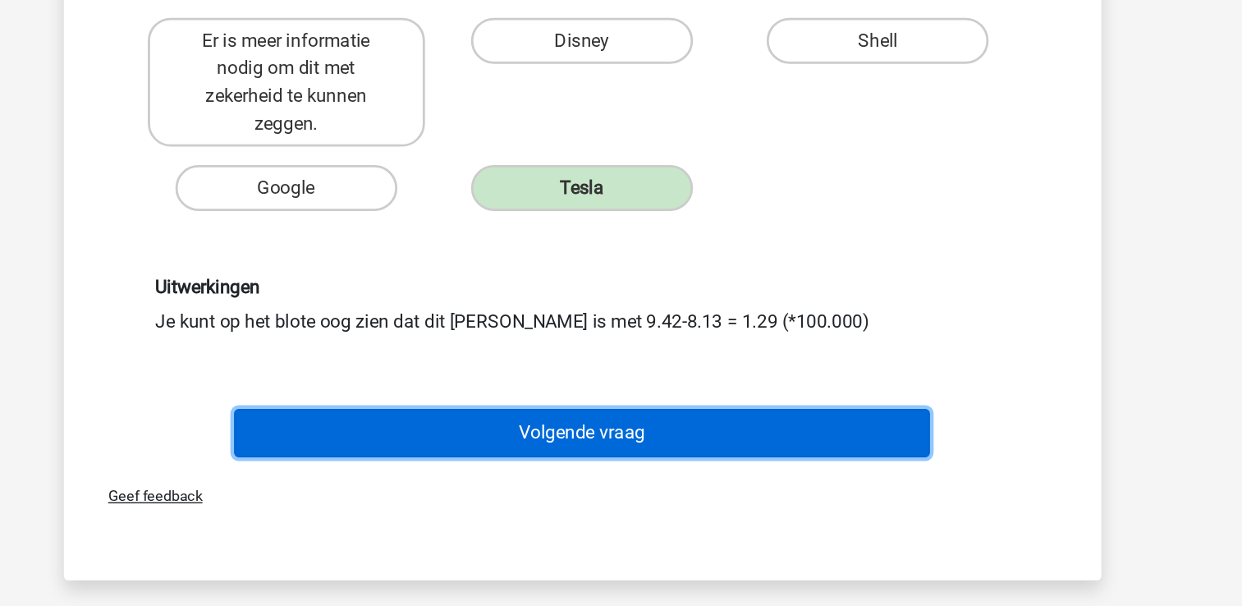
click at [728, 500] on button "Volgende vraag" at bounding box center [621, 482] width 497 height 34
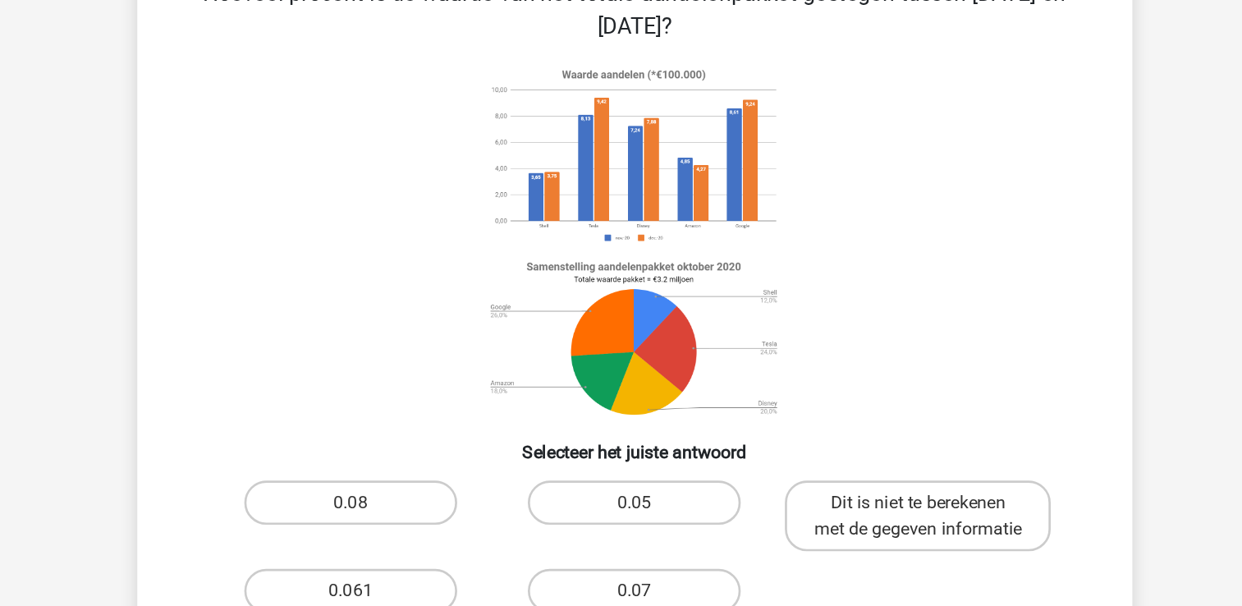
scroll to position [30, 0]
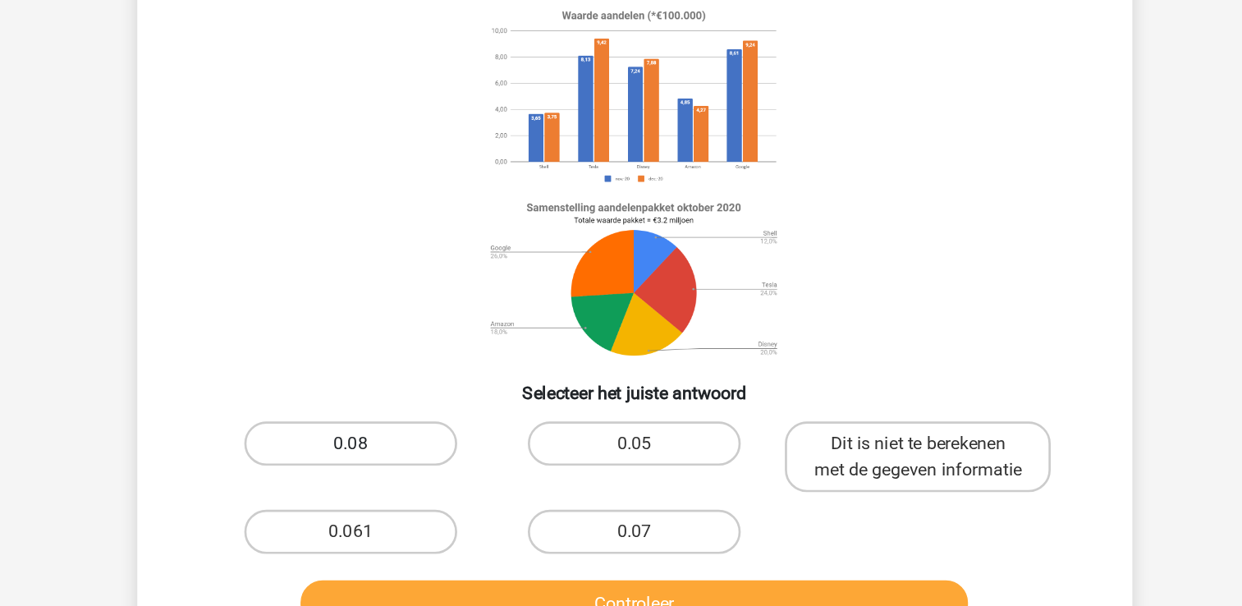
click at [456, 443] on label "0.08" at bounding box center [410, 450] width 158 height 33
click at [420, 451] on input "0.08" at bounding box center [415, 456] width 11 height 11
radio input "true"
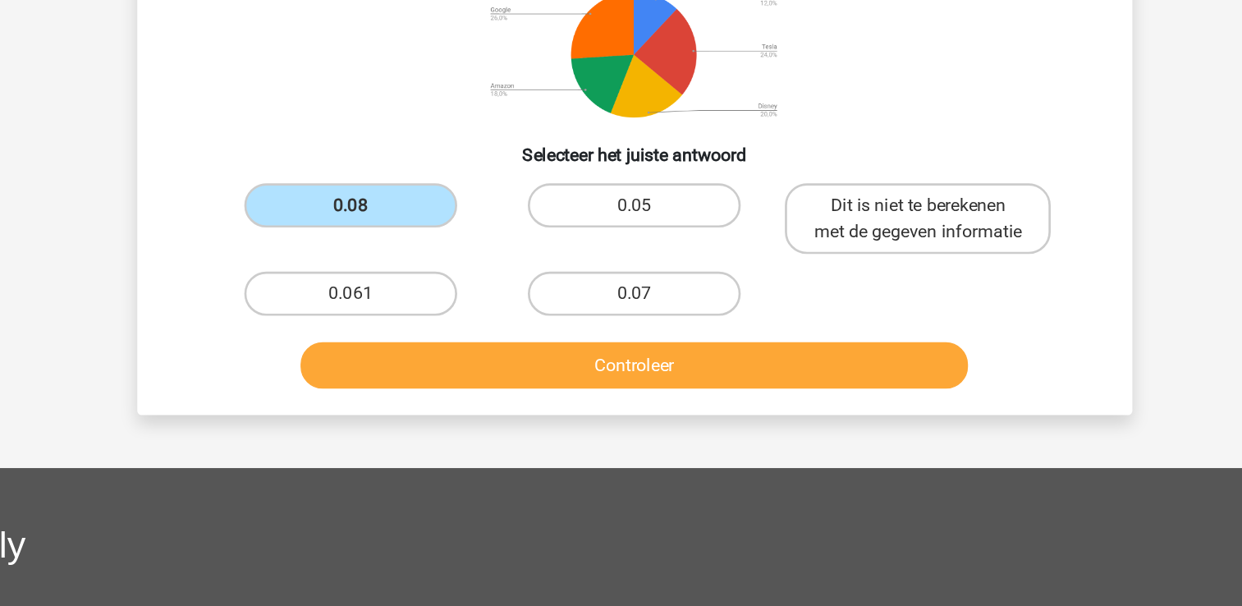
scroll to position [173, 0]
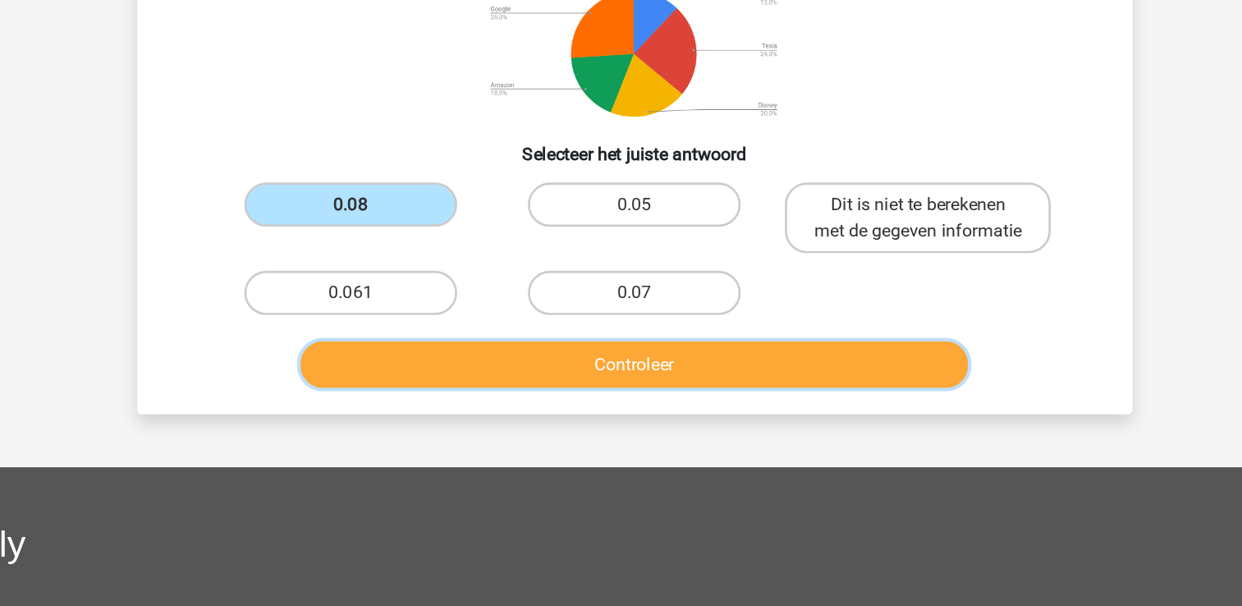
click at [630, 442] on button "Controleer" at bounding box center [621, 426] width 497 height 34
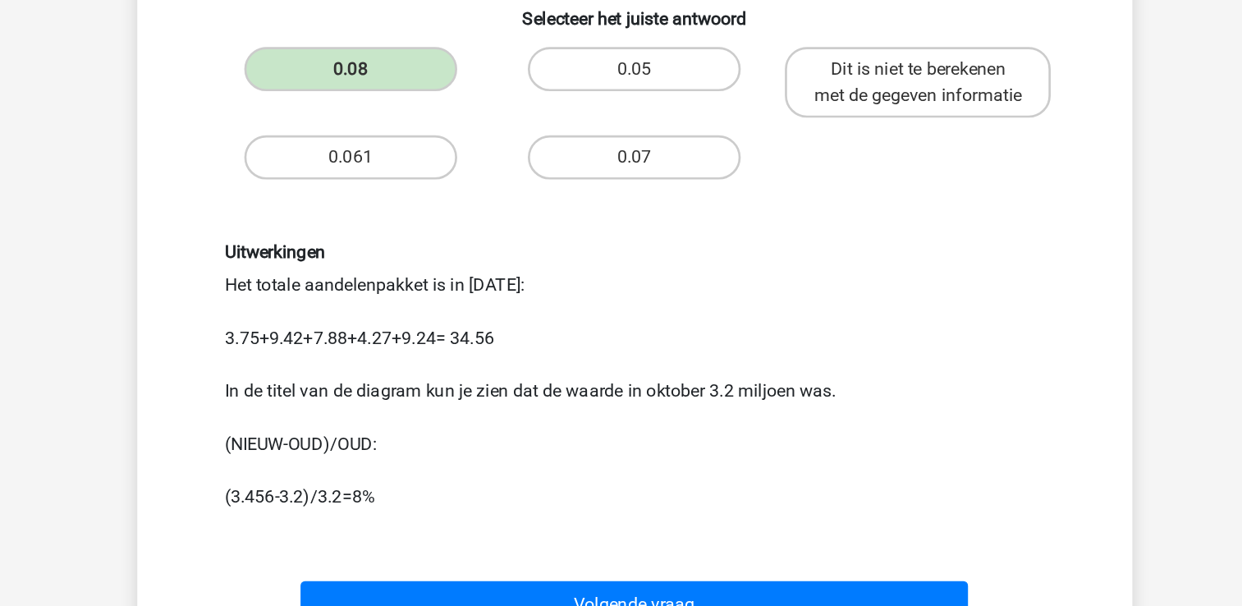
scroll to position [328, 0]
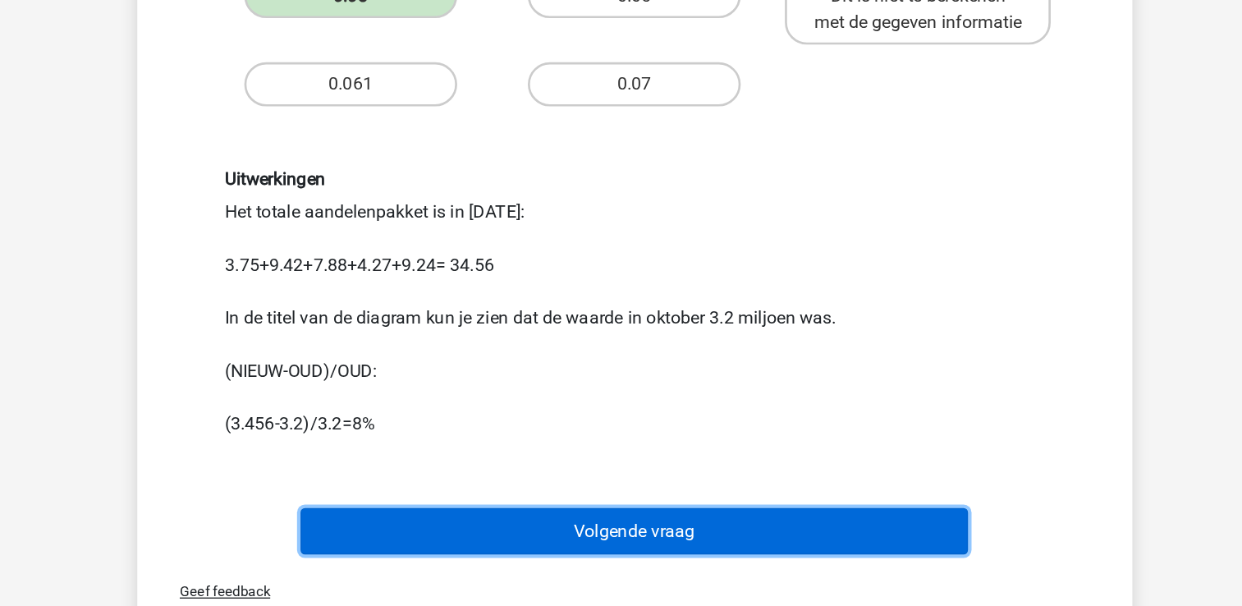
click at [612, 567] on button "Volgende vraag" at bounding box center [621, 550] width 497 height 34
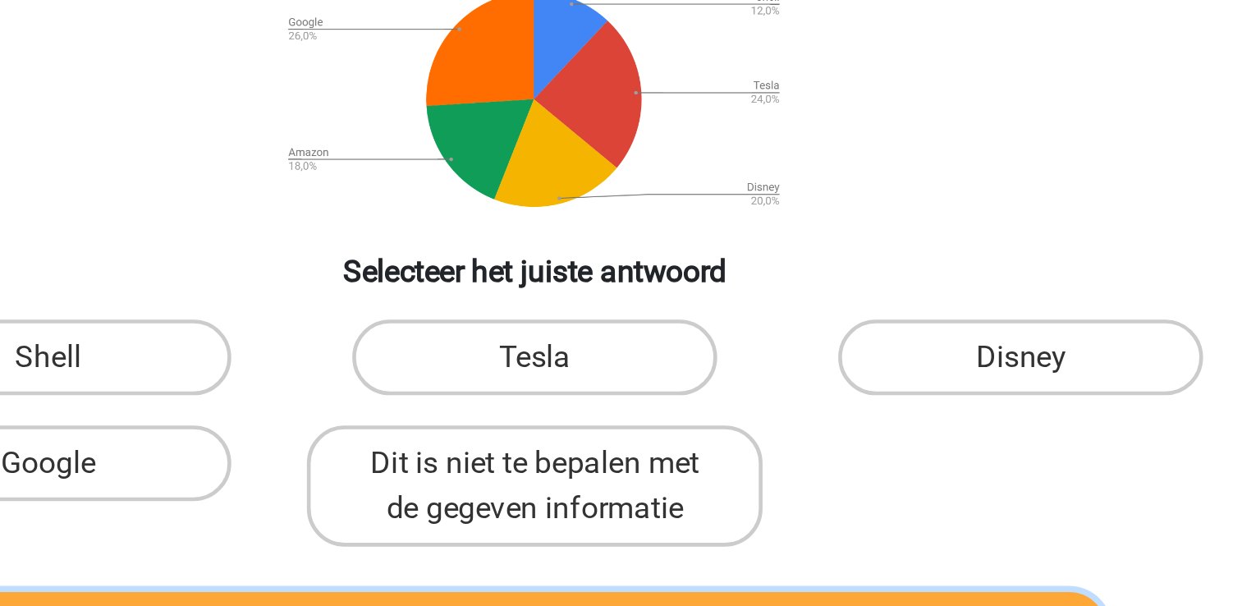
scroll to position [4, 0]
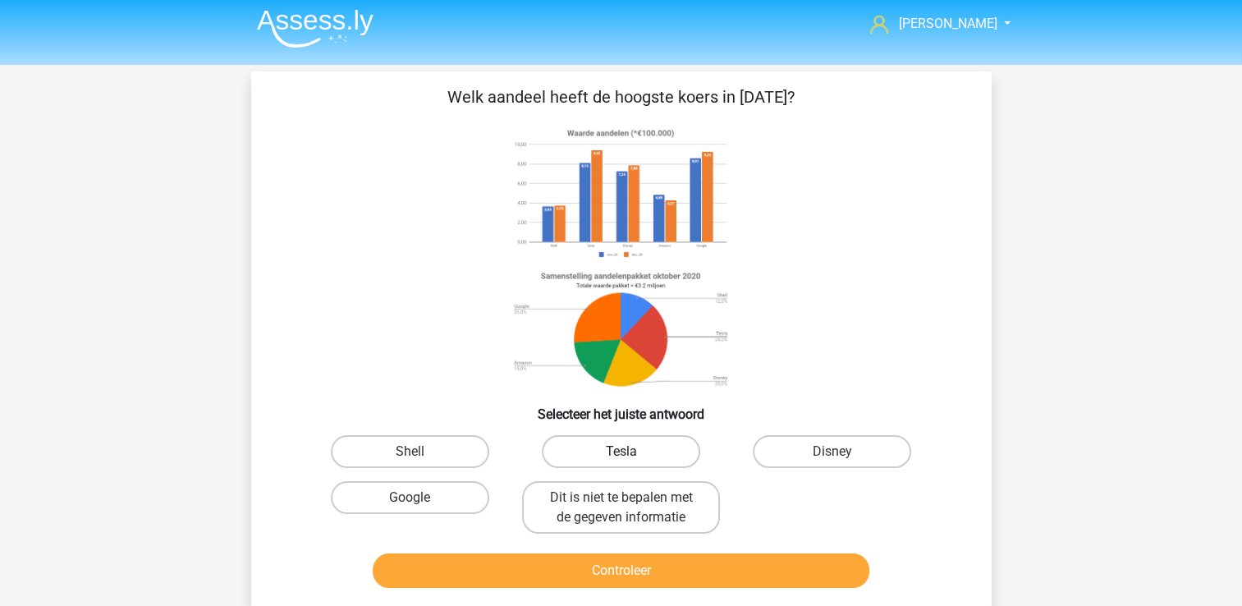
click at [661, 456] on label "Tesla" at bounding box center [621, 451] width 158 height 33
click at [631, 456] on input "Tesla" at bounding box center [626, 457] width 11 height 11
radio input "true"
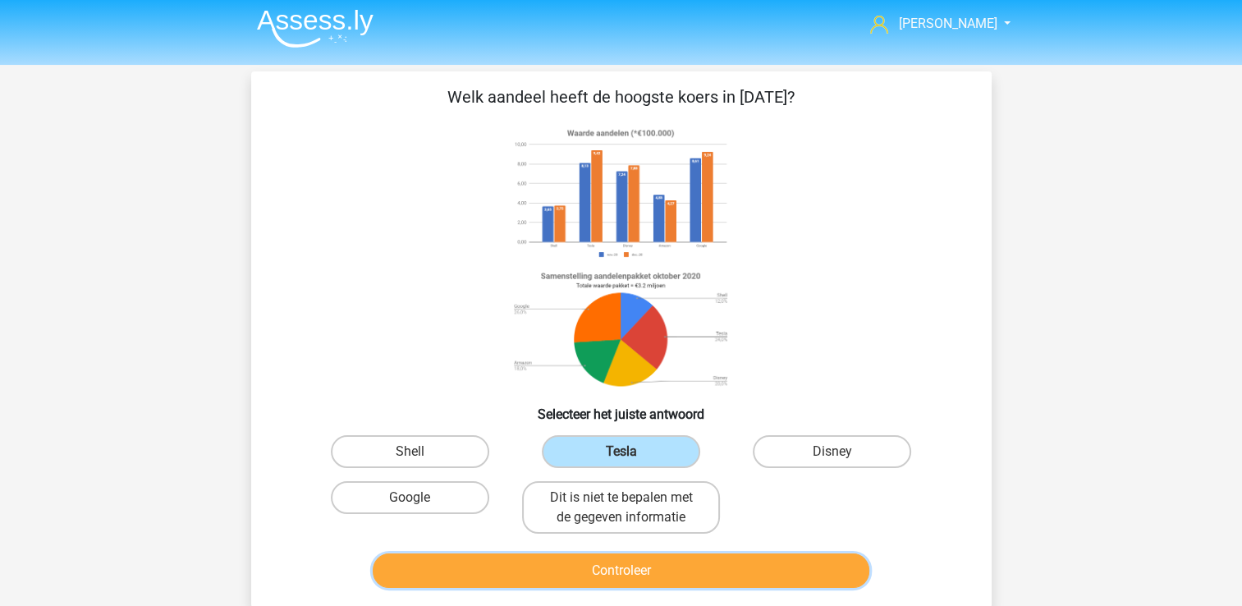
click at [664, 560] on button "Controleer" at bounding box center [621, 570] width 497 height 34
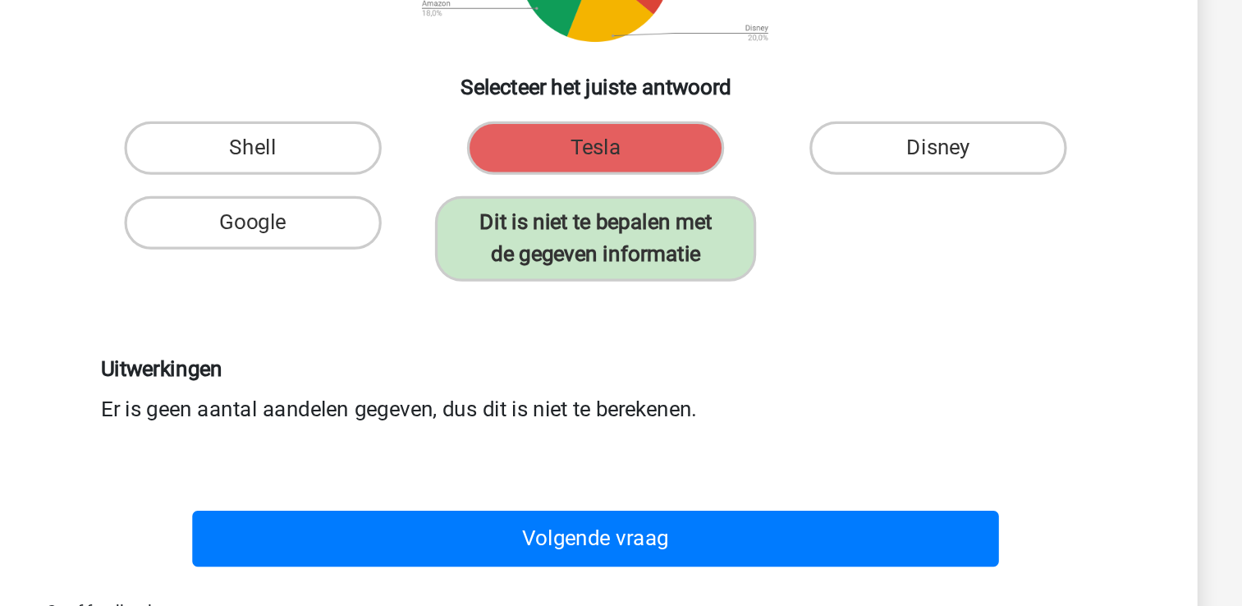
scroll to position [137, 0]
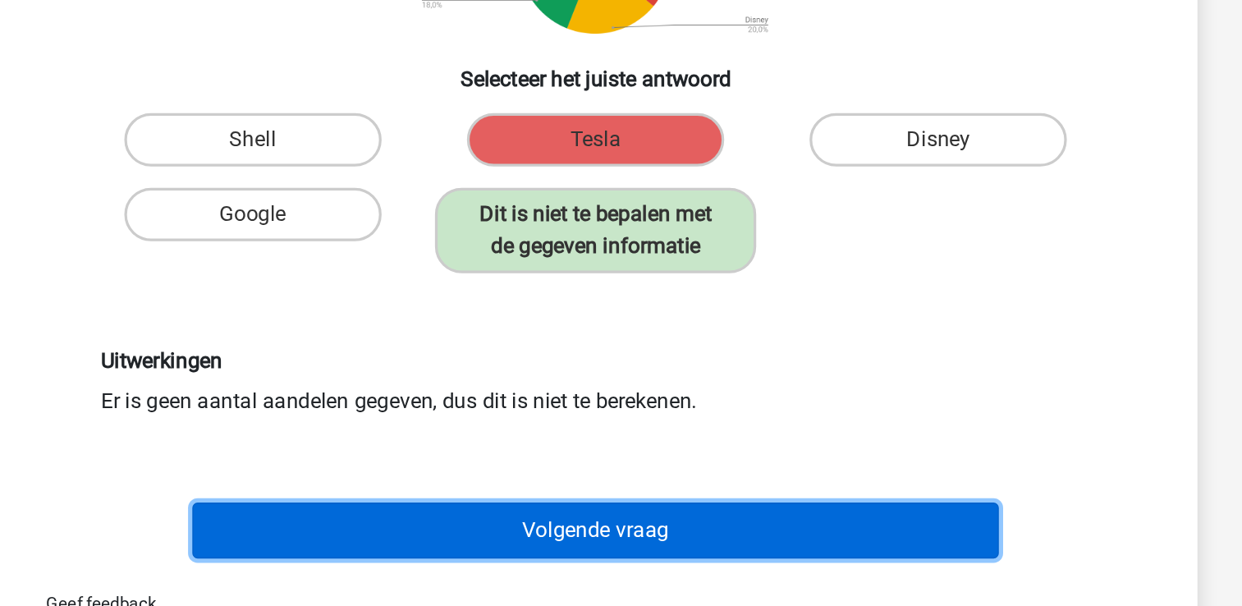
click at [715, 554] on button "Volgende vraag" at bounding box center [621, 559] width 497 height 34
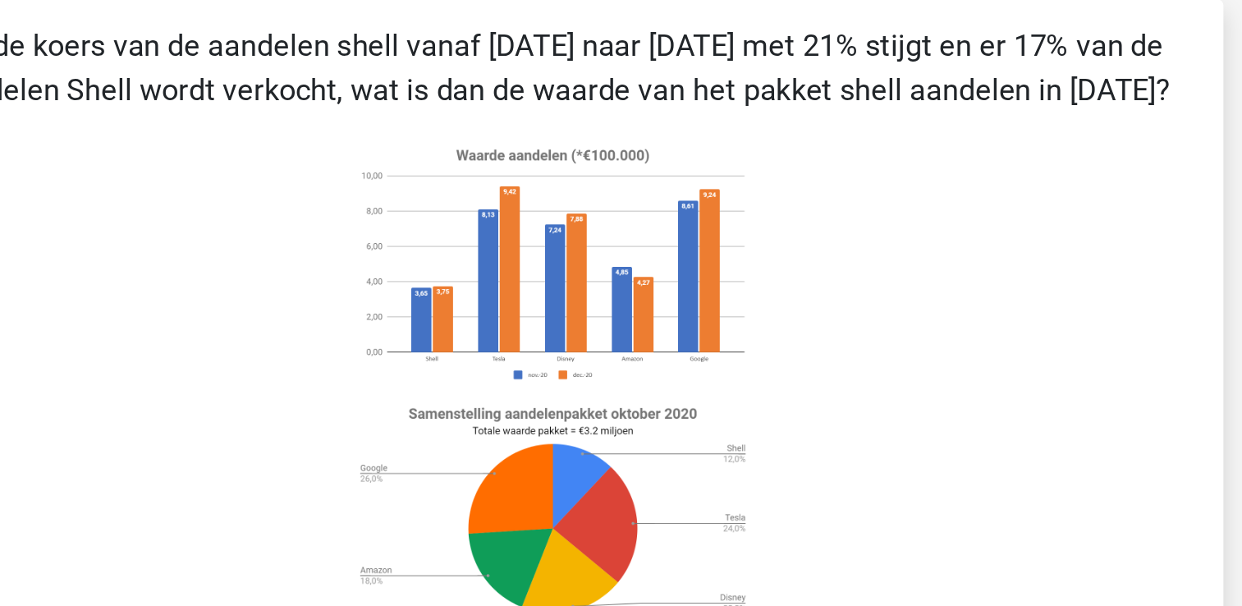
scroll to position [25, 0]
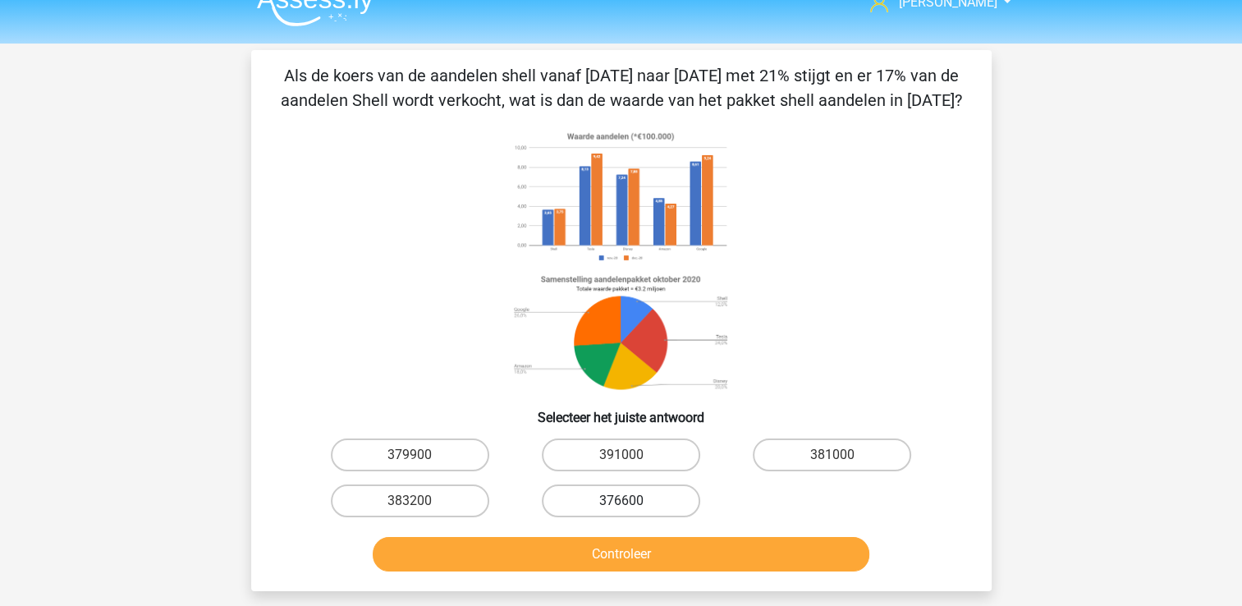
click at [635, 517] on label "376600" at bounding box center [621, 500] width 158 height 33
click at [631, 511] on input "376600" at bounding box center [626, 506] width 11 height 11
radio input "true"
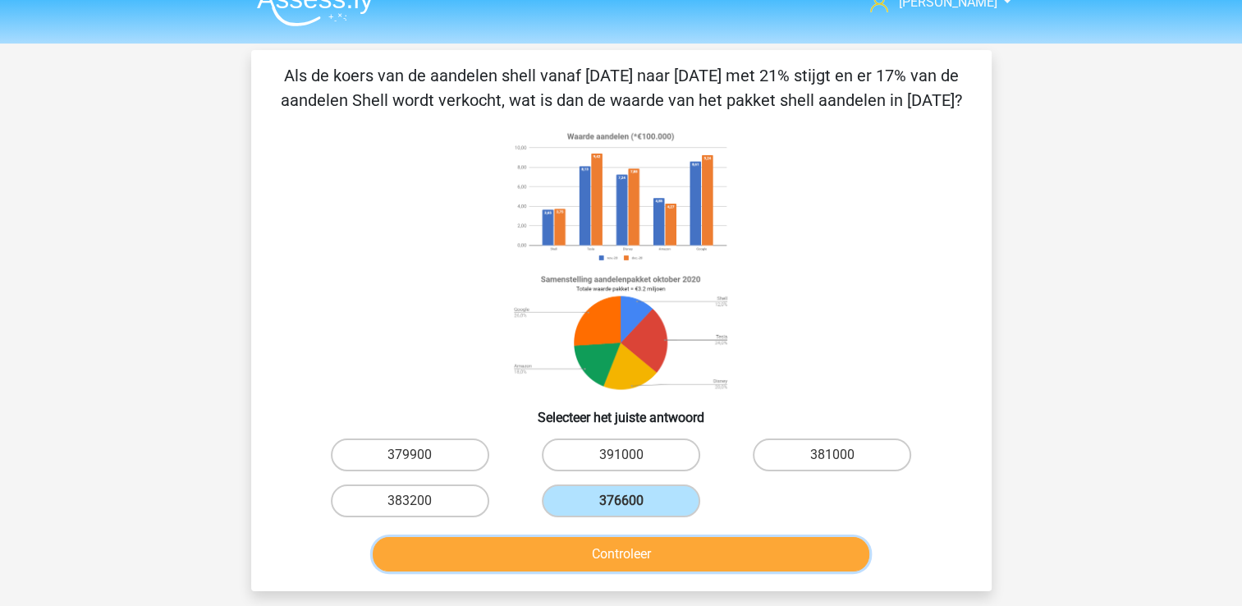
click at [658, 571] on button "Controleer" at bounding box center [621, 554] width 497 height 34
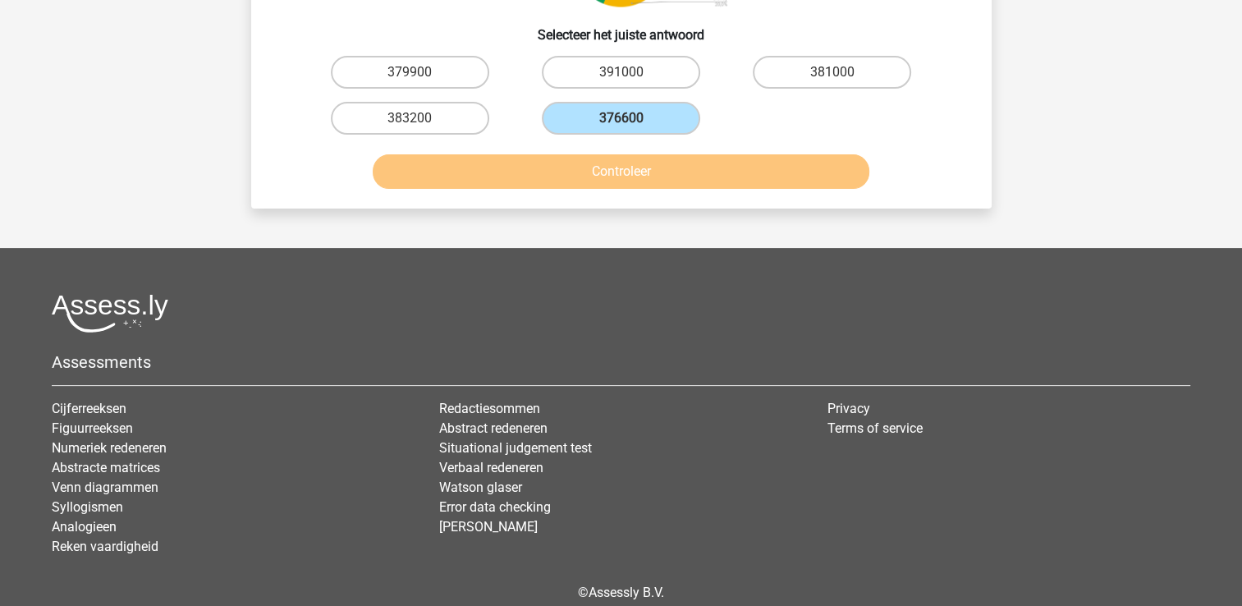
scroll to position [407, 0]
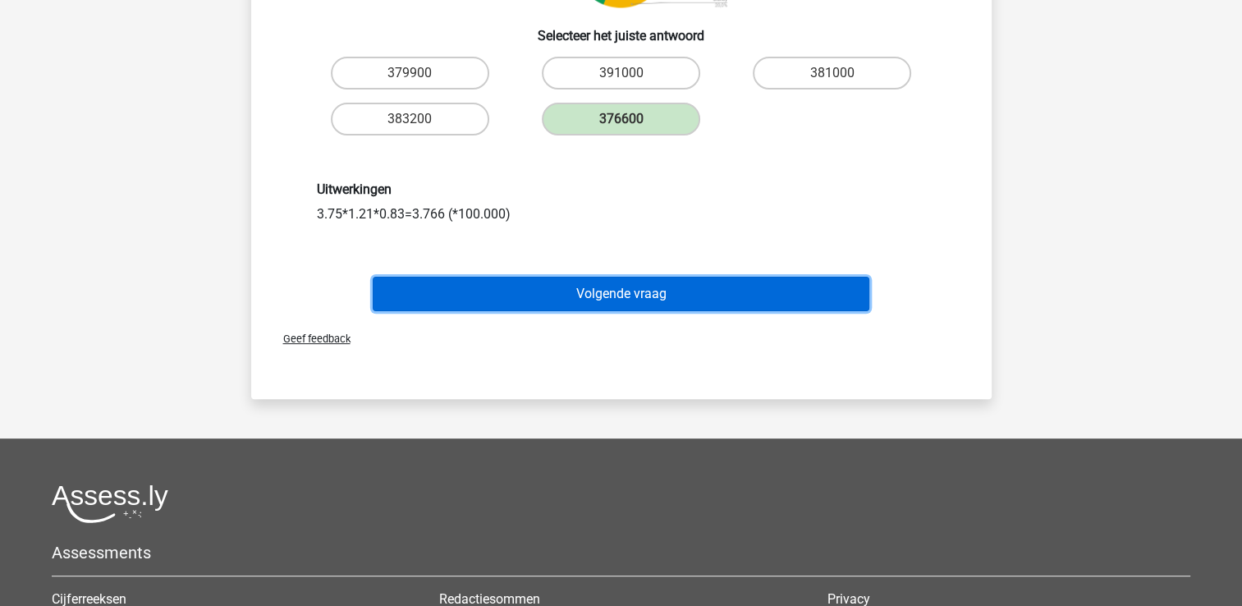
click at [617, 311] on button "Volgende vraag" at bounding box center [621, 294] width 497 height 34
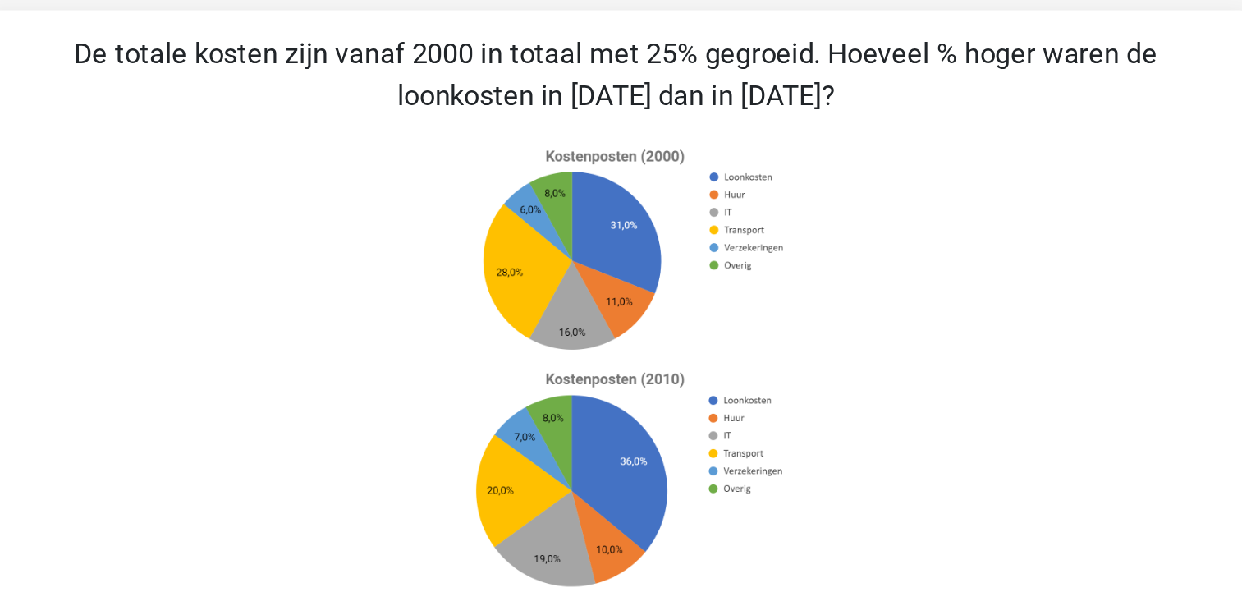
scroll to position [23, 0]
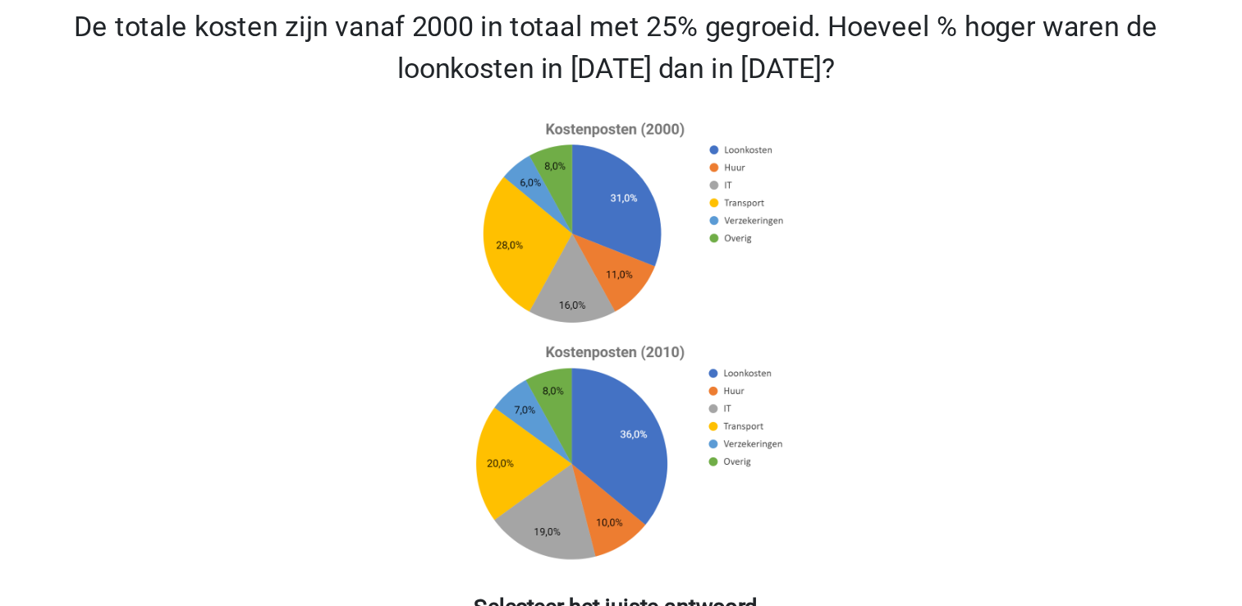
click at [456, 342] on icon at bounding box center [622, 263] width 662 height 271
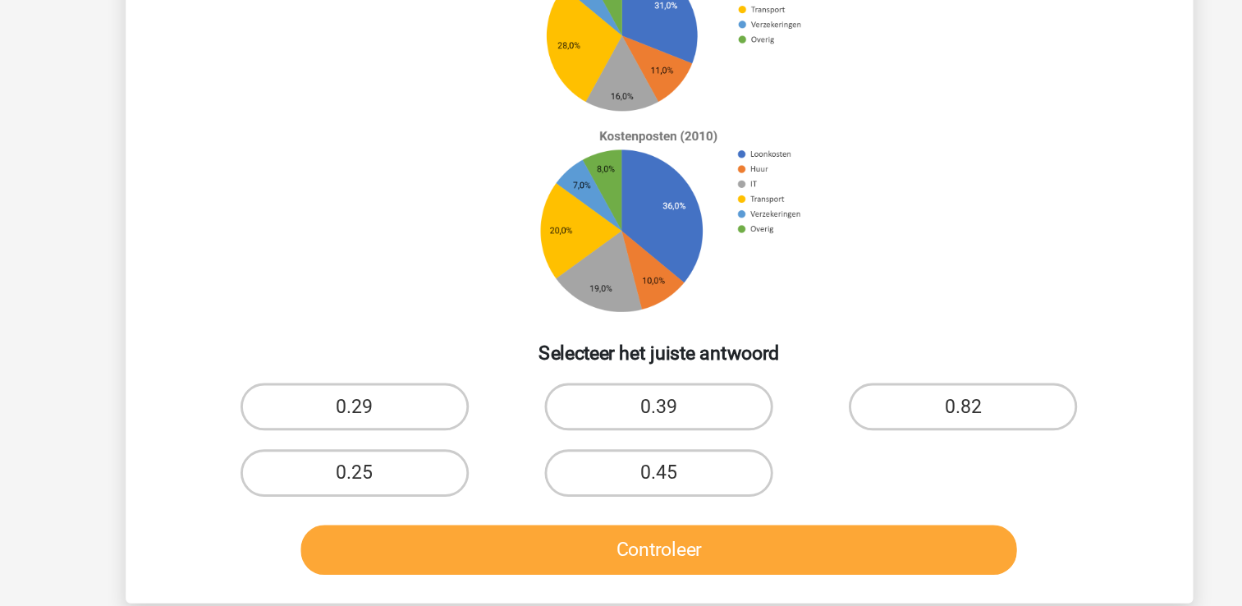
scroll to position [16, 0]
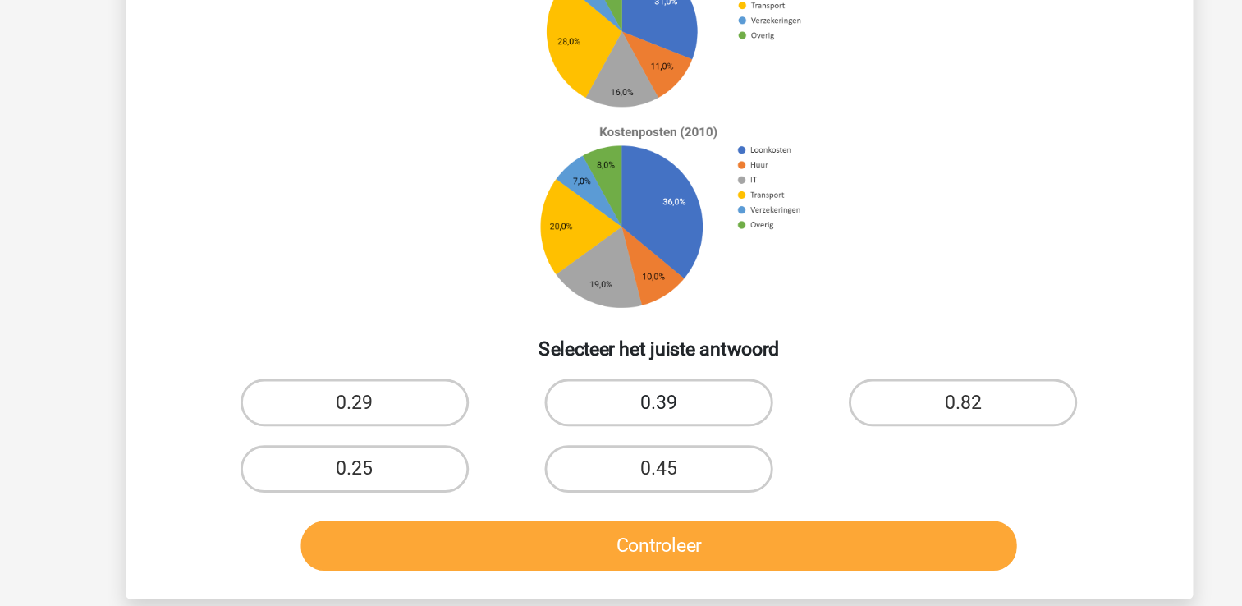
click at [606, 463] on label "0.39" at bounding box center [621, 464] width 158 height 33
click at [621, 465] on input "0.39" at bounding box center [626, 470] width 11 height 11
radio input "true"
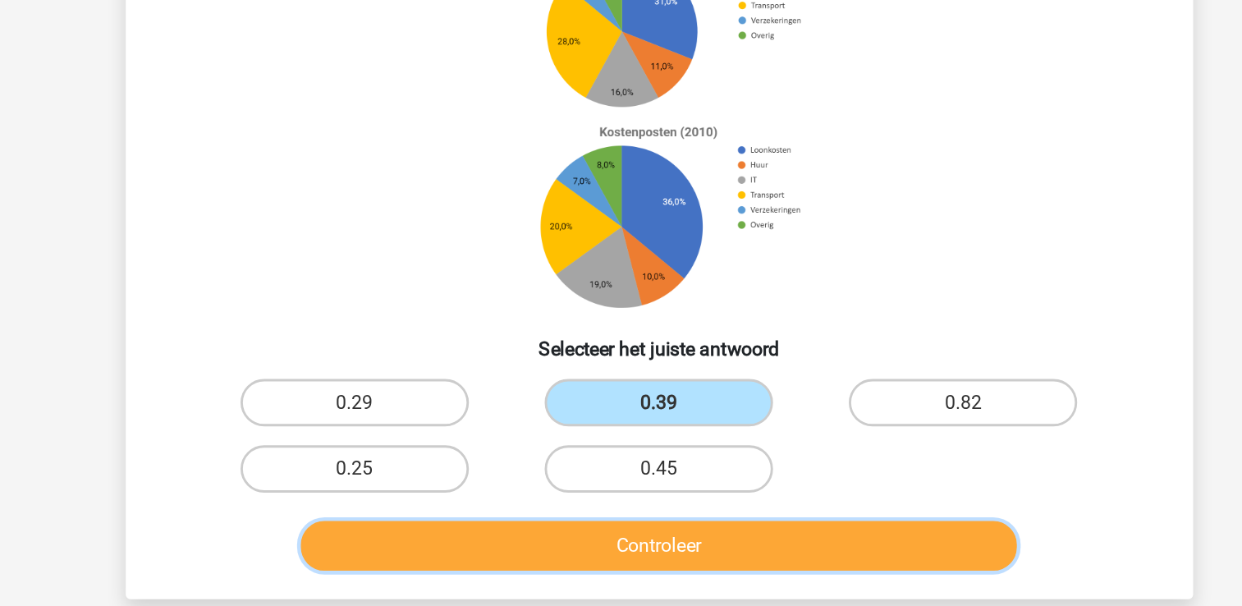
click at [629, 557] on button "Controleer" at bounding box center [621, 564] width 497 height 34
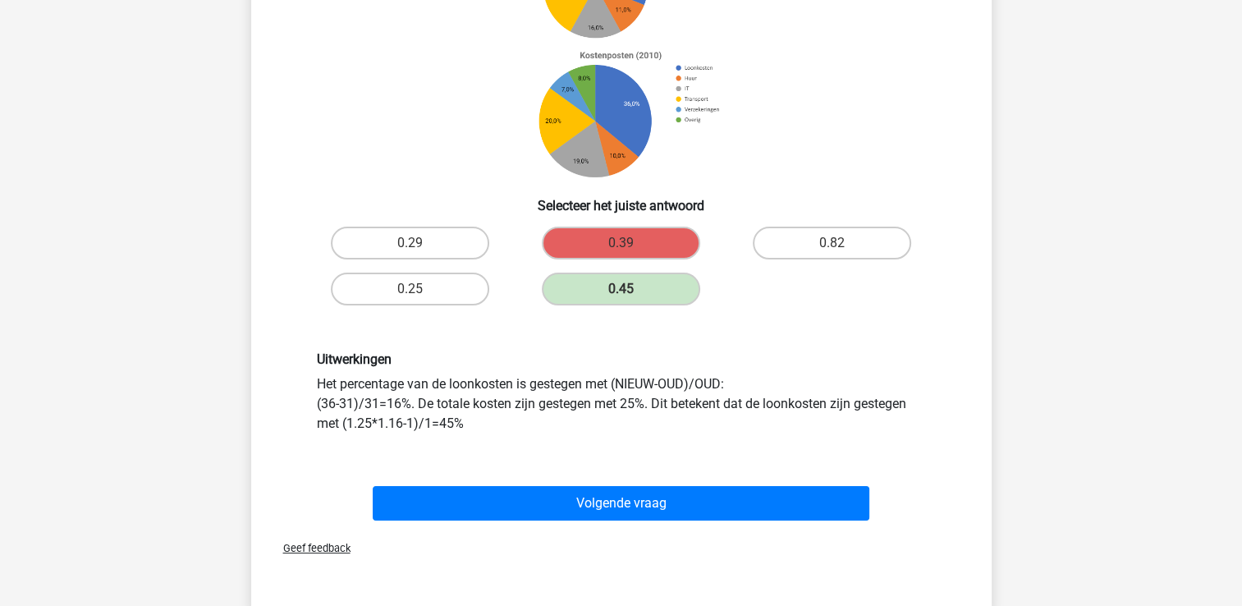
scroll to position [240, 0]
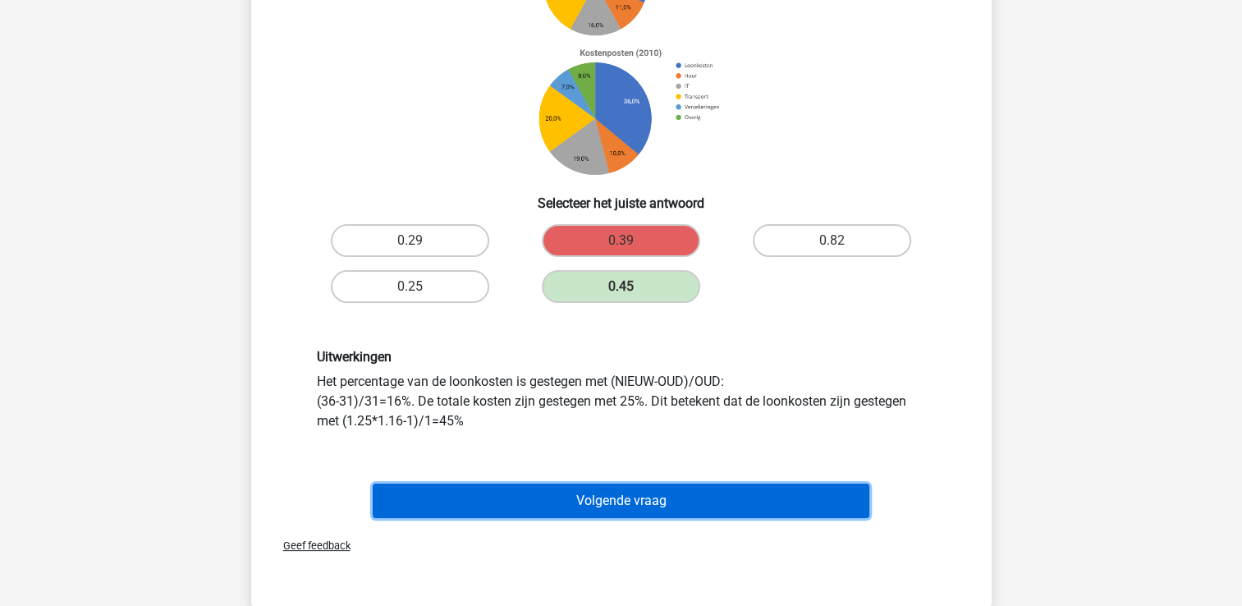
click at [678, 502] on button "Volgende vraag" at bounding box center [621, 501] width 497 height 34
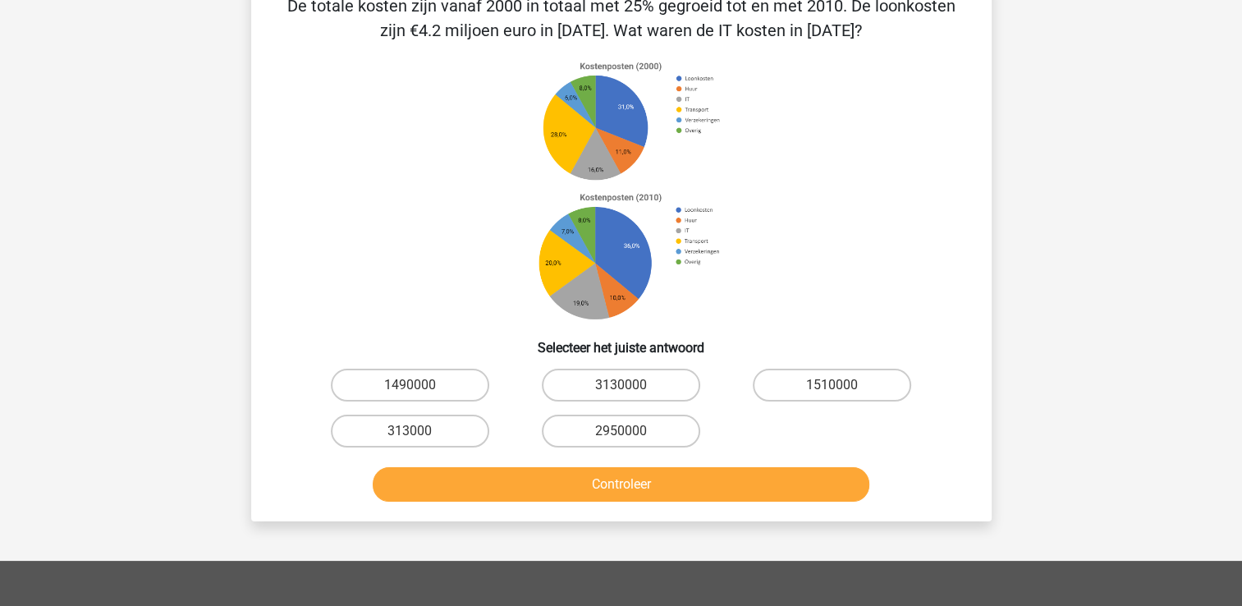
scroll to position [76, 0]
